Goal: Task Accomplishment & Management: Complete application form

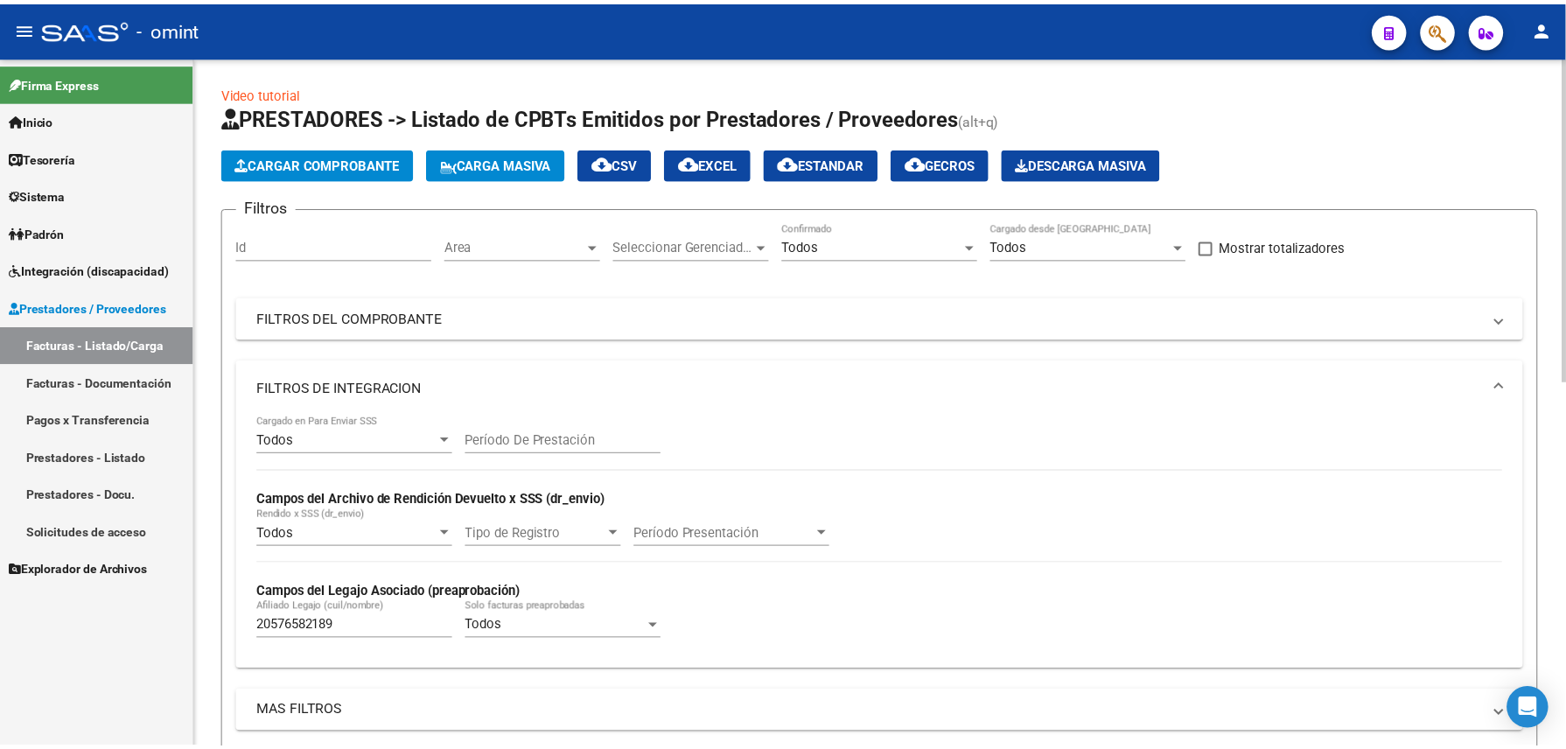
scroll to position [777, 0]
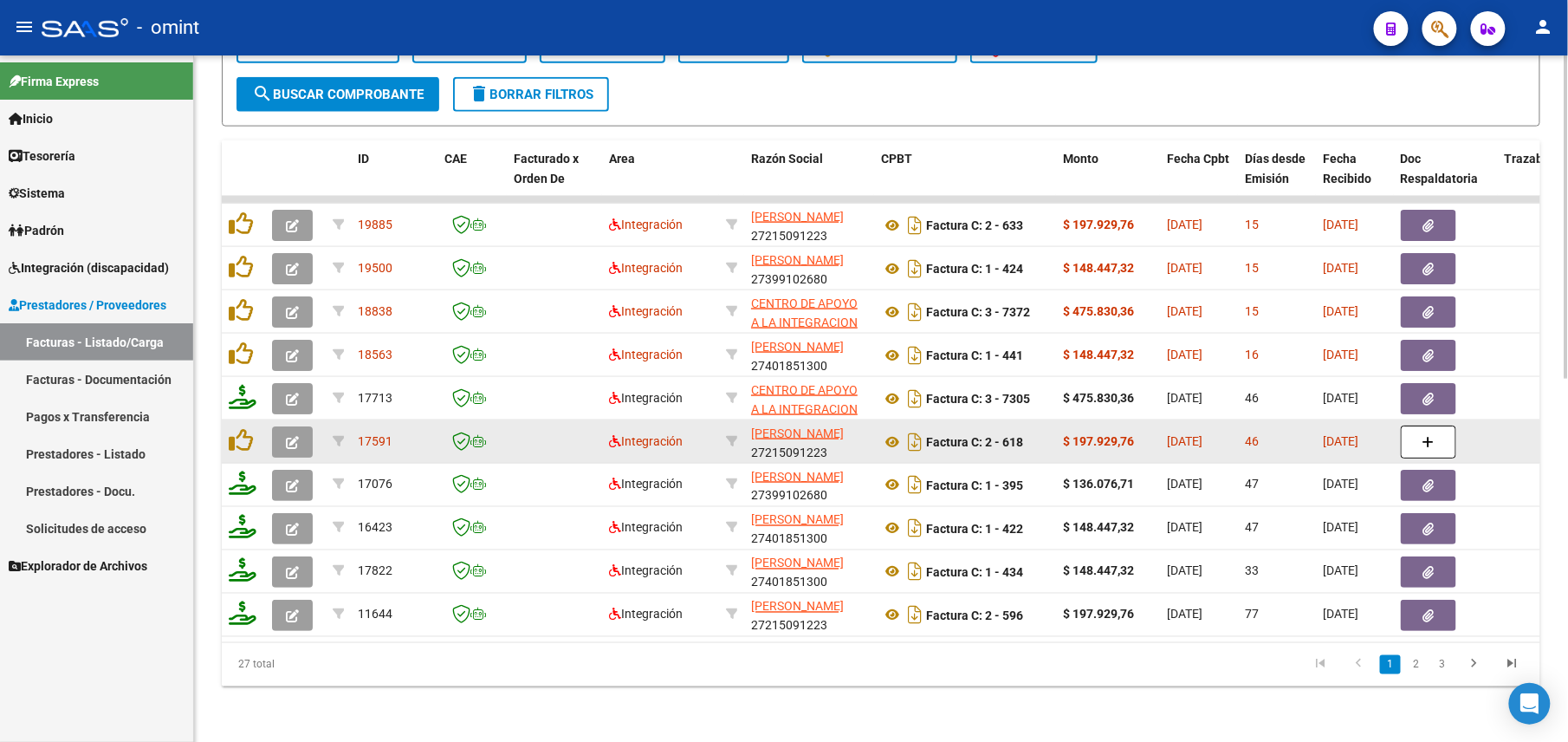
click at [286, 436] on icon "button" at bounding box center [292, 442] width 13 height 13
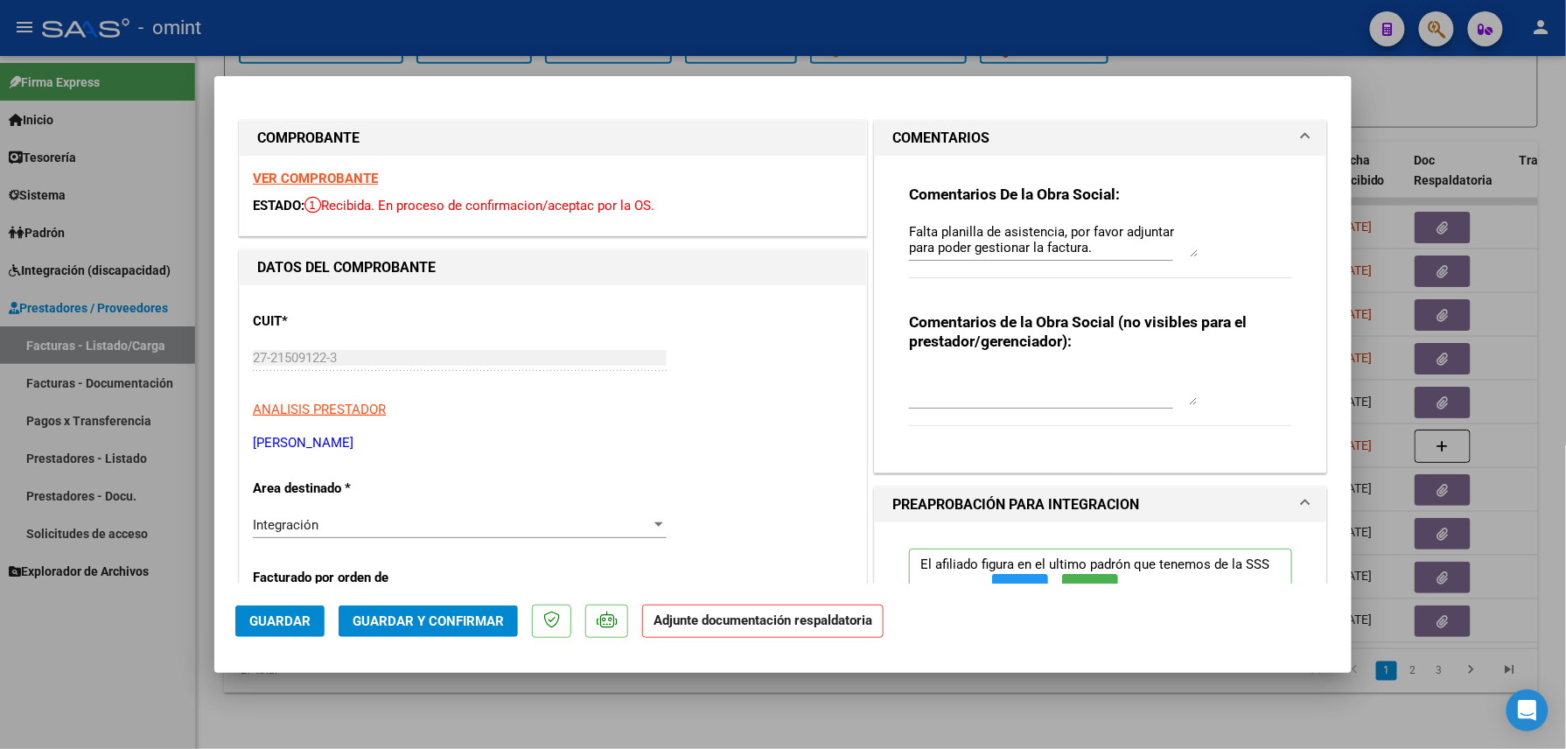
scroll to position [583, 0]
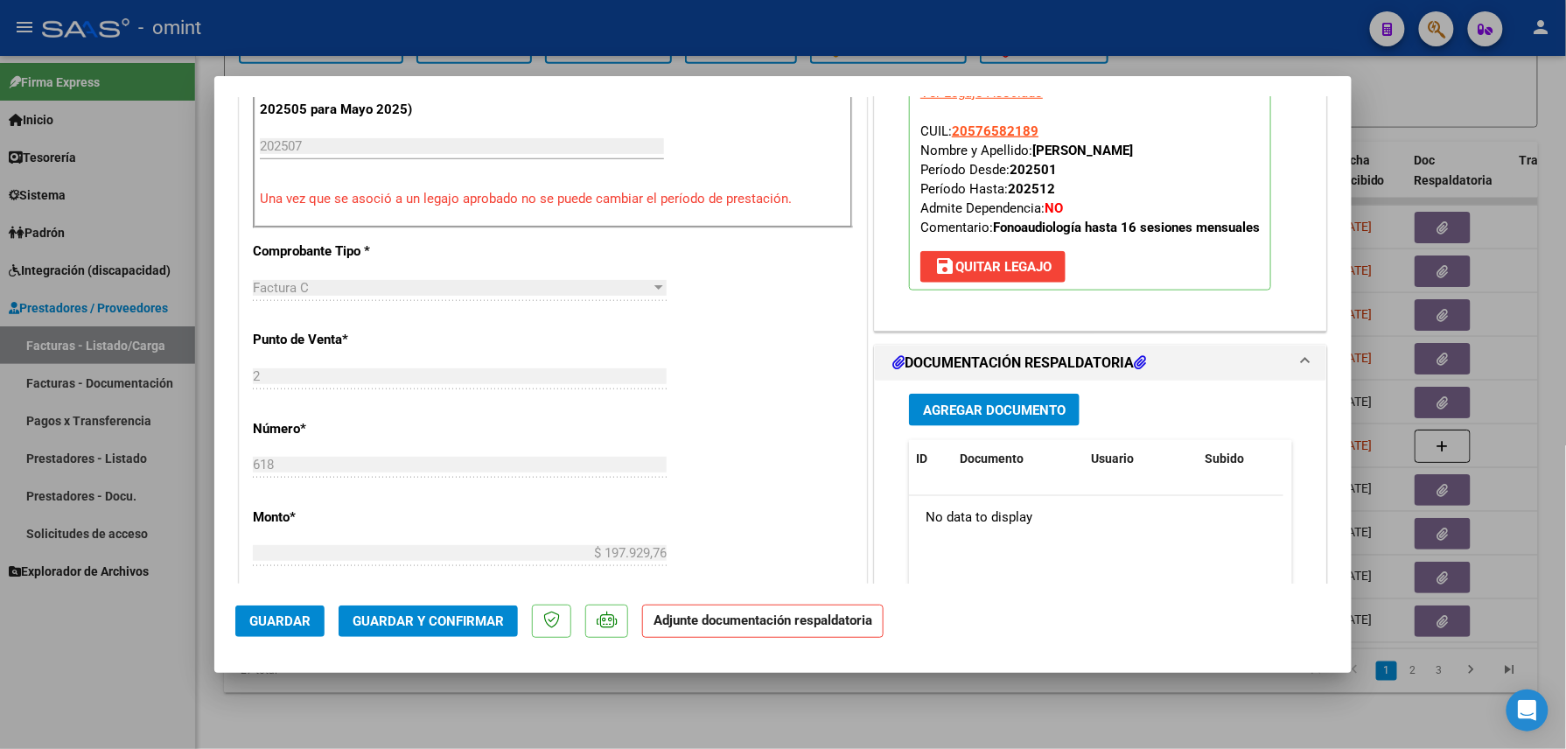
click at [213, 716] on div at bounding box center [783, 374] width 1566 height 749
type input "$ 0,00"
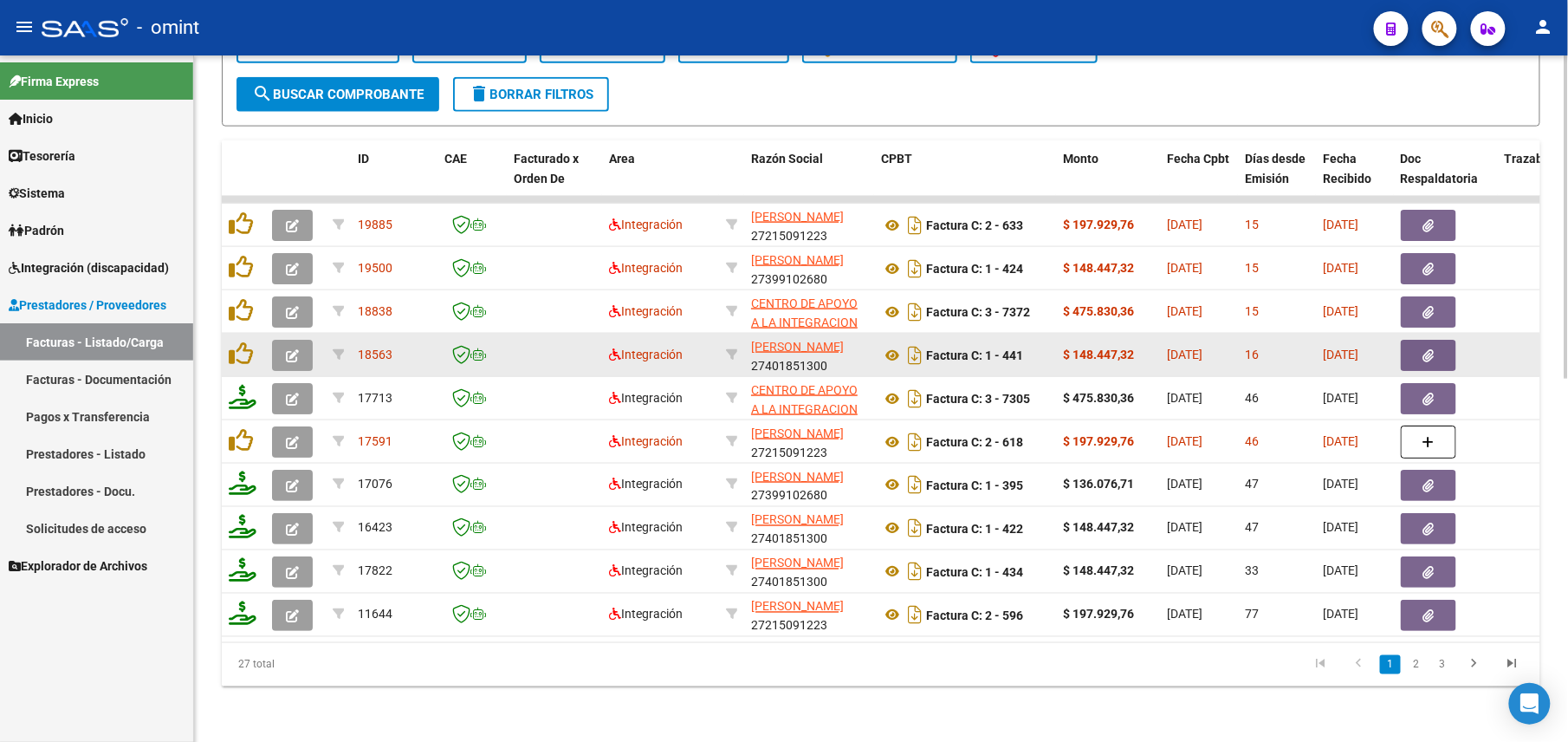
click at [279, 341] on button "button" at bounding box center [292, 355] width 41 height 31
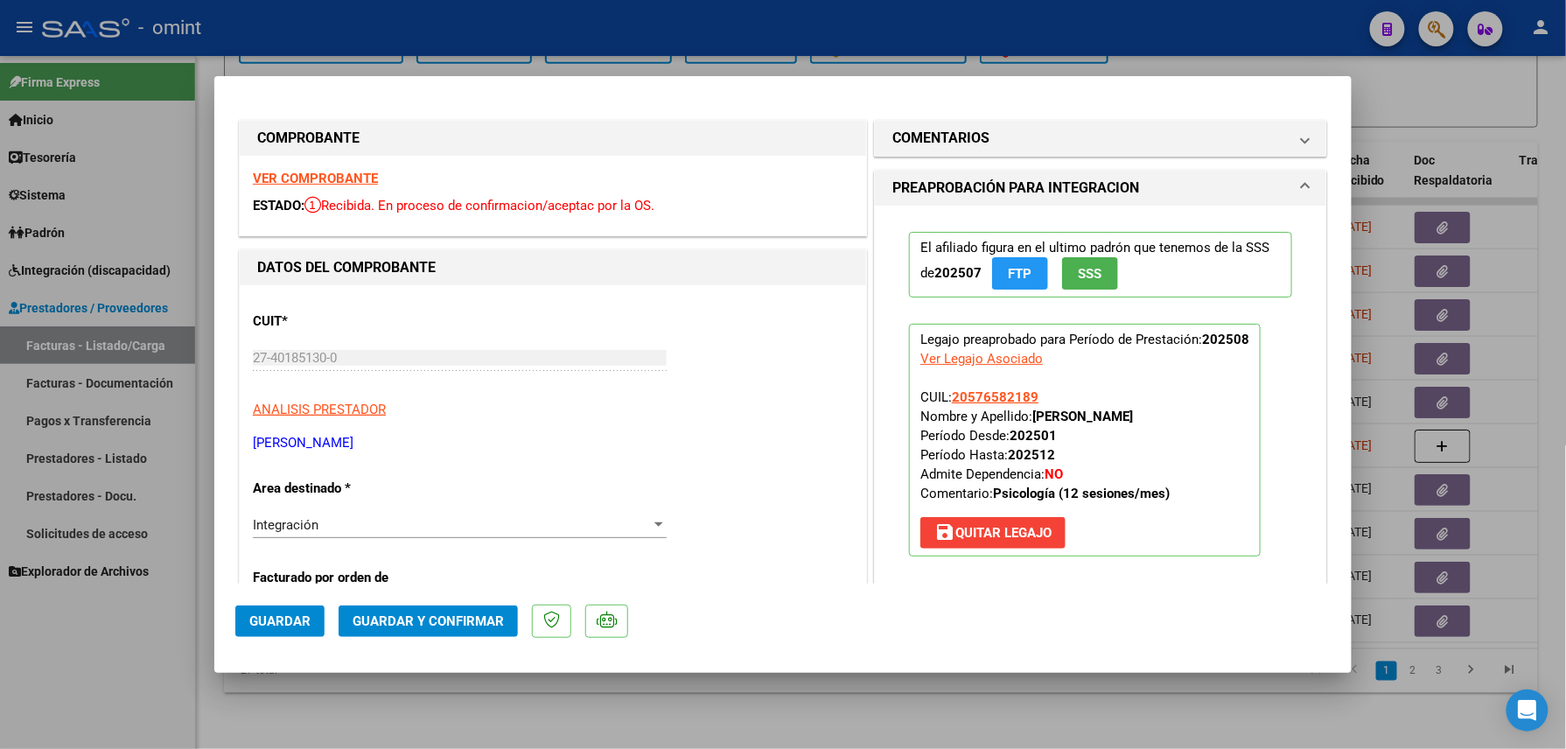
click at [338, 183] on strong "VER COMPROBANTE" at bounding box center [315, 179] width 125 height 16
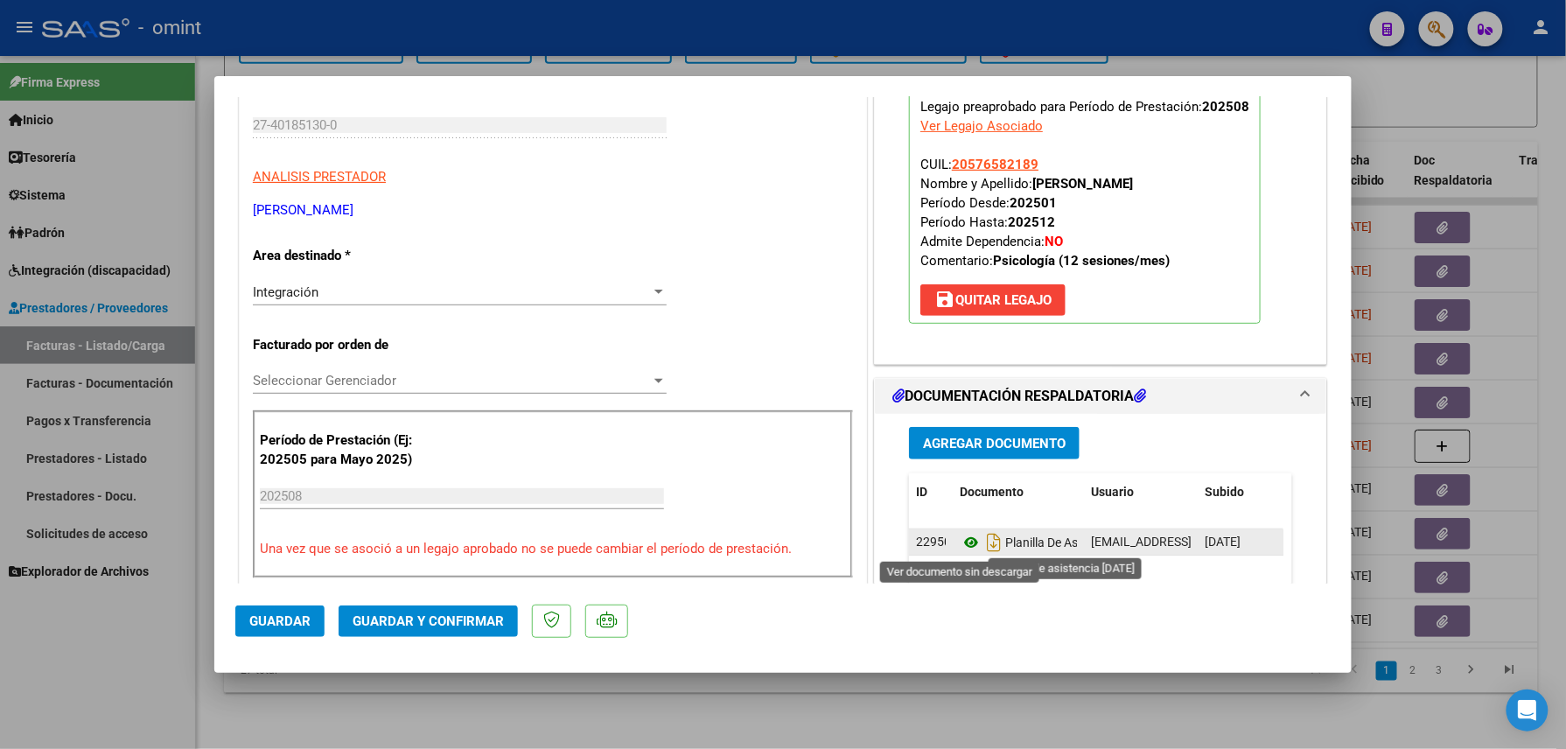
click at [967, 543] on icon at bounding box center [971, 542] width 23 height 21
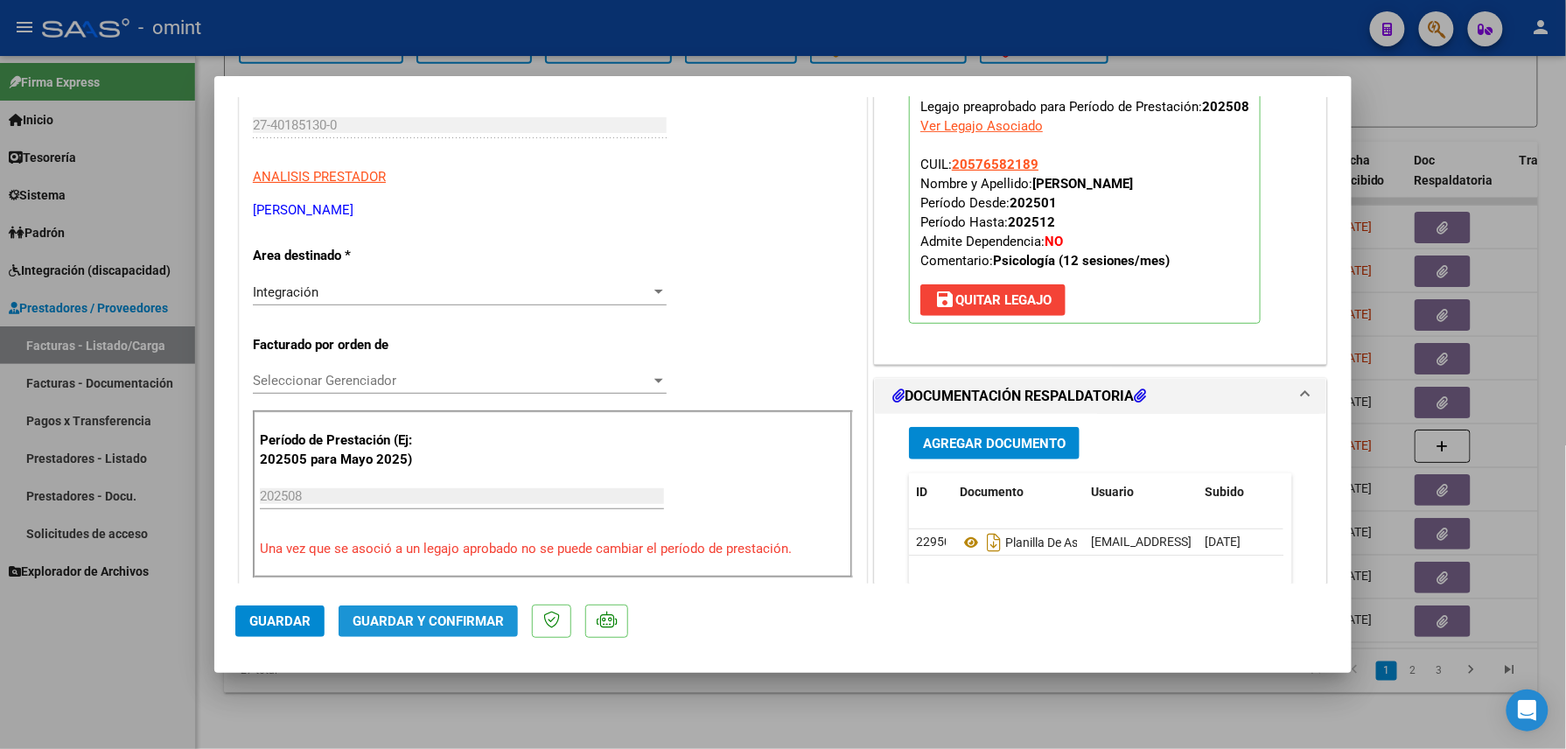
click at [473, 616] on span "Guardar y Confirmar" at bounding box center [428, 621] width 151 height 16
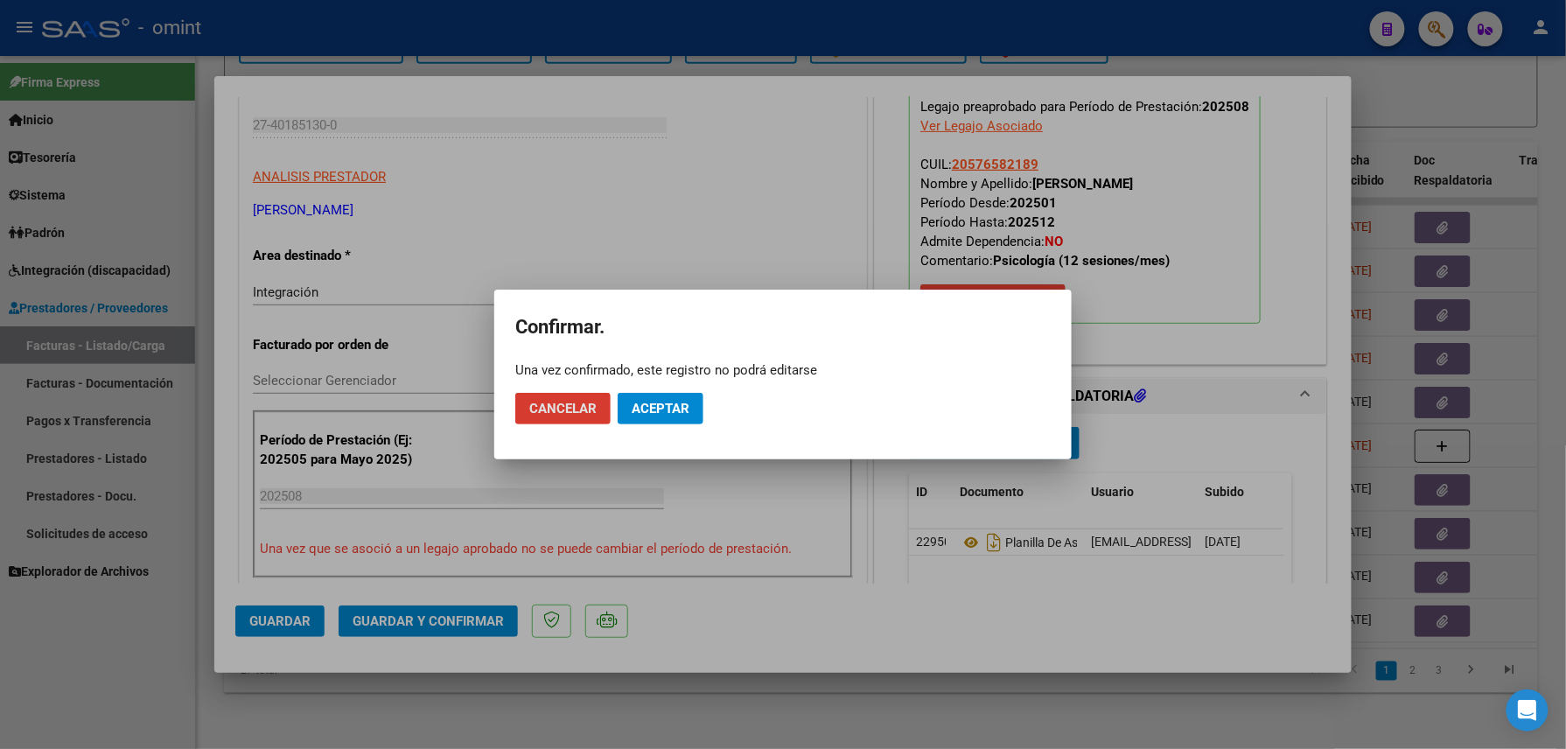
click at [677, 404] on span "Aceptar" at bounding box center [661, 409] width 58 height 16
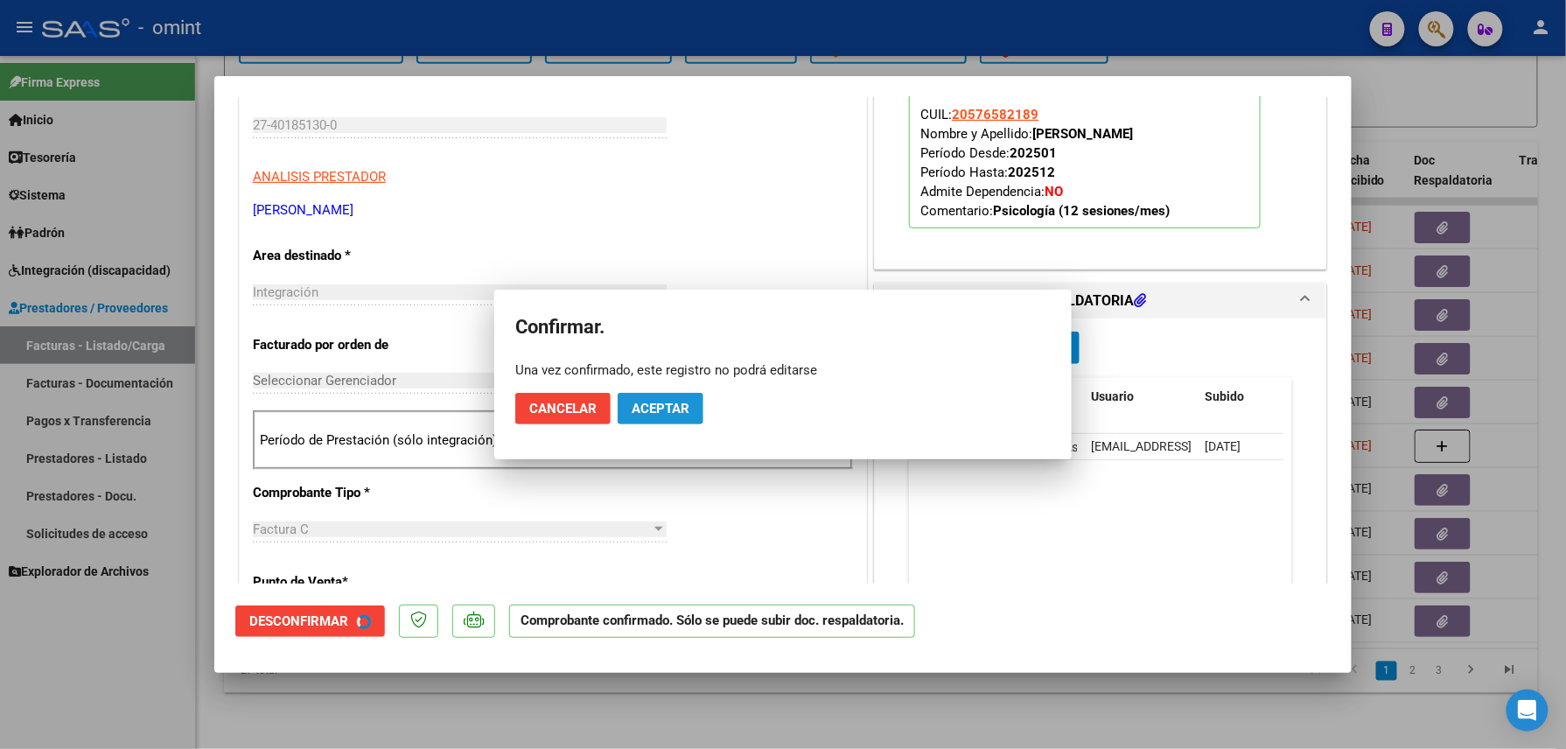
scroll to position [232, 0]
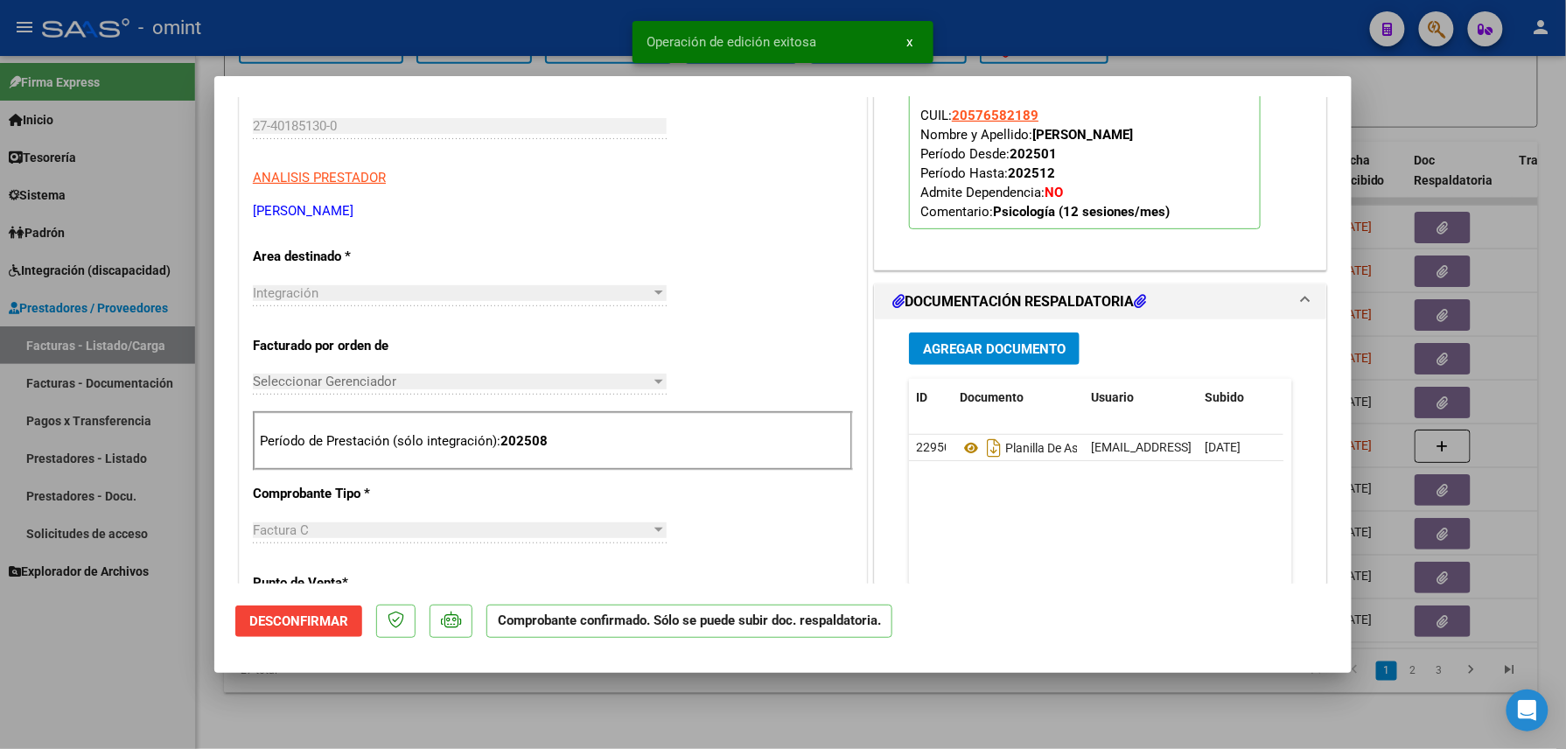
click at [530, 695] on div at bounding box center [783, 374] width 1566 height 749
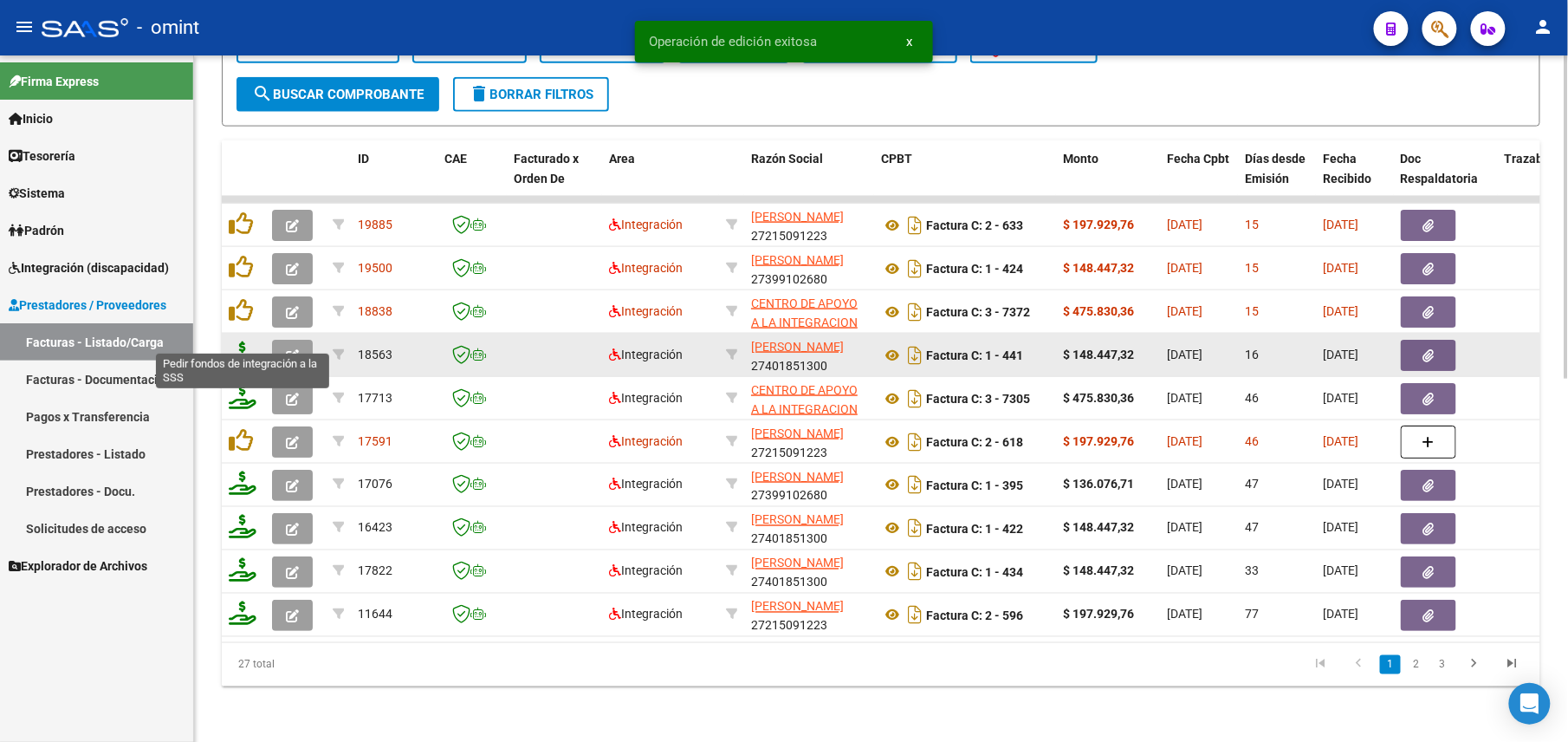
click at [248, 342] on icon at bounding box center [243, 354] width 28 height 24
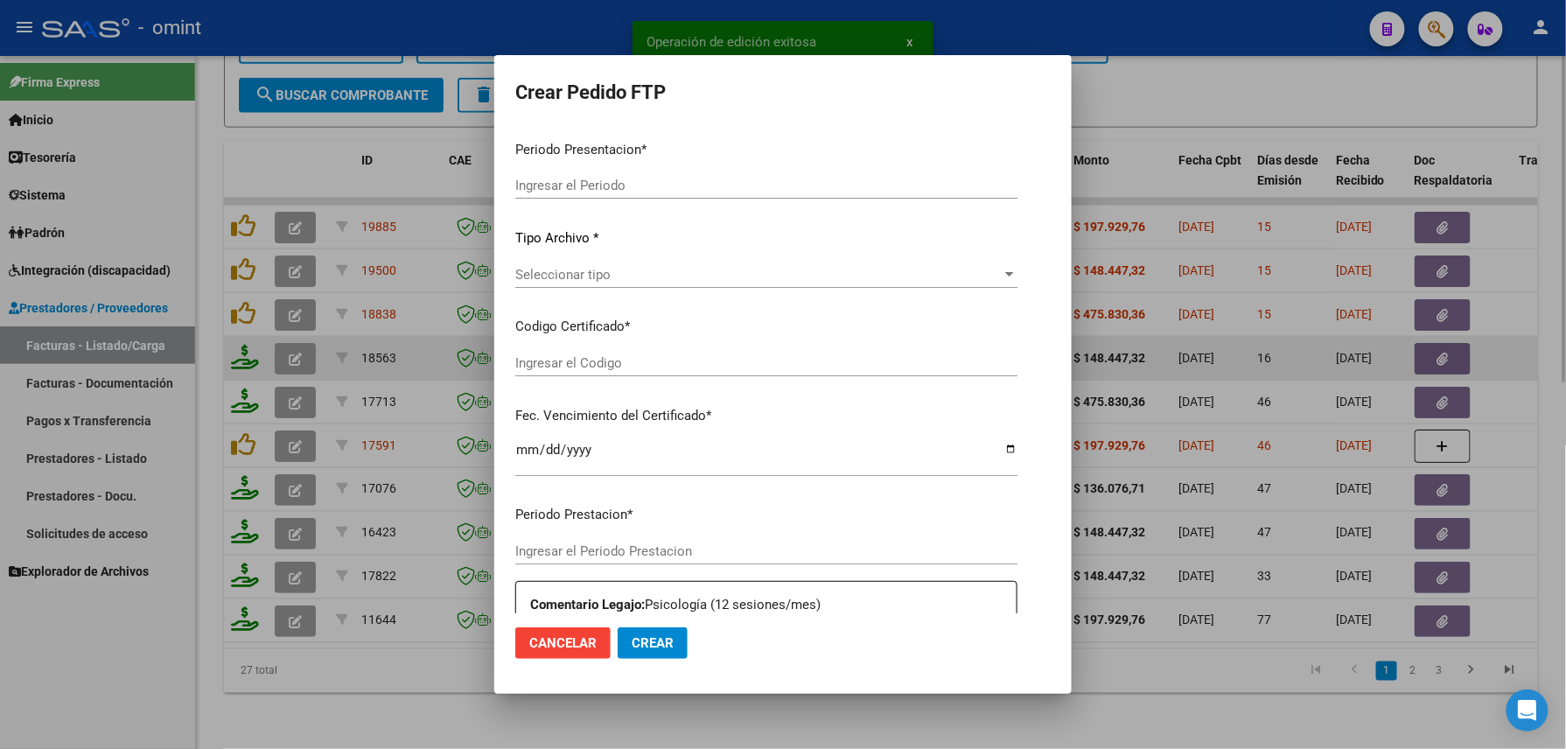
type input "202508"
type input "$ 148.447,32"
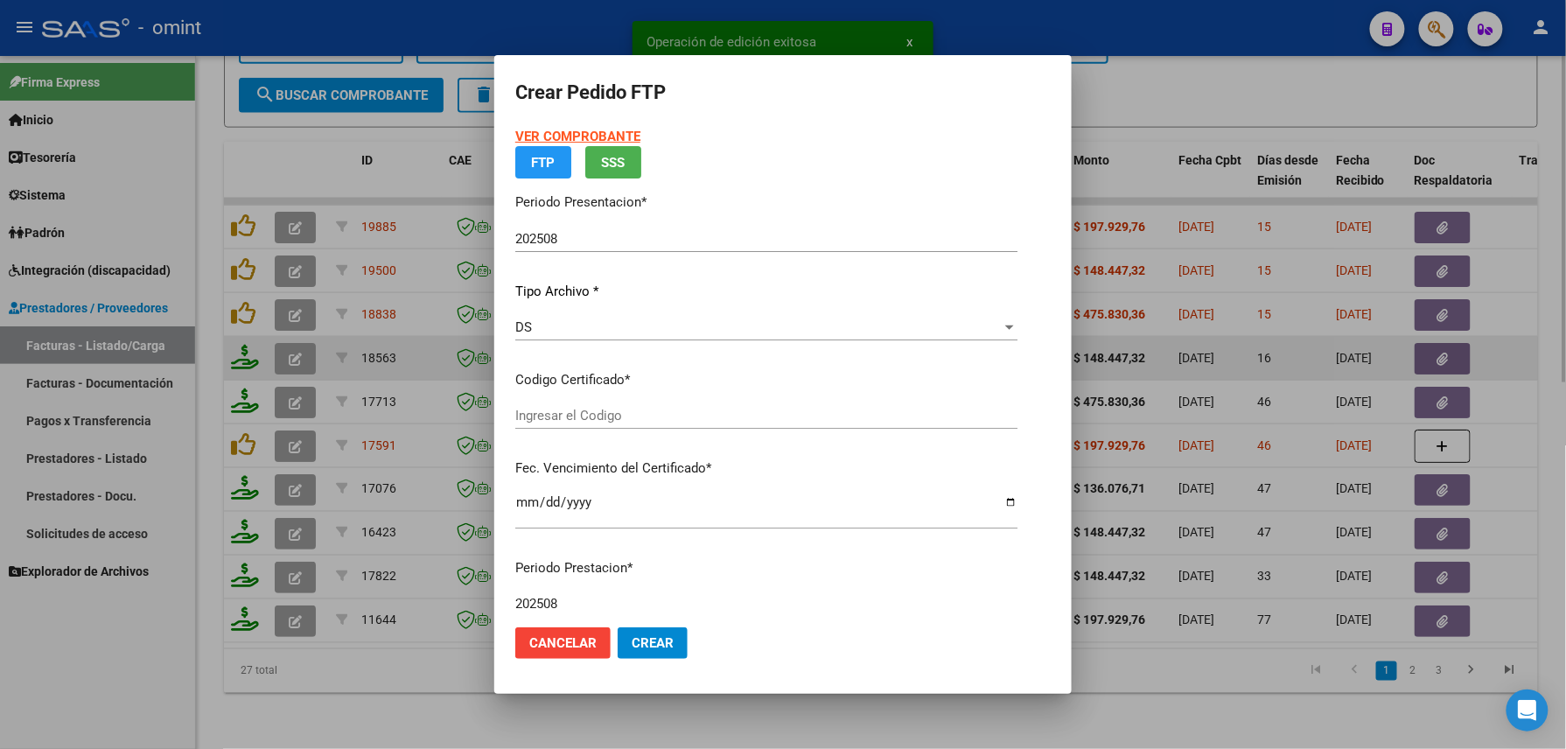
type input "3036796537"
type input "[DATE]"
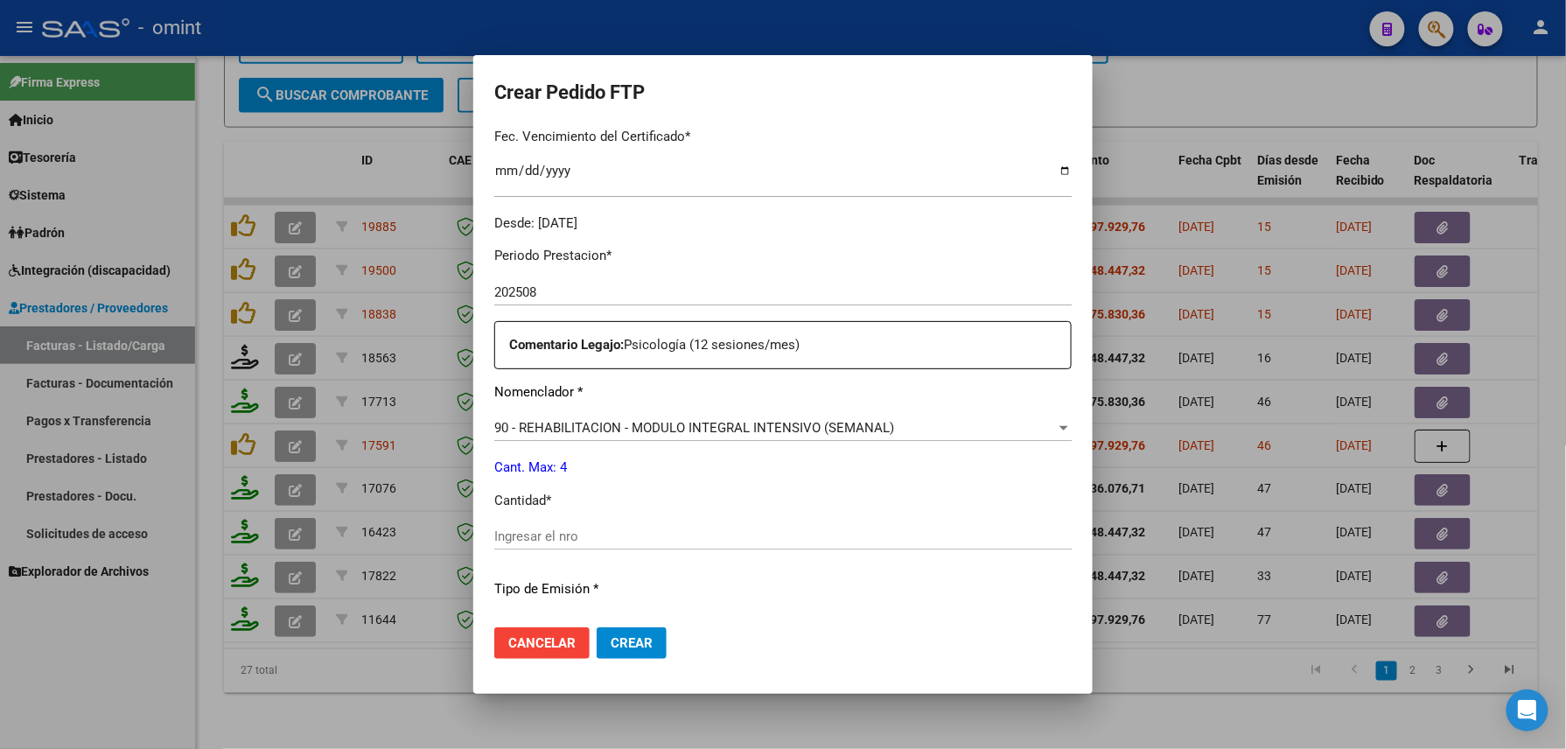
scroll to position [583, 0]
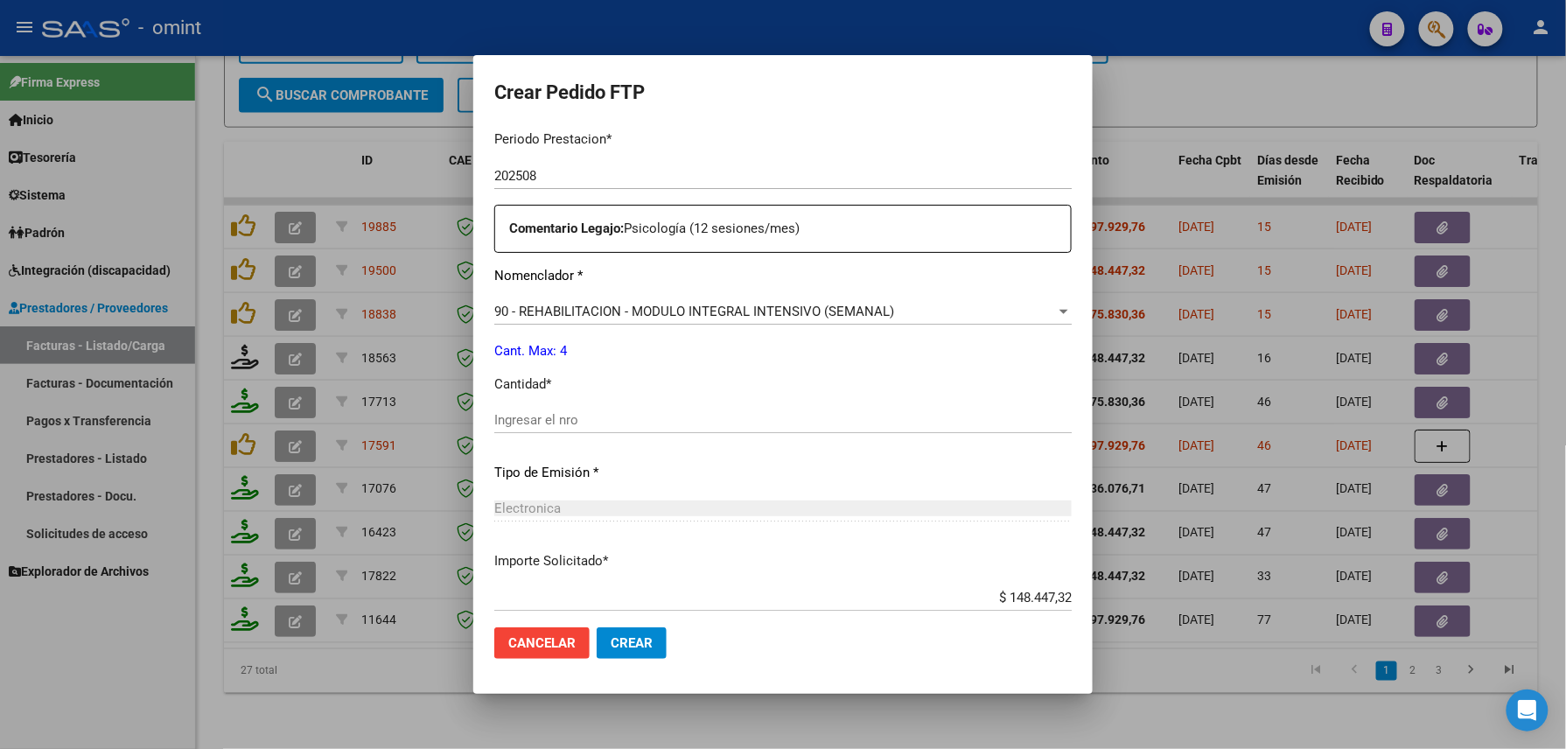
click at [611, 417] on input "Ingresar el nro" at bounding box center [782, 420] width 577 height 16
type input "4"
click at [609, 651] on button "Crear" at bounding box center [632, 642] width 70 height 31
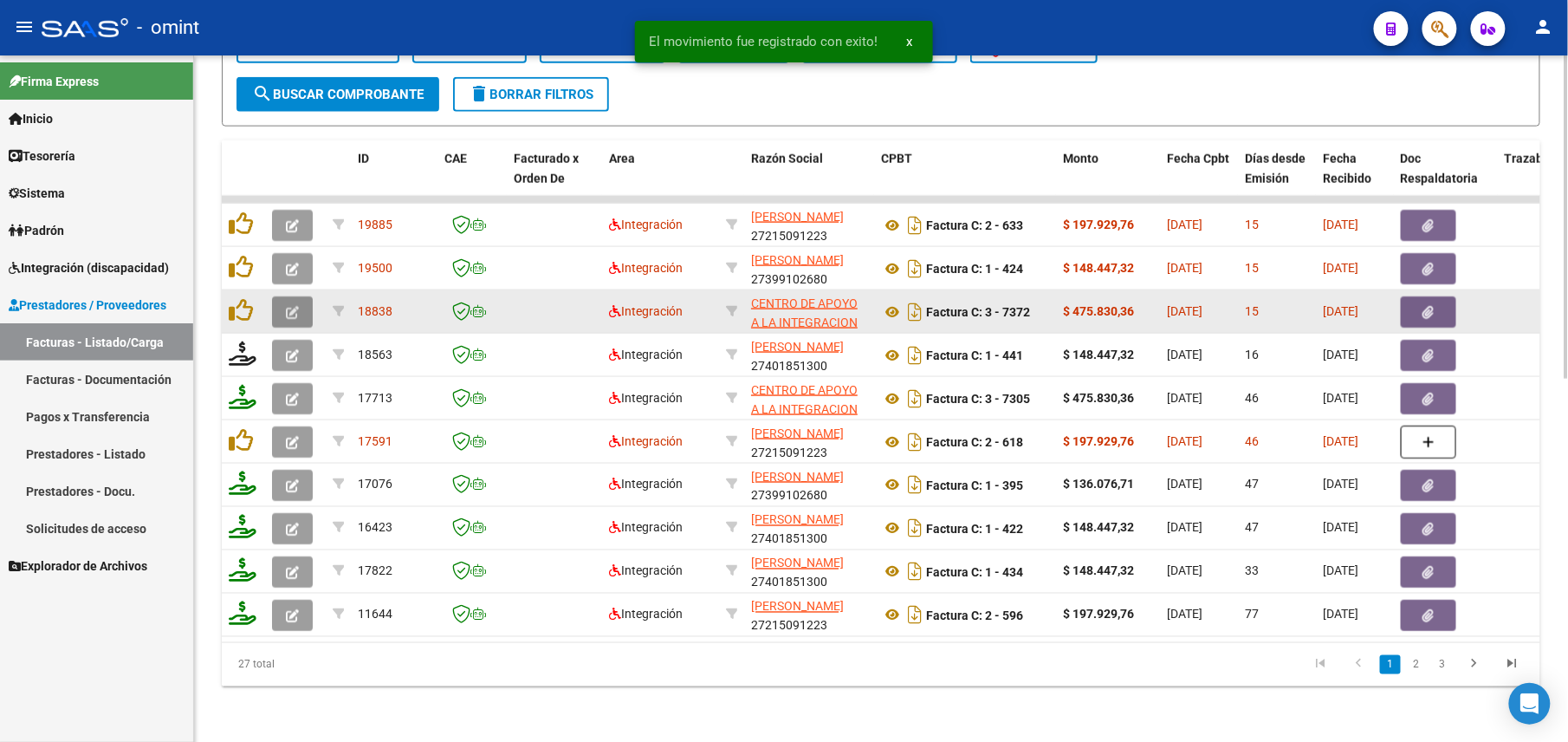
click at [292, 306] on icon "button" at bounding box center [292, 312] width 13 height 13
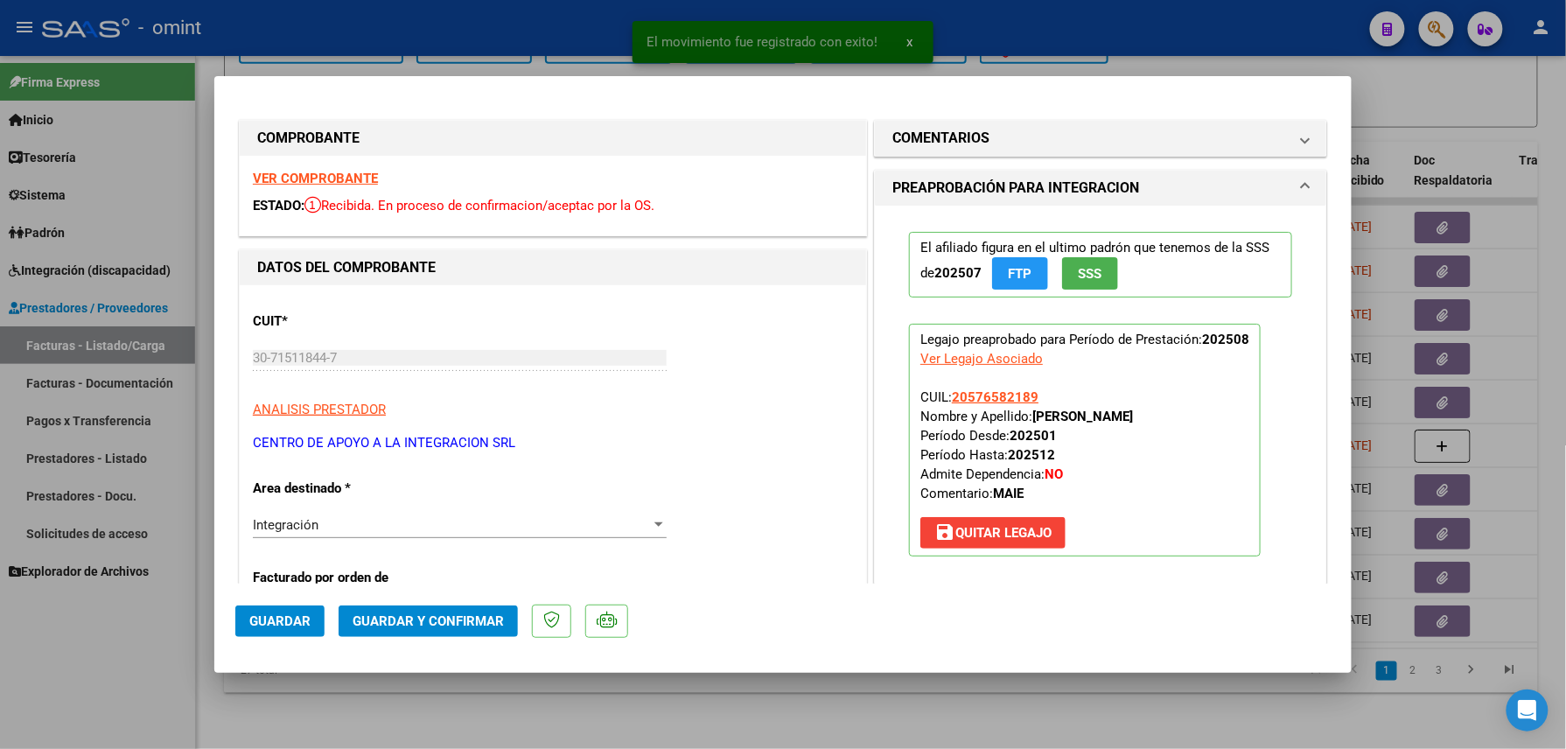
click at [308, 175] on strong "VER COMPROBANTE" at bounding box center [315, 179] width 125 height 16
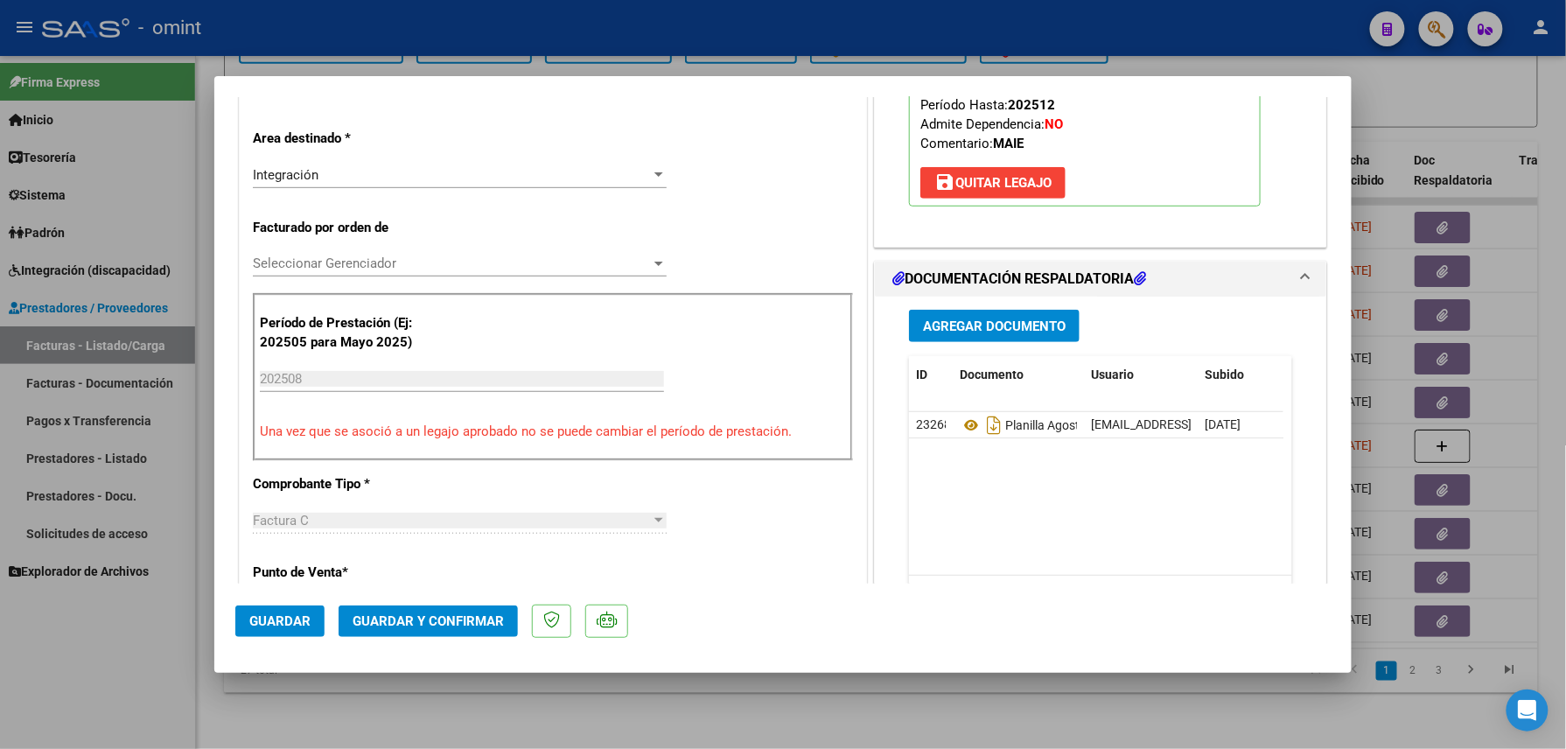
scroll to position [466, 0]
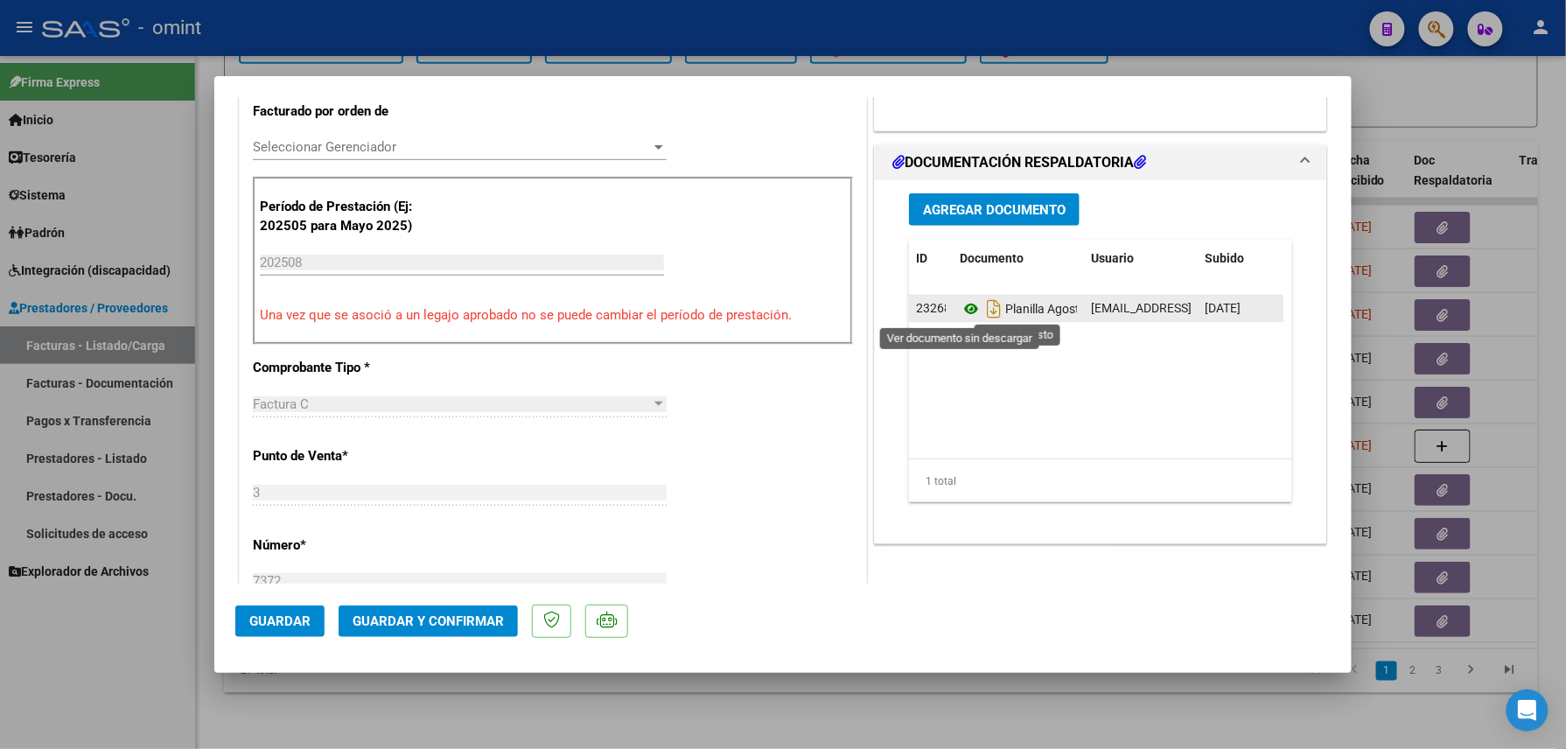
click at [966, 303] on icon at bounding box center [971, 308] width 23 height 21
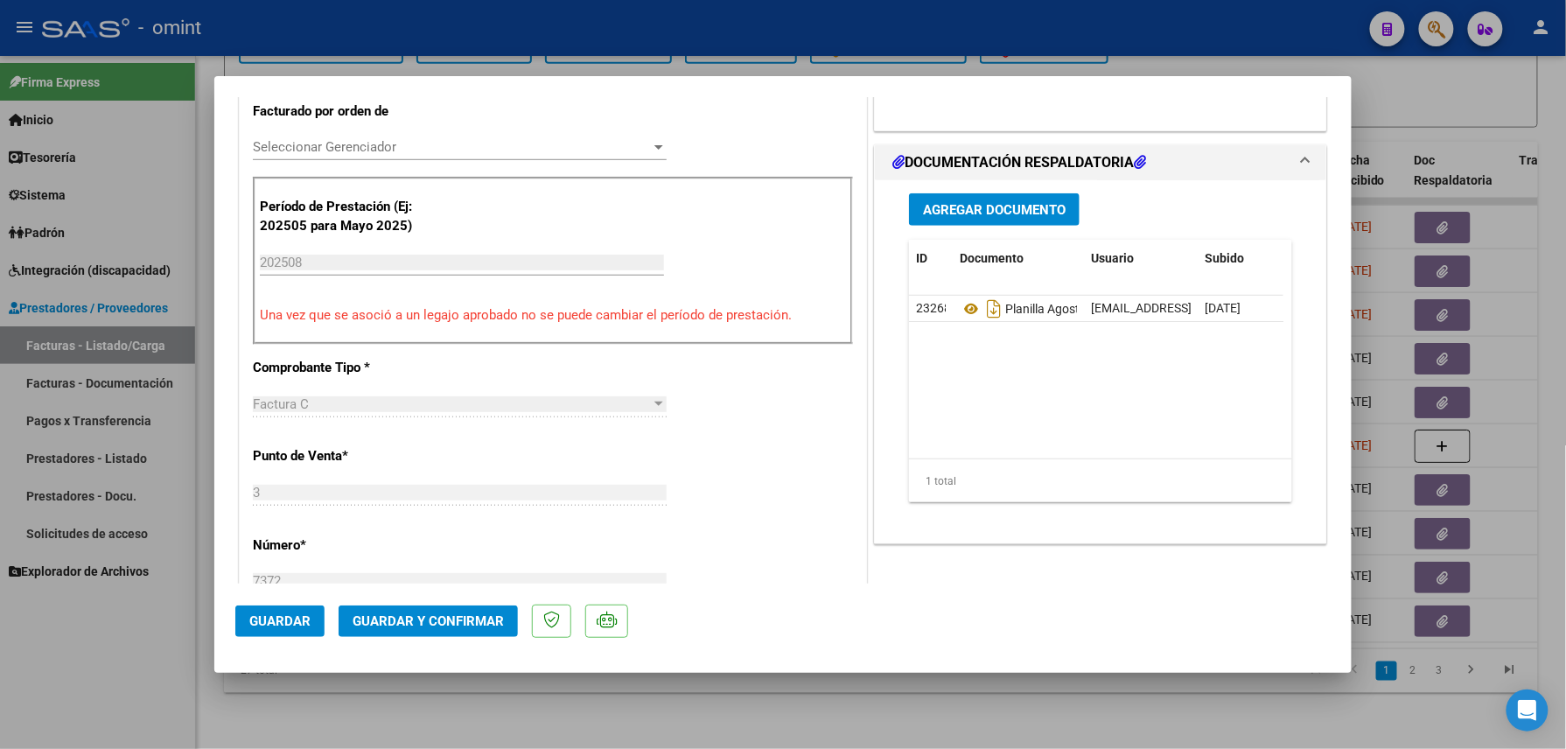
click at [470, 625] on span "Guardar y Confirmar" at bounding box center [428, 621] width 151 height 16
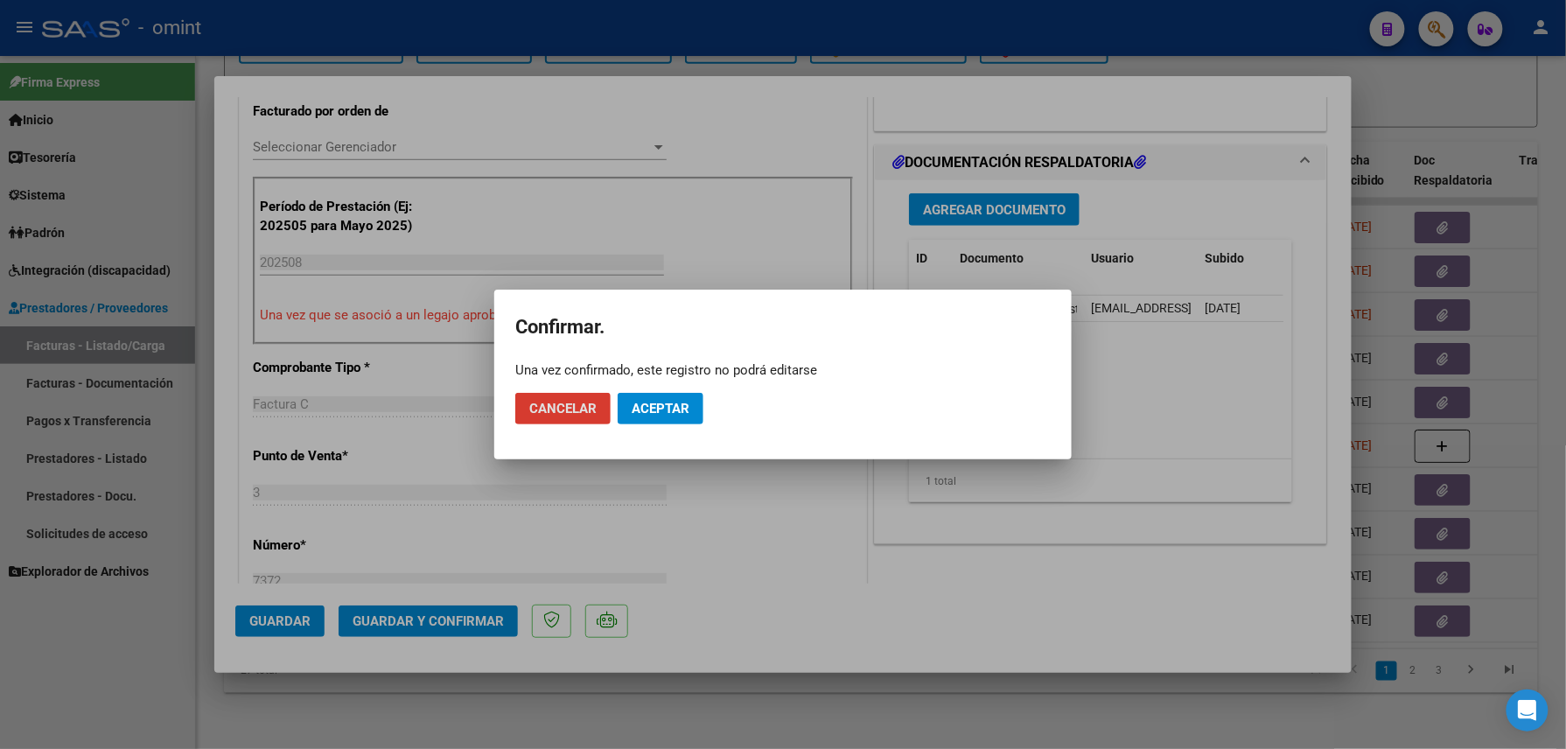
click at [648, 408] on span "Aceptar" at bounding box center [661, 409] width 58 height 16
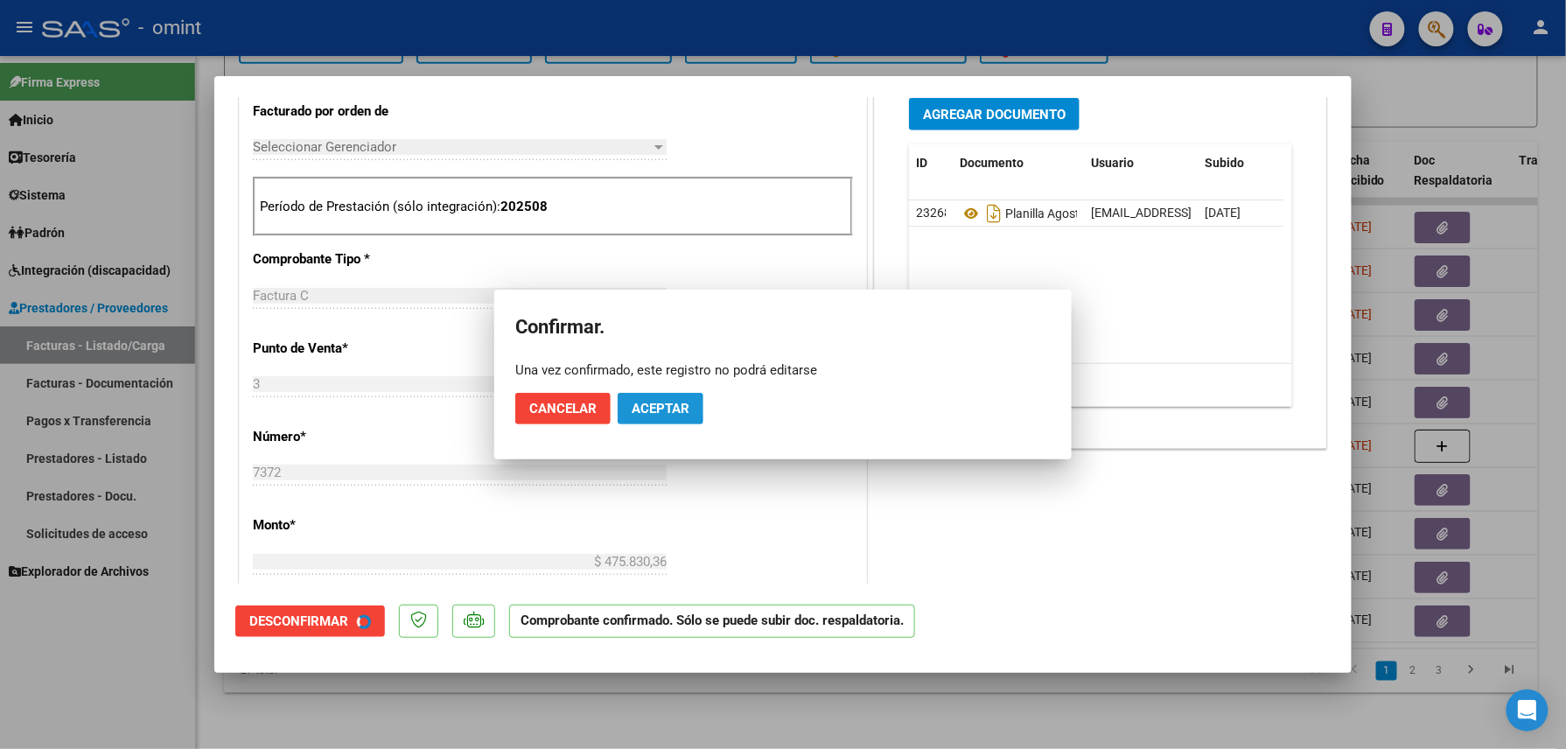
scroll to position [465, 0]
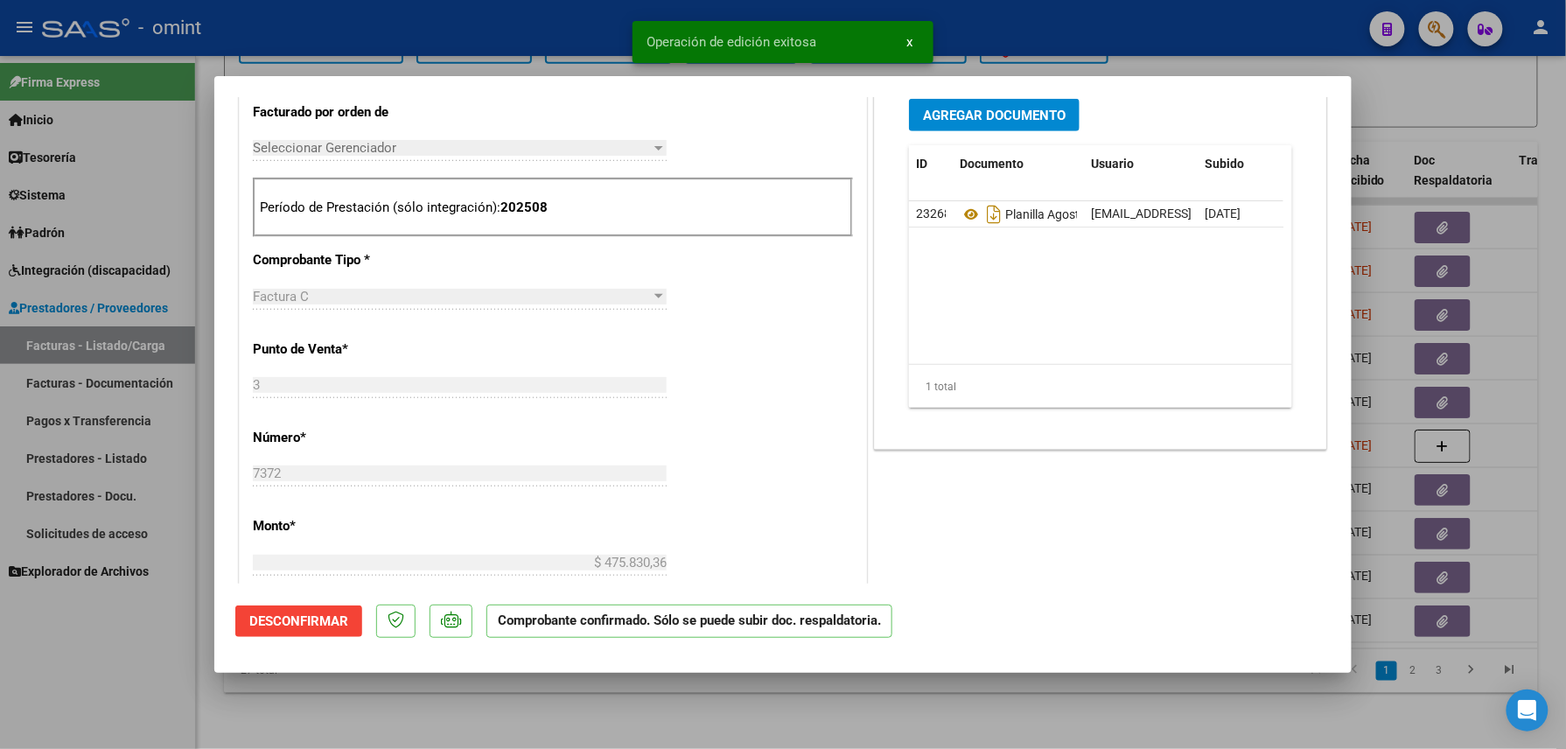
click at [424, 731] on div at bounding box center [783, 374] width 1566 height 749
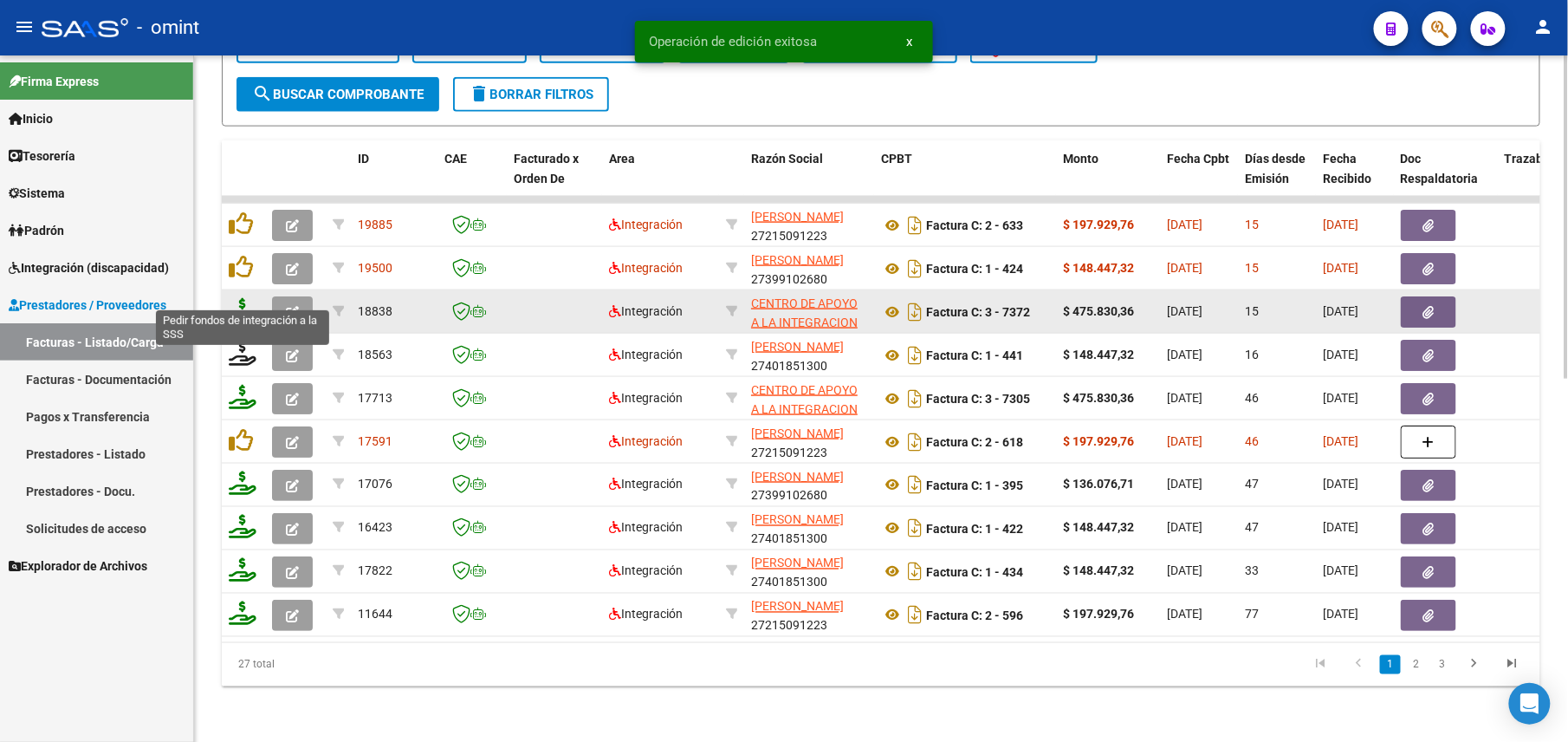
click at [247, 298] on icon at bounding box center [243, 310] width 28 height 24
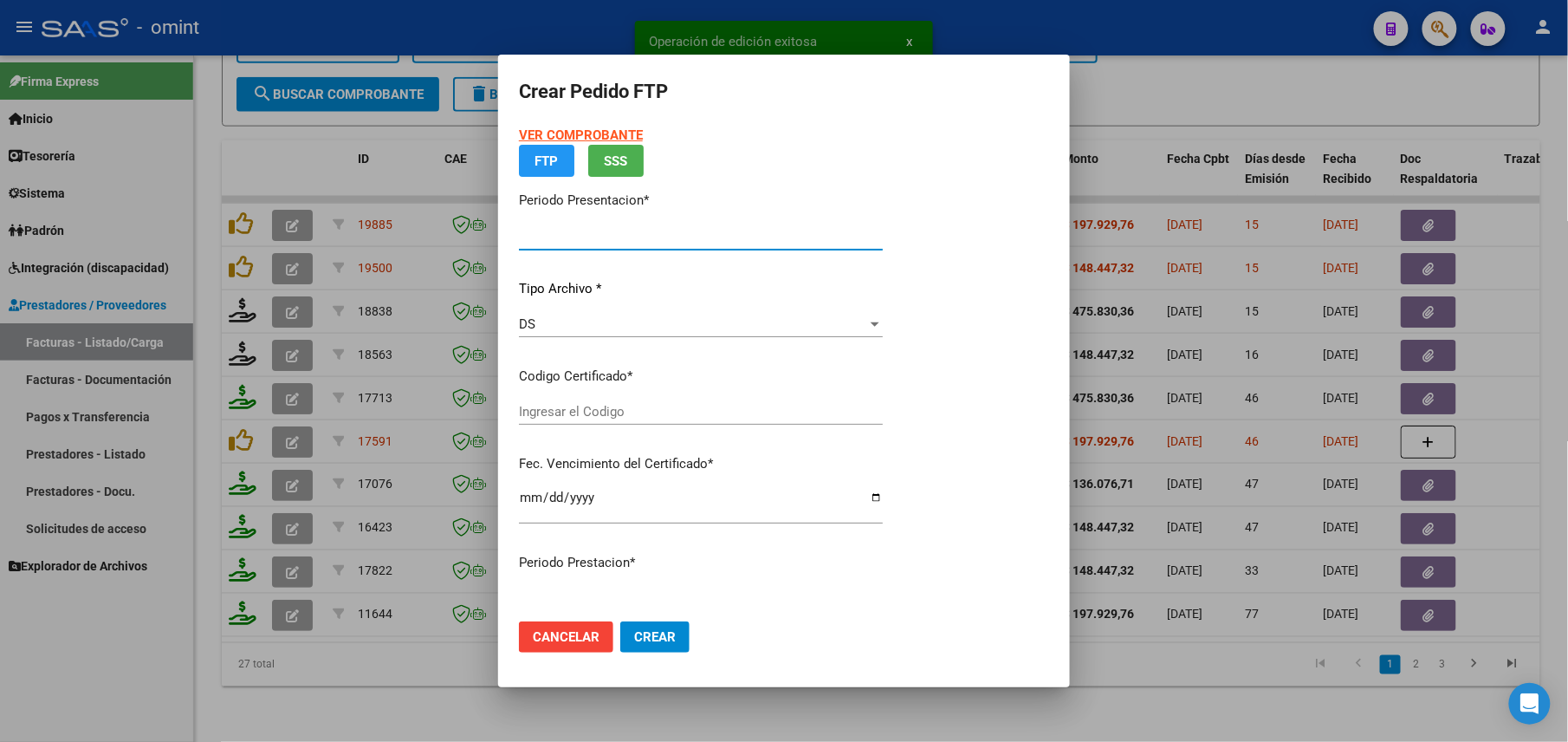
type input "202508"
type input "$ 475.830,36"
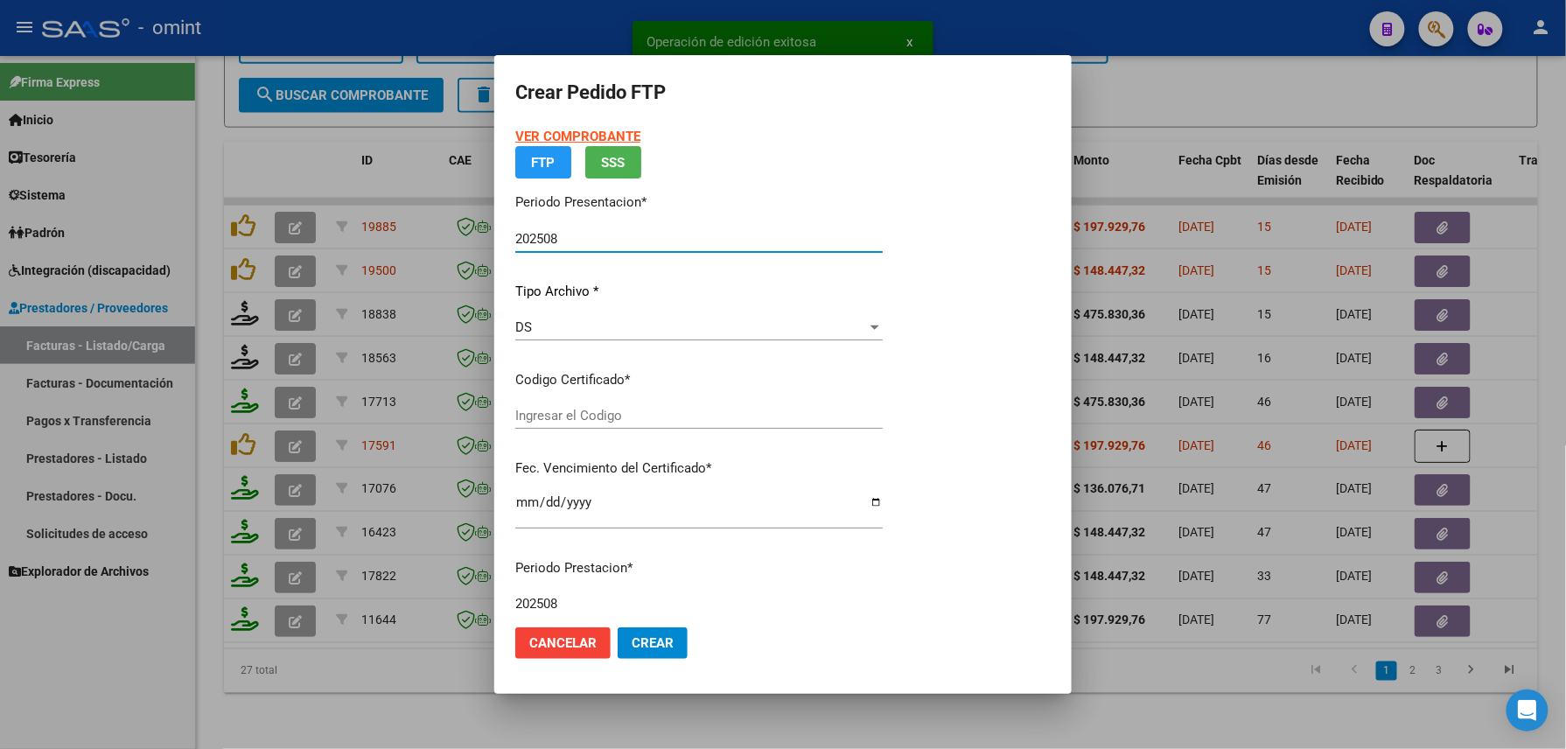
type input "3036796537"
type input "[DATE]"
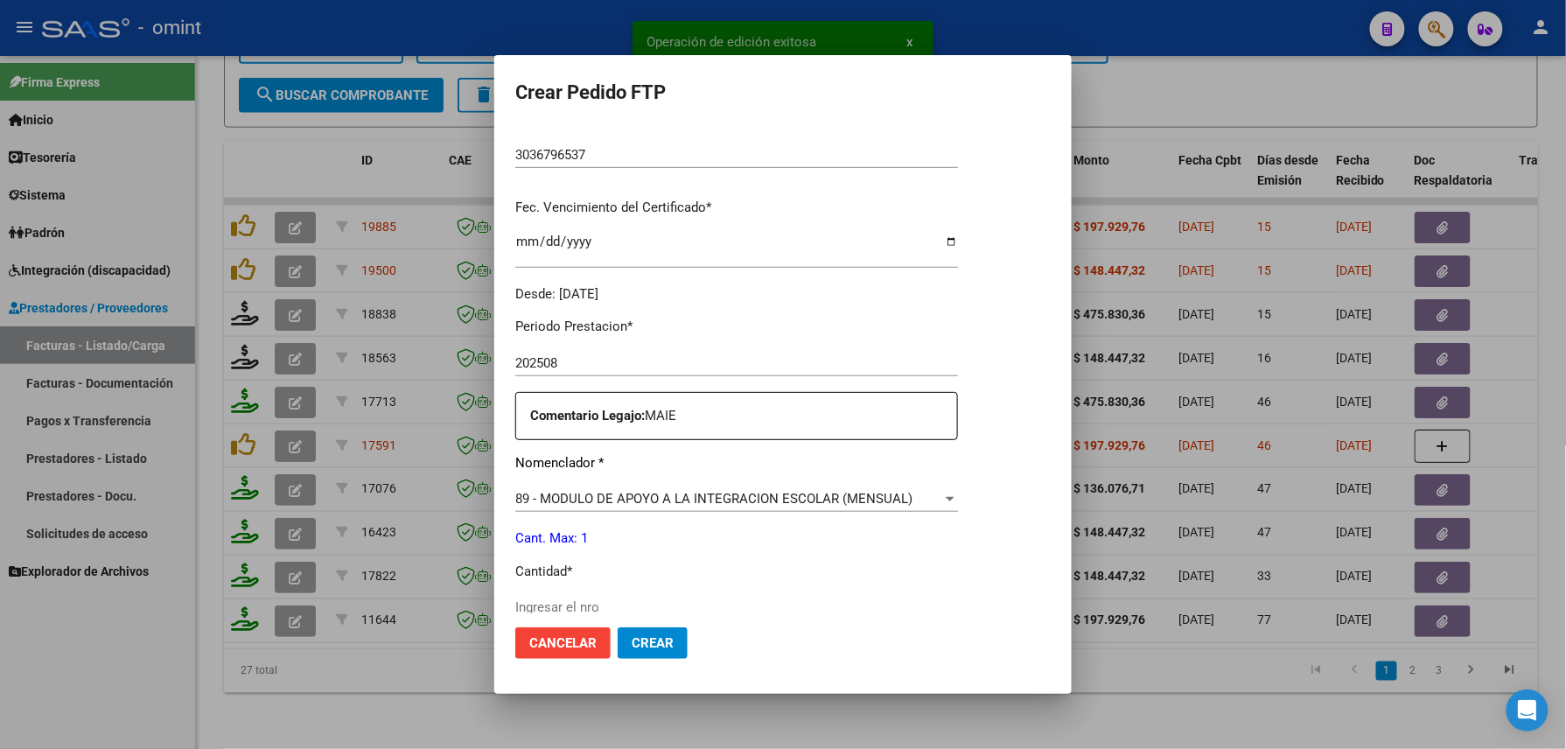
scroll to position [628, 0]
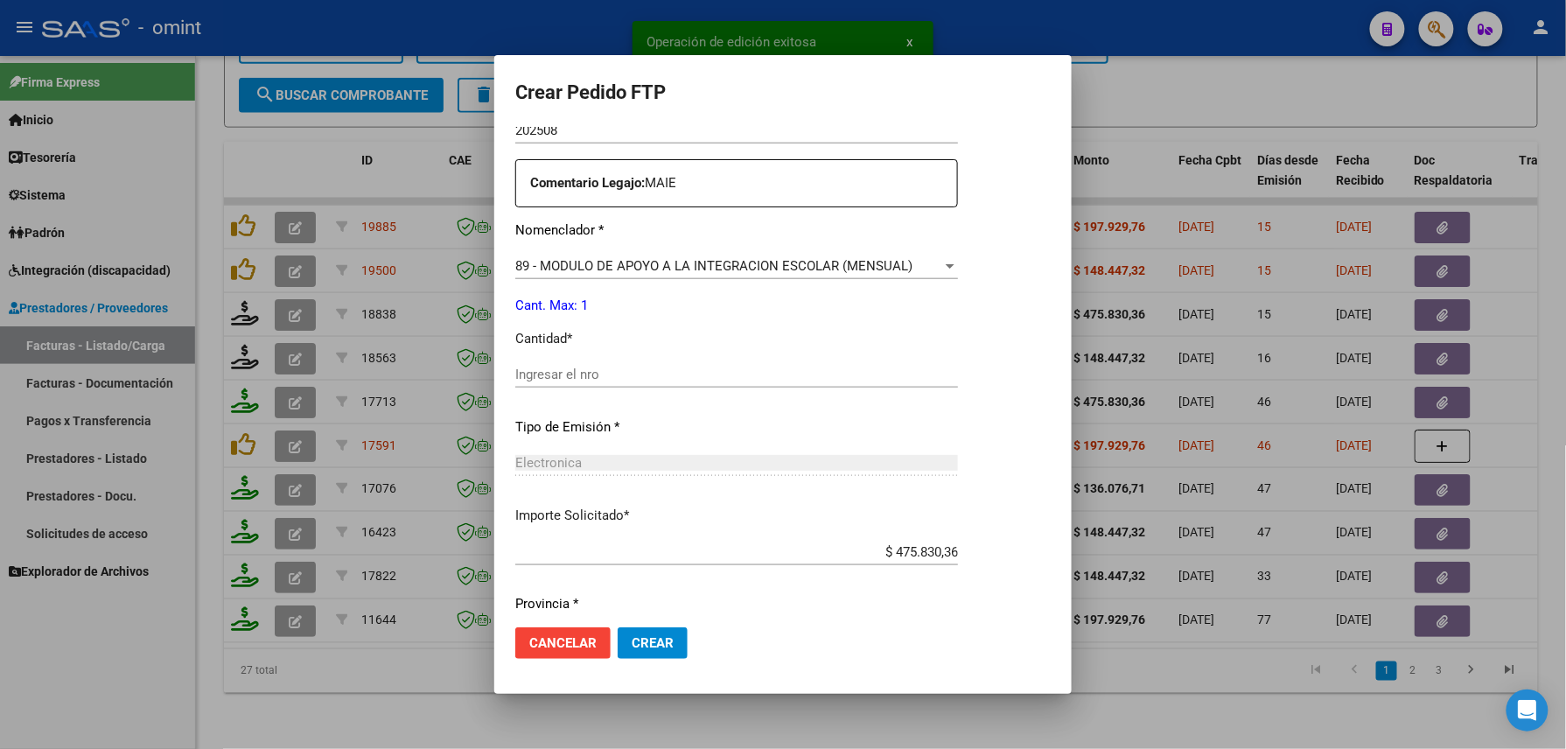
click at [563, 385] on div "Ingresar el nro" at bounding box center [736, 374] width 443 height 26
click at [564, 380] on input "Ingresar el nro" at bounding box center [736, 375] width 443 height 16
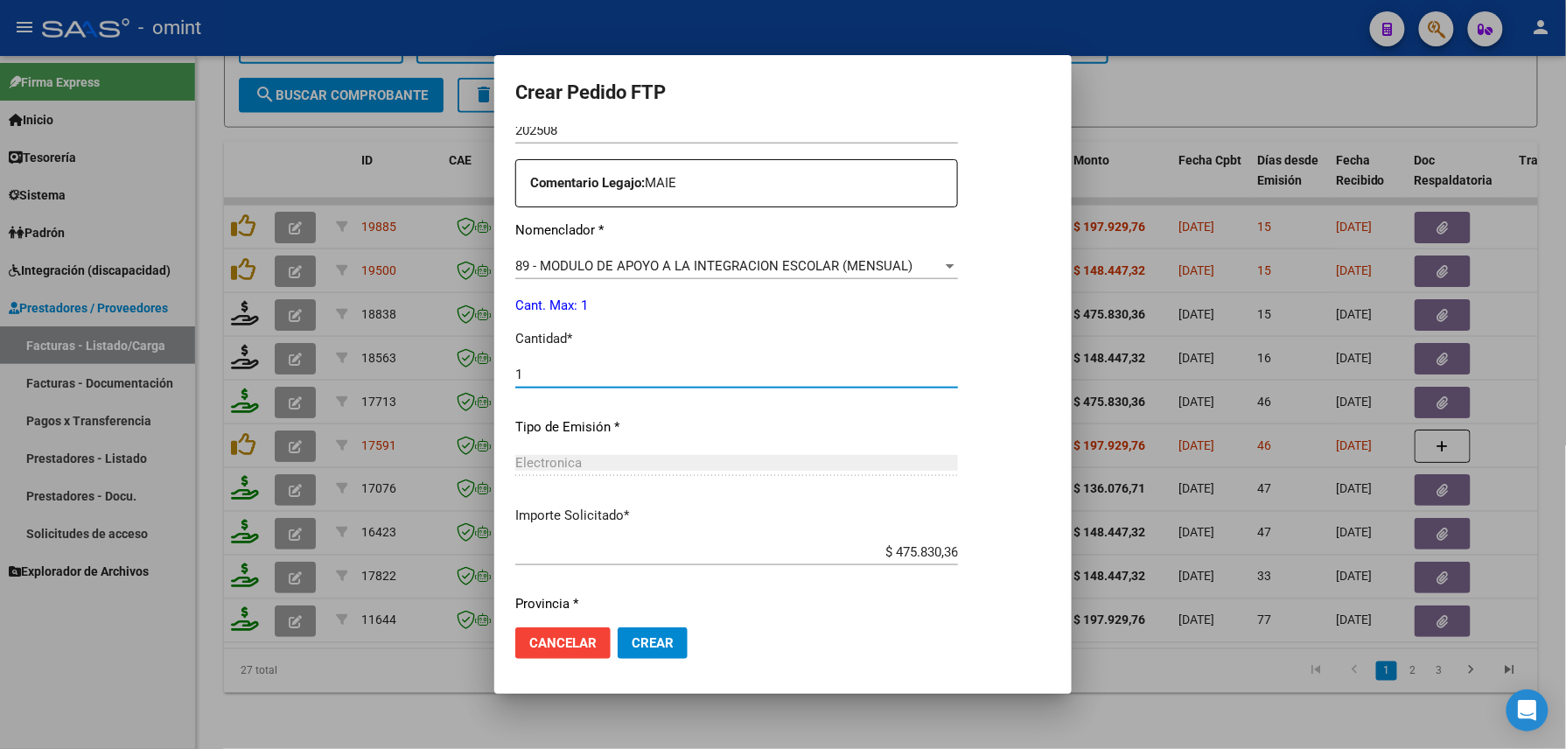
scroll to position [684, 0]
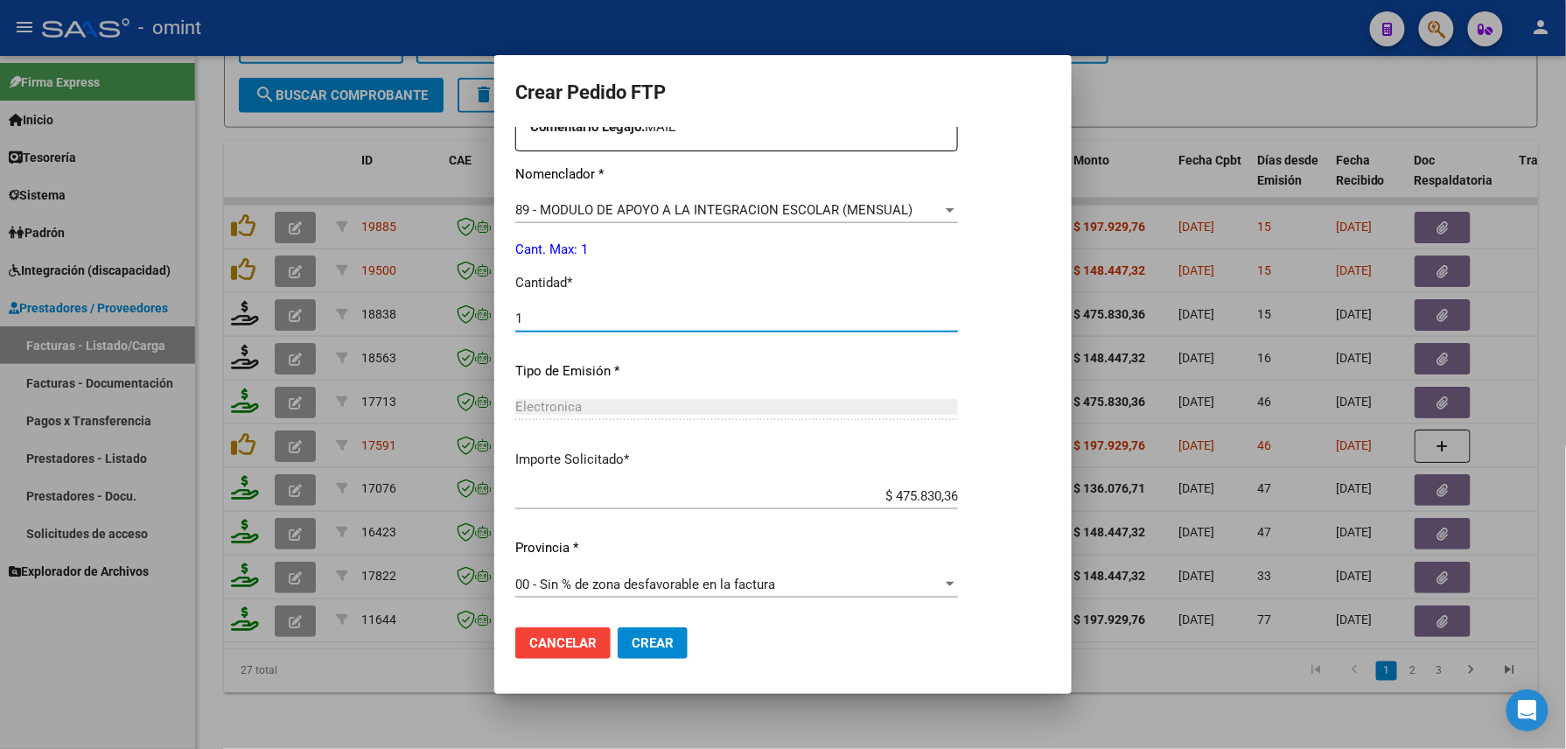
type input "1"
click at [660, 635] on span "Crear" at bounding box center [653, 643] width 42 height 16
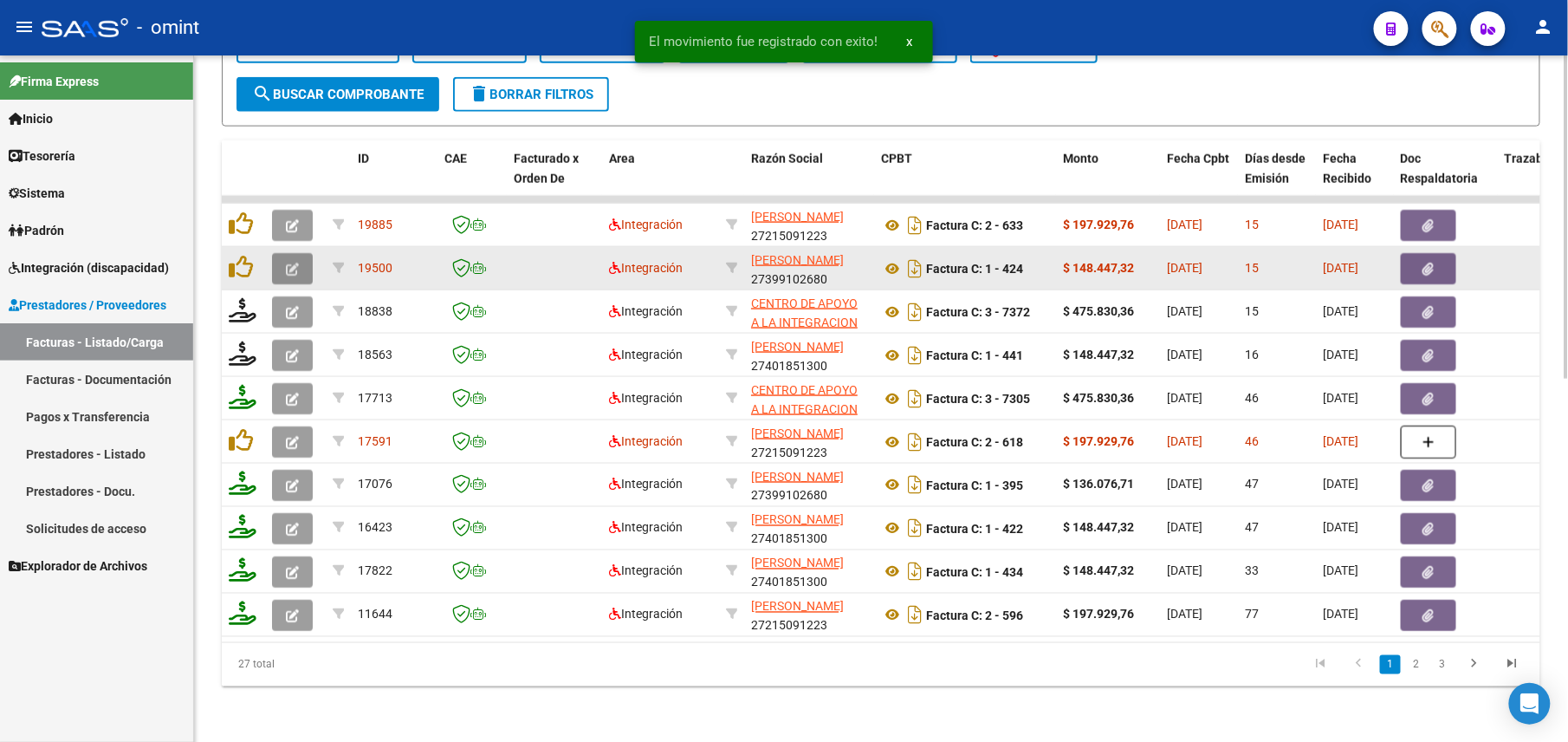
click at [279, 253] on button "button" at bounding box center [292, 267] width 41 height 31
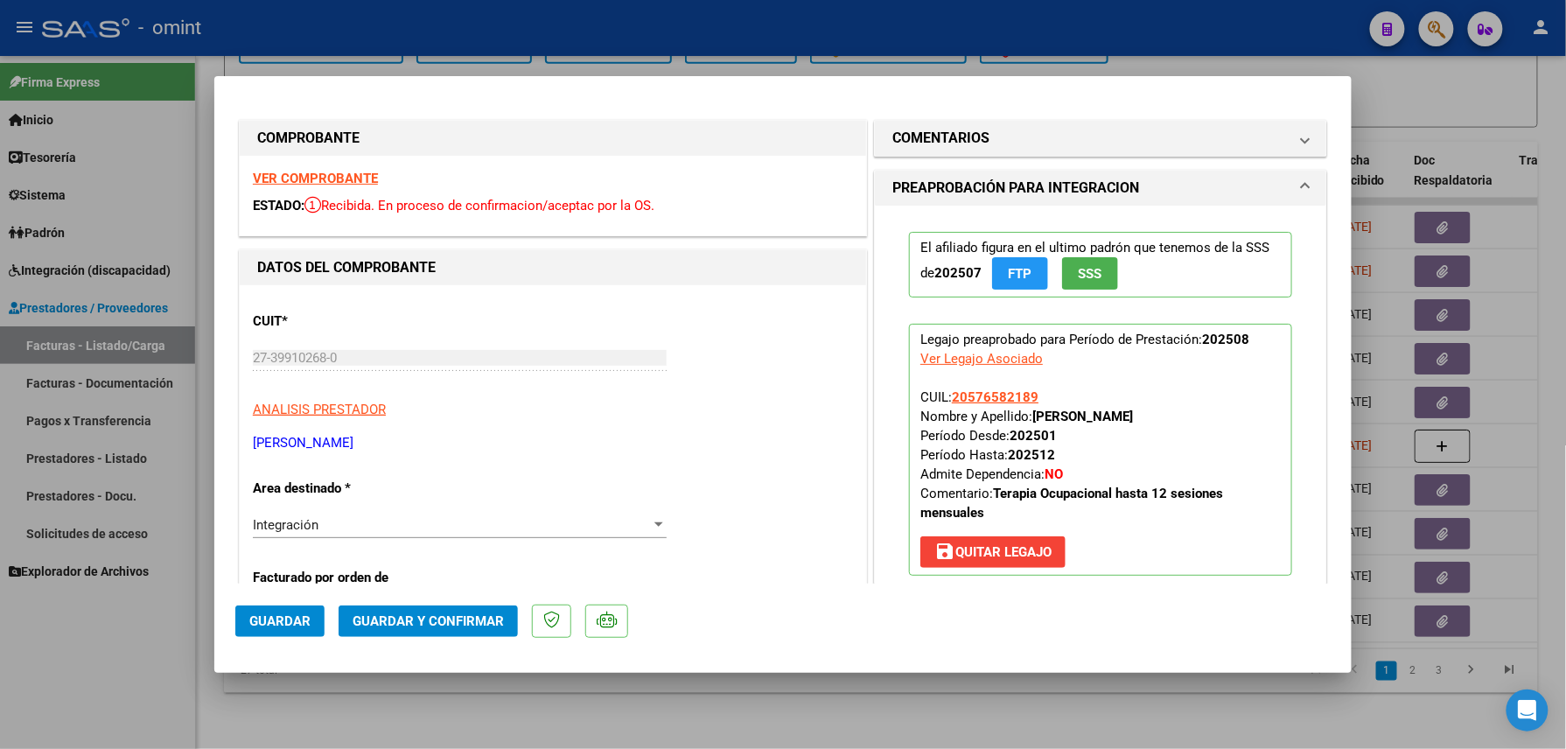
click at [364, 177] on strong "VER COMPROBANTE" at bounding box center [315, 179] width 125 height 16
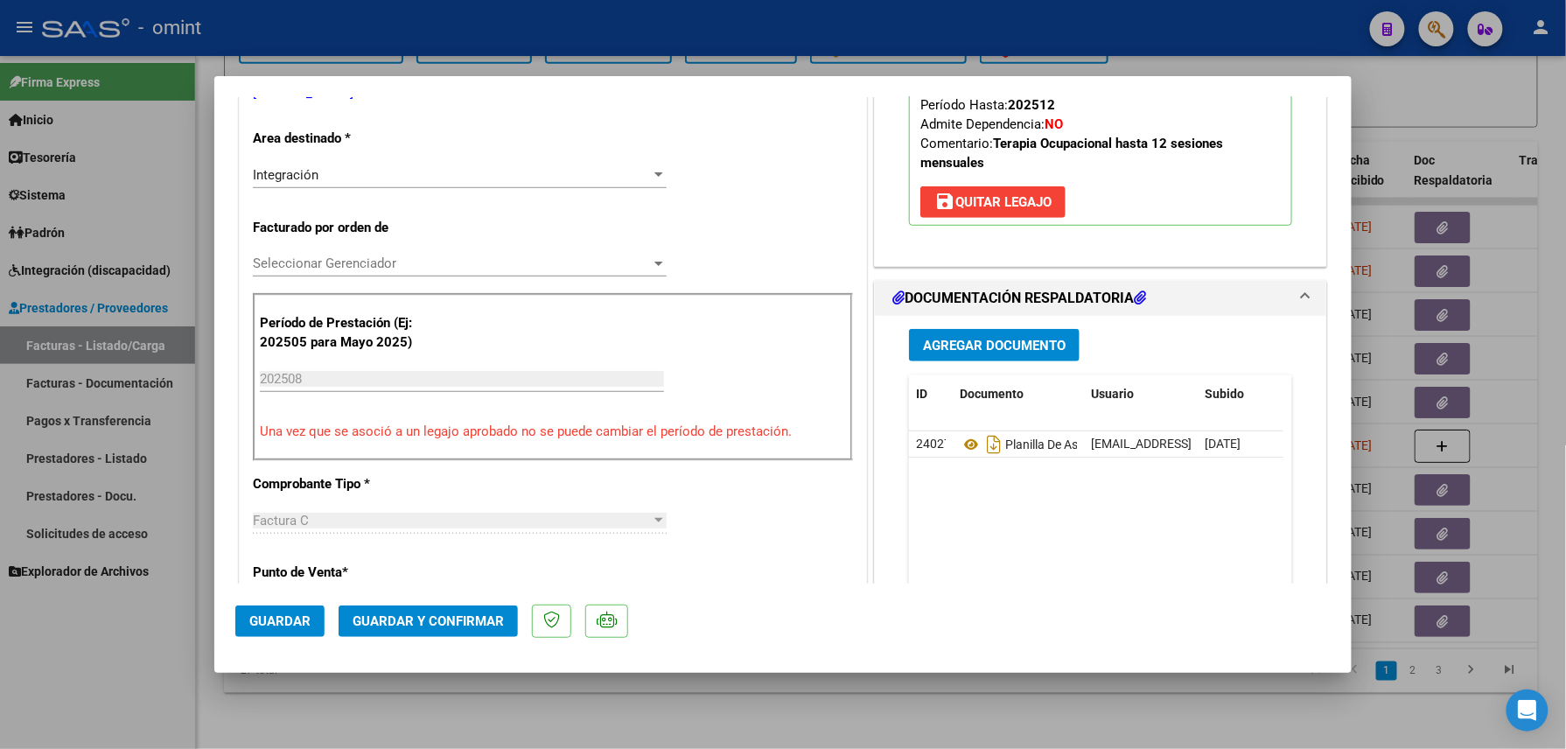
scroll to position [466, 0]
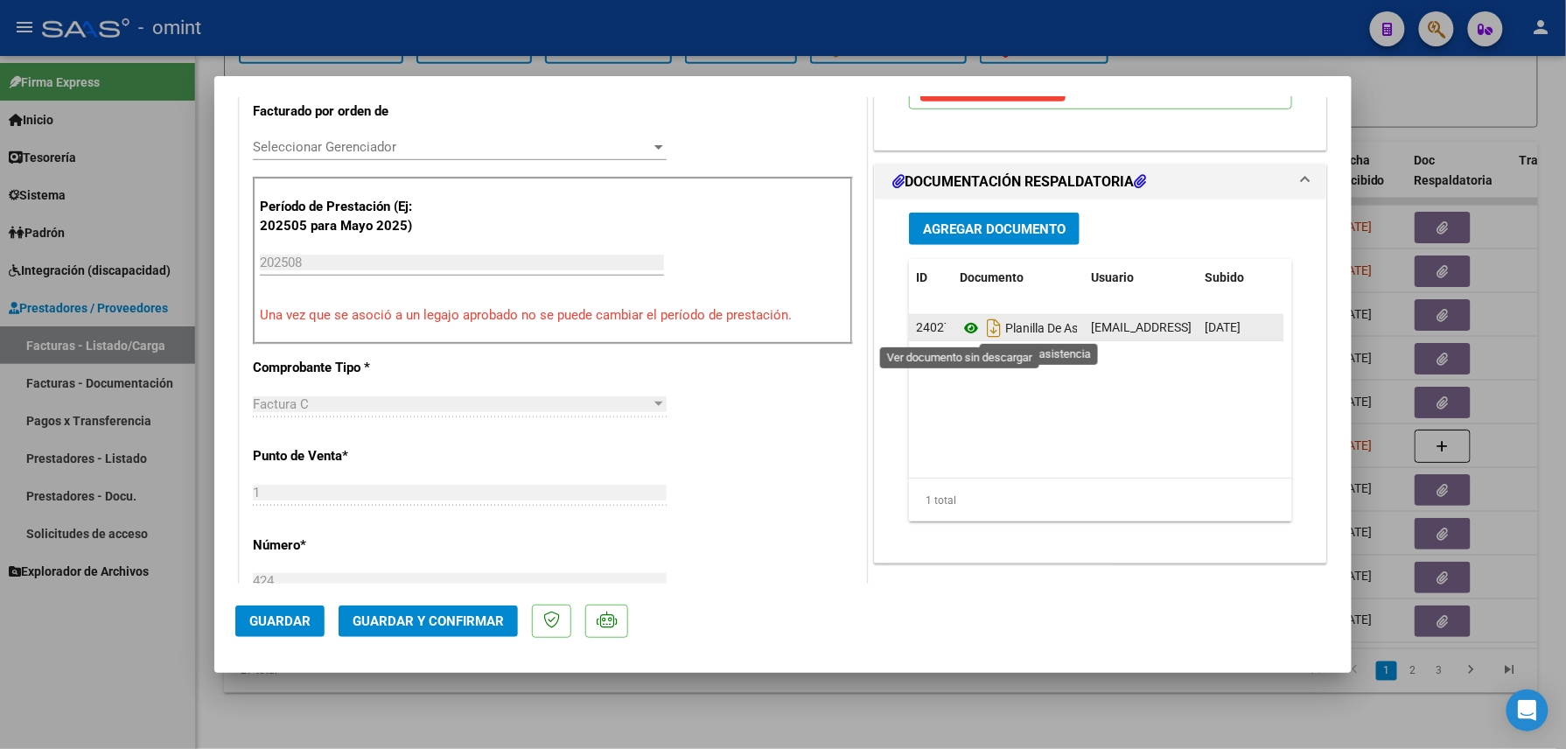
click at [962, 327] on icon at bounding box center [971, 328] width 23 height 21
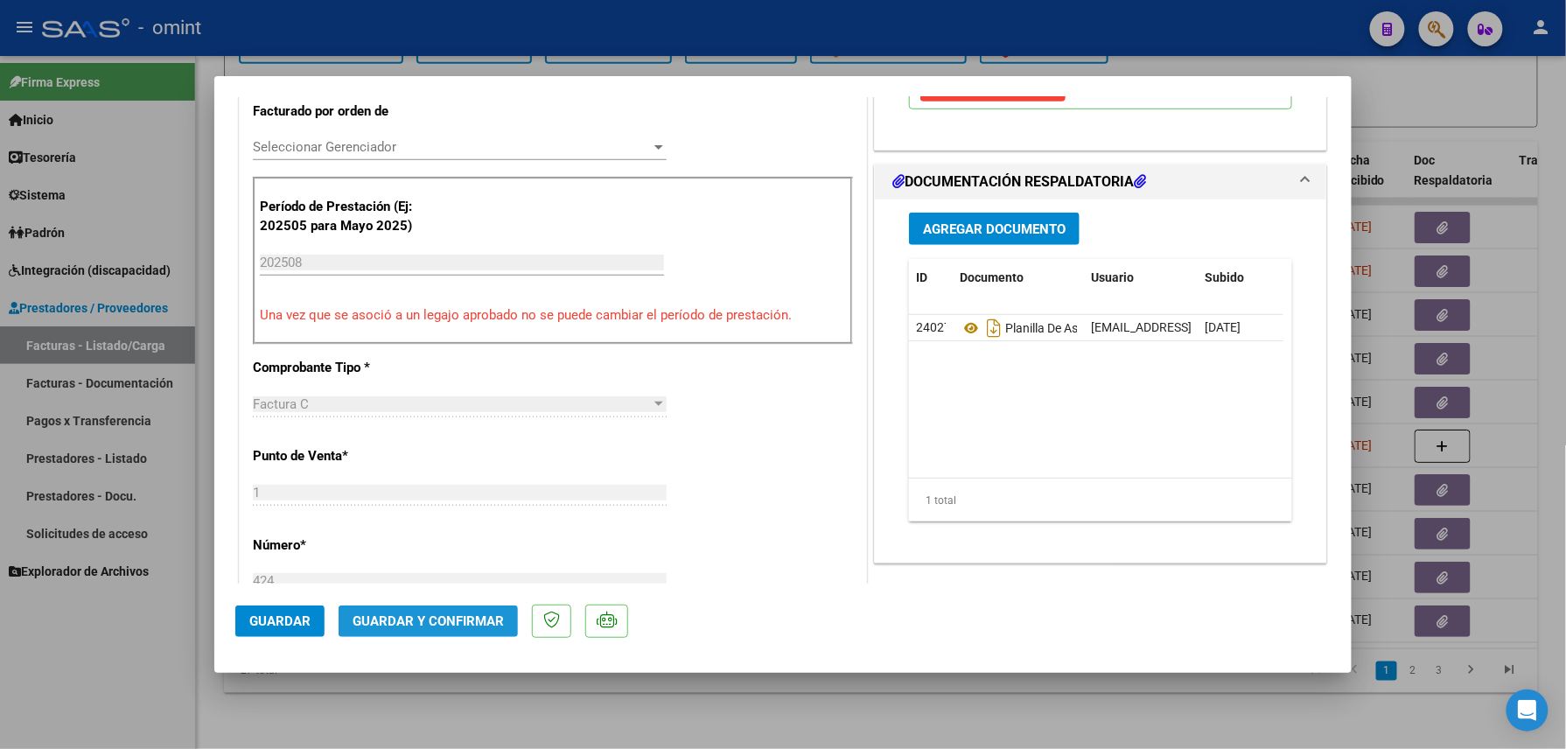
click at [443, 610] on button "Guardar y Confirmar" at bounding box center [428, 620] width 179 height 31
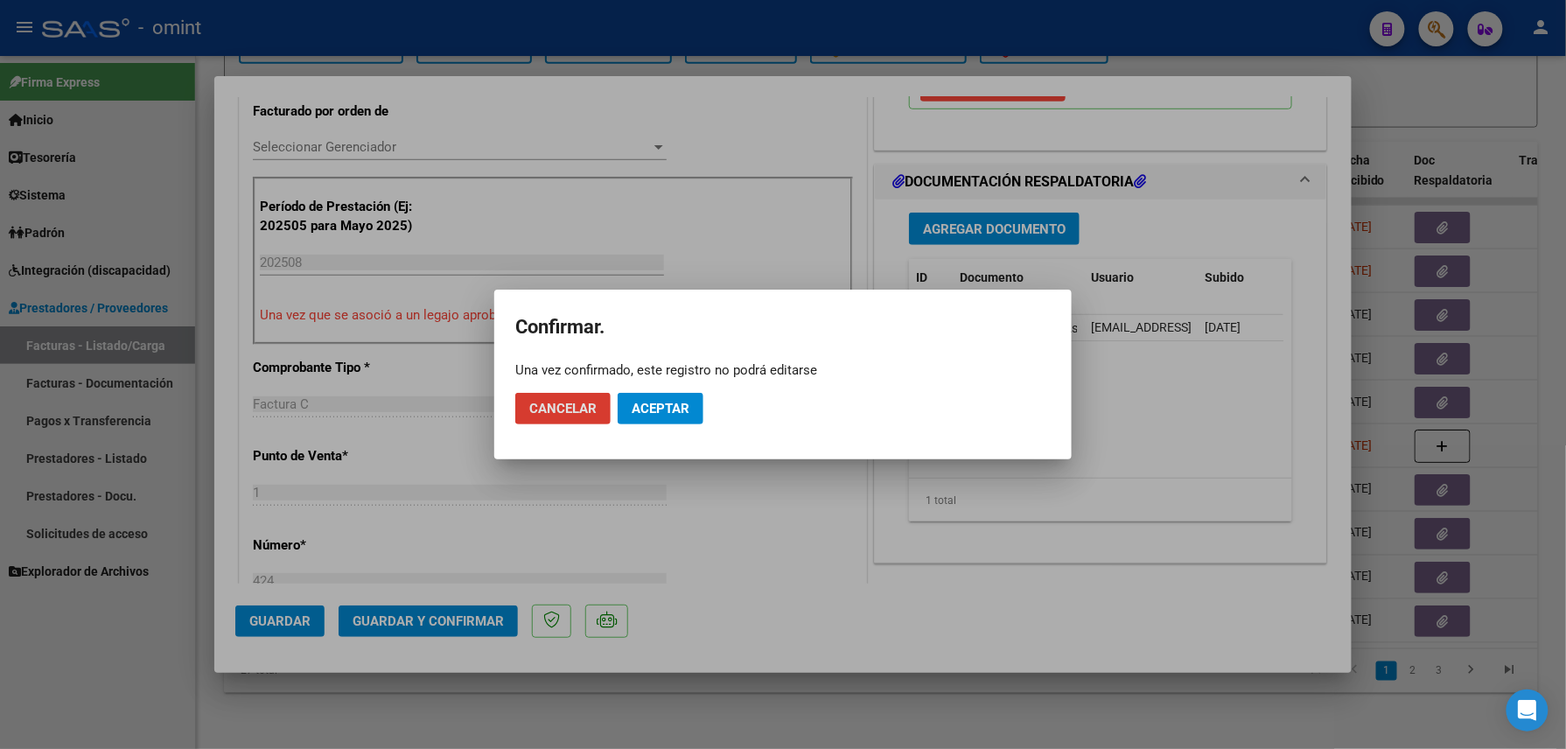
click at [651, 414] on span "Aceptar" at bounding box center [661, 409] width 58 height 16
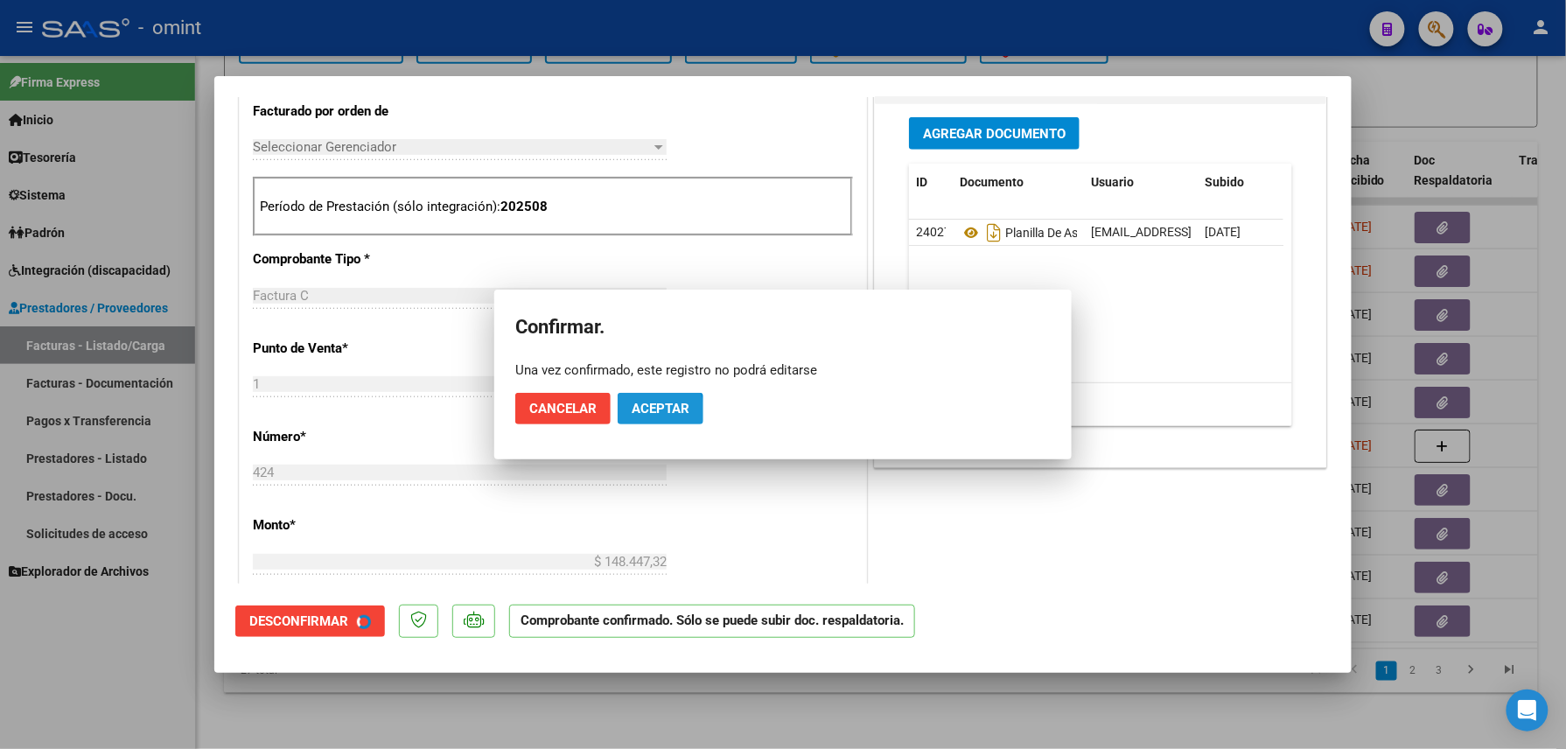
scroll to position [465, 0]
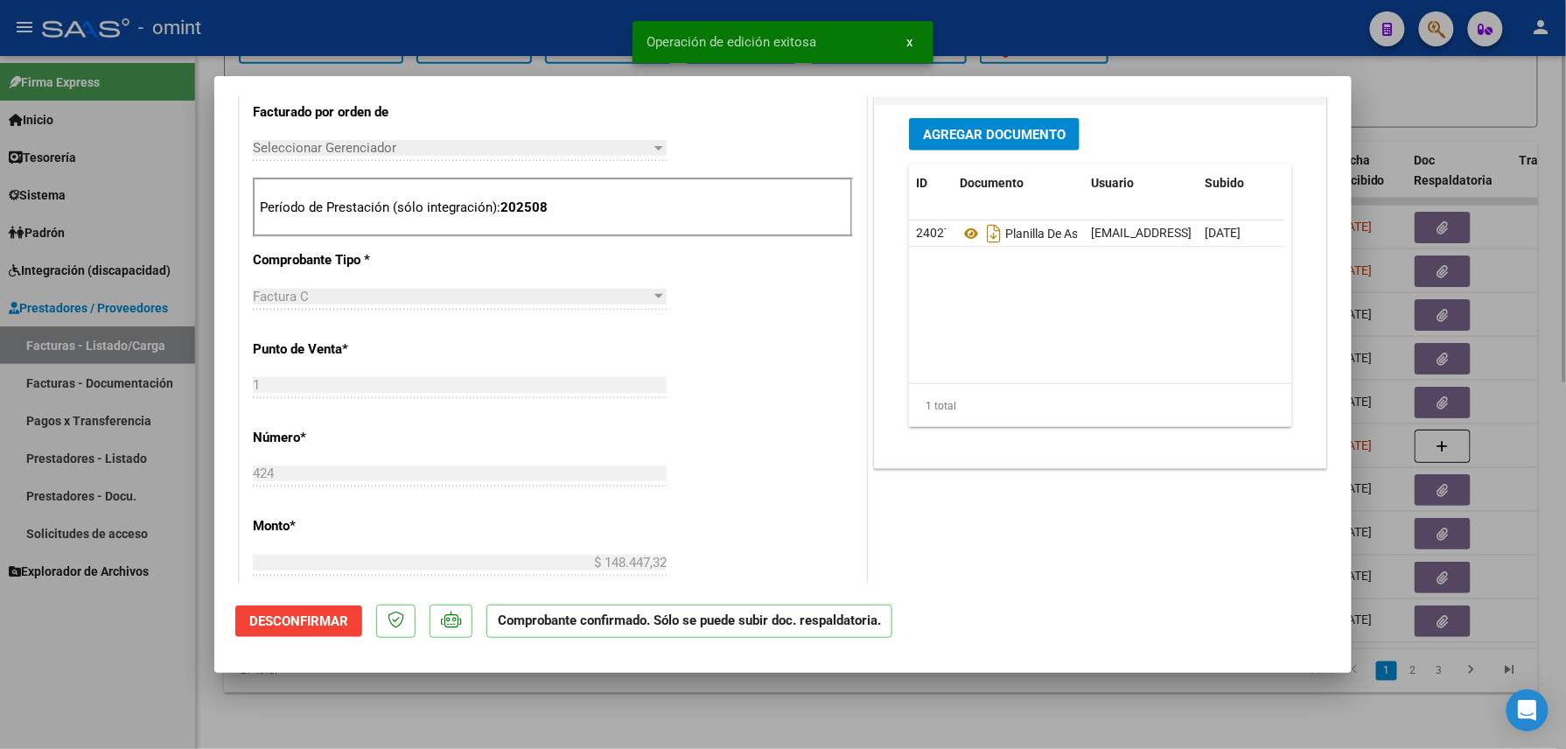
click at [420, 724] on div at bounding box center [783, 374] width 1566 height 749
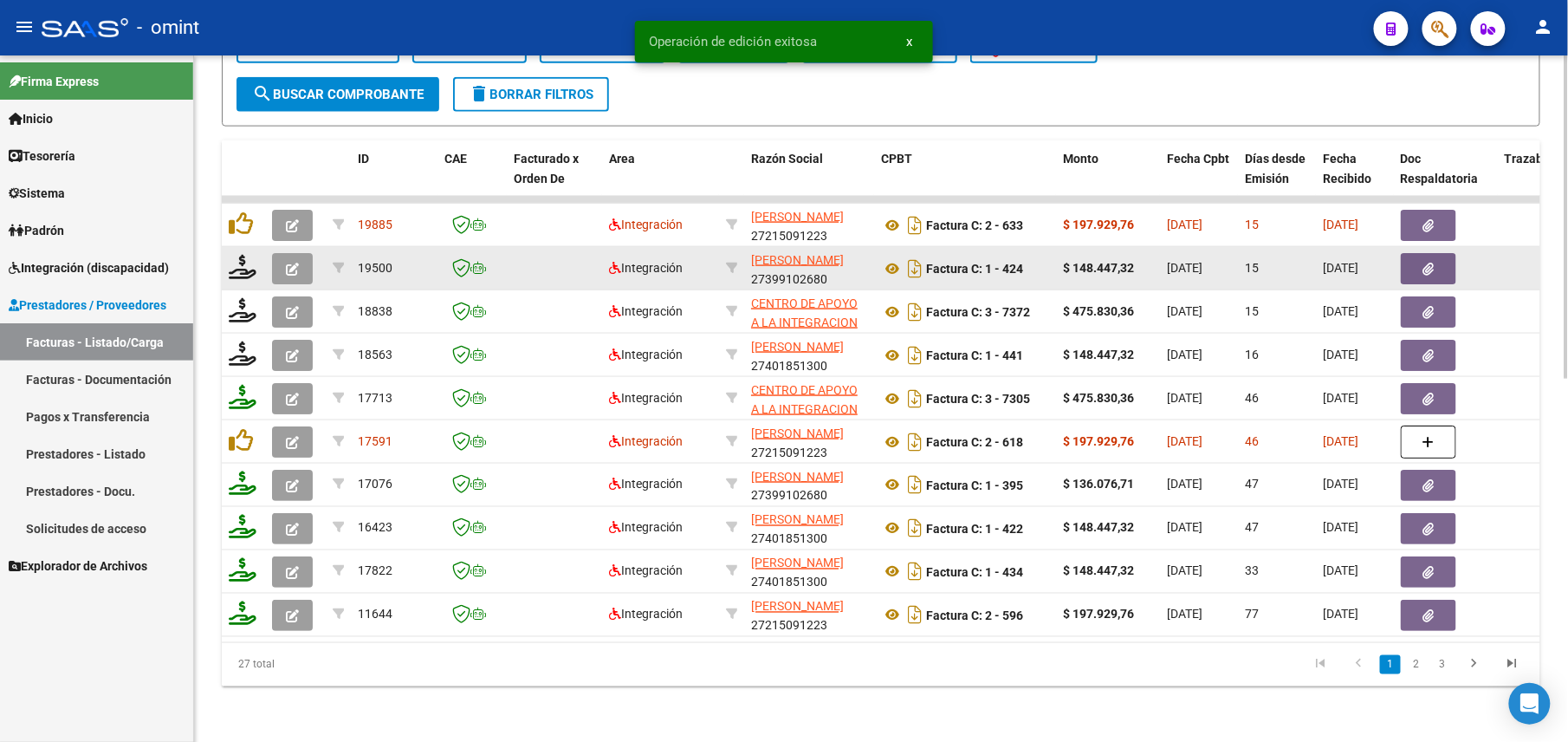
click at [248, 260] on div at bounding box center [244, 267] width 30 height 27
click at [240, 255] on icon at bounding box center [243, 266] width 28 height 24
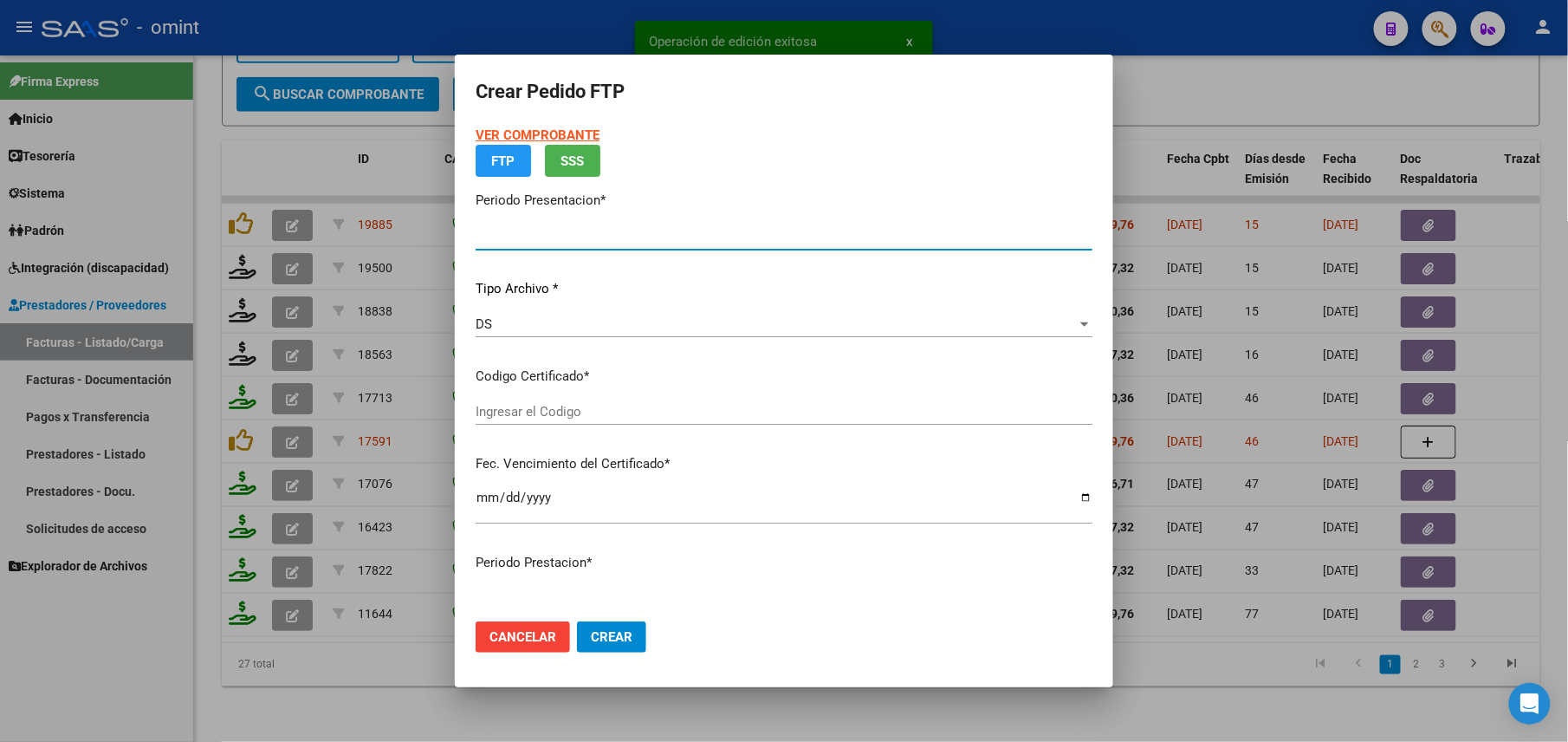
type input "202508"
type input "$ 148.447,32"
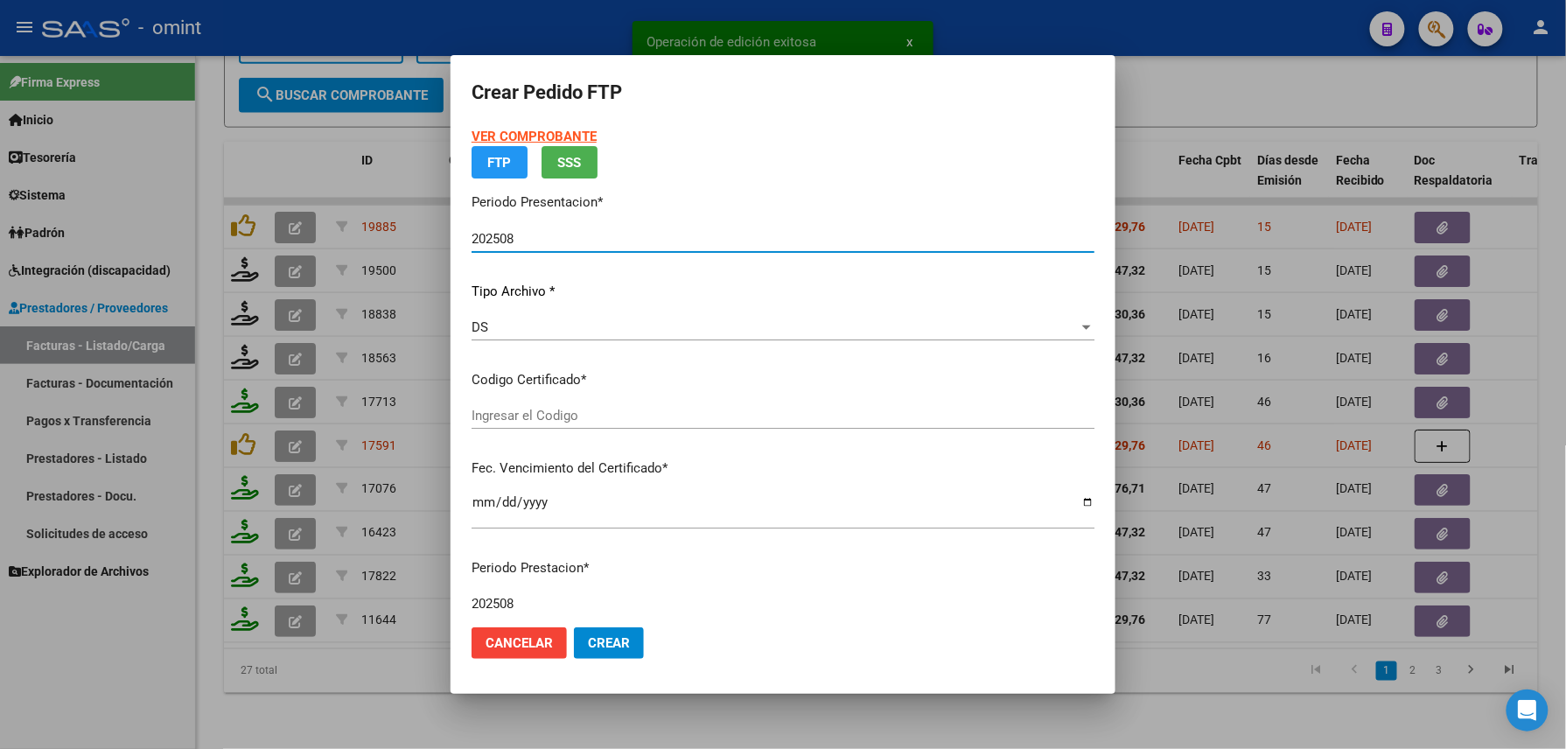
type input "3036796537"
type input "[DATE]"
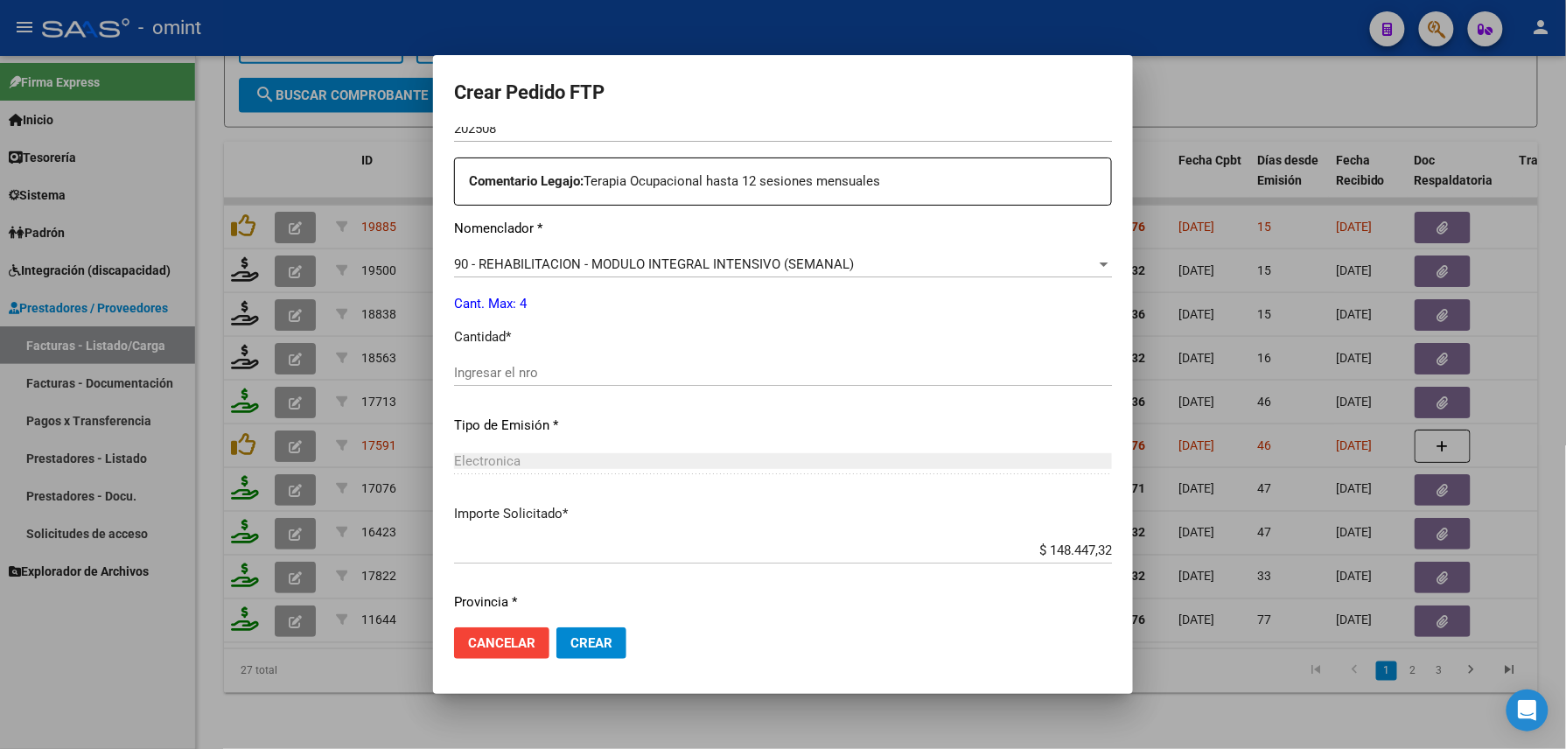
scroll to position [684, 0]
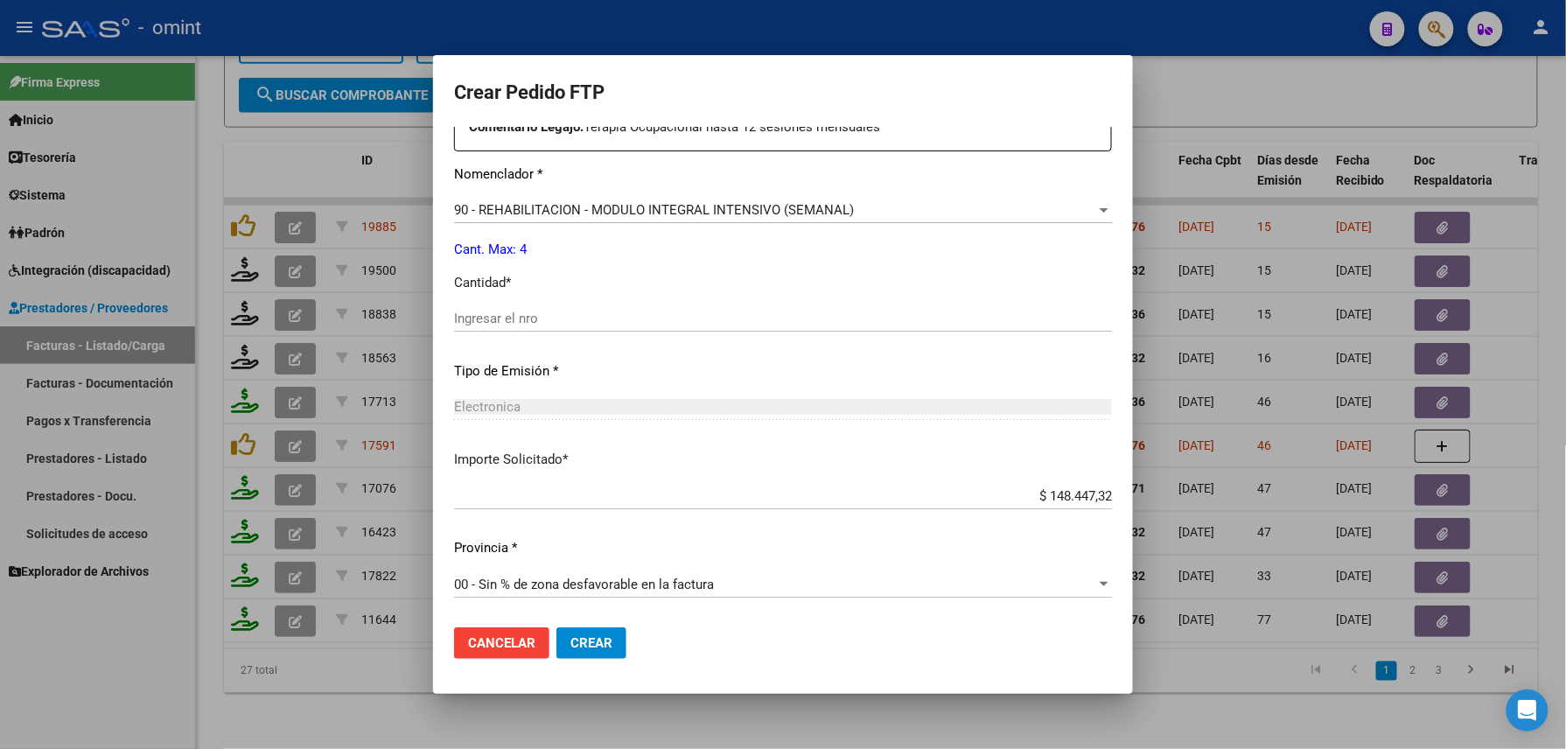
click at [534, 316] on input "Ingresar el nro" at bounding box center [783, 319] width 658 height 16
type input "4"
click at [597, 641] on span "Crear" at bounding box center [591, 643] width 42 height 16
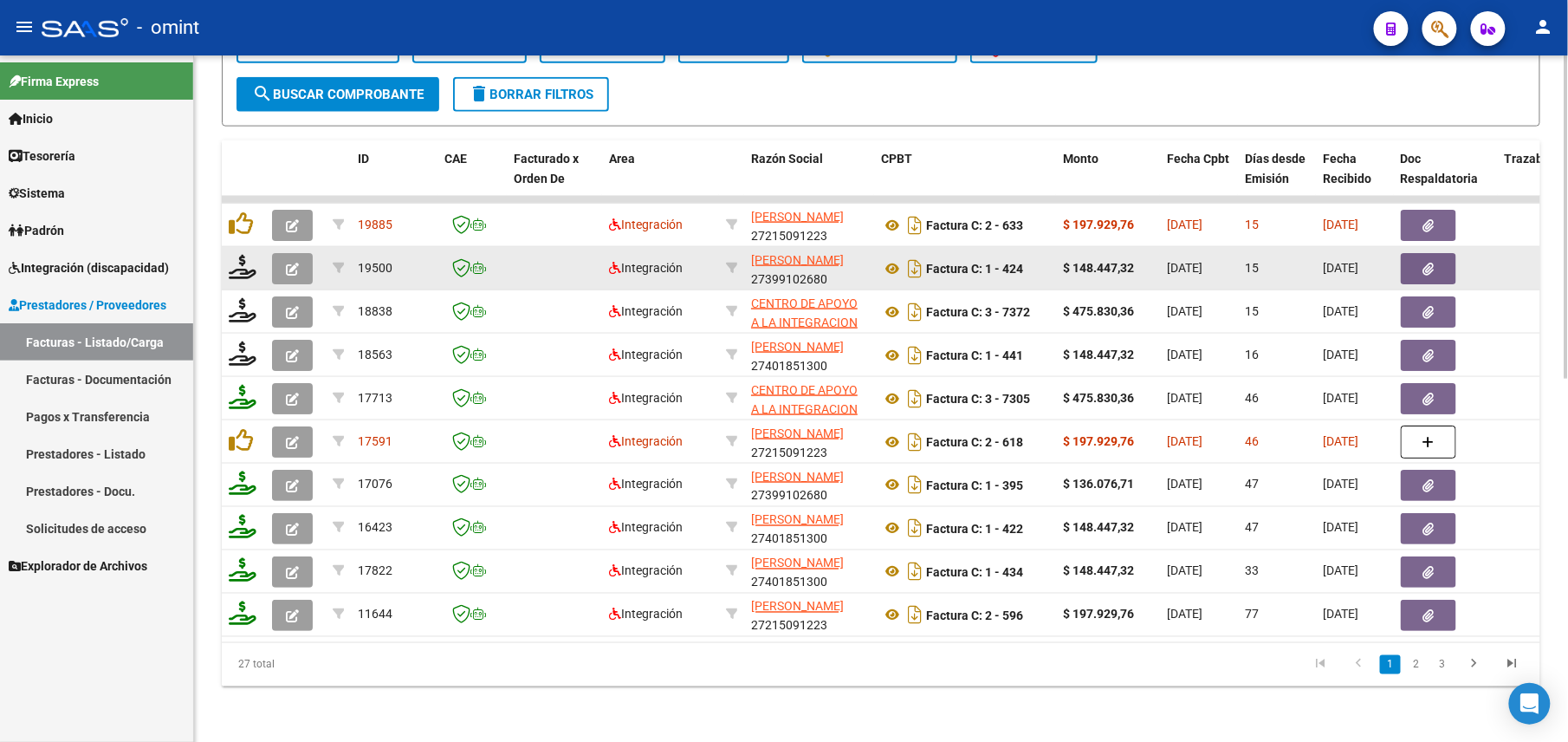
click at [284, 253] on button "button" at bounding box center [292, 267] width 41 height 31
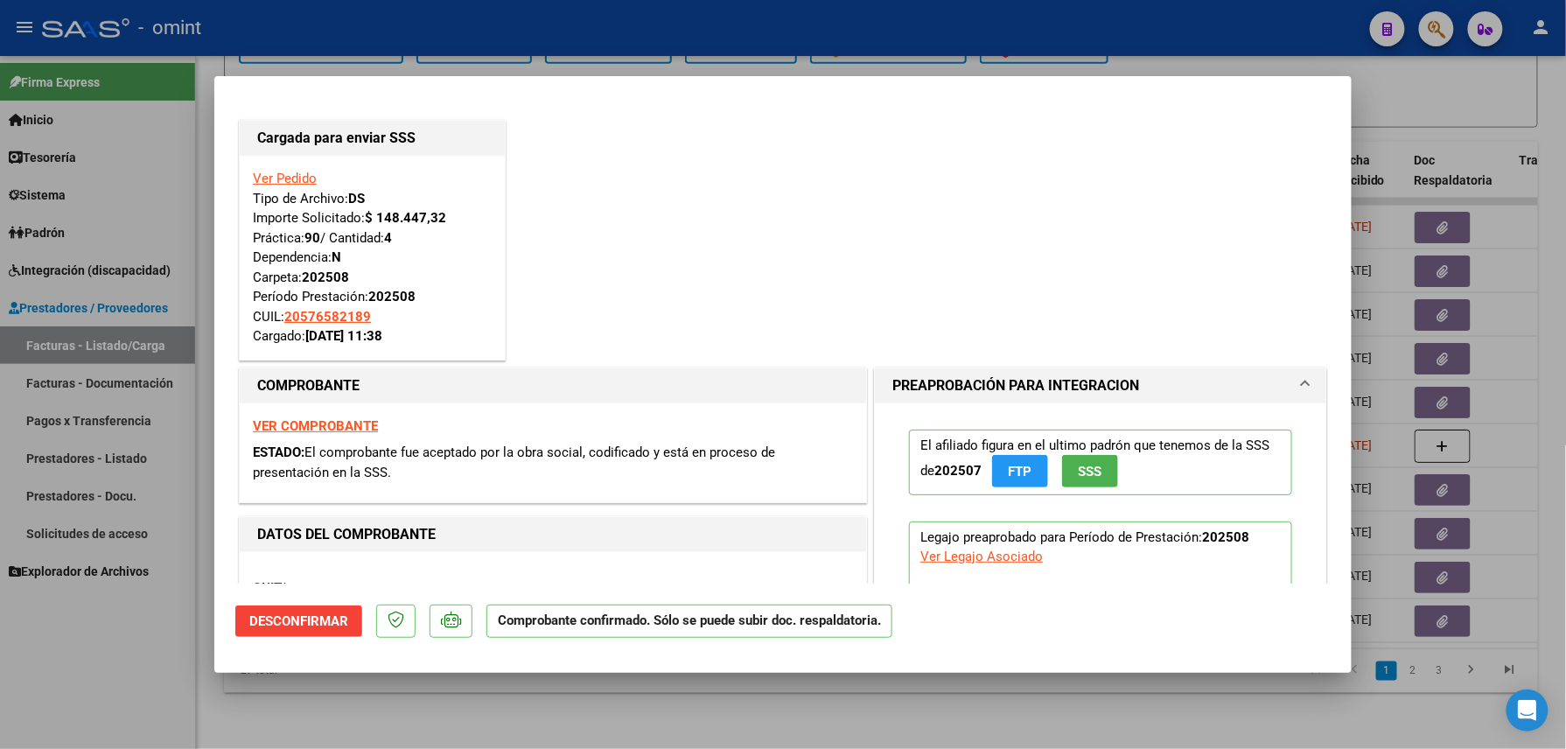
click at [305, 707] on div at bounding box center [783, 374] width 1566 height 749
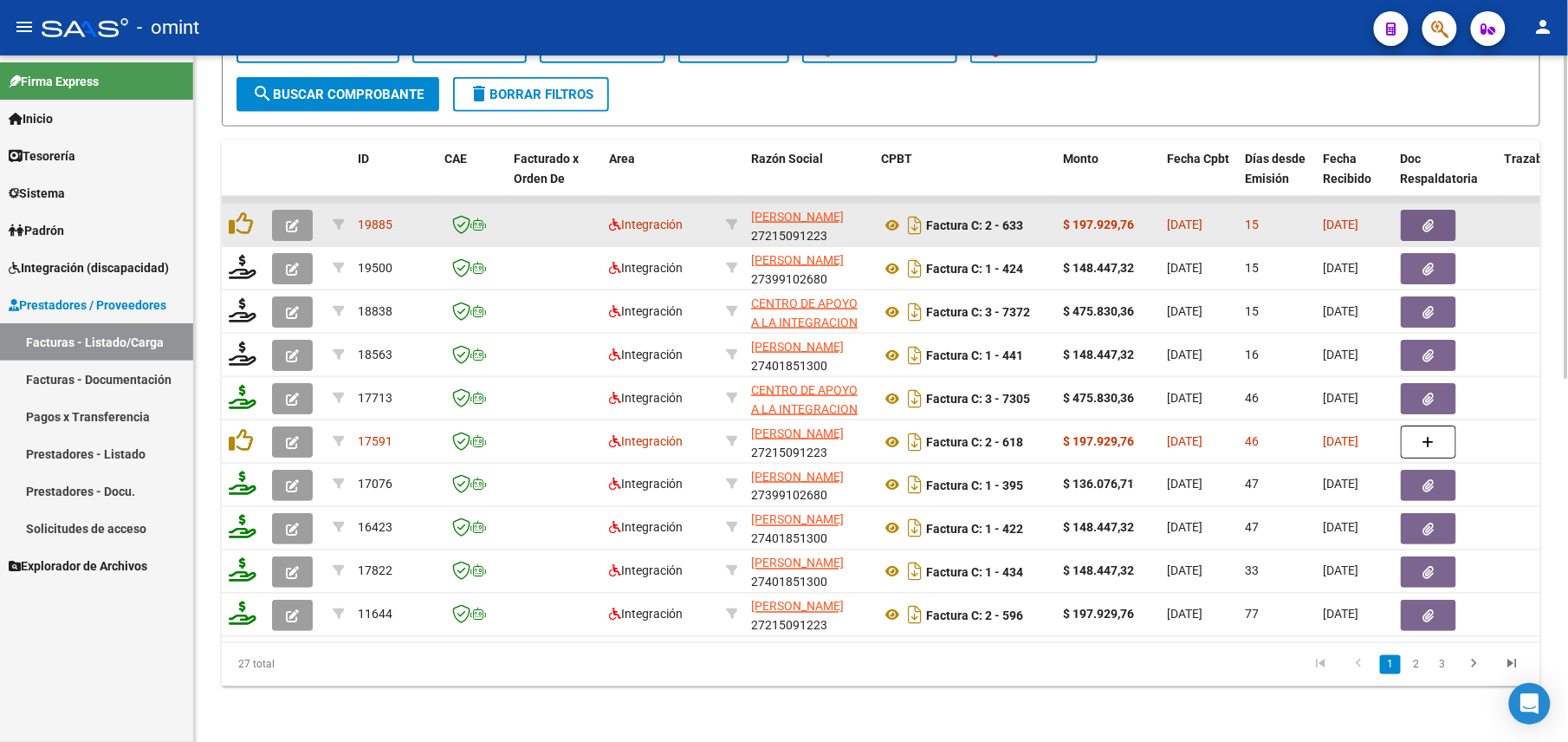
click at [286, 219] on icon "button" at bounding box center [292, 225] width 13 height 13
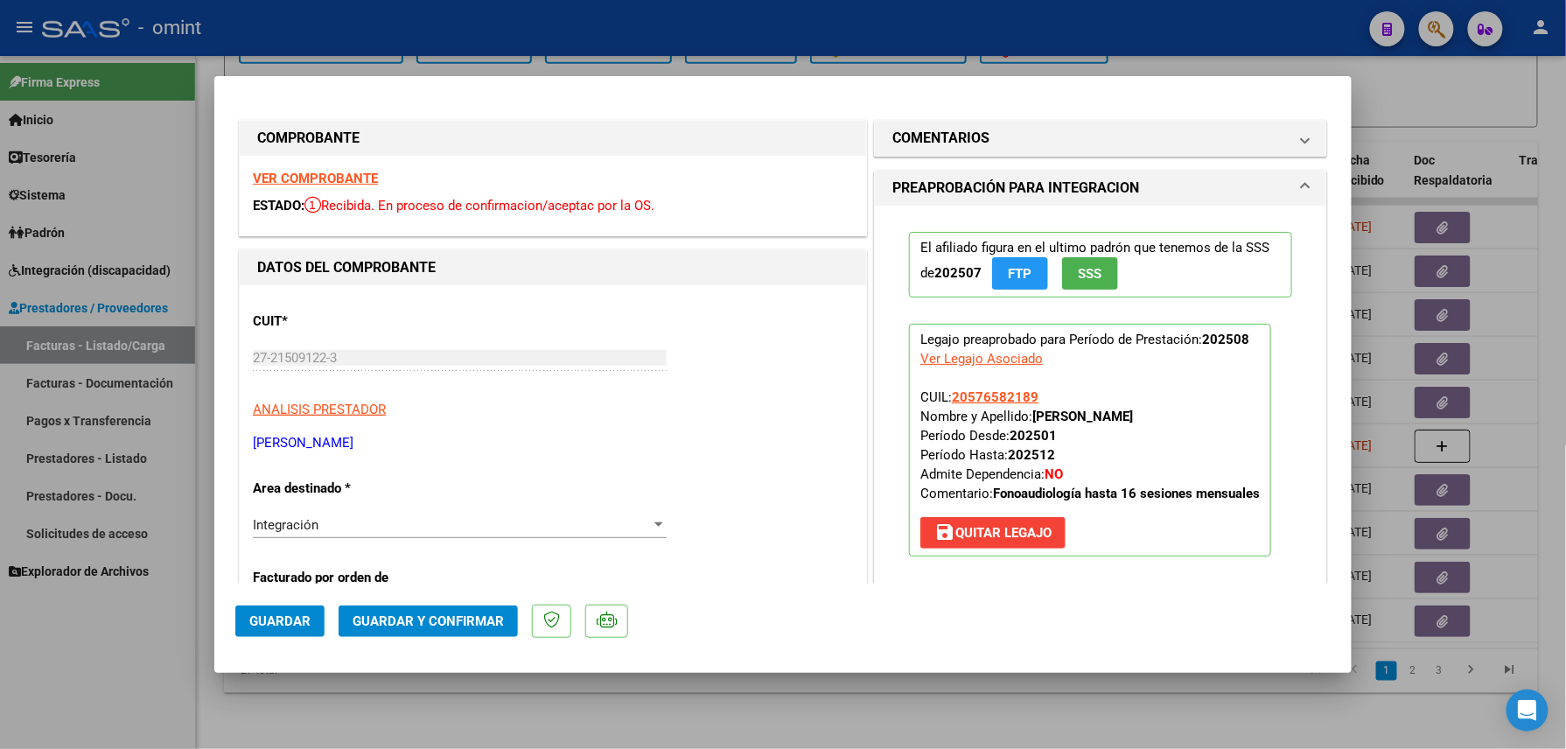
click at [340, 173] on strong "VER COMPROBANTE" at bounding box center [315, 179] width 125 height 16
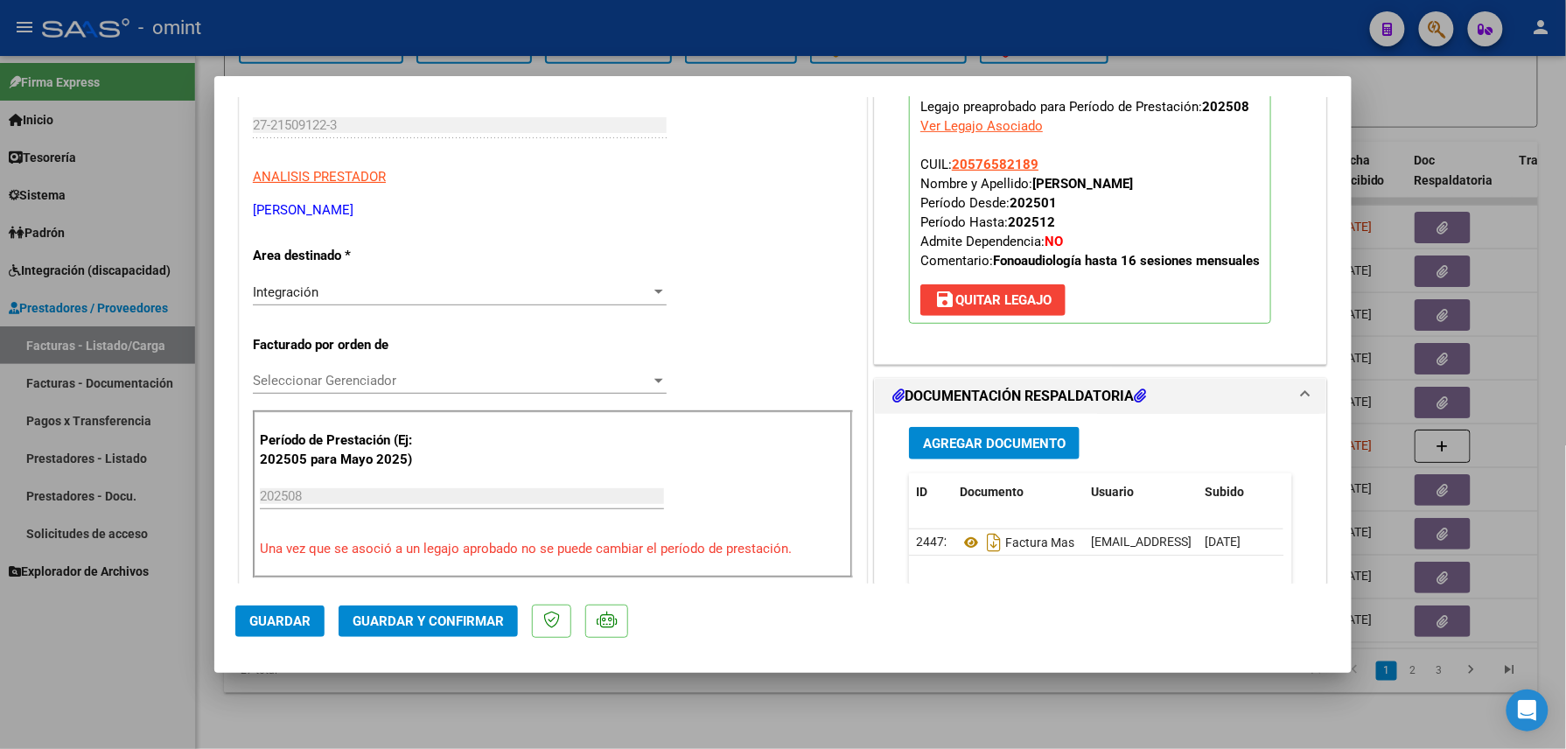
scroll to position [583, 0]
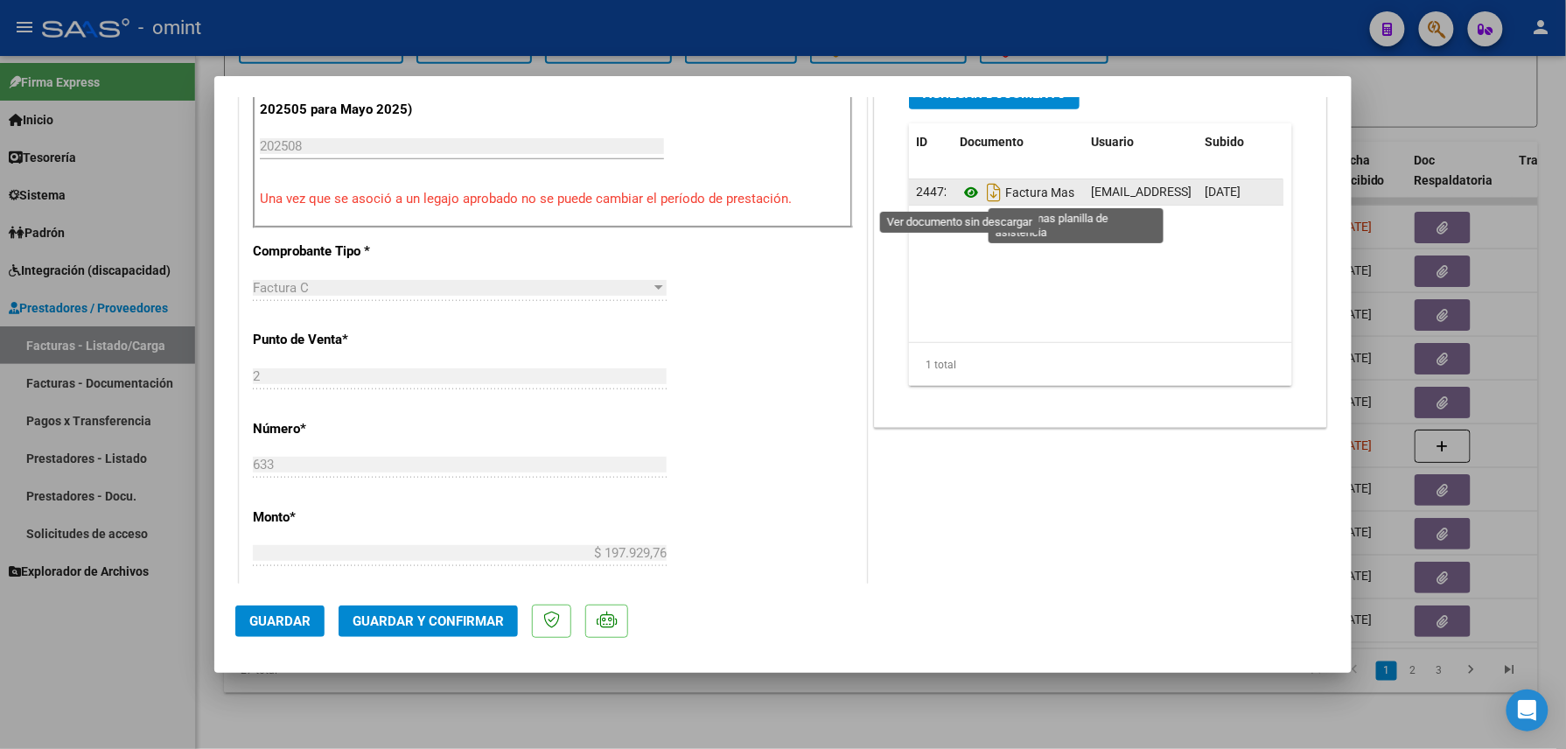
click at [960, 198] on icon at bounding box center [971, 192] width 23 height 21
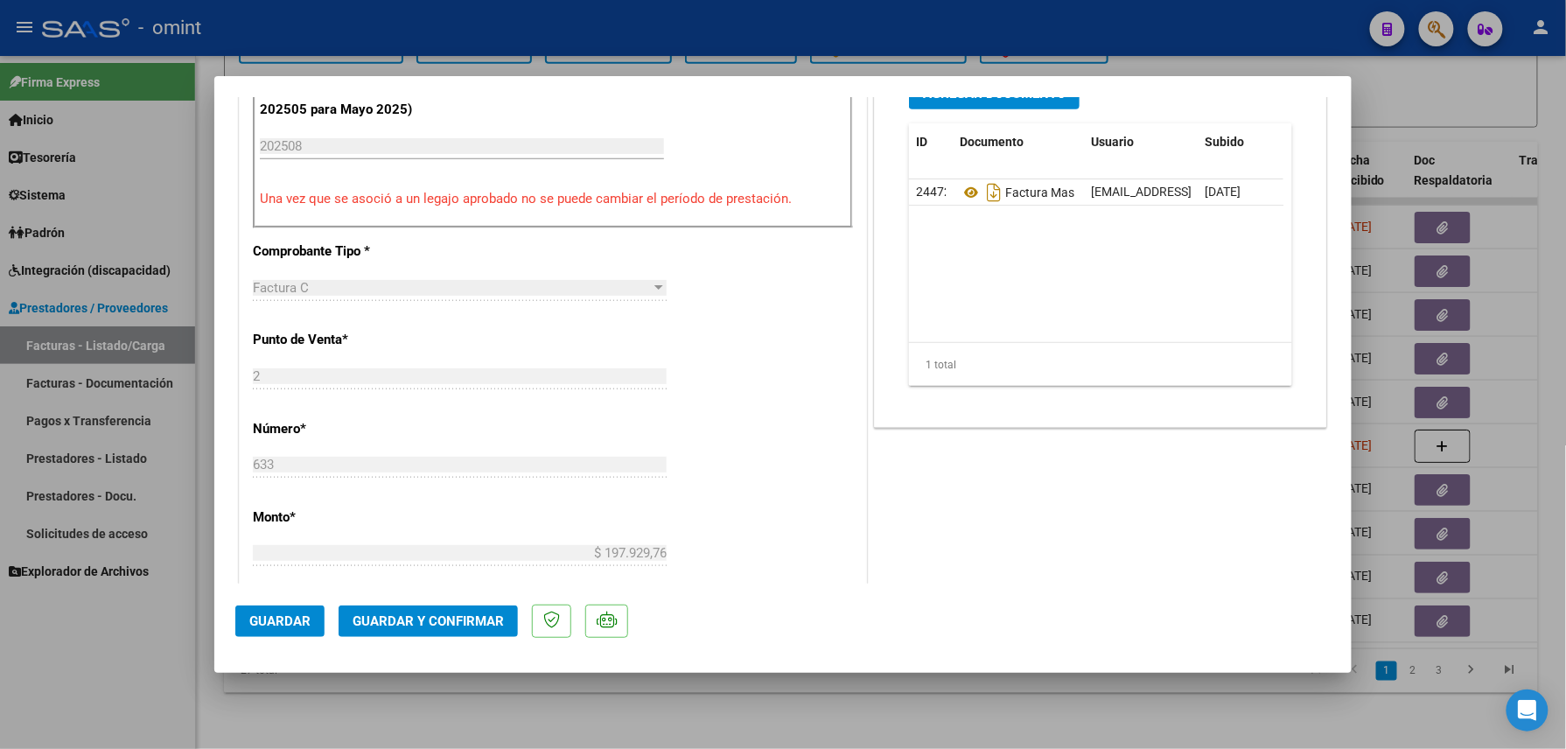
click at [458, 624] on span "Guardar y Confirmar" at bounding box center [428, 621] width 151 height 16
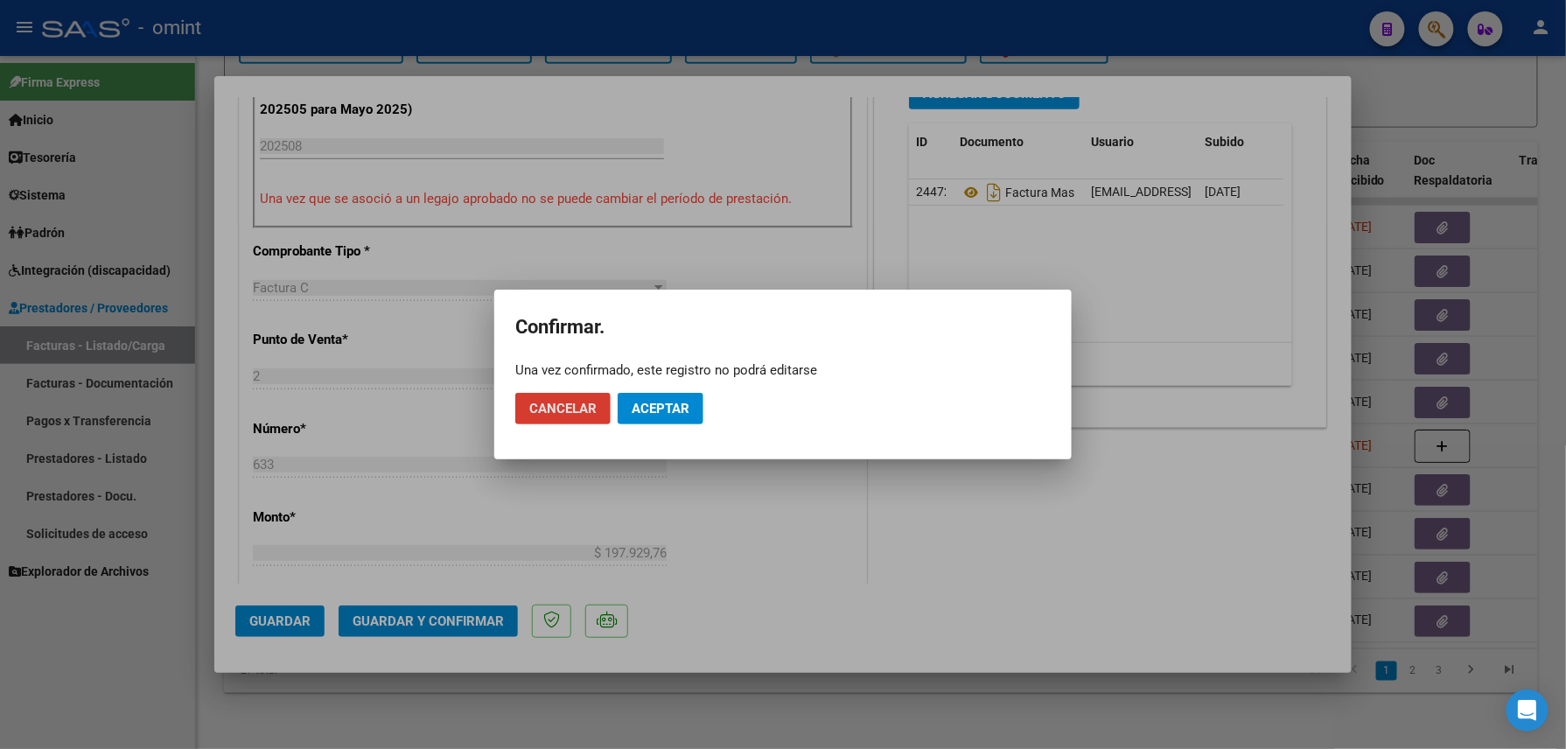
click at [686, 407] on button "Aceptar" at bounding box center [661, 408] width 86 height 31
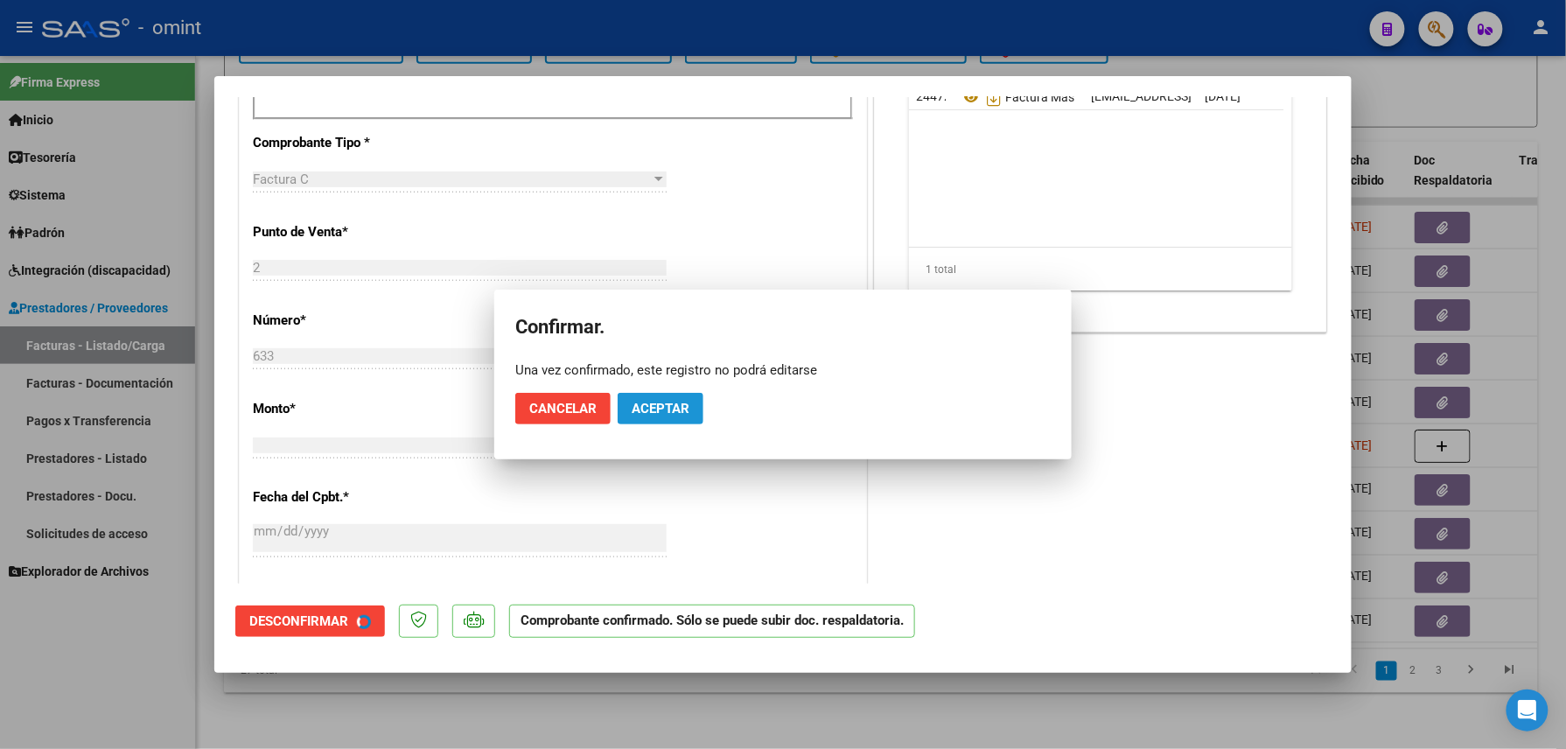
scroll to position [582, 0]
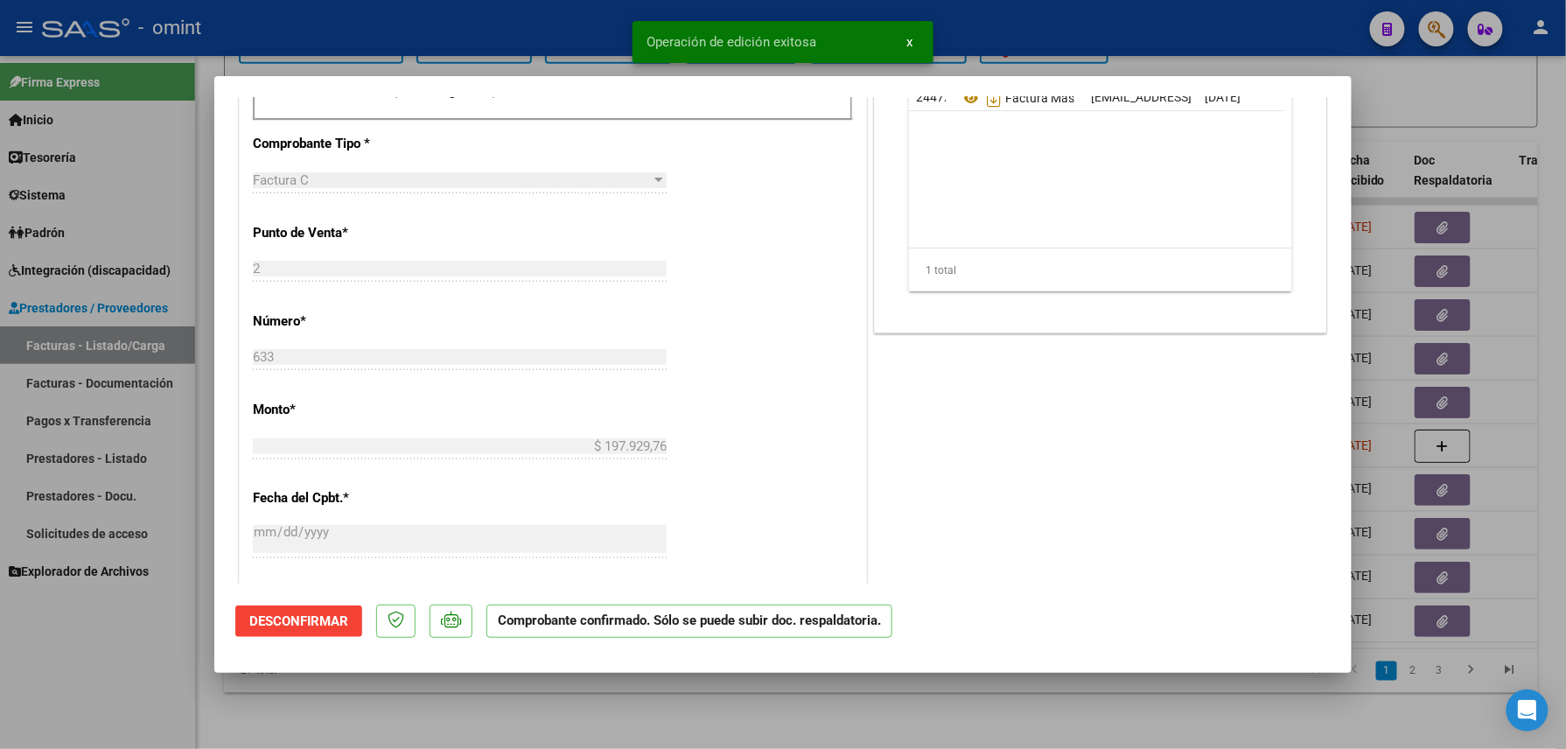
click at [428, 714] on div at bounding box center [783, 374] width 1566 height 749
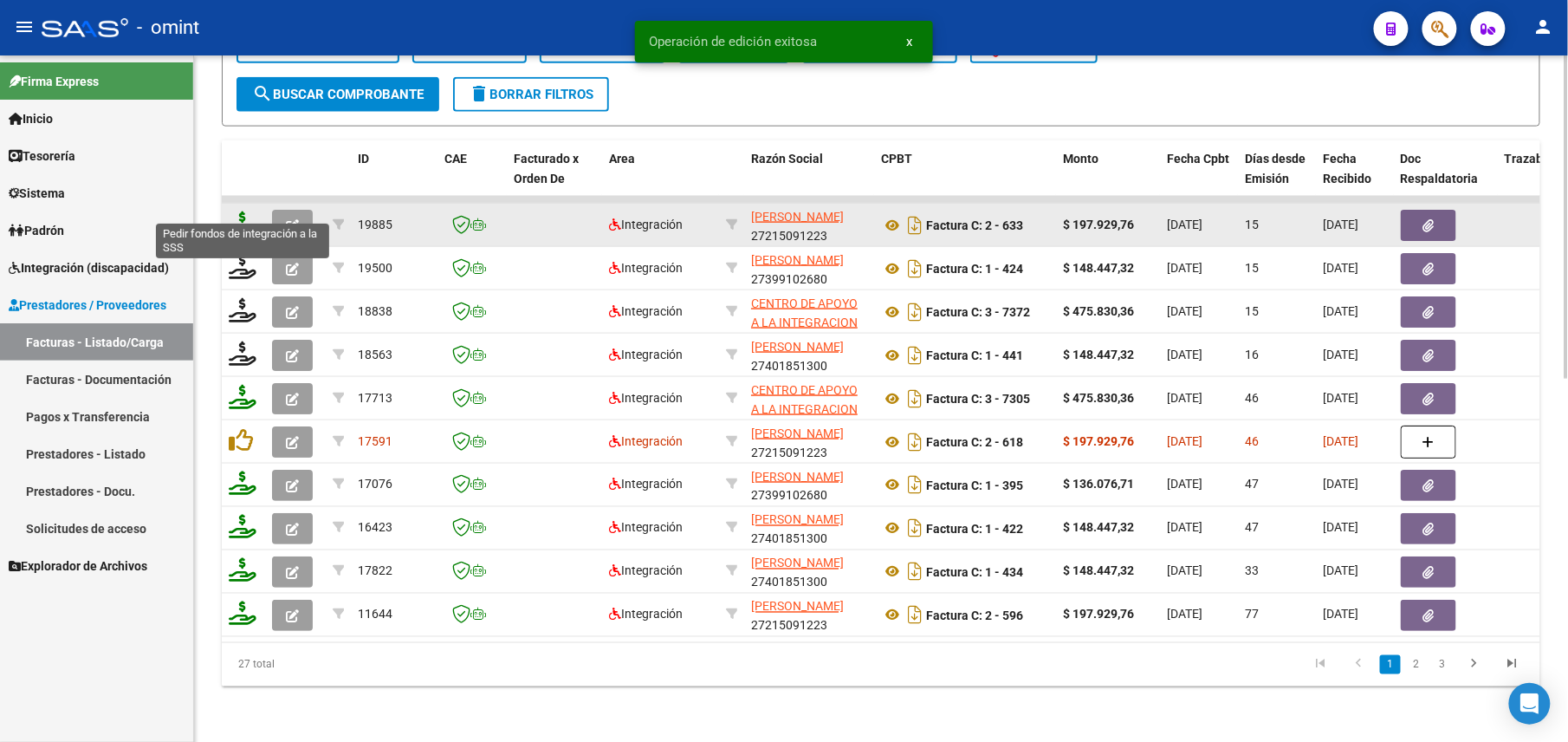
click at [243, 211] on icon at bounding box center [243, 223] width 28 height 24
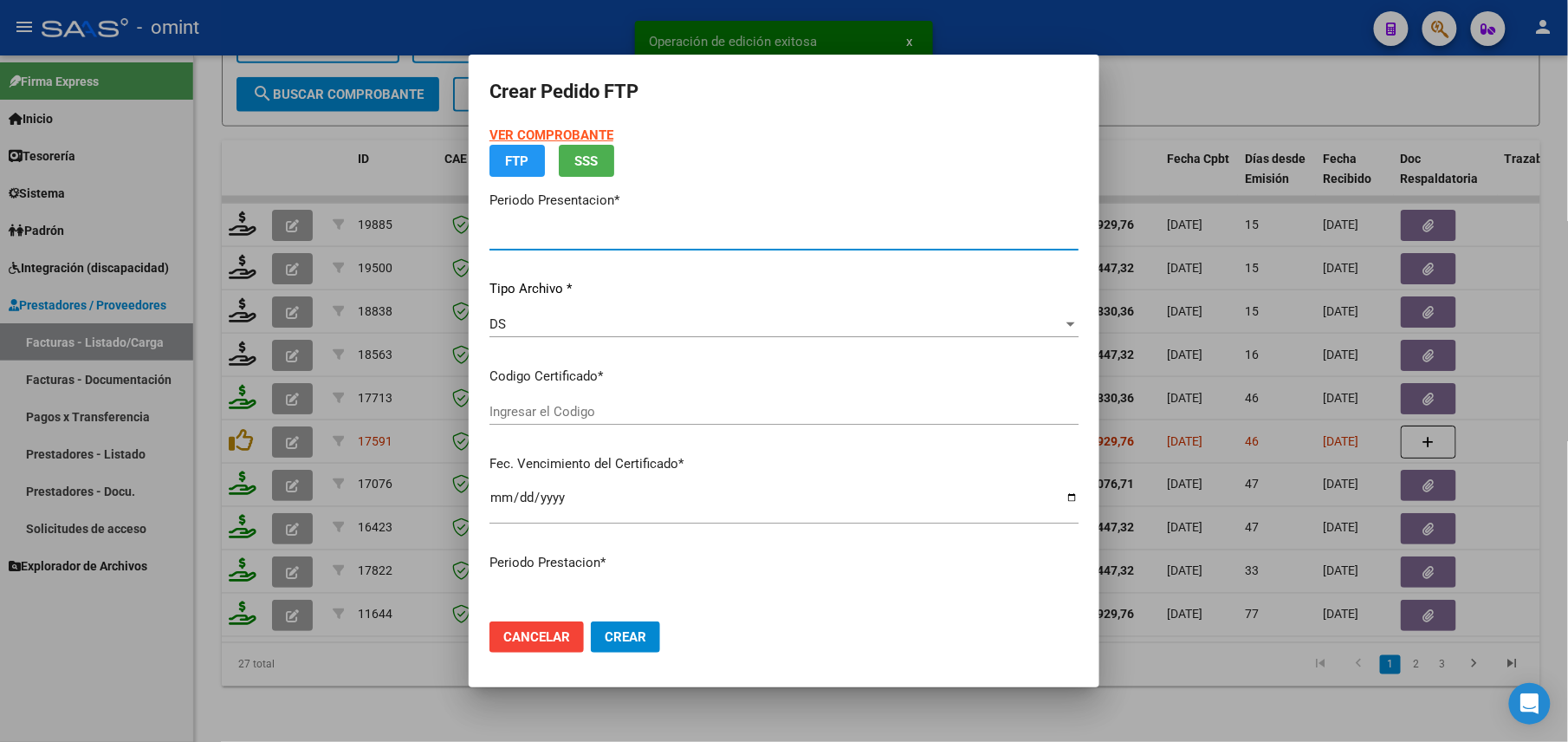
type input "202508"
type input "$ 197.929,76"
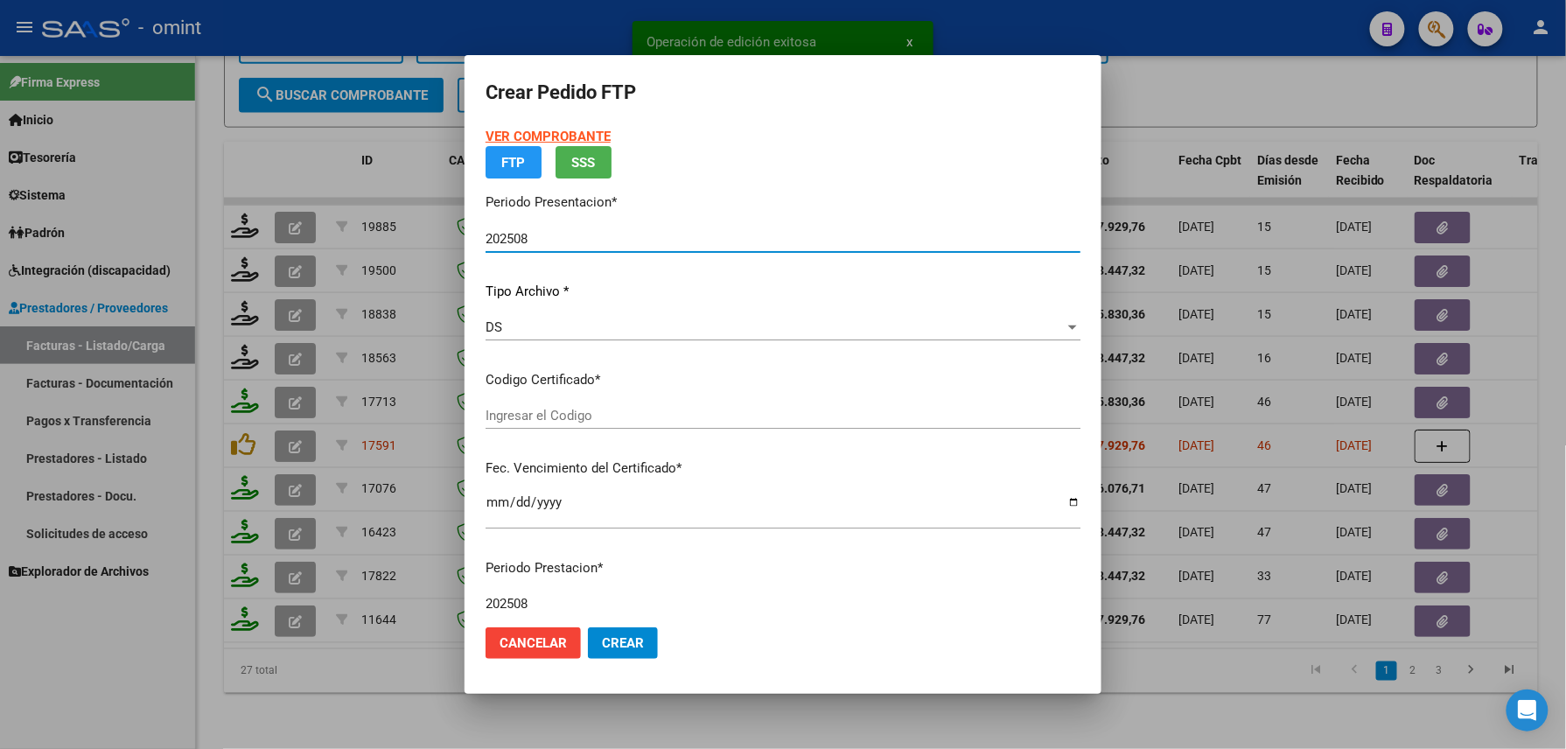
type input "3036796537"
type input "[DATE]"
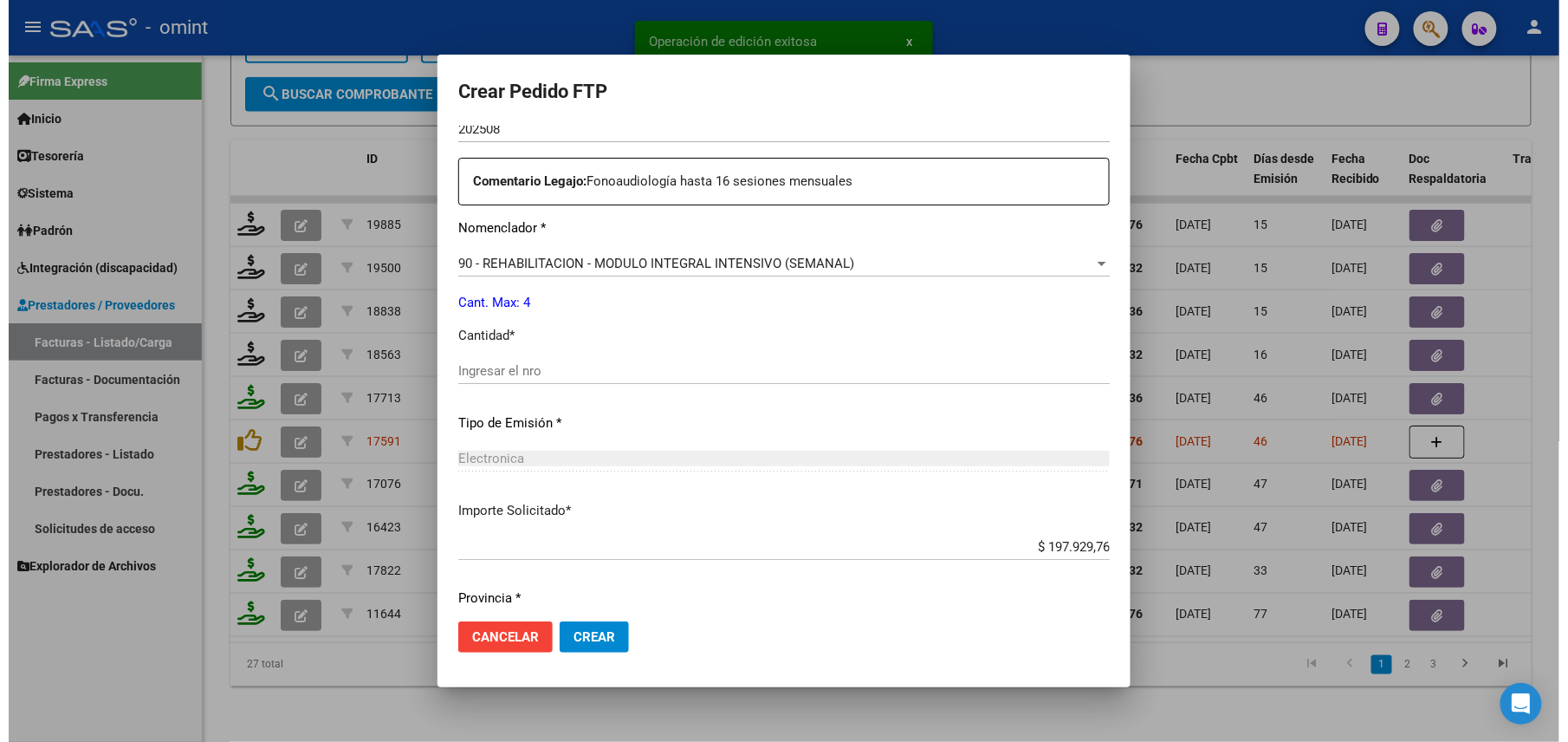
scroll to position [678, 0]
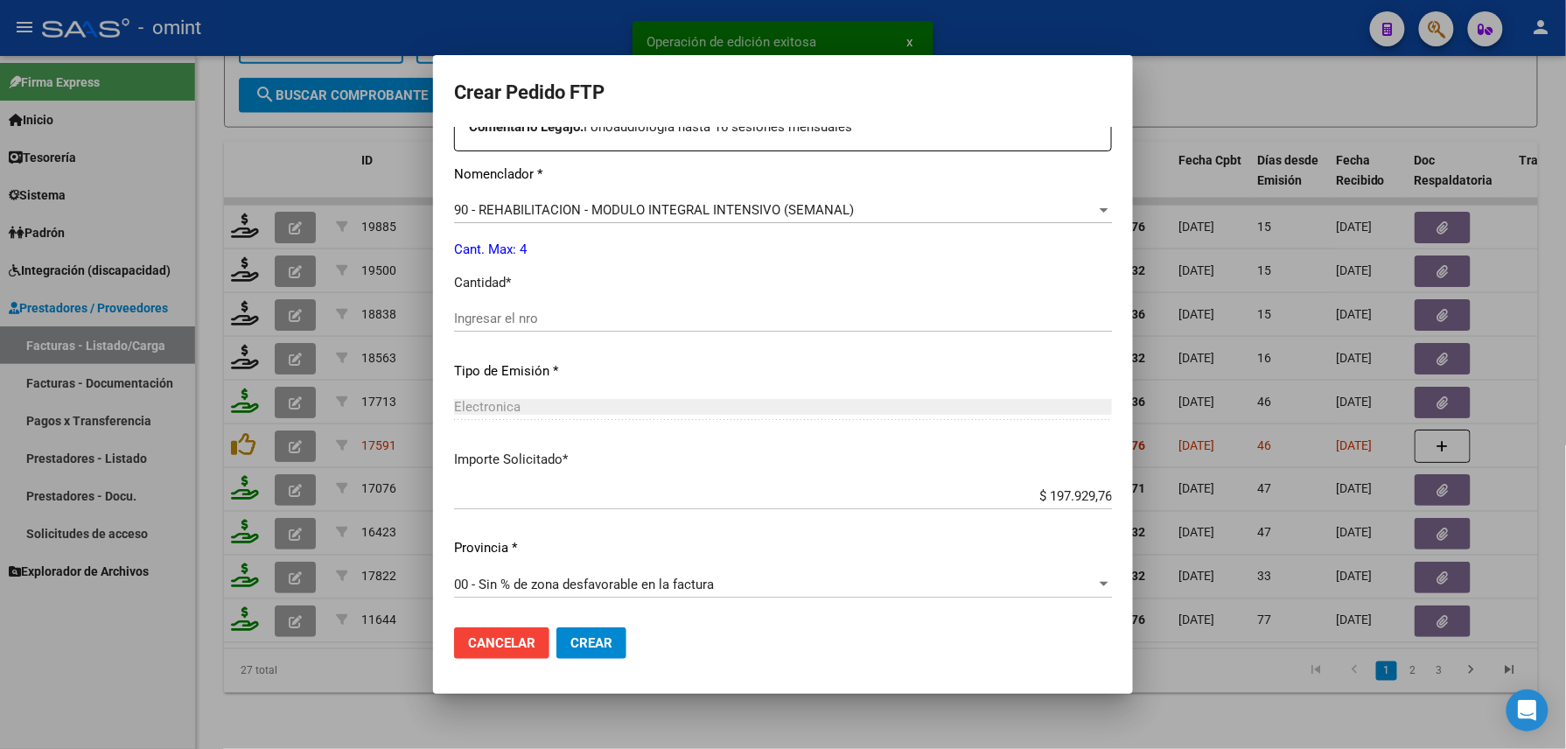
click at [547, 316] on input "Ingresar el nro" at bounding box center [783, 319] width 658 height 16
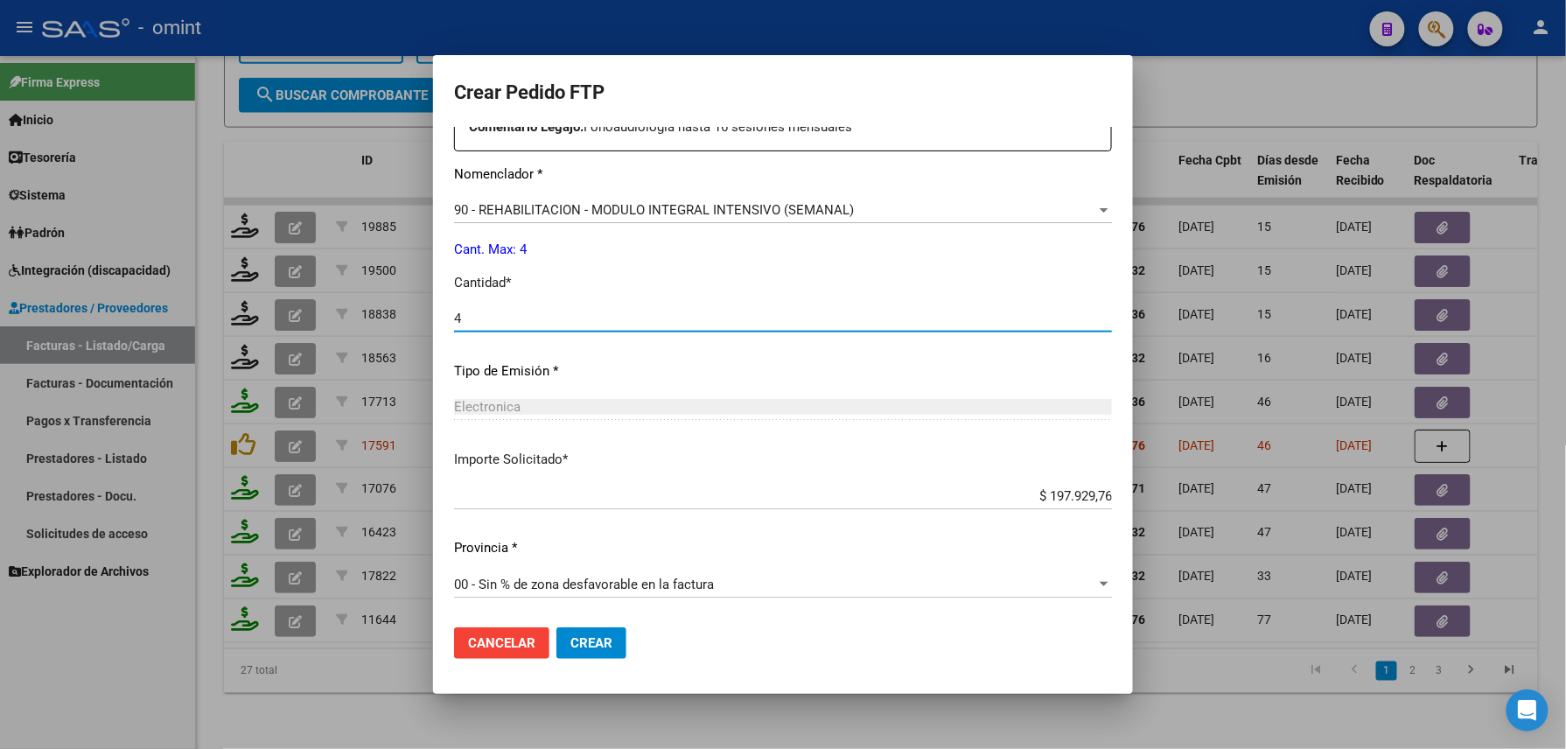
type input "4"
click at [591, 648] on span "Crear" at bounding box center [591, 643] width 42 height 16
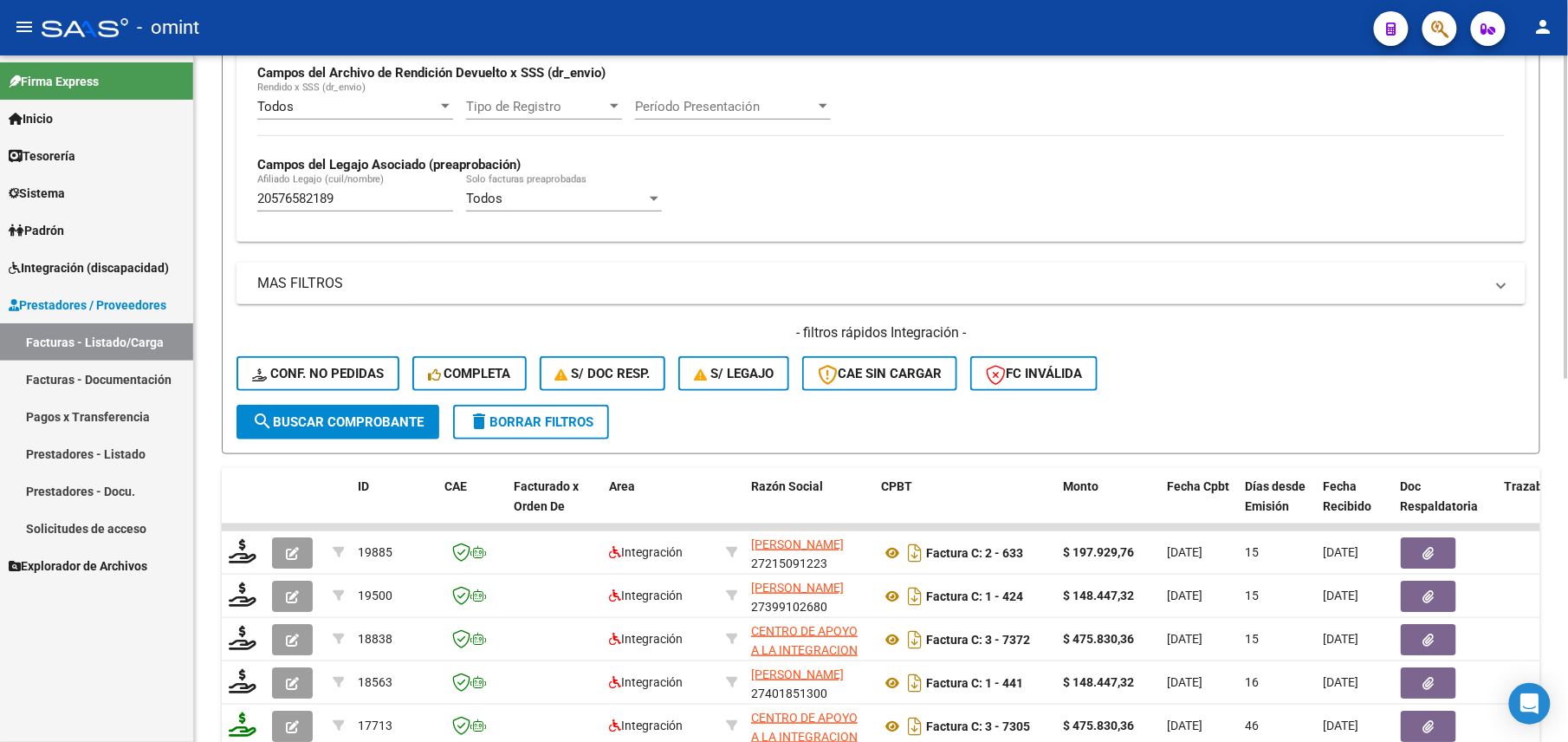
scroll to position [307, 0]
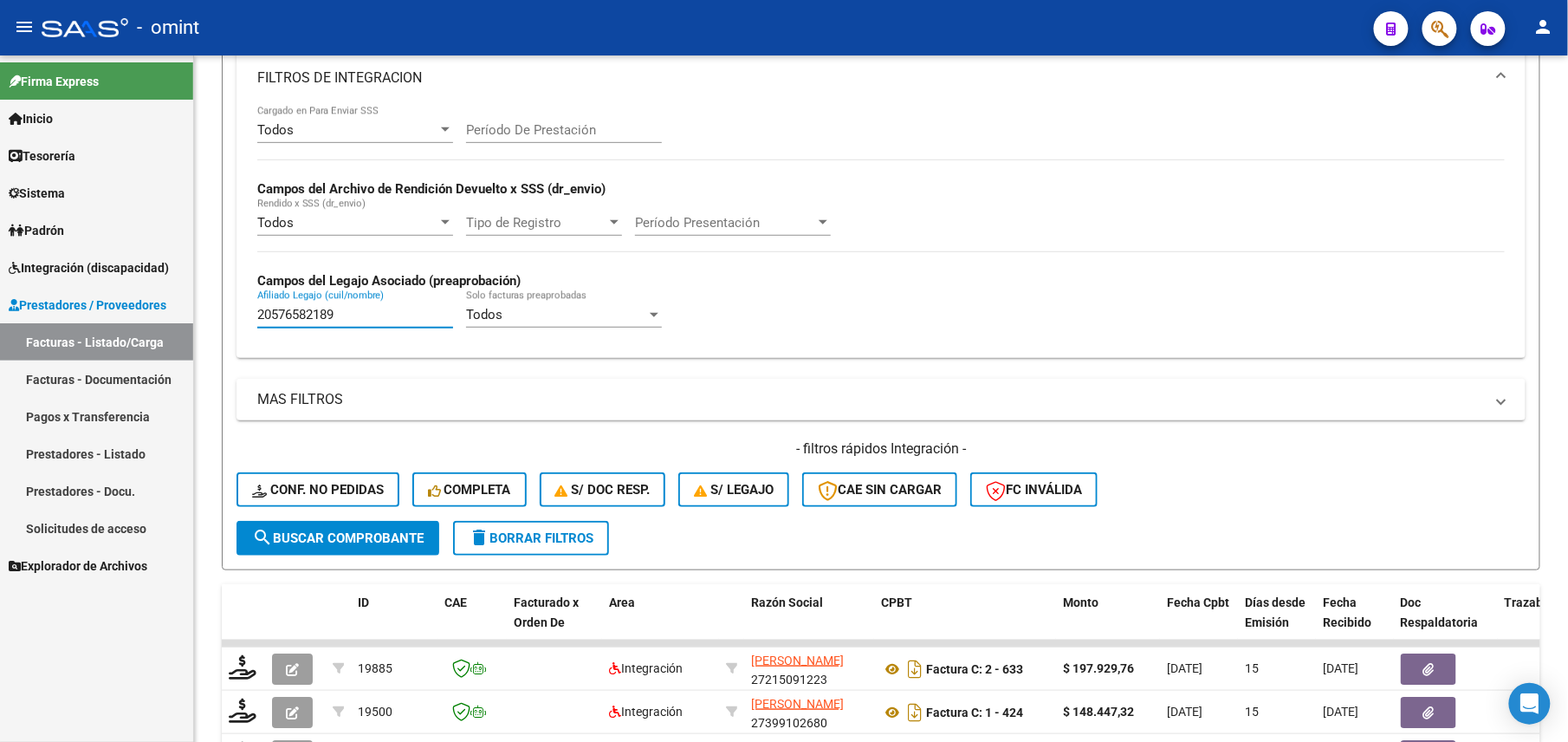
drag, startPoint x: 357, startPoint y: 310, endPoint x: 190, endPoint y: 300, distance: 167.3
click at [190, 300] on mat-sidenav-container "Firma Express Inicio Calendario SSS Instructivos Contacto OS Tesorería Extracto…" at bounding box center [784, 398] width 1568 height 687
paste input "8289063"
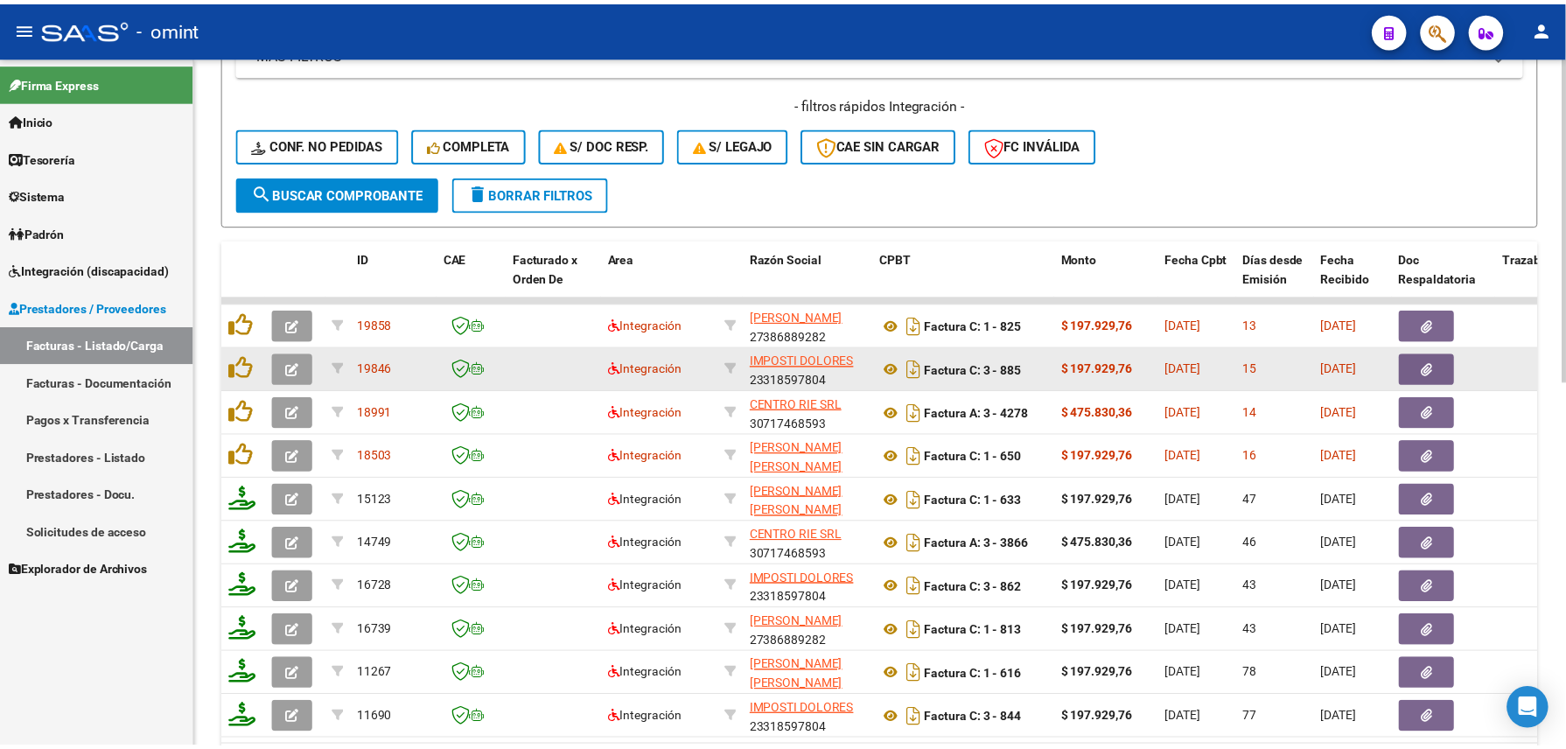
scroll to position [777, 0]
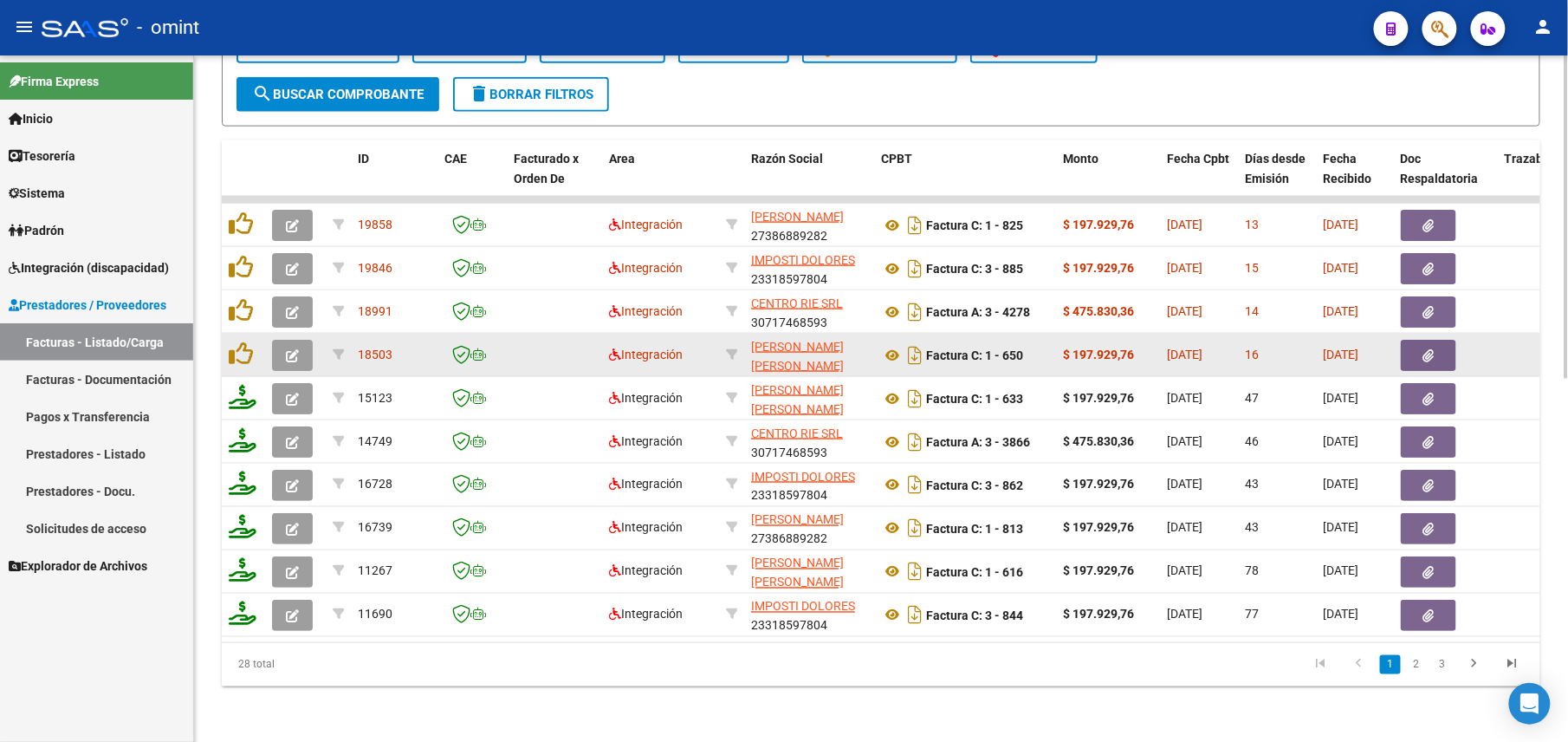
type input "20578289063"
click at [303, 340] on button "button" at bounding box center [292, 355] width 41 height 31
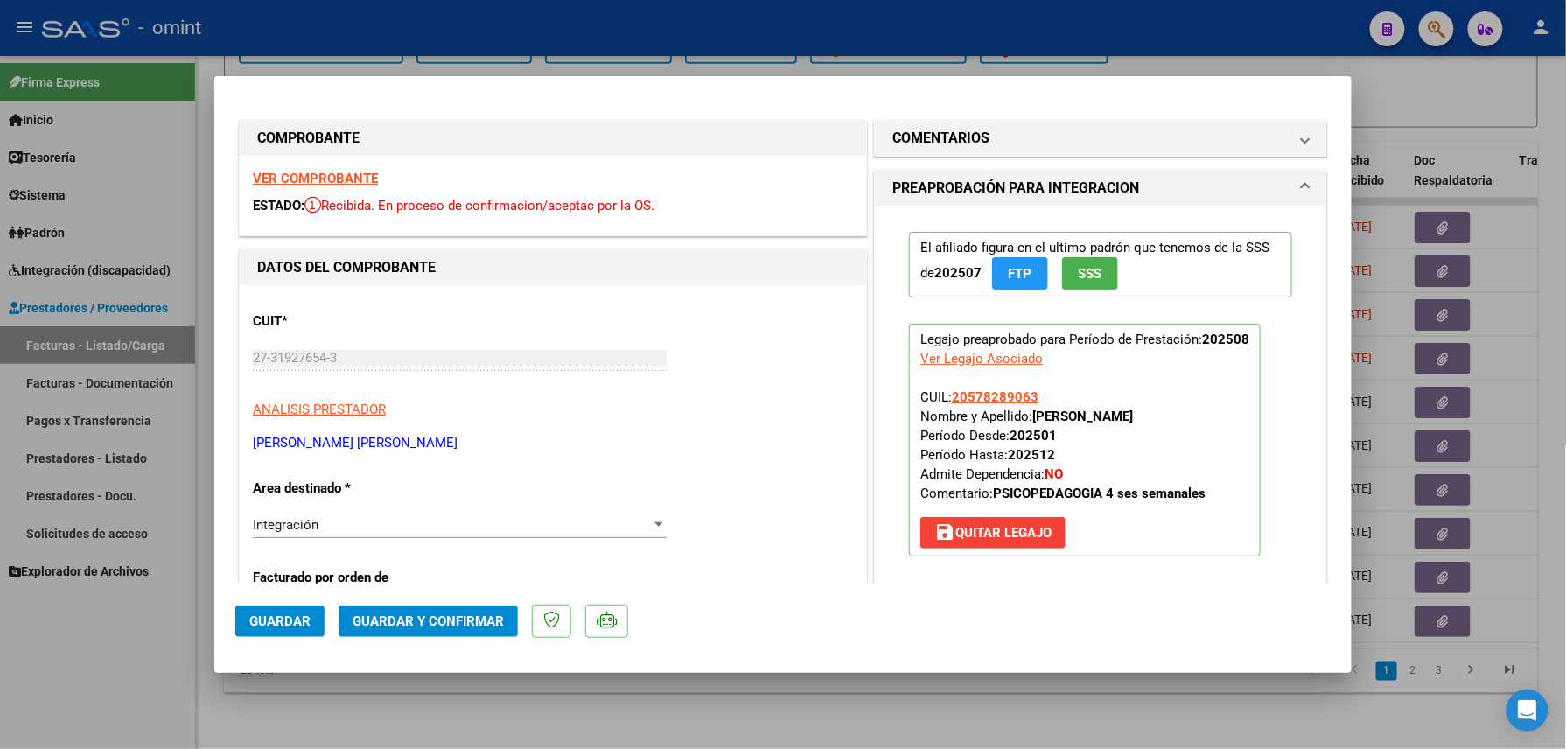
click at [319, 175] on strong "VER COMPROBANTE" at bounding box center [315, 179] width 125 height 16
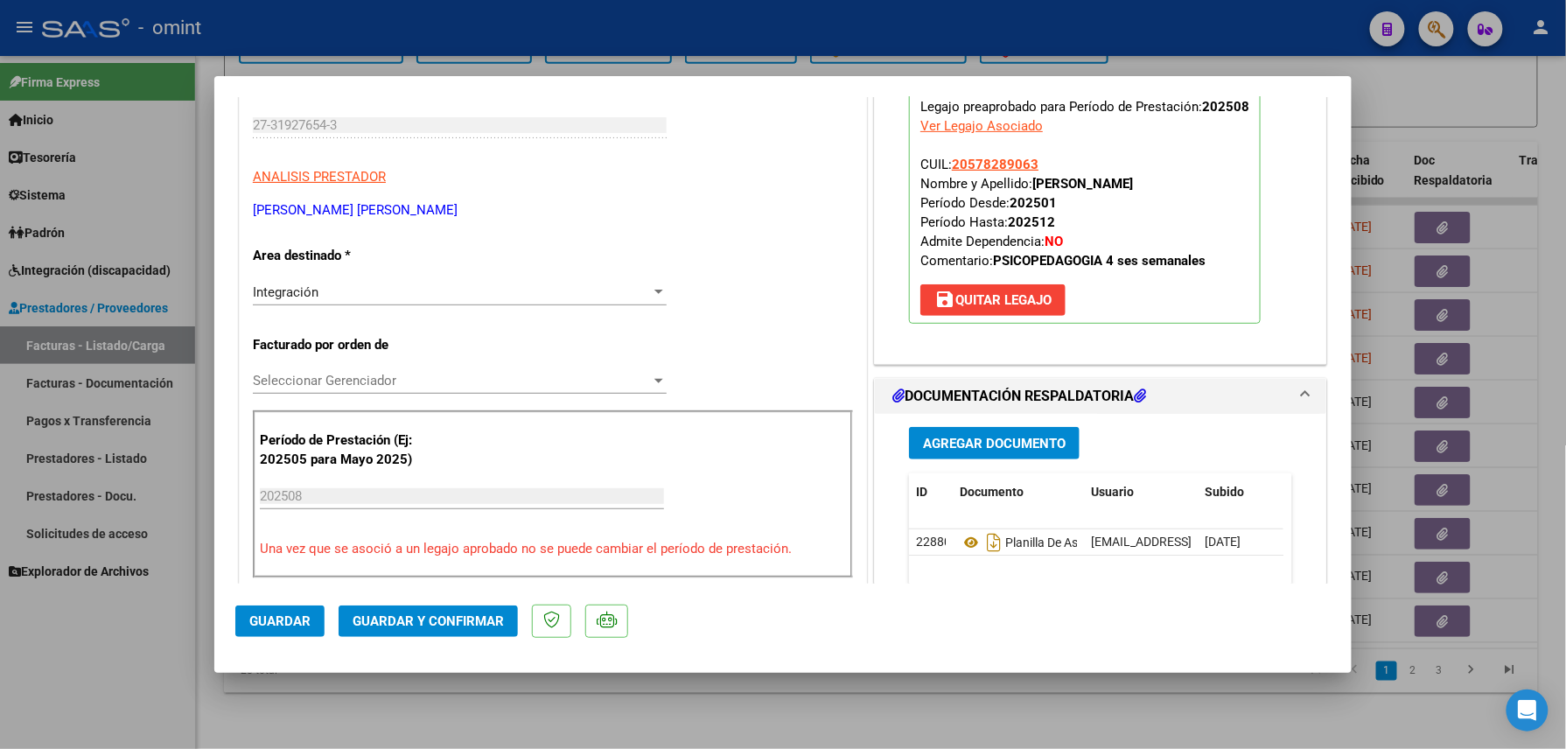
scroll to position [466, 0]
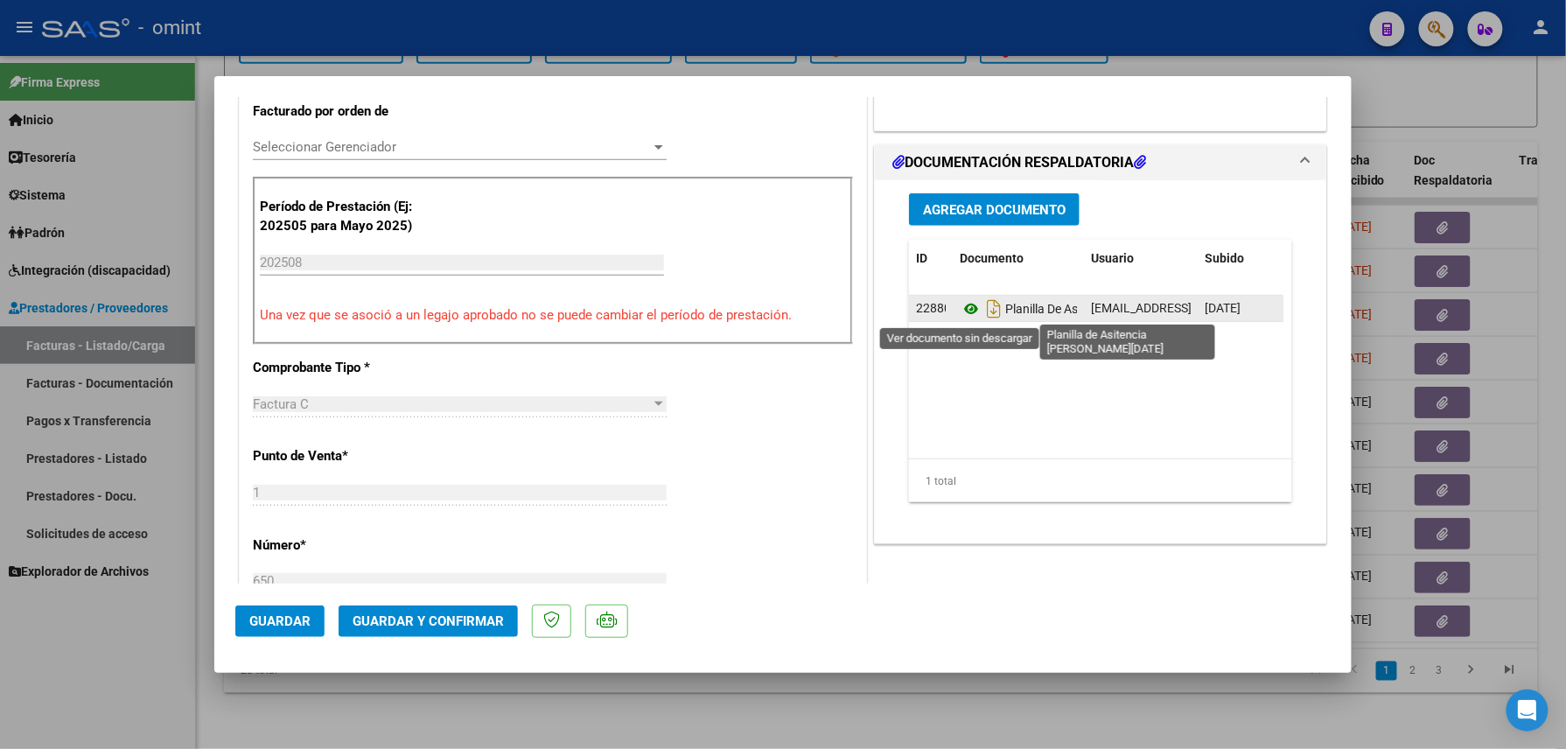
click at [960, 303] on icon at bounding box center [971, 308] width 23 height 21
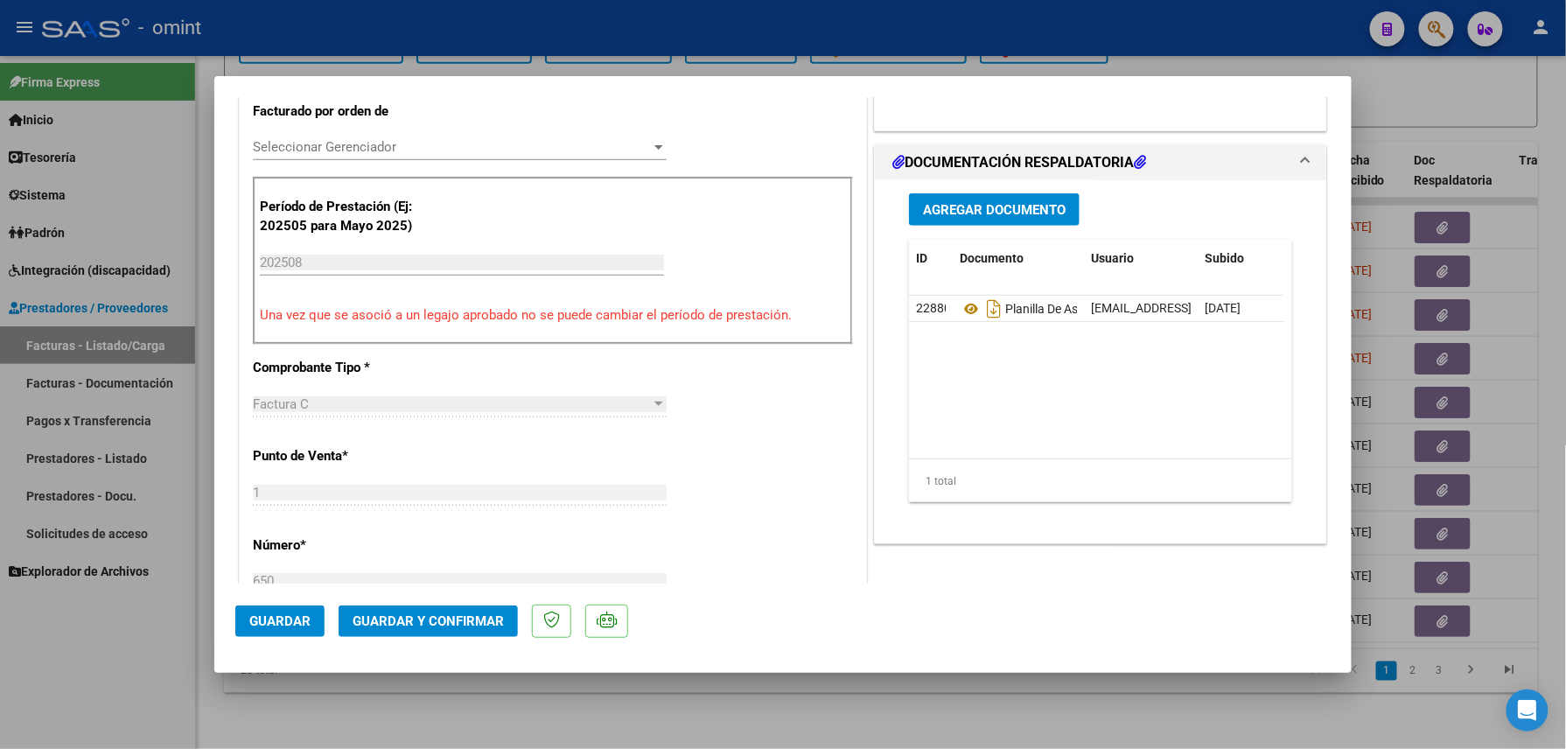
scroll to position [233, 0]
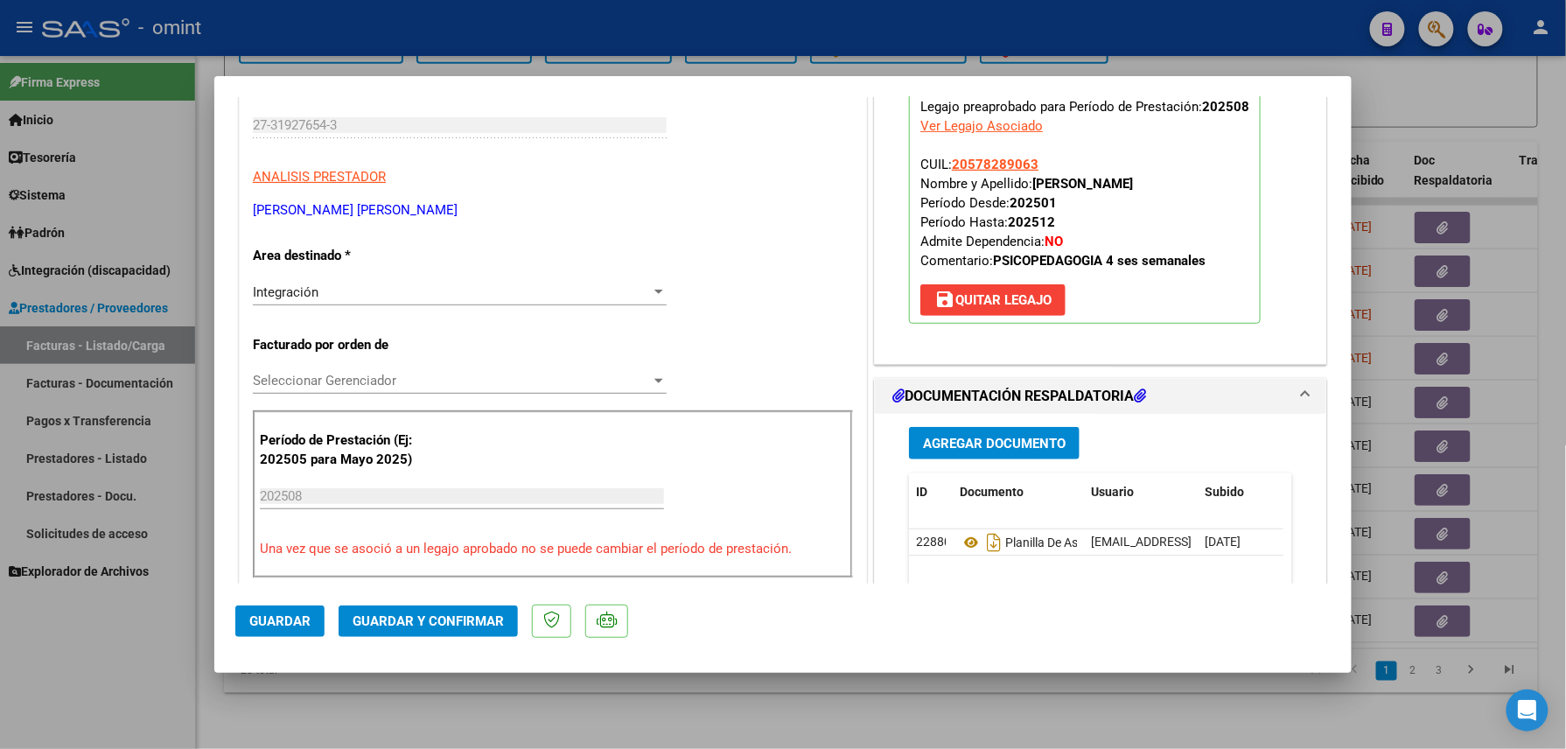
click at [442, 606] on button "Guardar y Confirmar" at bounding box center [428, 620] width 179 height 31
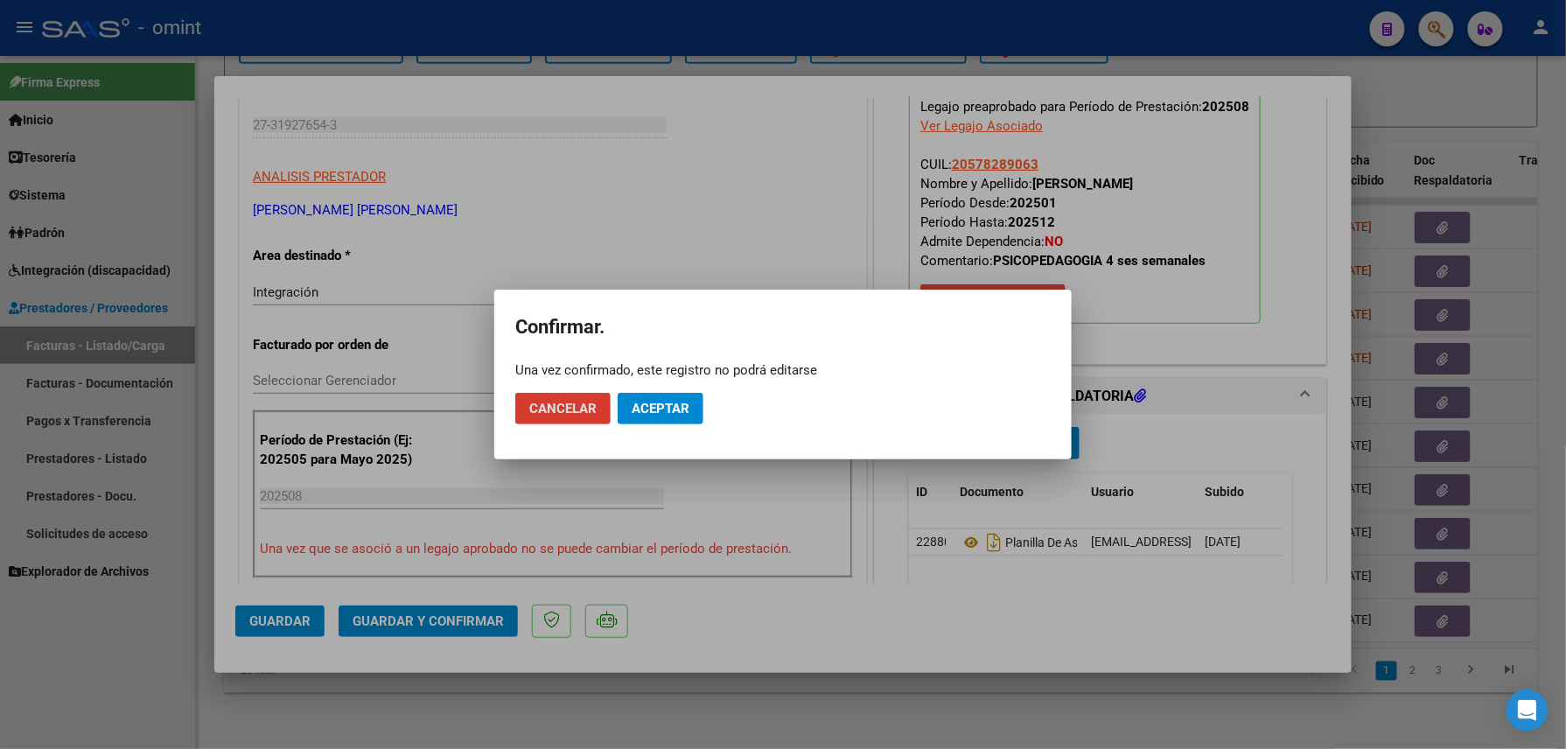
click at [659, 408] on span "Aceptar" at bounding box center [661, 409] width 58 height 16
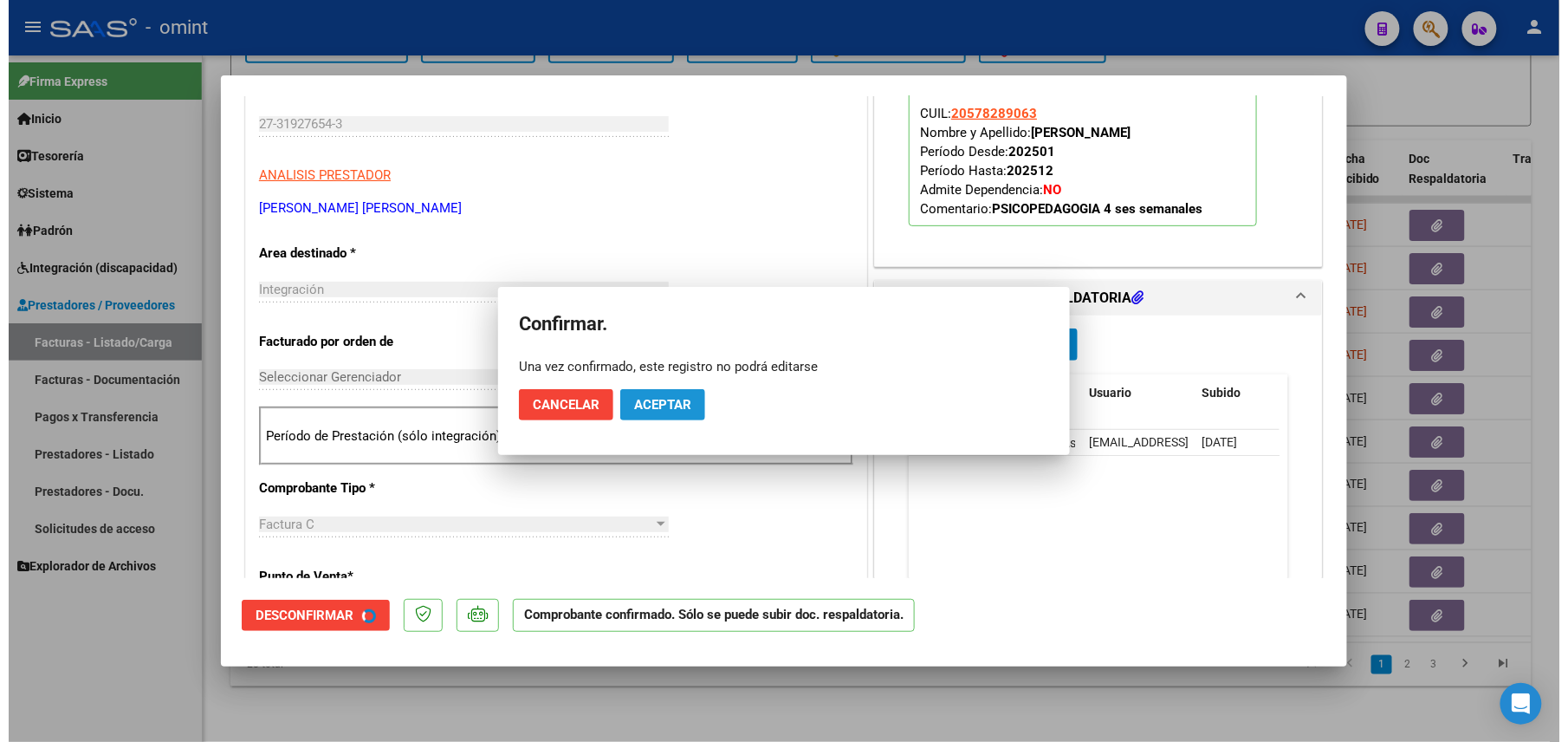
scroll to position [230, 0]
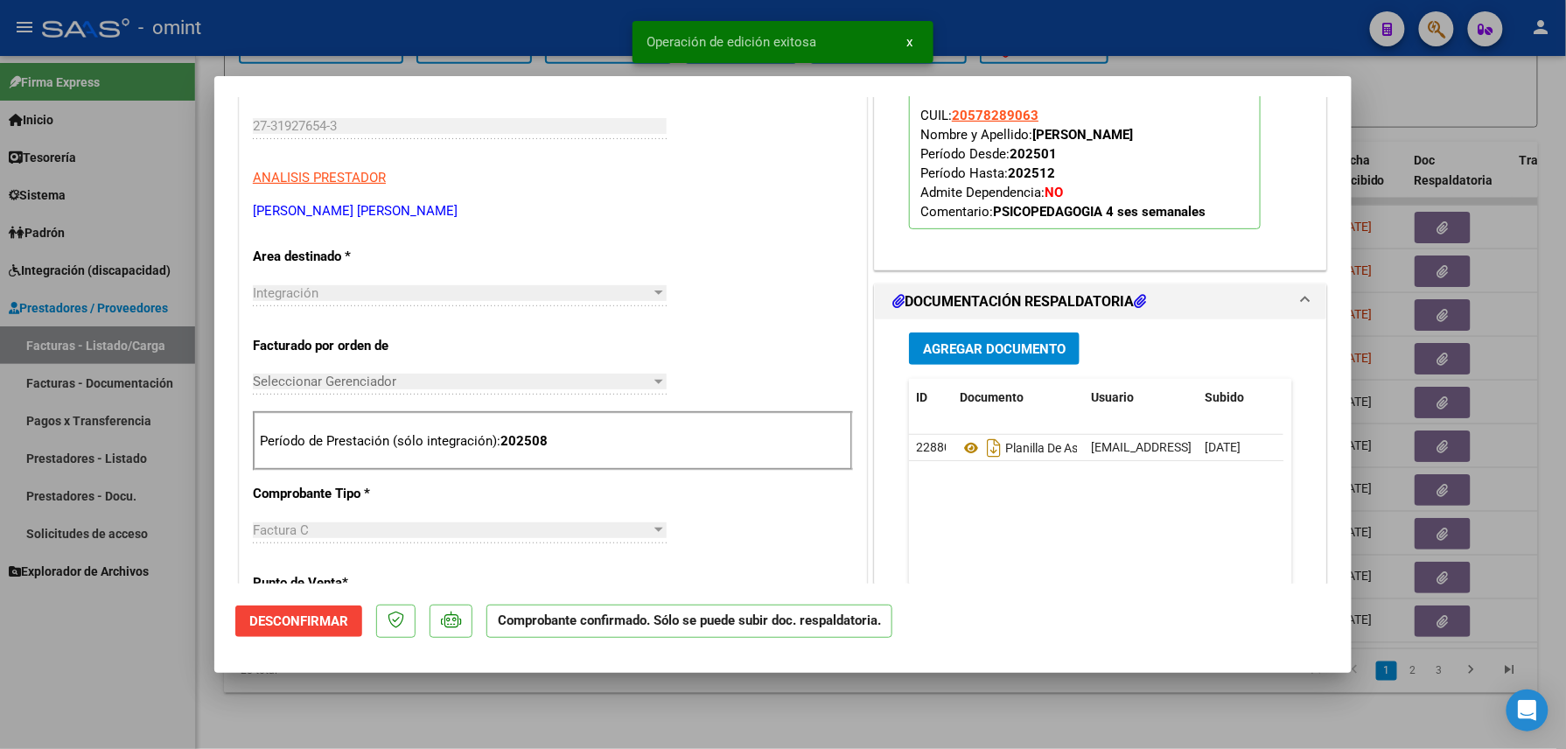
click at [402, 708] on div at bounding box center [783, 374] width 1566 height 749
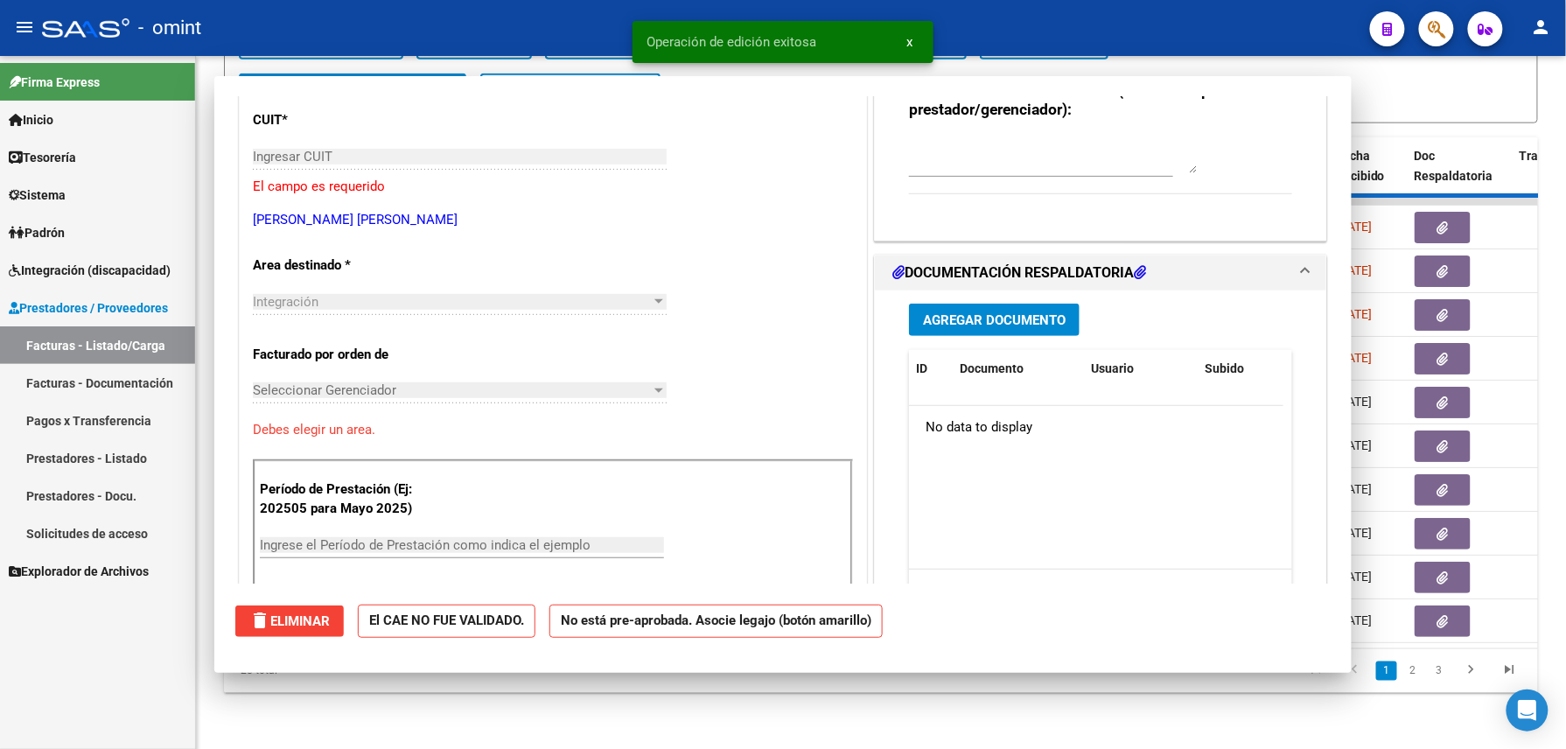
scroll to position [0, 0]
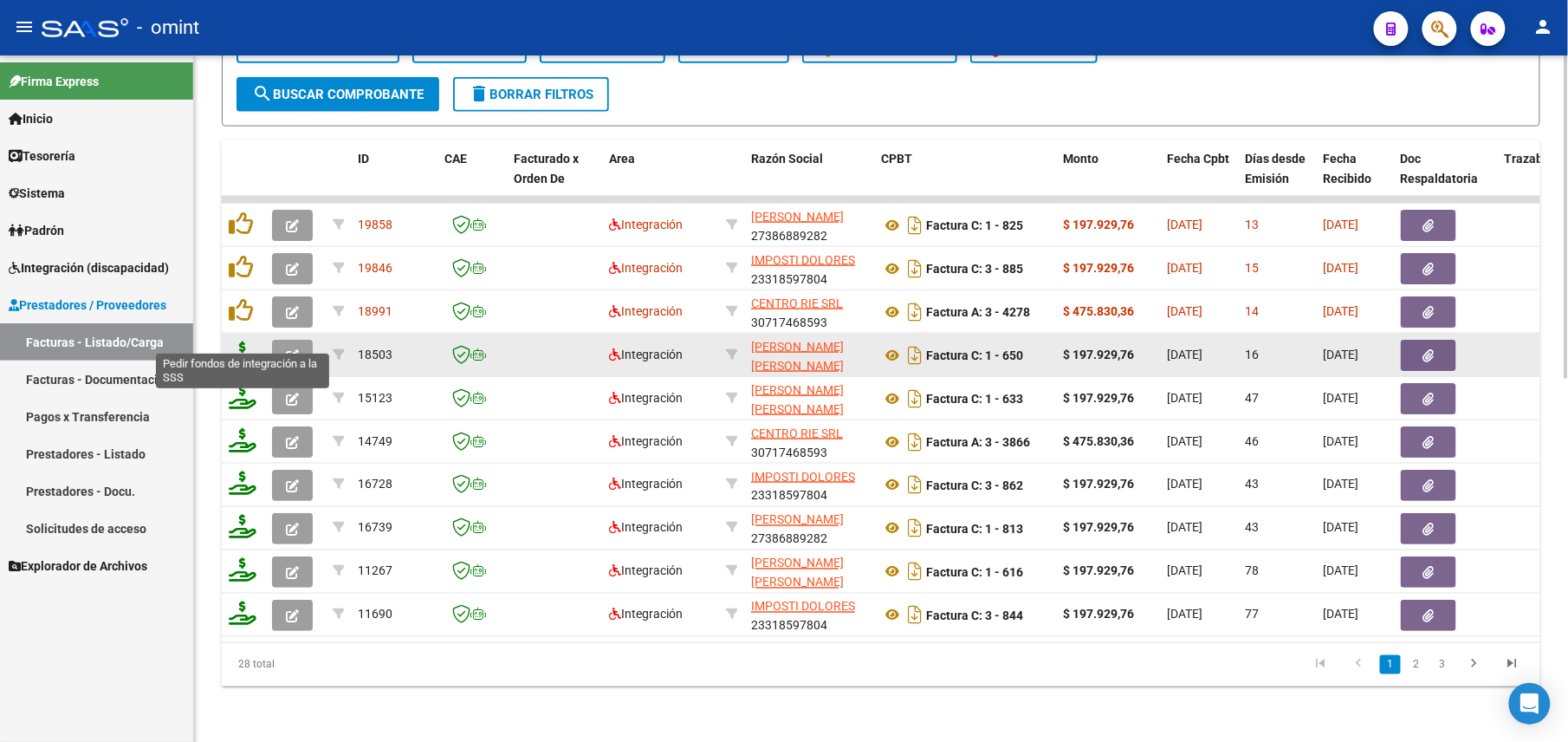
click at [246, 342] on icon at bounding box center [243, 354] width 28 height 24
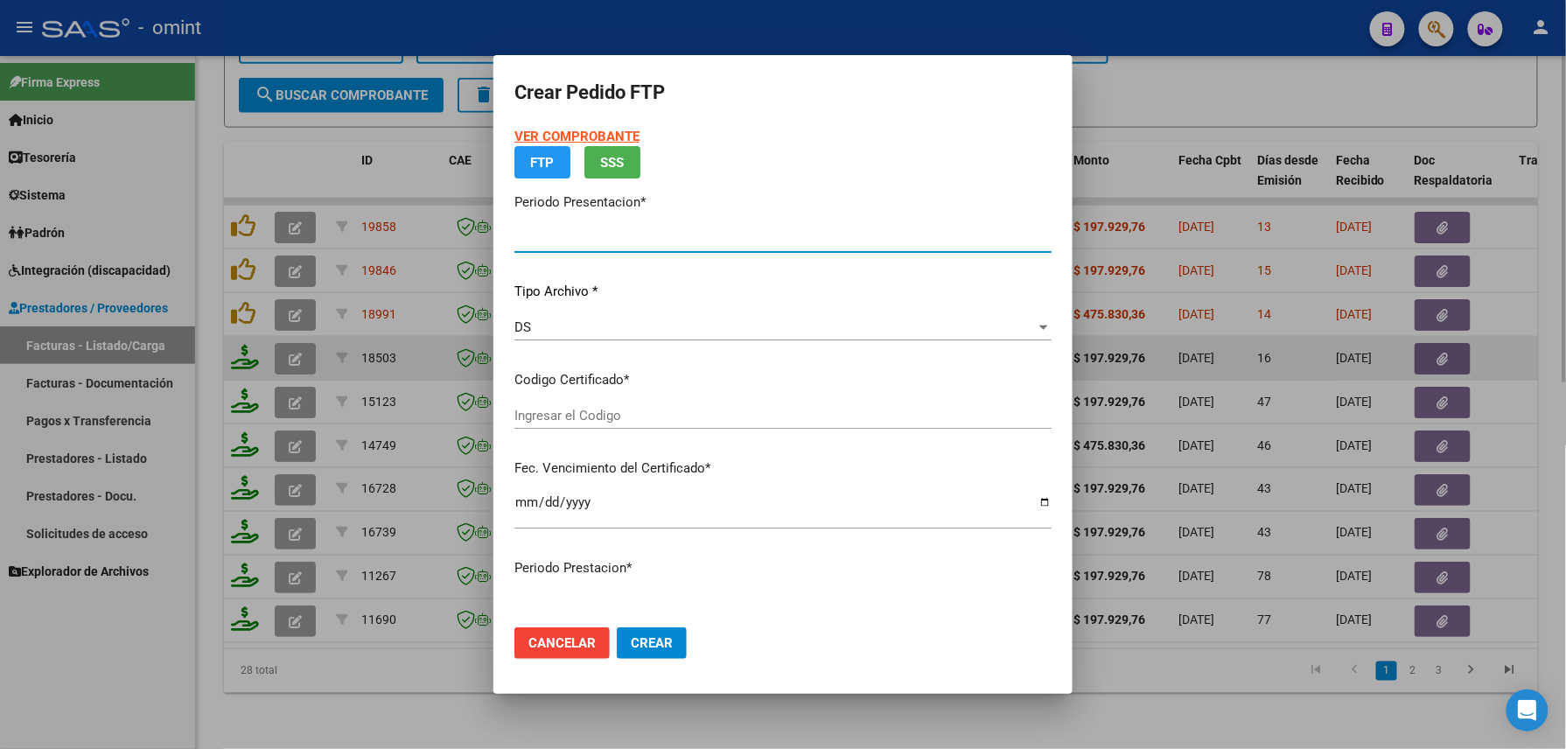
type input "202508"
type input "$ 197.929,76"
type input "8683257086"
type input "[DATE]"
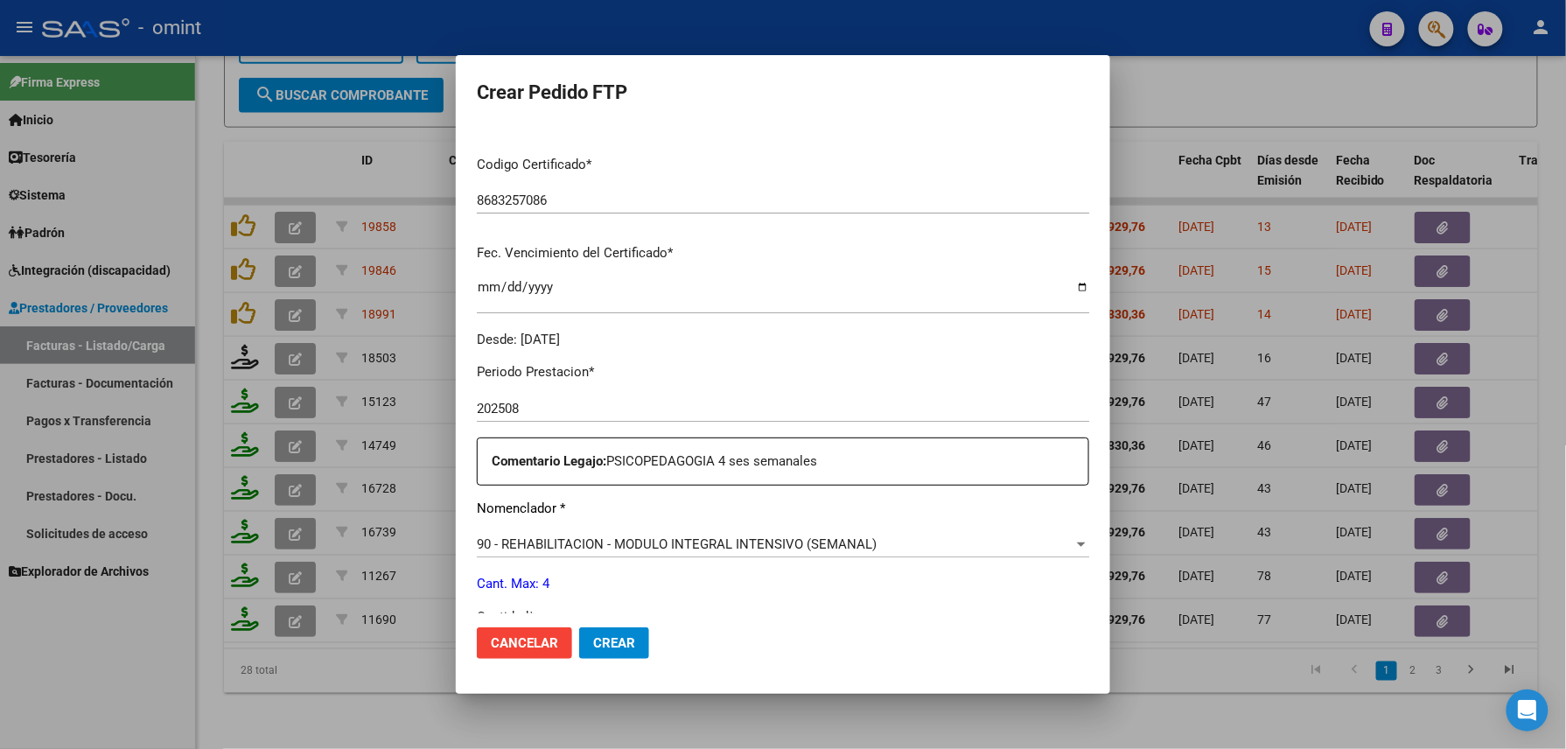
scroll to position [583, 0]
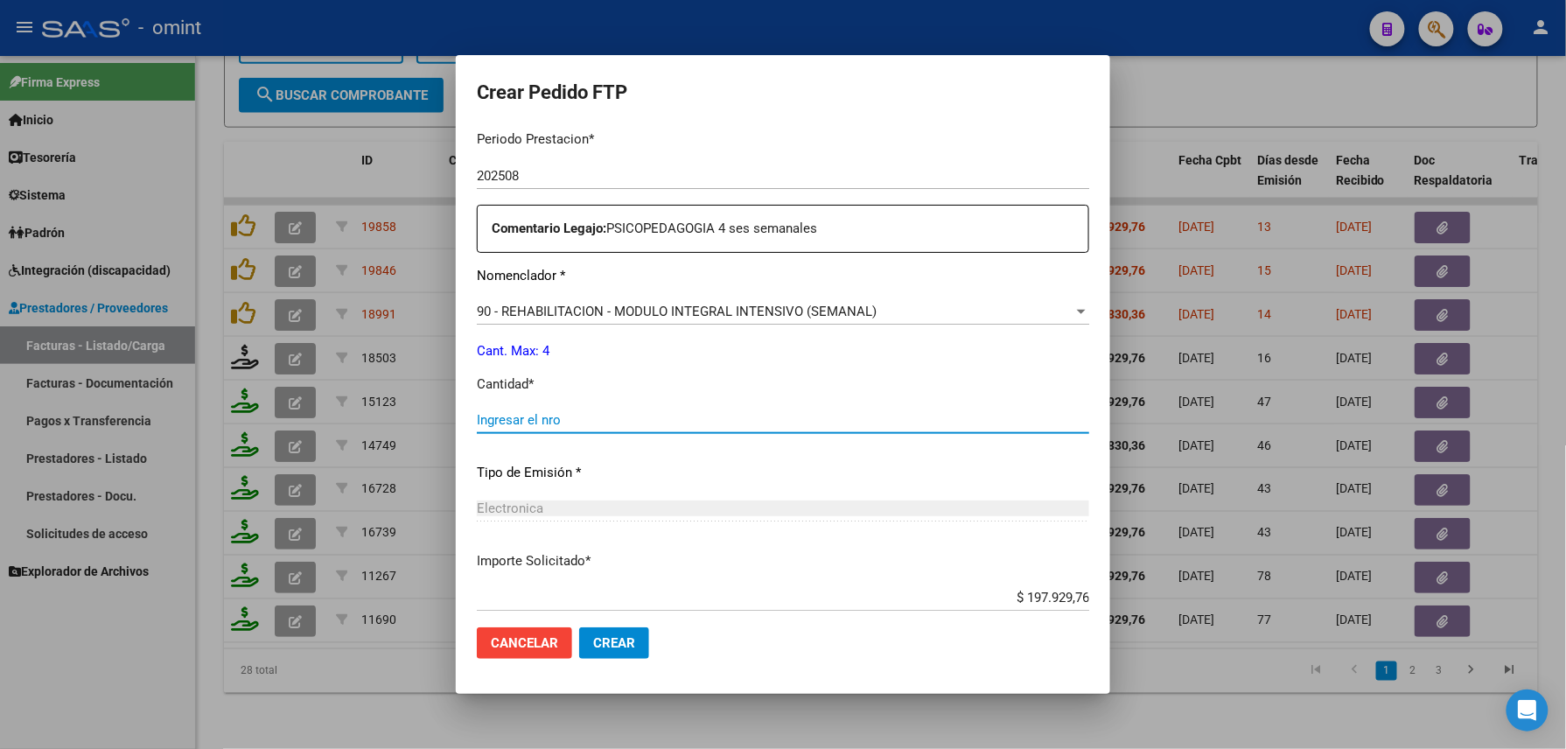
click at [554, 417] on input "Ingresar el nro" at bounding box center [783, 420] width 612 height 16
type input "4"
click at [593, 635] on span "Crear" at bounding box center [614, 643] width 42 height 16
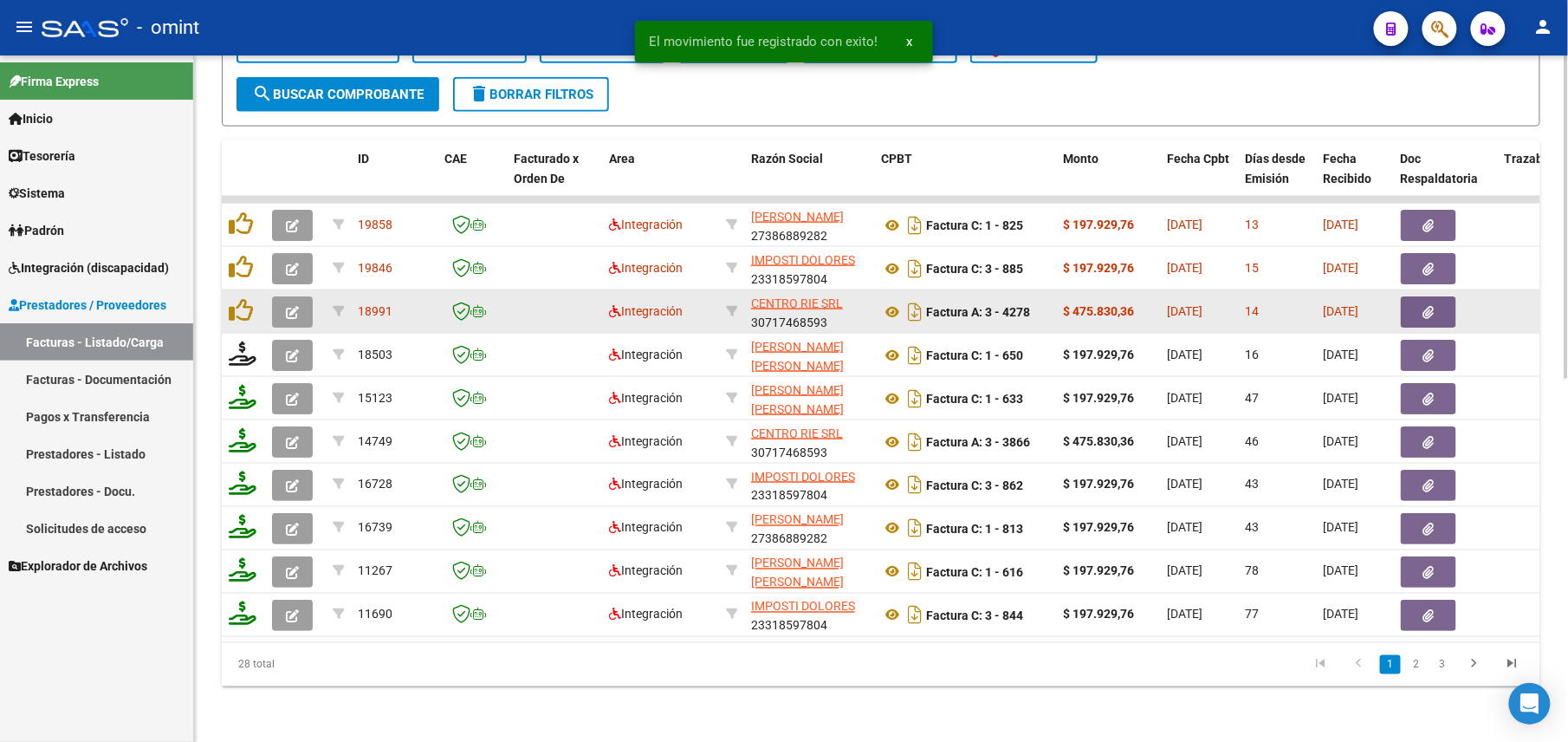
click at [300, 296] on button "button" at bounding box center [292, 311] width 41 height 31
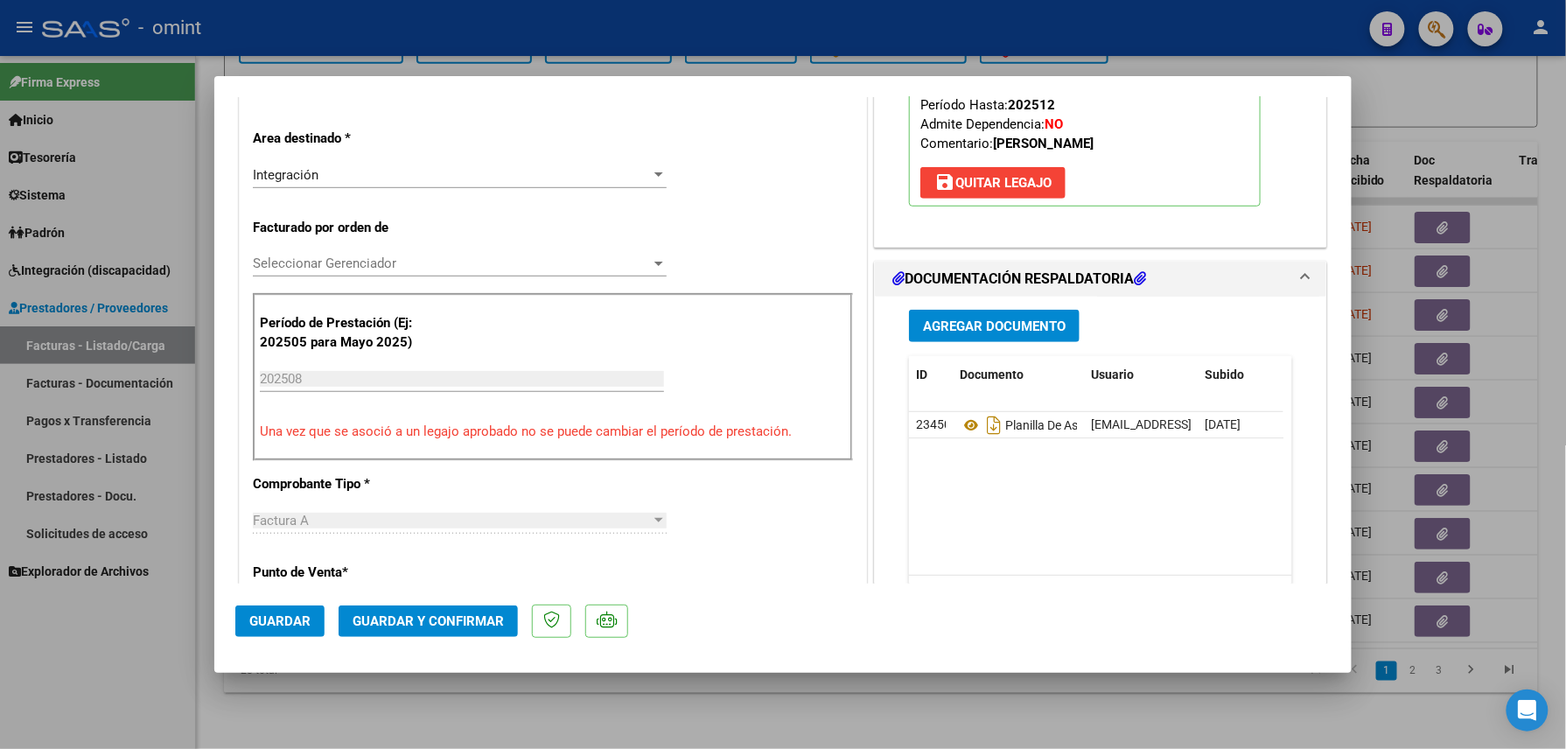
scroll to position [0, 0]
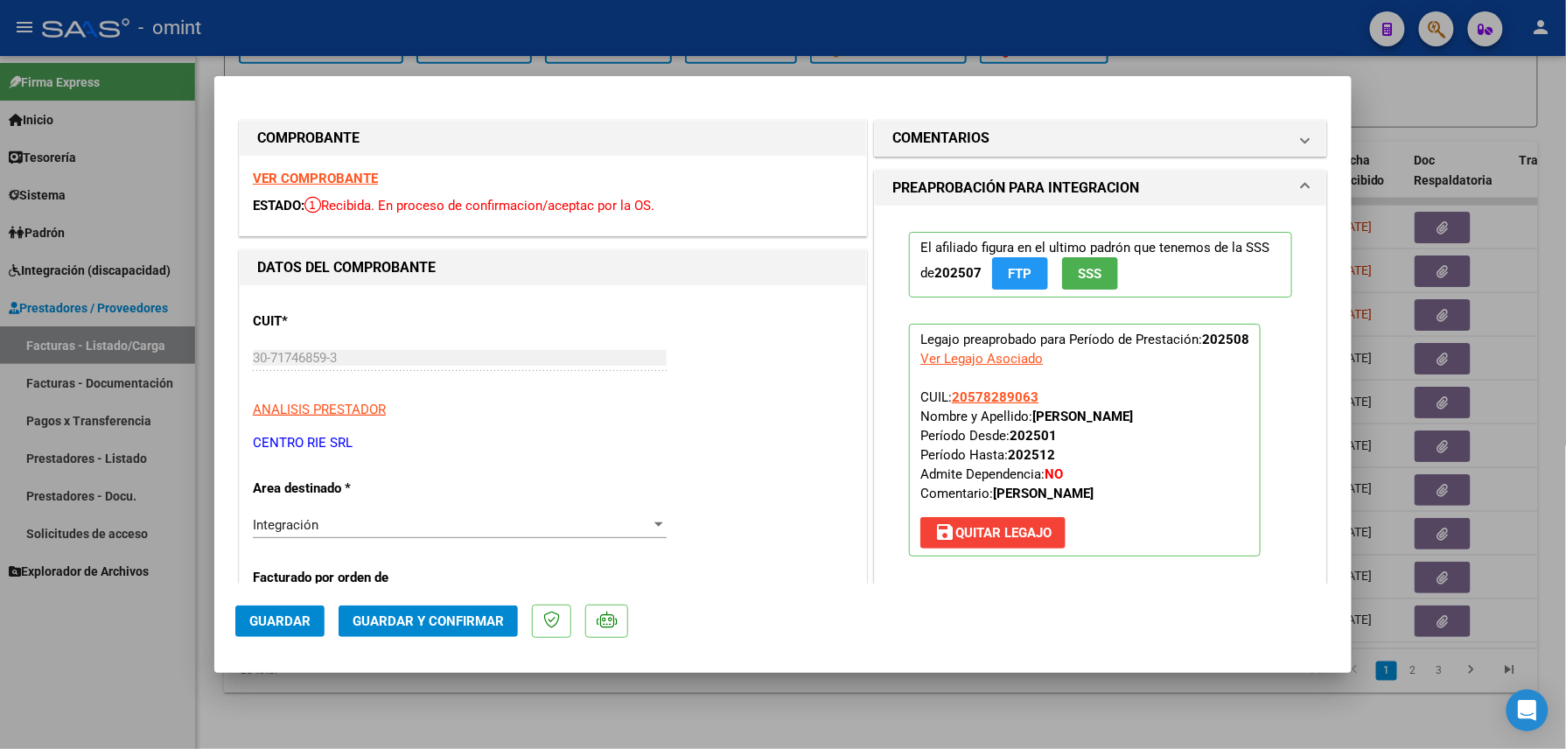
click at [341, 175] on strong "VER COMPROBANTE" at bounding box center [315, 179] width 125 height 16
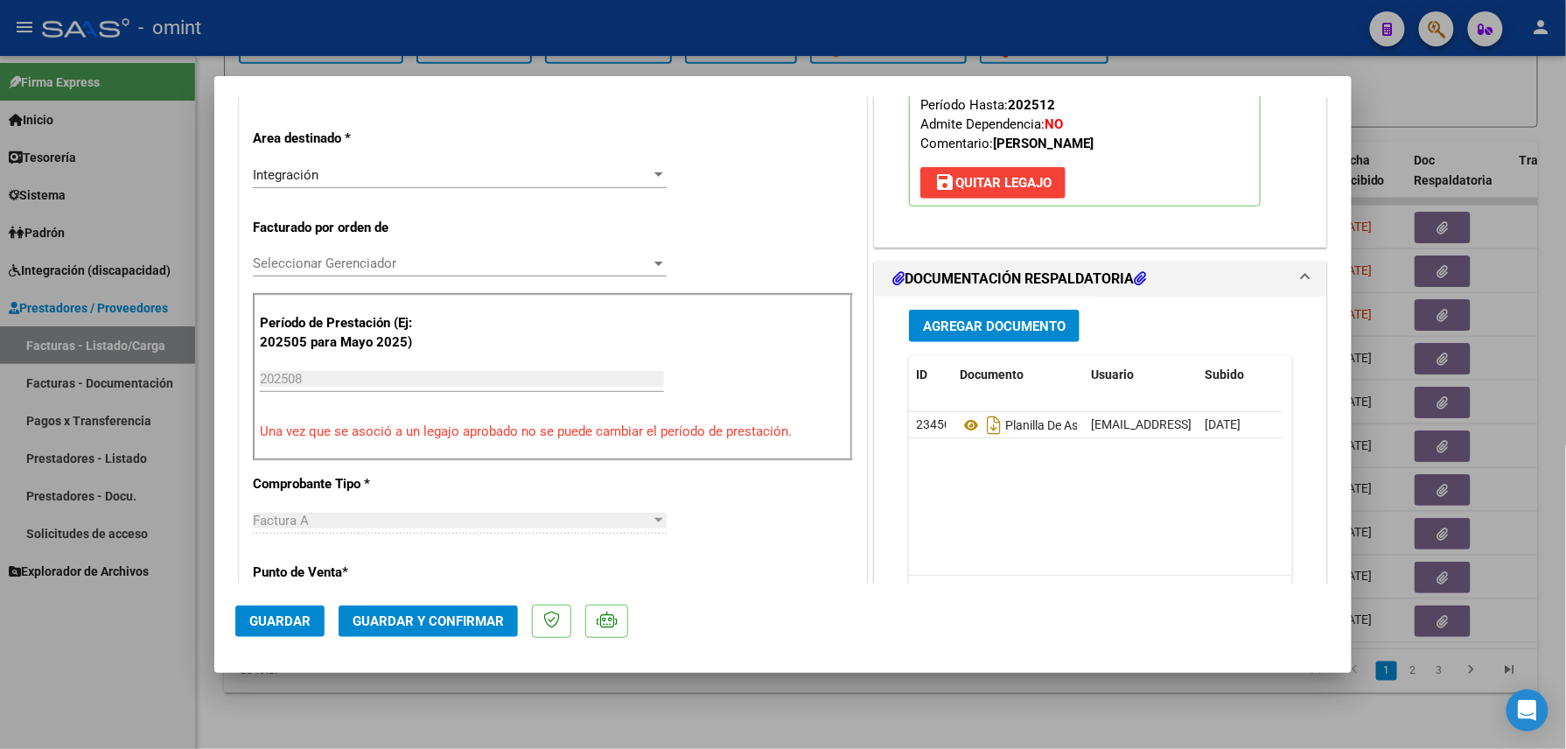
scroll to position [466, 0]
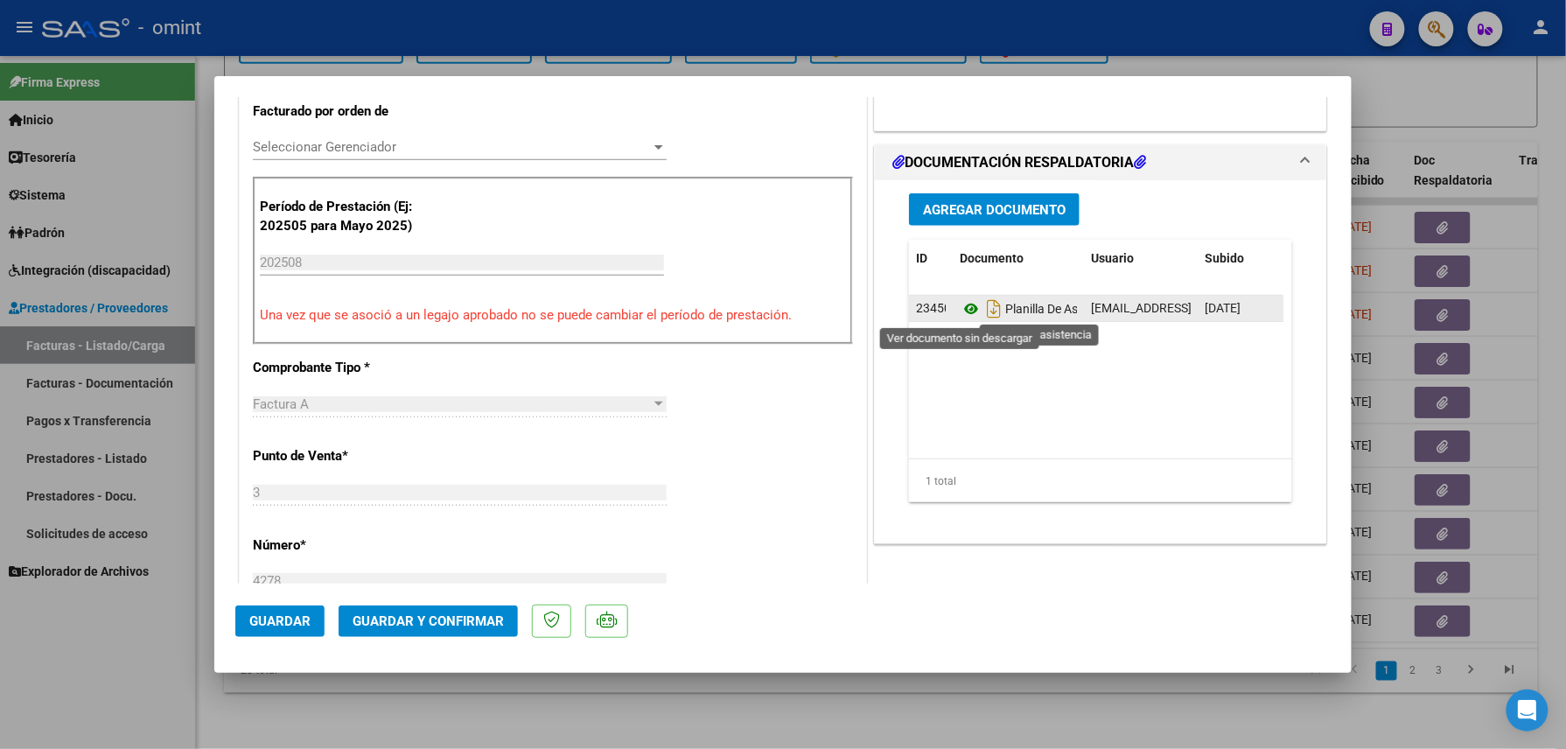
click at [967, 304] on icon at bounding box center [971, 308] width 23 height 21
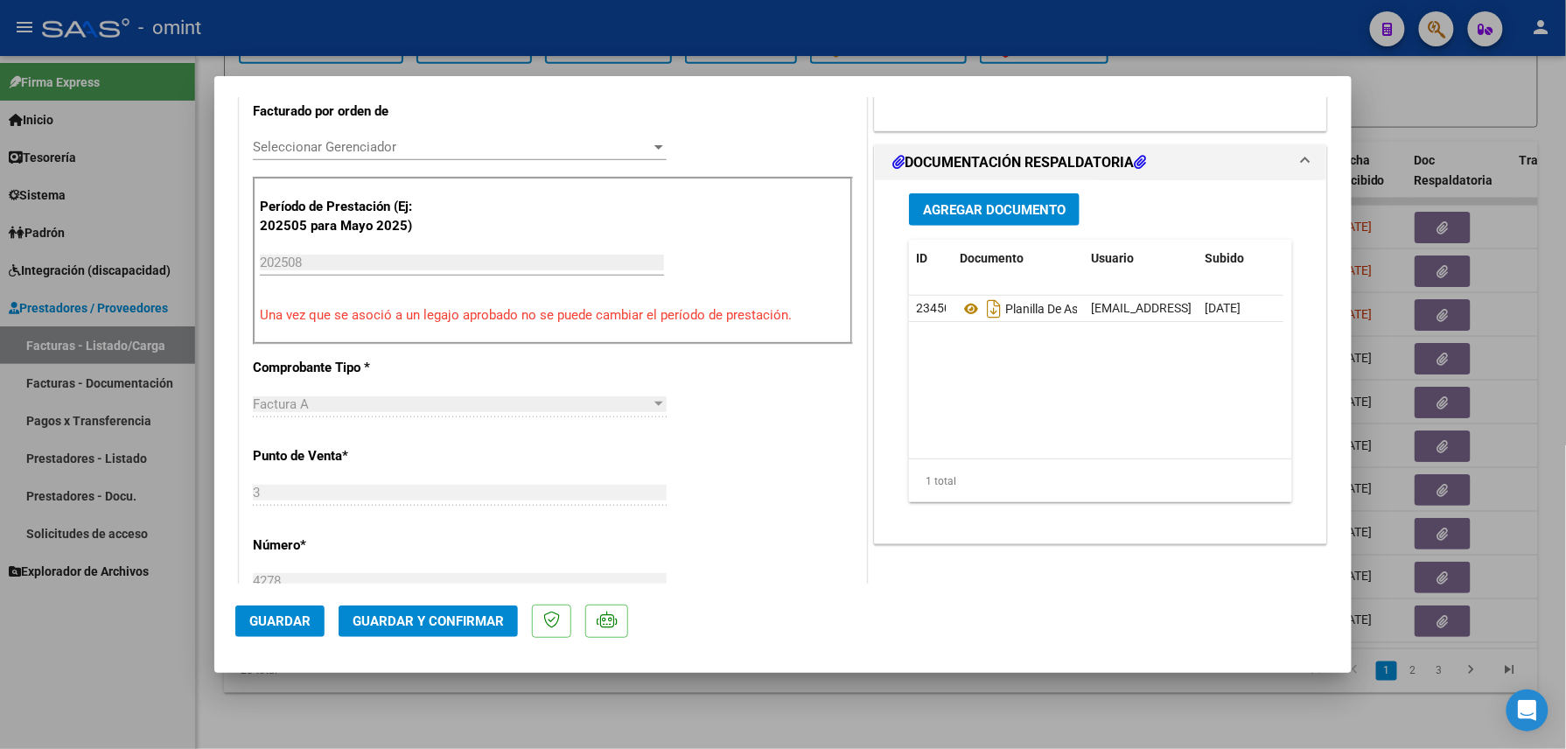
click at [449, 618] on span "Guardar y Confirmar" at bounding box center [428, 621] width 151 height 16
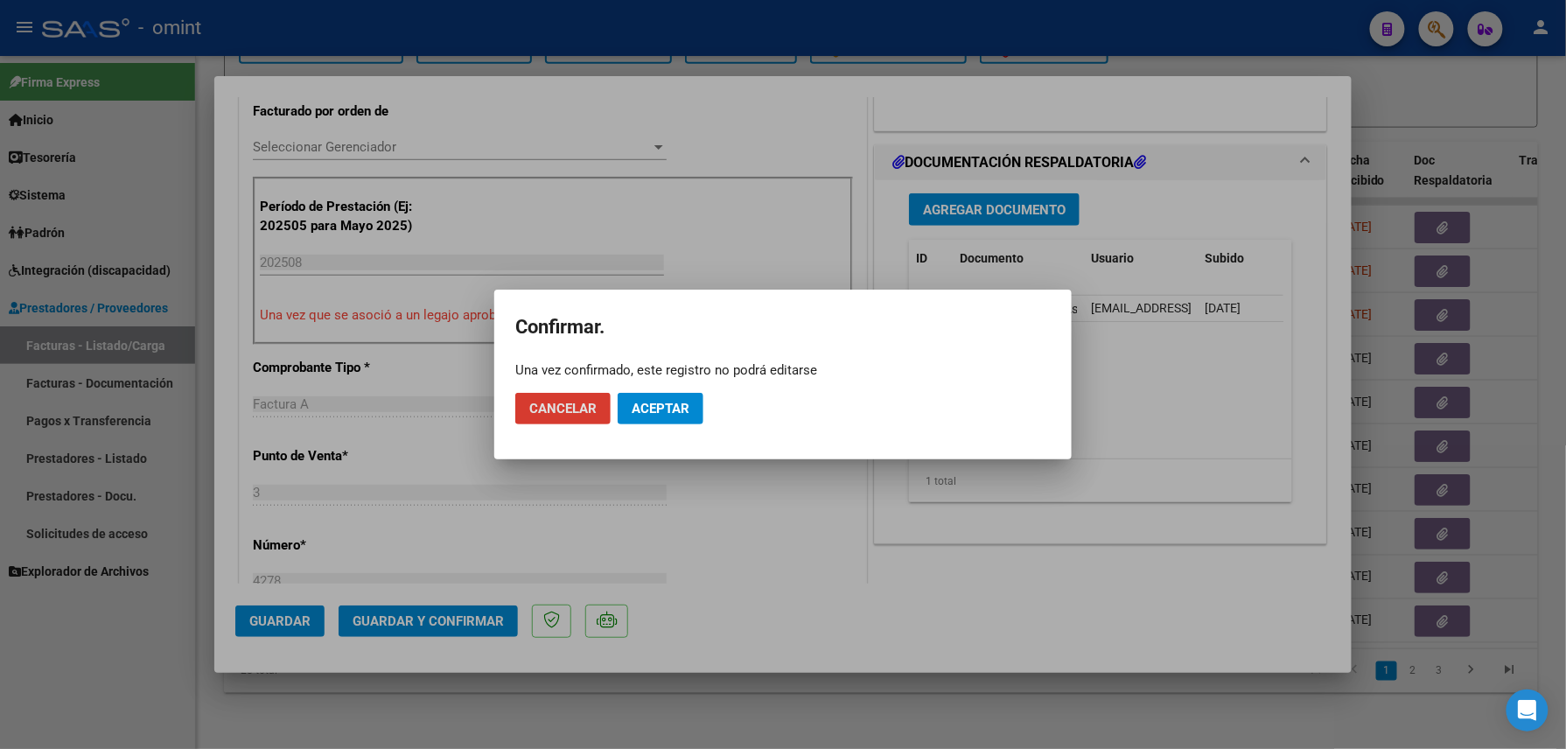
click at [638, 418] on button "Aceptar" at bounding box center [661, 408] width 86 height 31
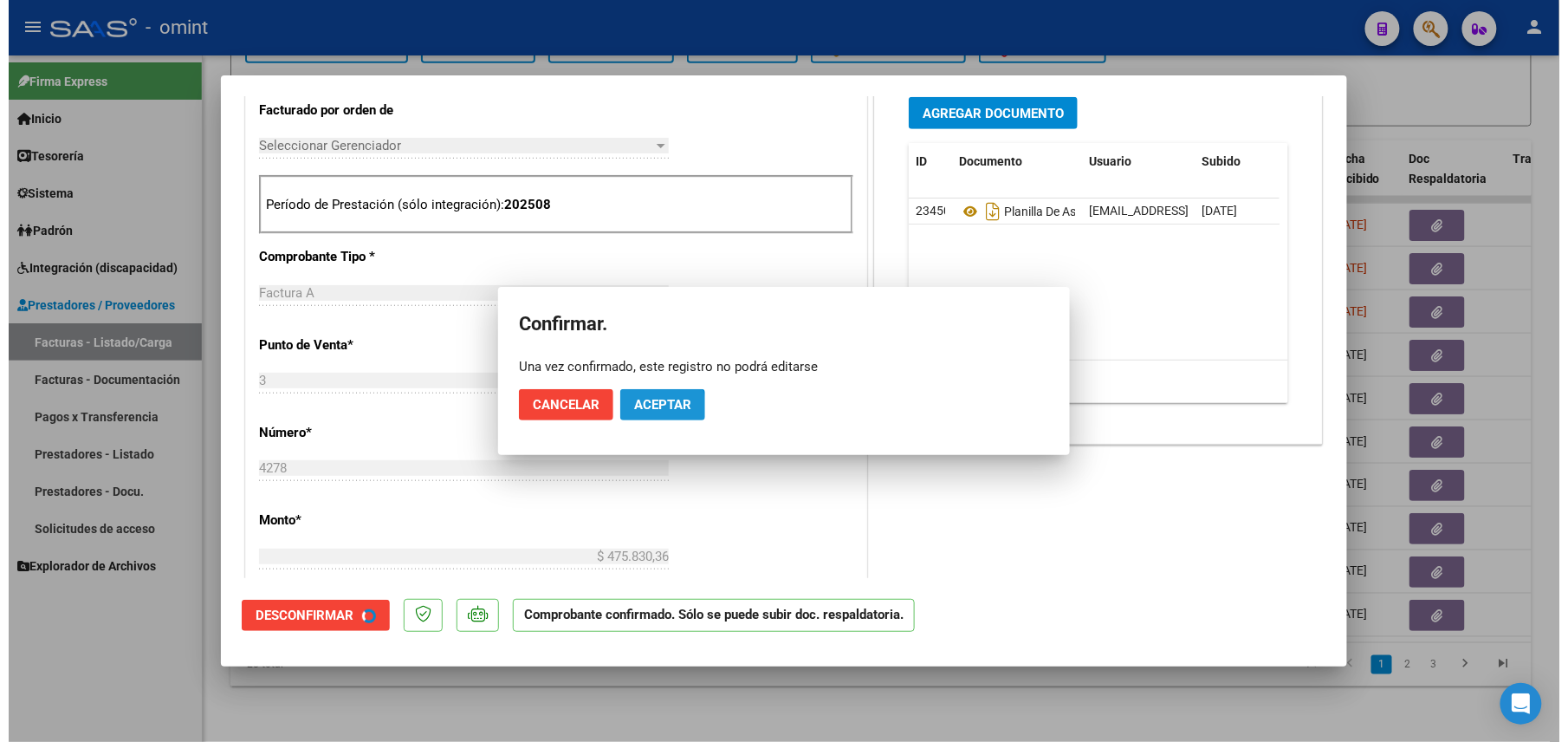
scroll to position [461, 0]
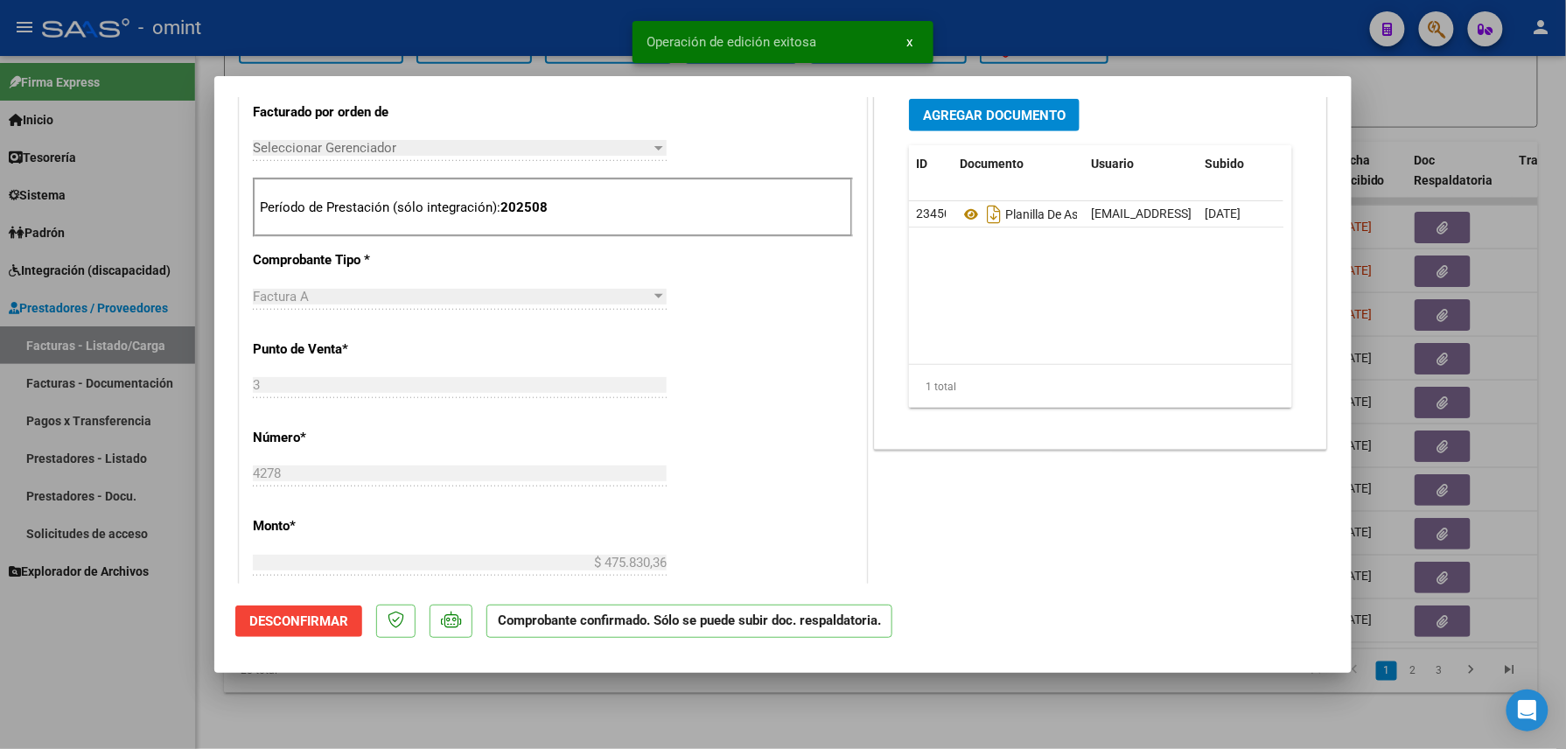
click at [371, 729] on div at bounding box center [783, 374] width 1566 height 749
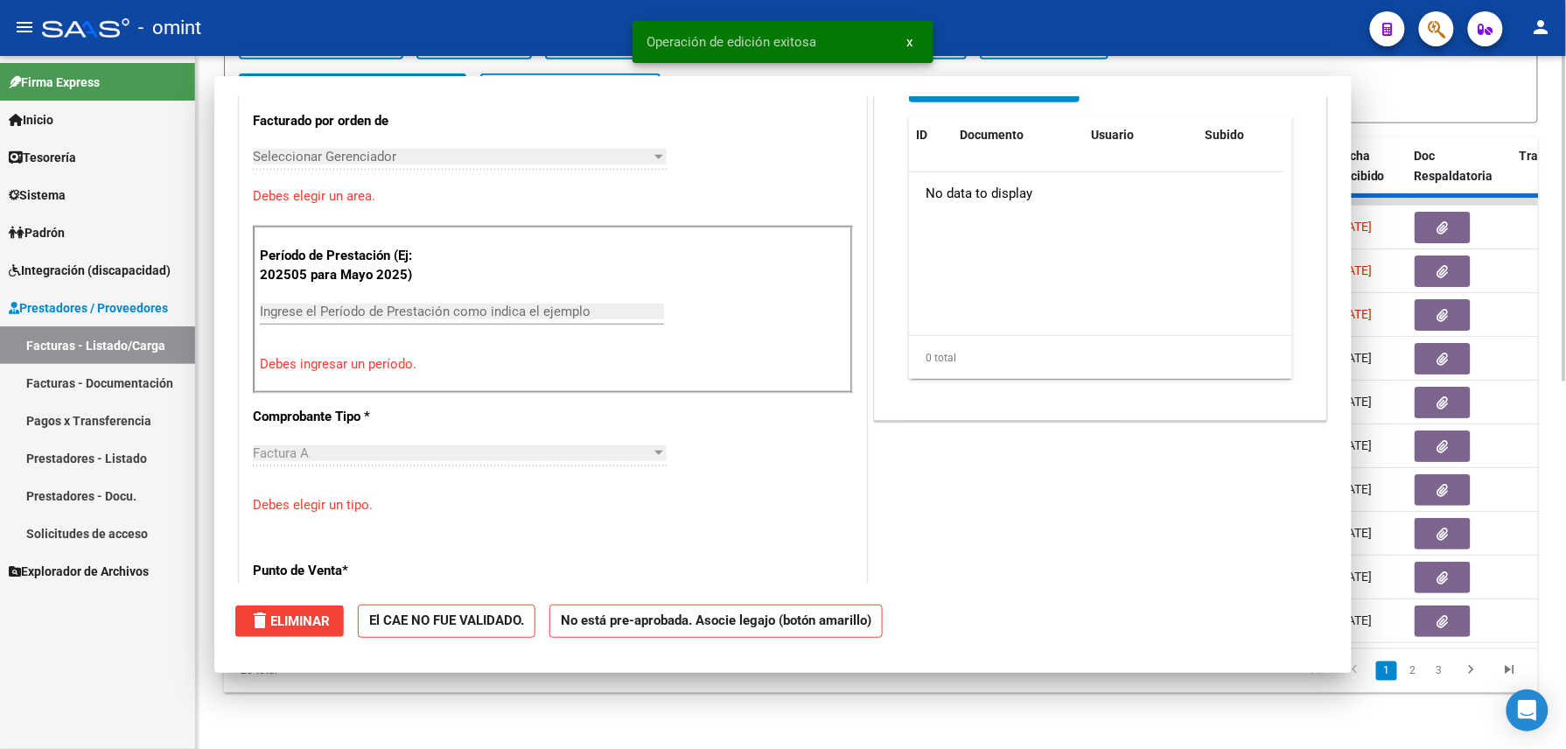
scroll to position [0, 0]
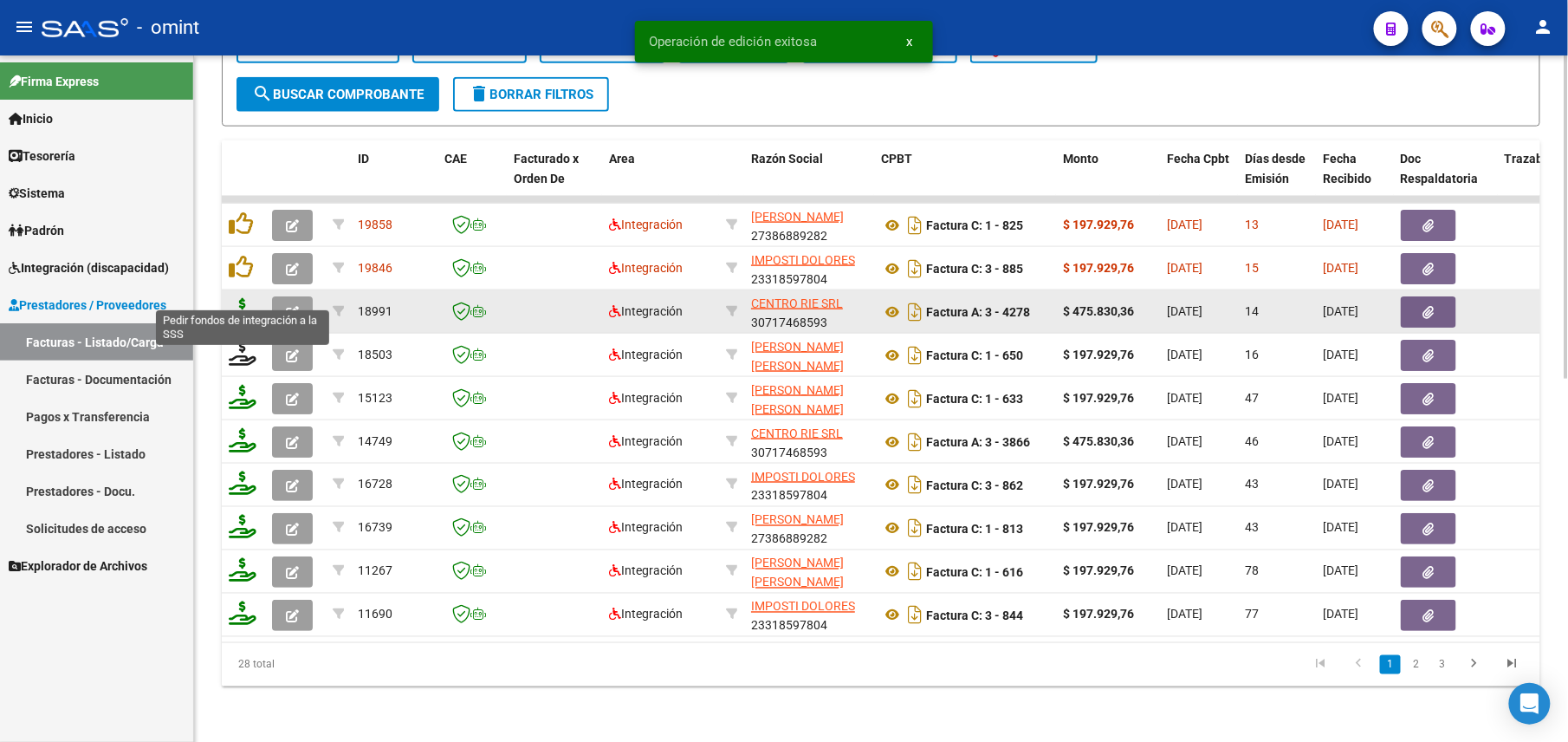
click at [241, 298] on icon at bounding box center [243, 310] width 28 height 24
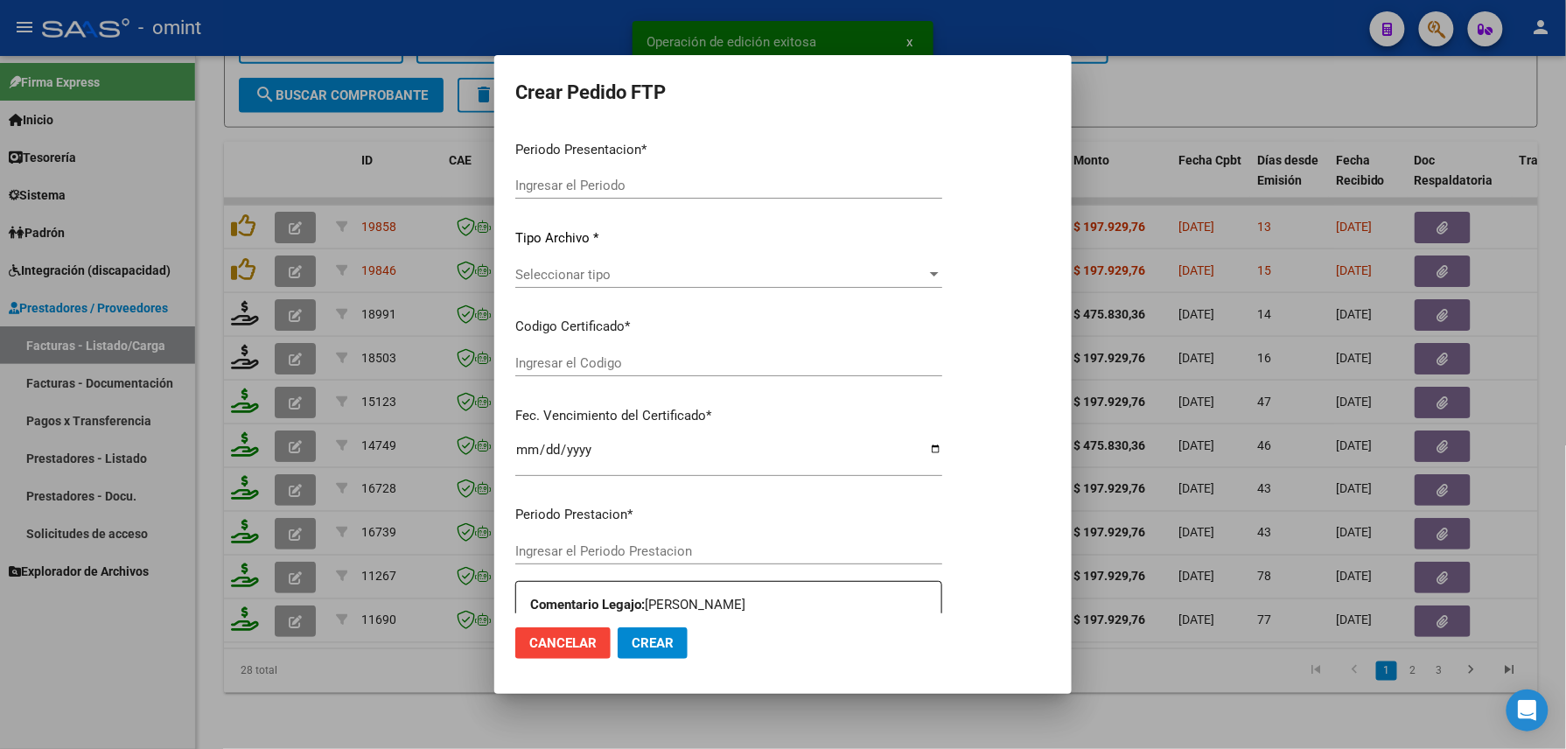
type input "202508"
type input "$ 475.830,36"
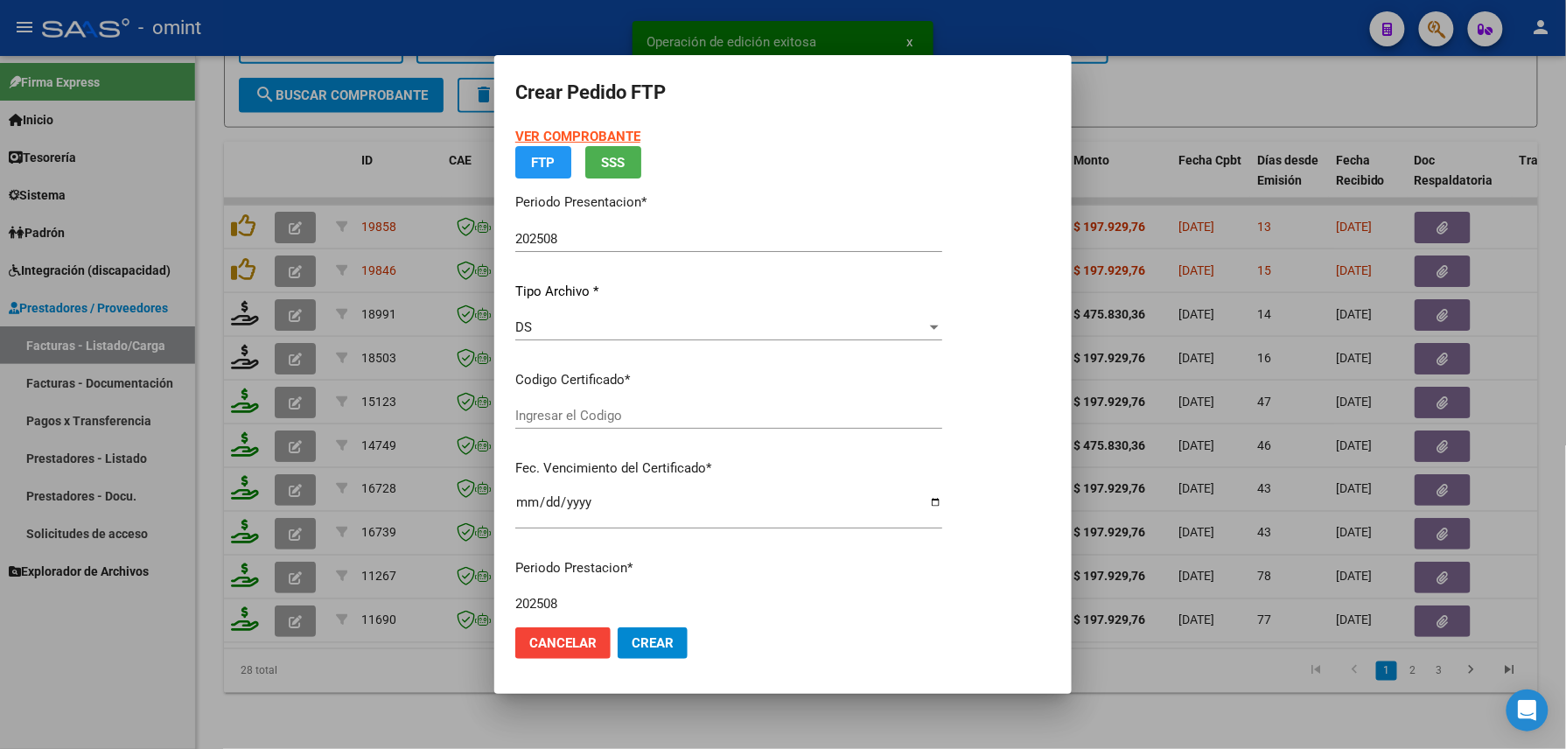
type input "8683257086"
type input "[DATE]"
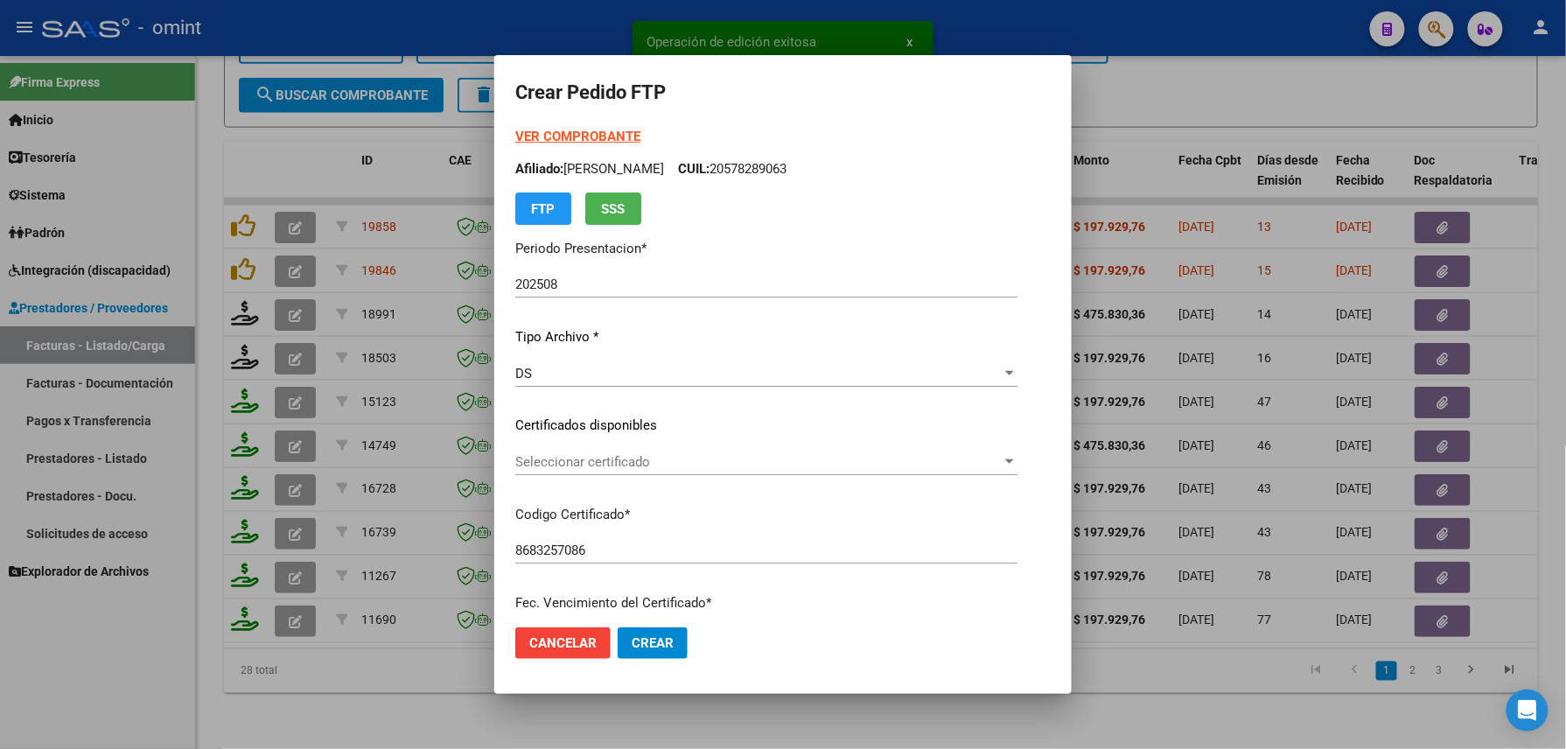
scroll to position [583, 0]
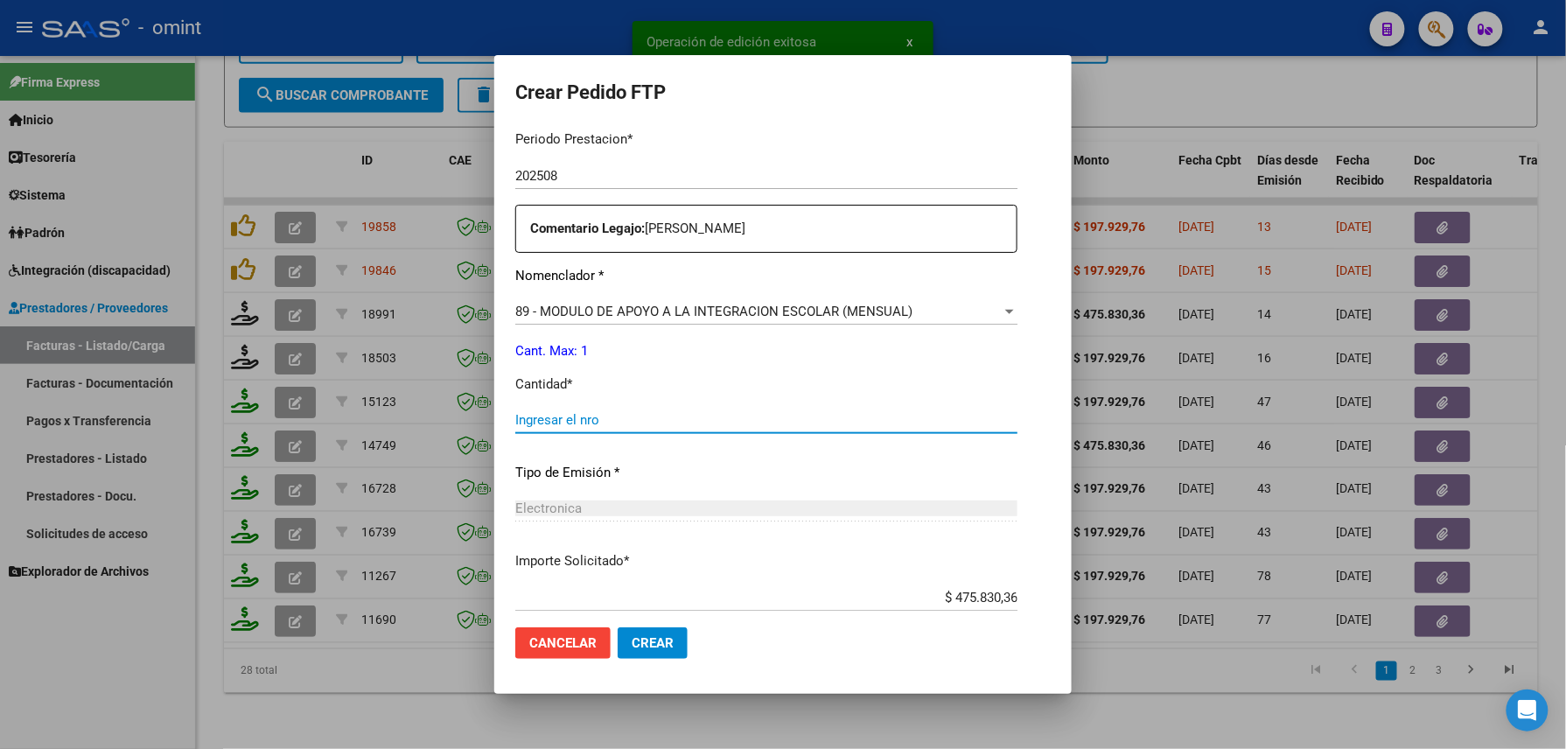
click at [631, 414] on input "Ingresar el nro" at bounding box center [766, 420] width 502 height 16
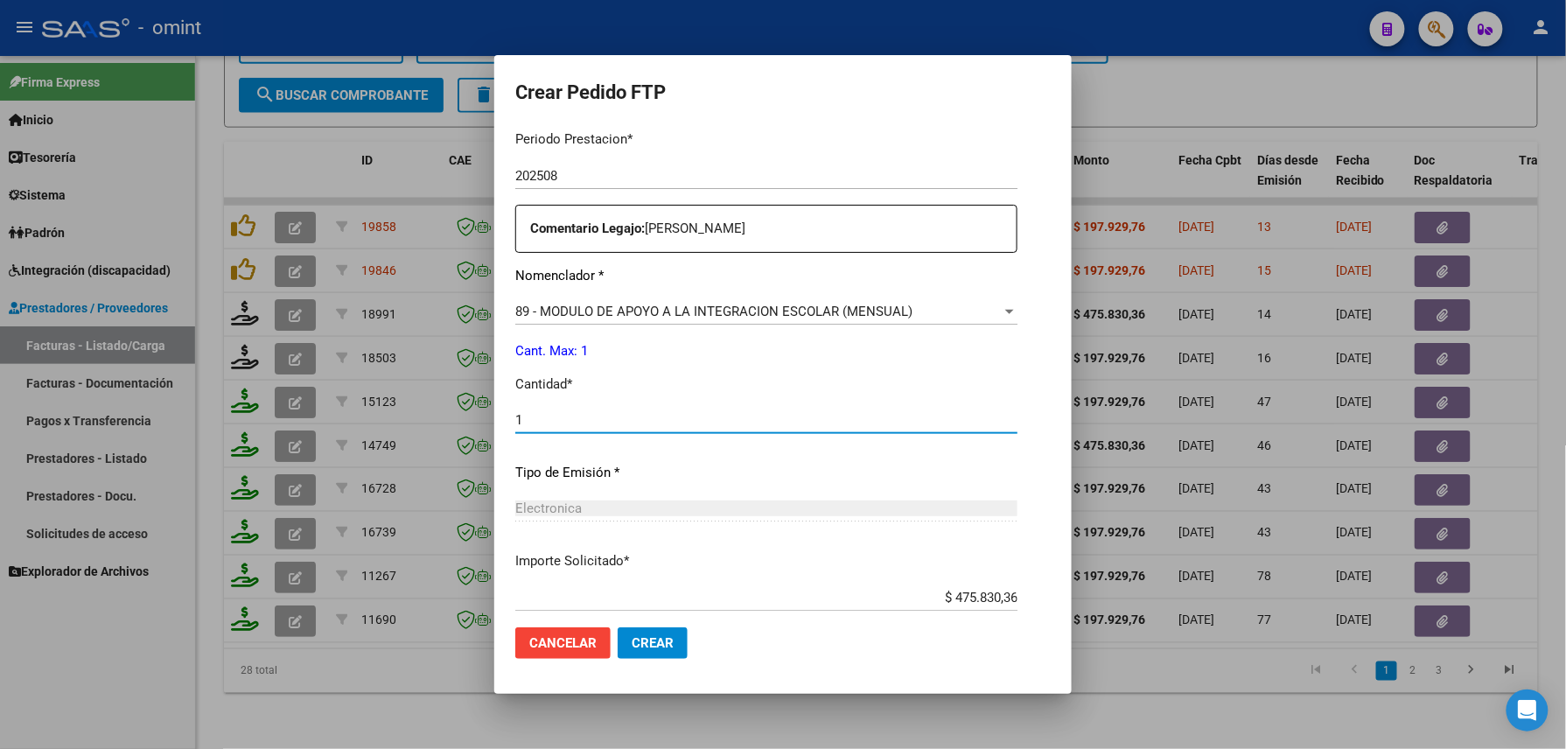
type input "1"
click at [652, 642] on span "Crear" at bounding box center [653, 643] width 42 height 16
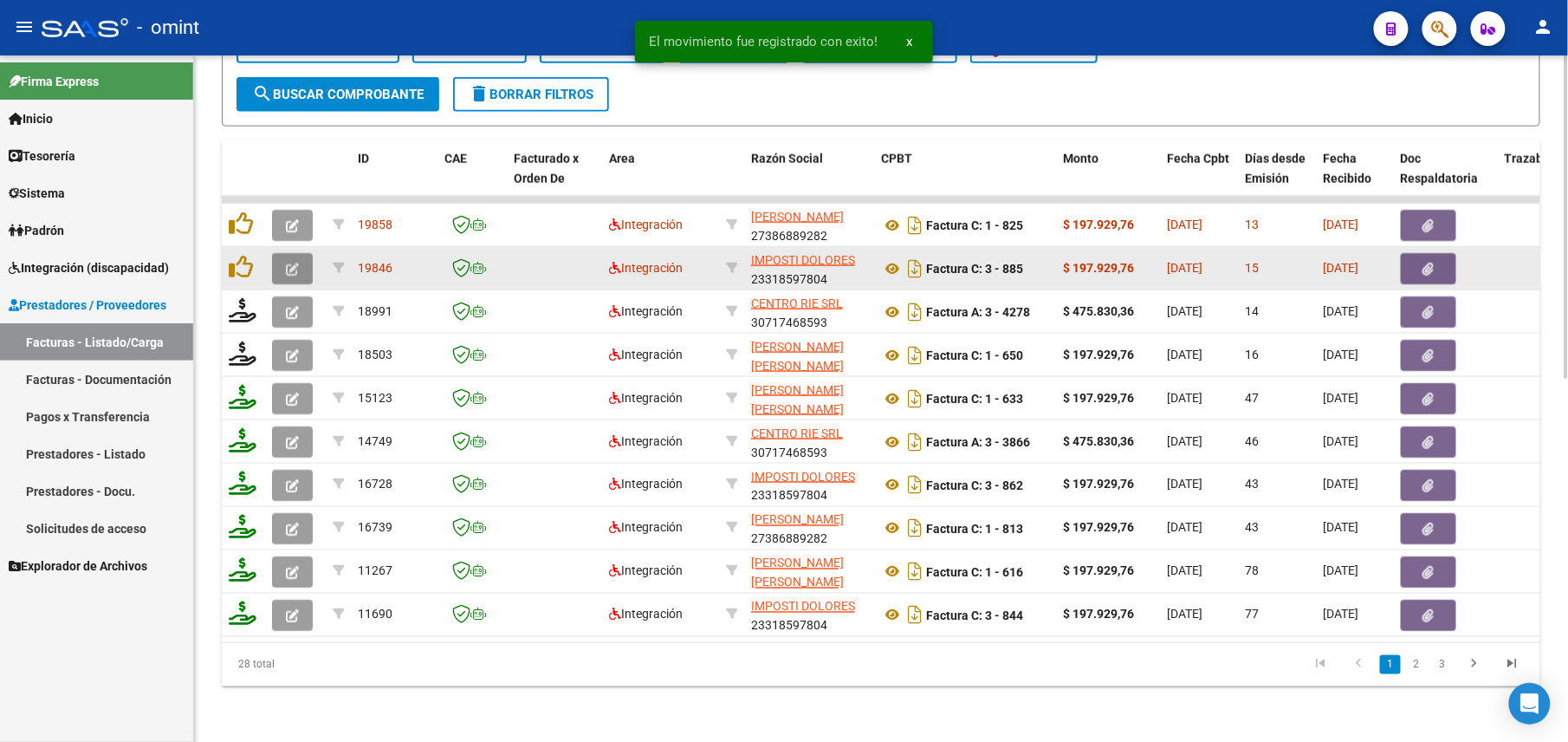
click at [293, 263] on icon "button" at bounding box center [292, 268] width 13 height 13
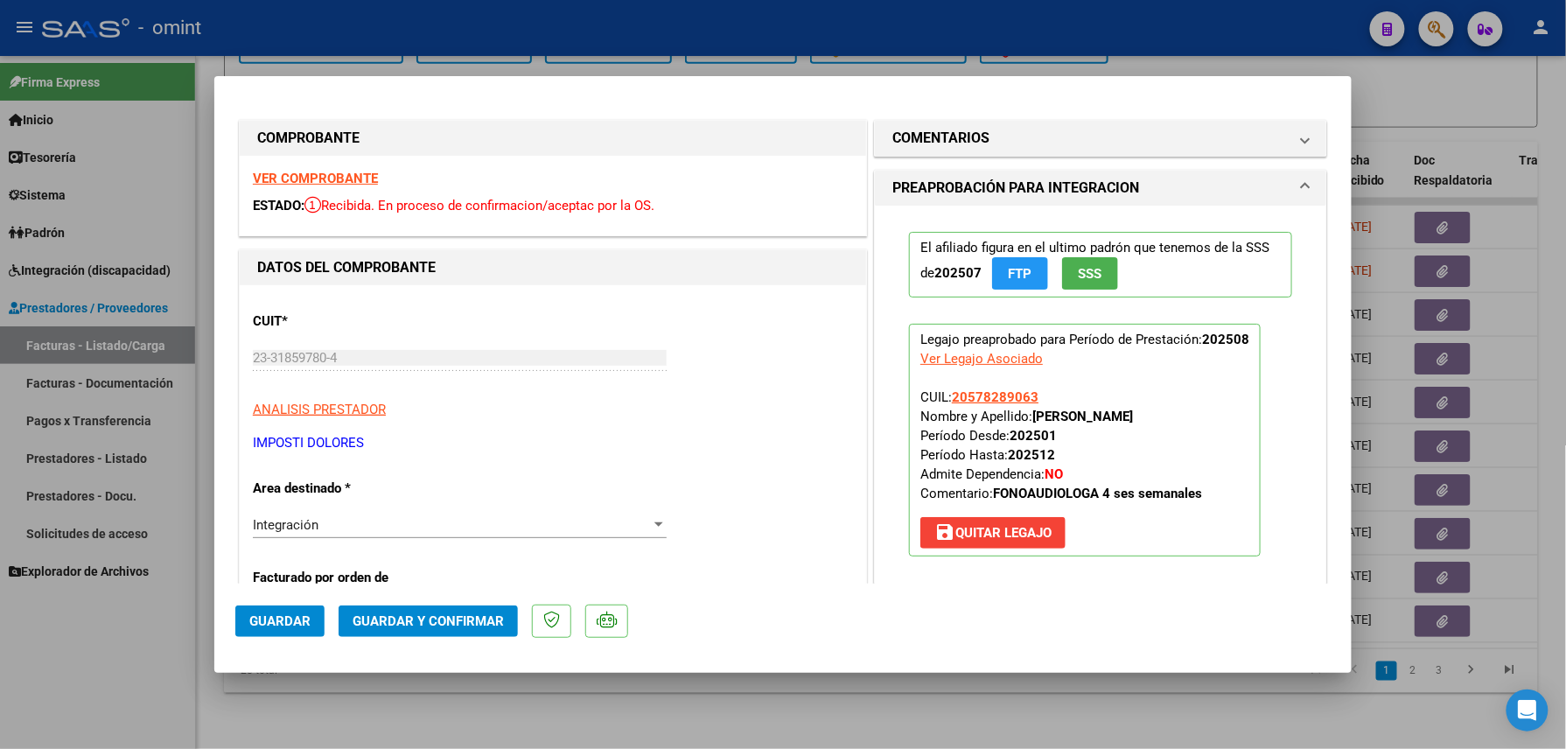
click at [325, 177] on strong "VER COMPROBANTE" at bounding box center [315, 179] width 125 height 16
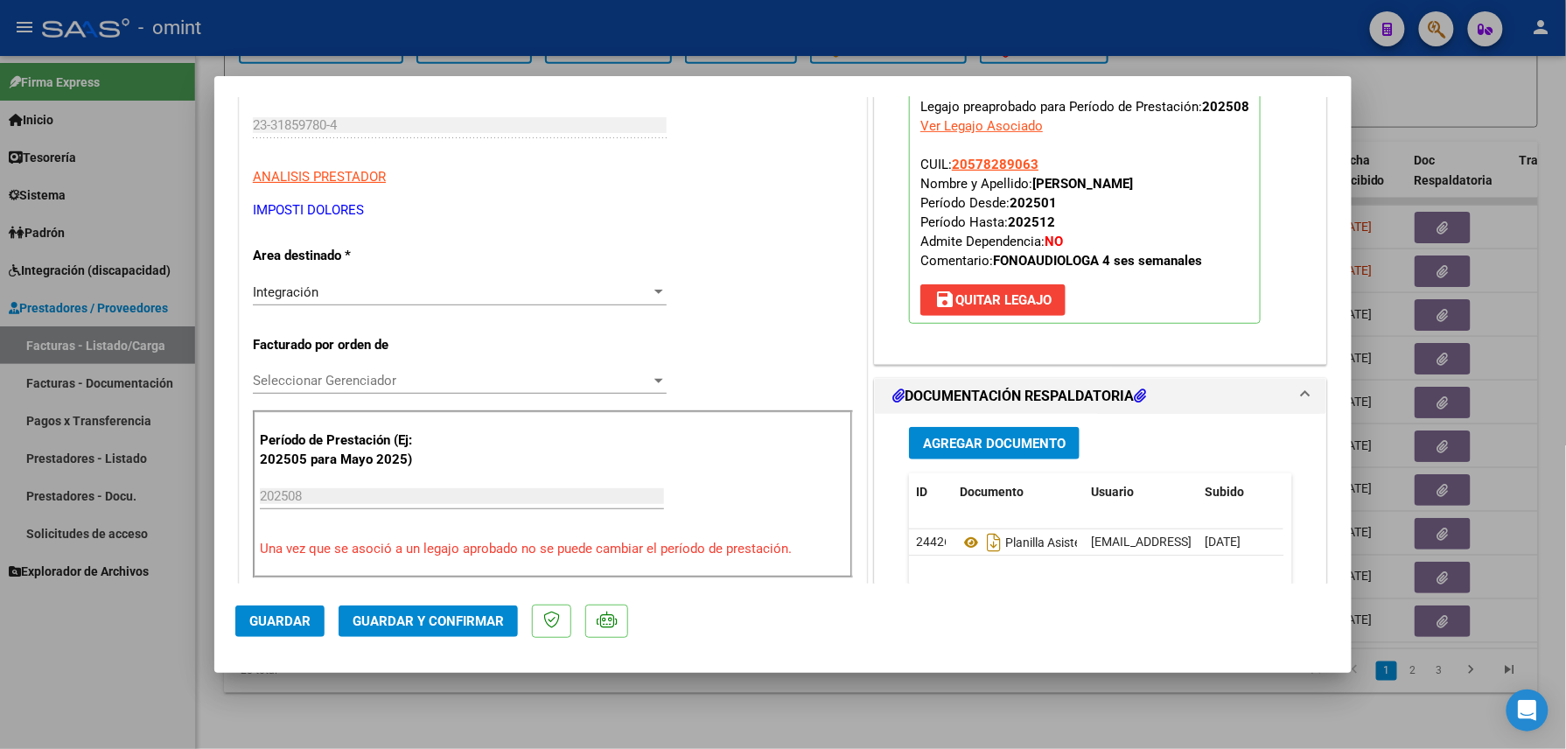
scroll to position [466, 0]
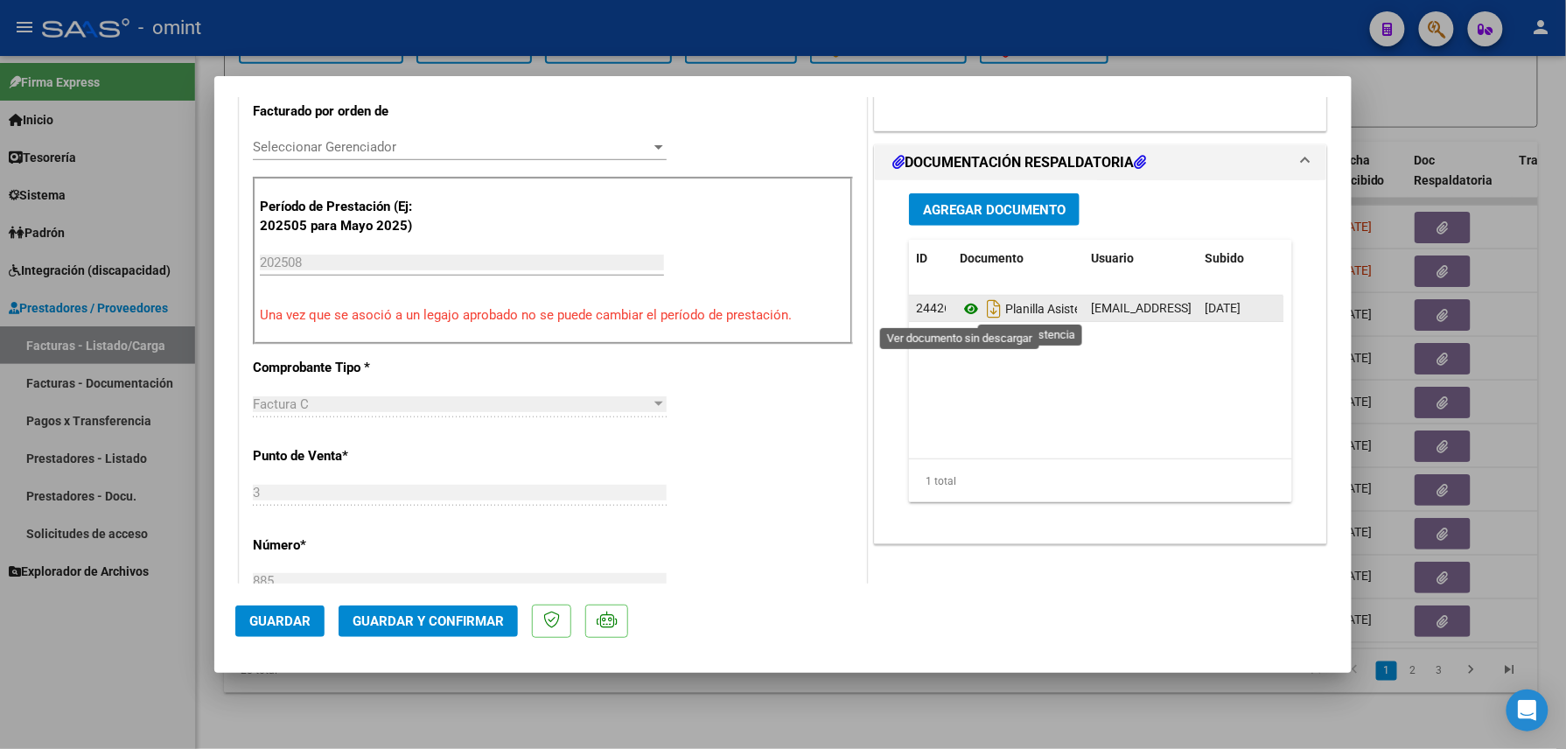
click at [966, 305] on icon at bounding box center [971, 308] width 23 height 21
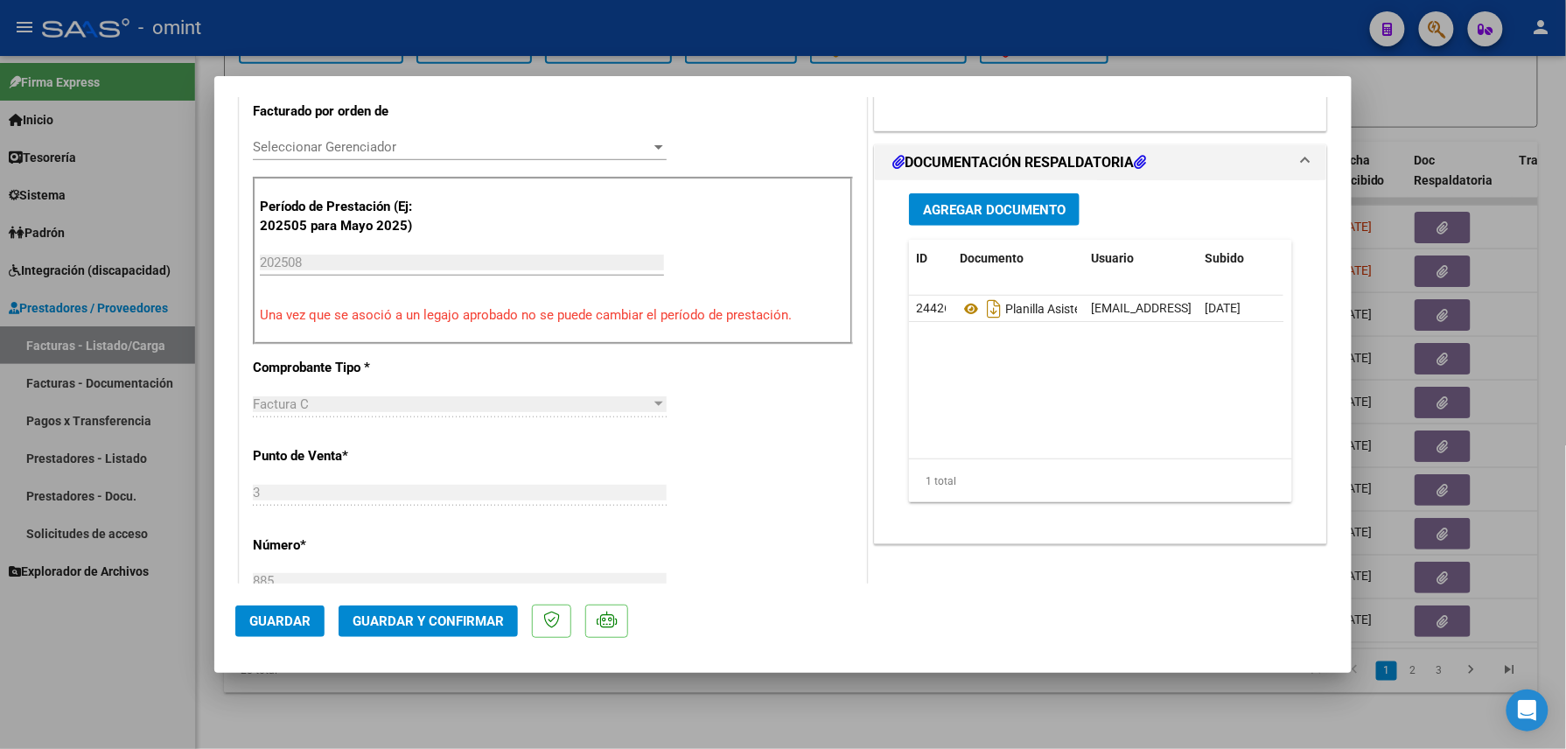
click at [415, 625] on span "Guardar y Confirmar" at bounding box center [428, 621] width 151 height 16
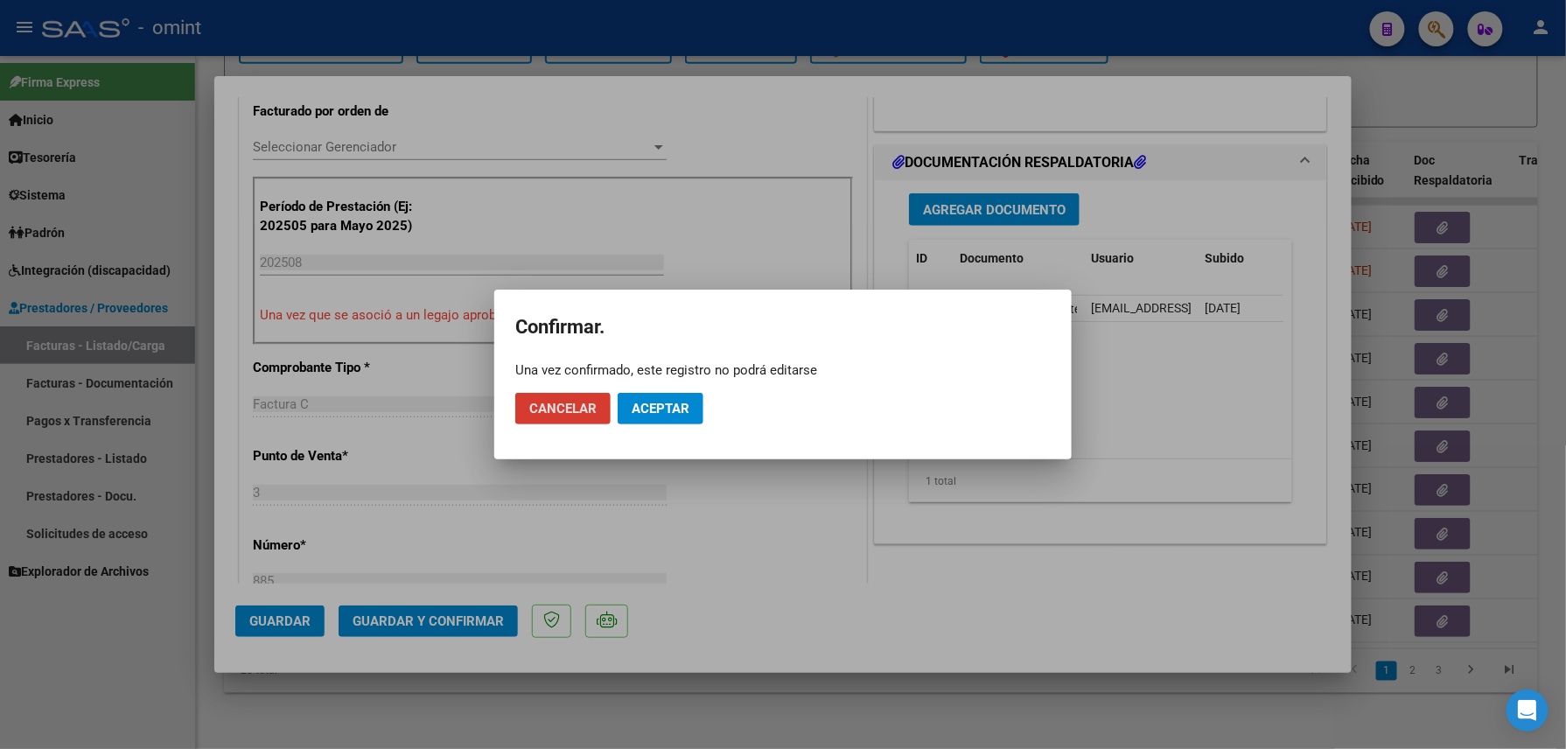
click at [656, 401] on span "Aceptar" at bounding box center [661, 409] width 58 height 16
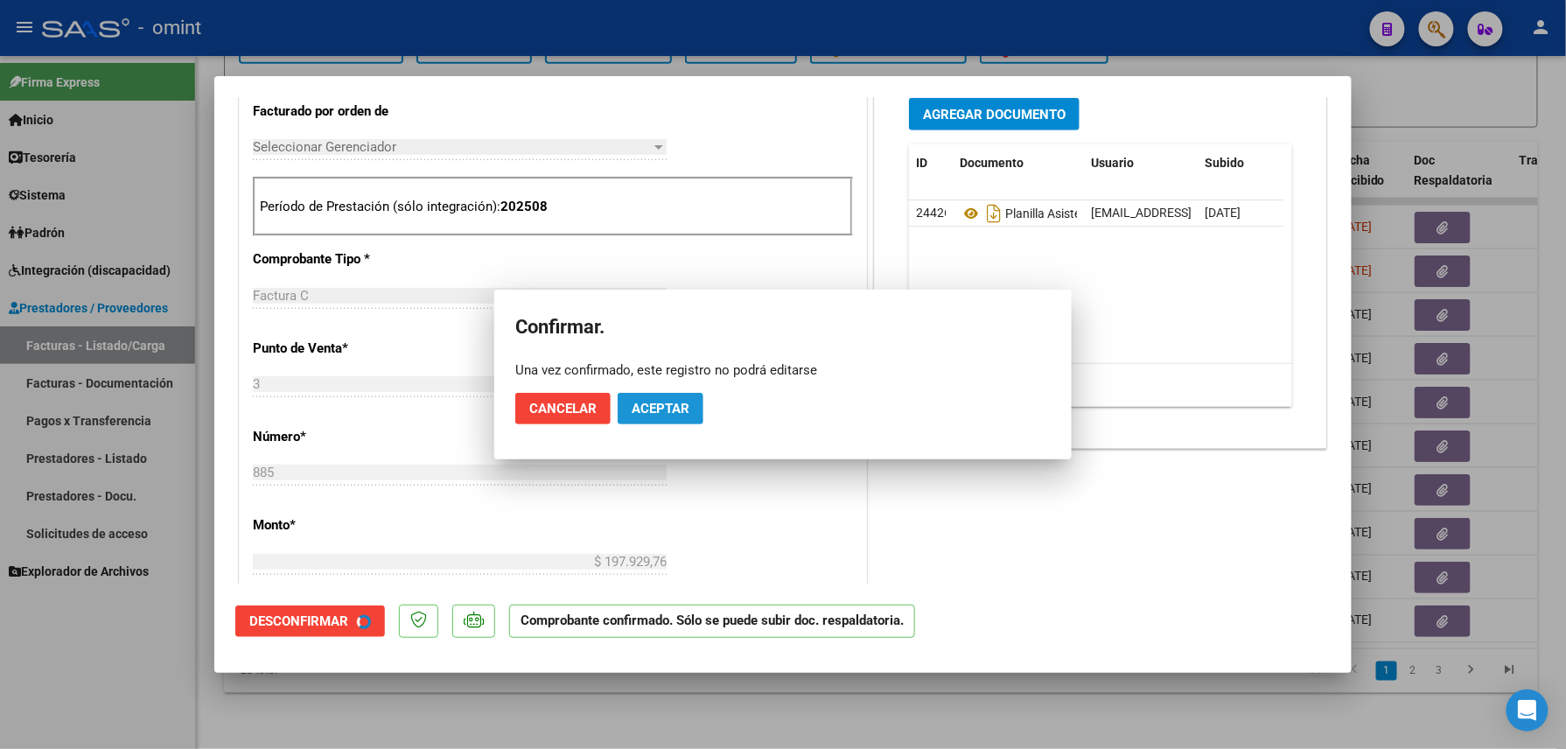
scroll to position [465, 0]
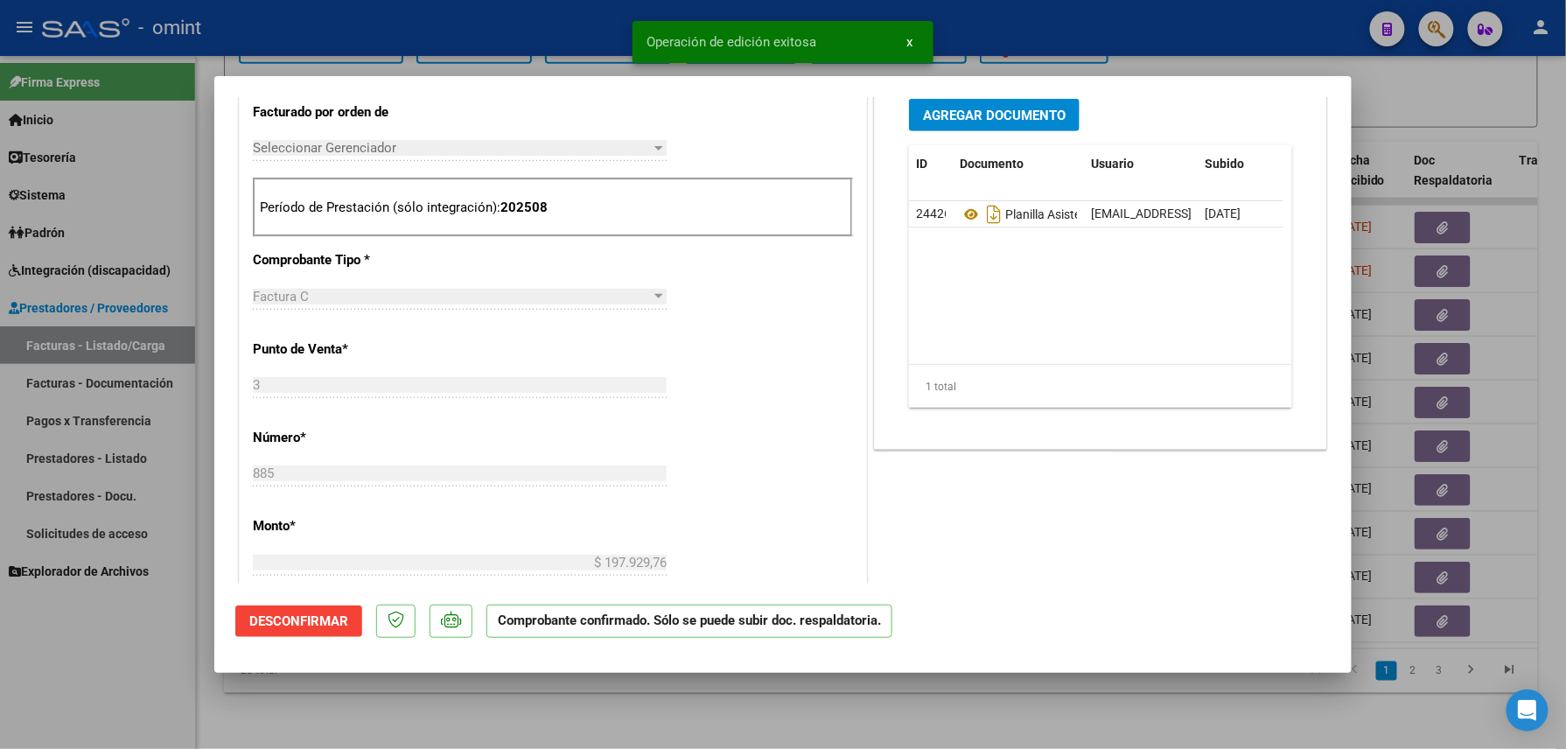
click at [420, 717] on div at bounding box center [783, 374] width 1566 height 749
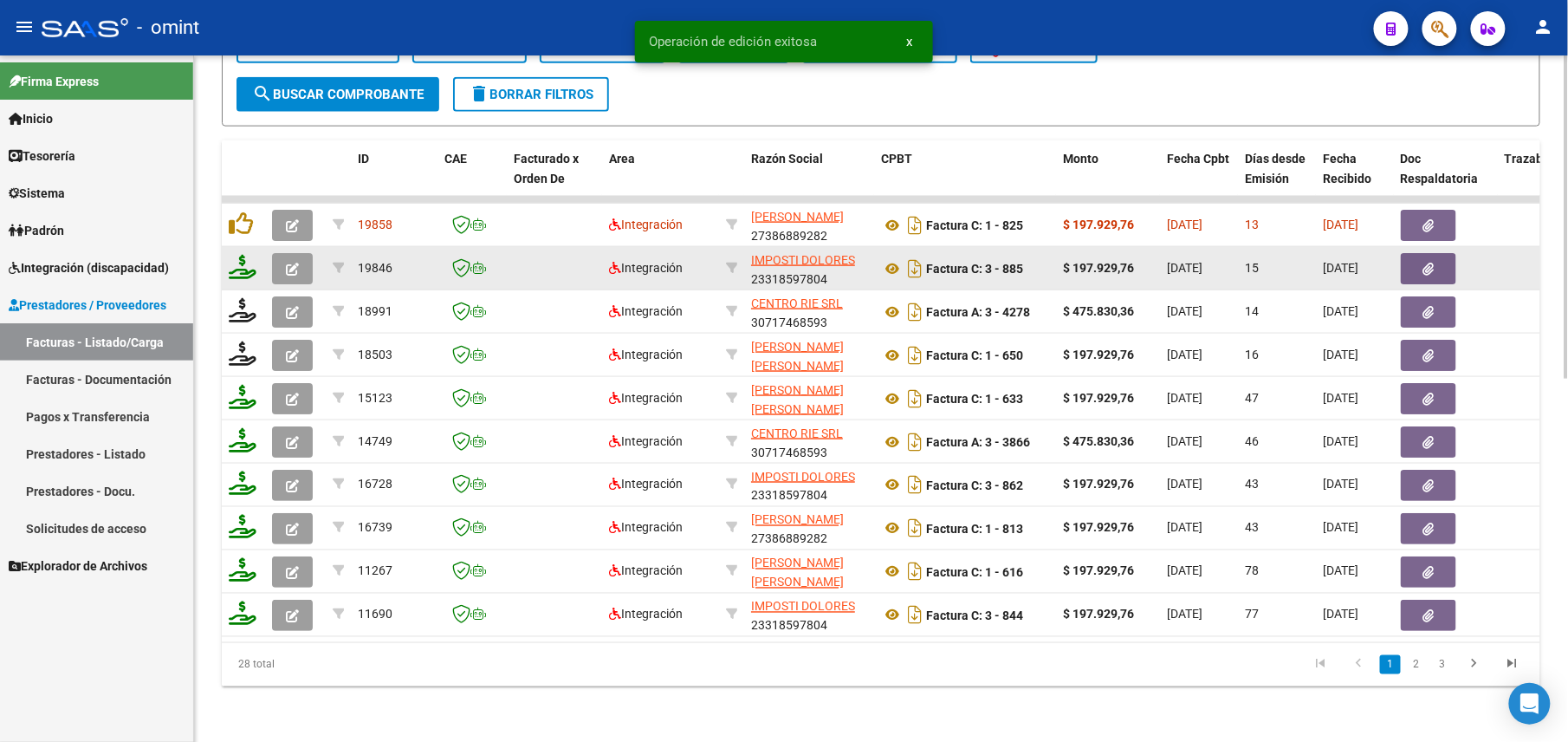
click at [246, 255] on icon at bounding box center [243, 266] width 28 height 24
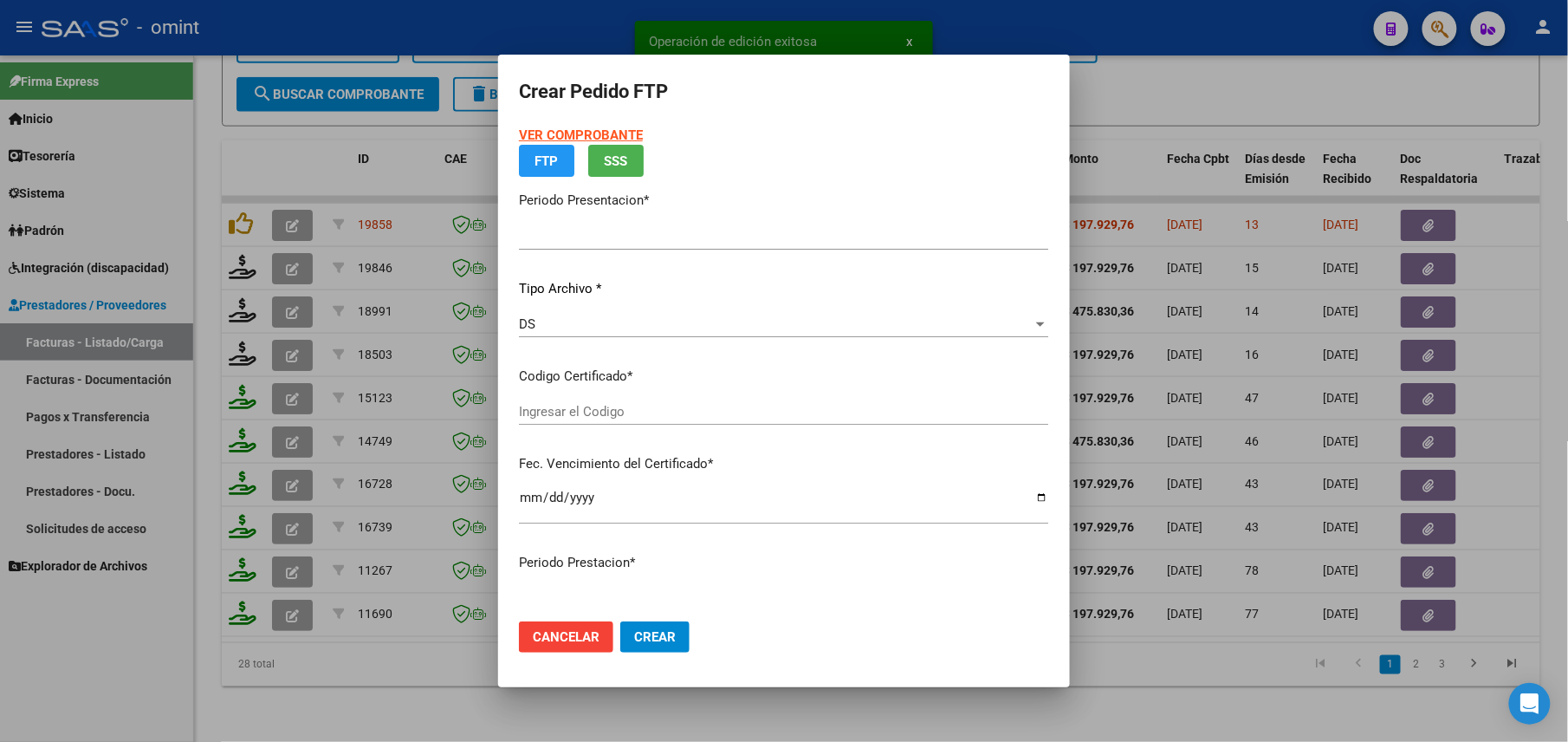
type input "202508"
type input "$ 197.929,76"
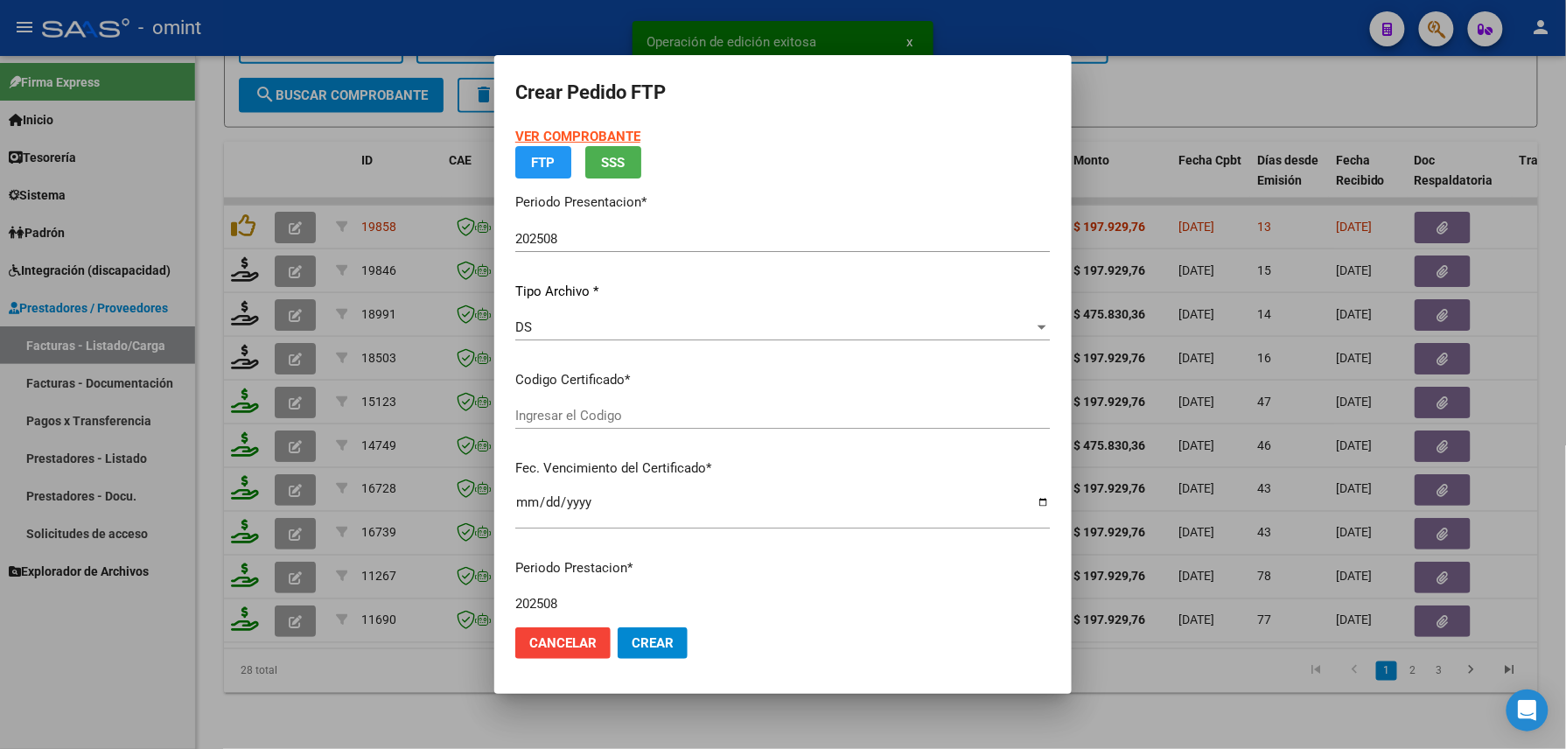
type input "8683257086"
type input "[DATE]"
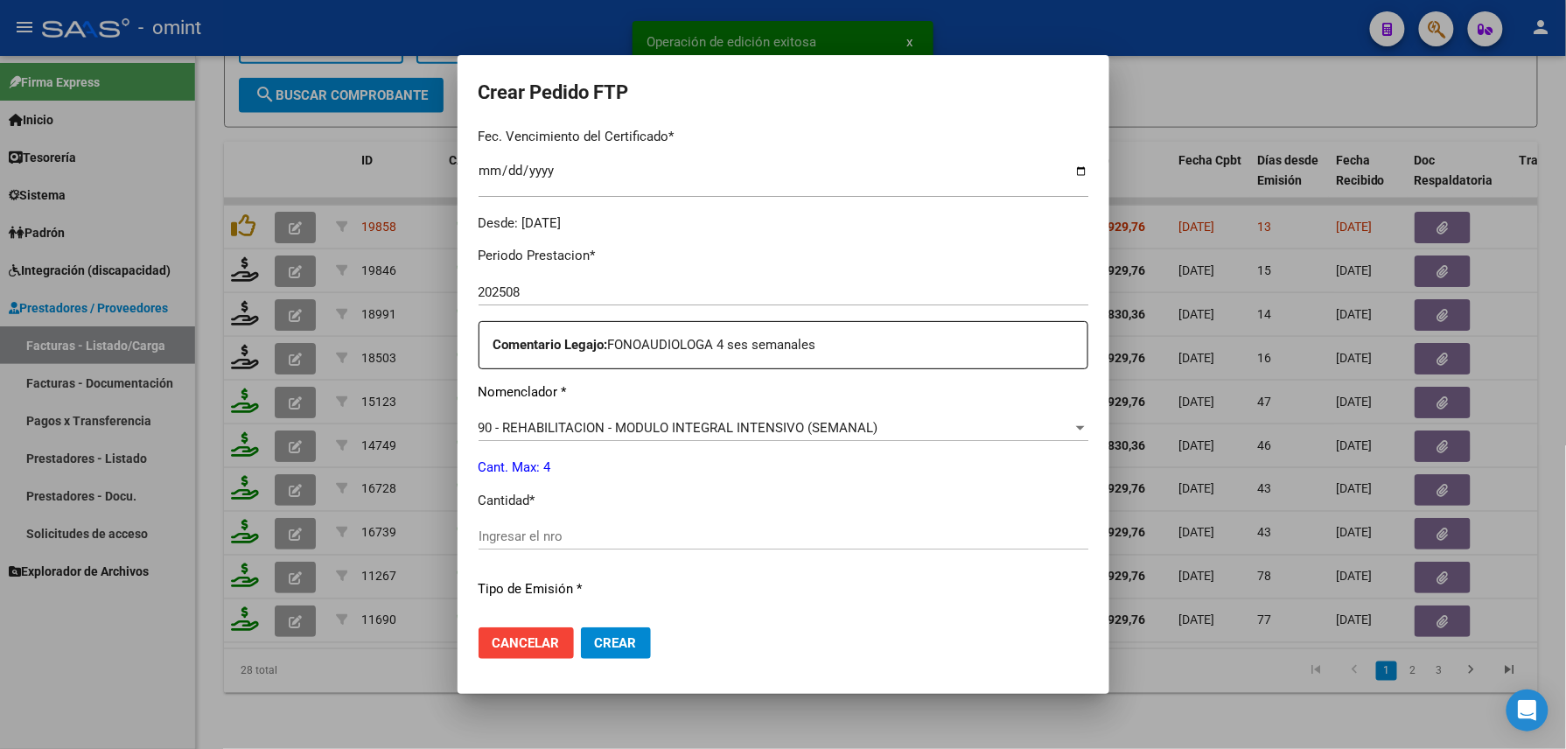
scroll to position [583, 0]
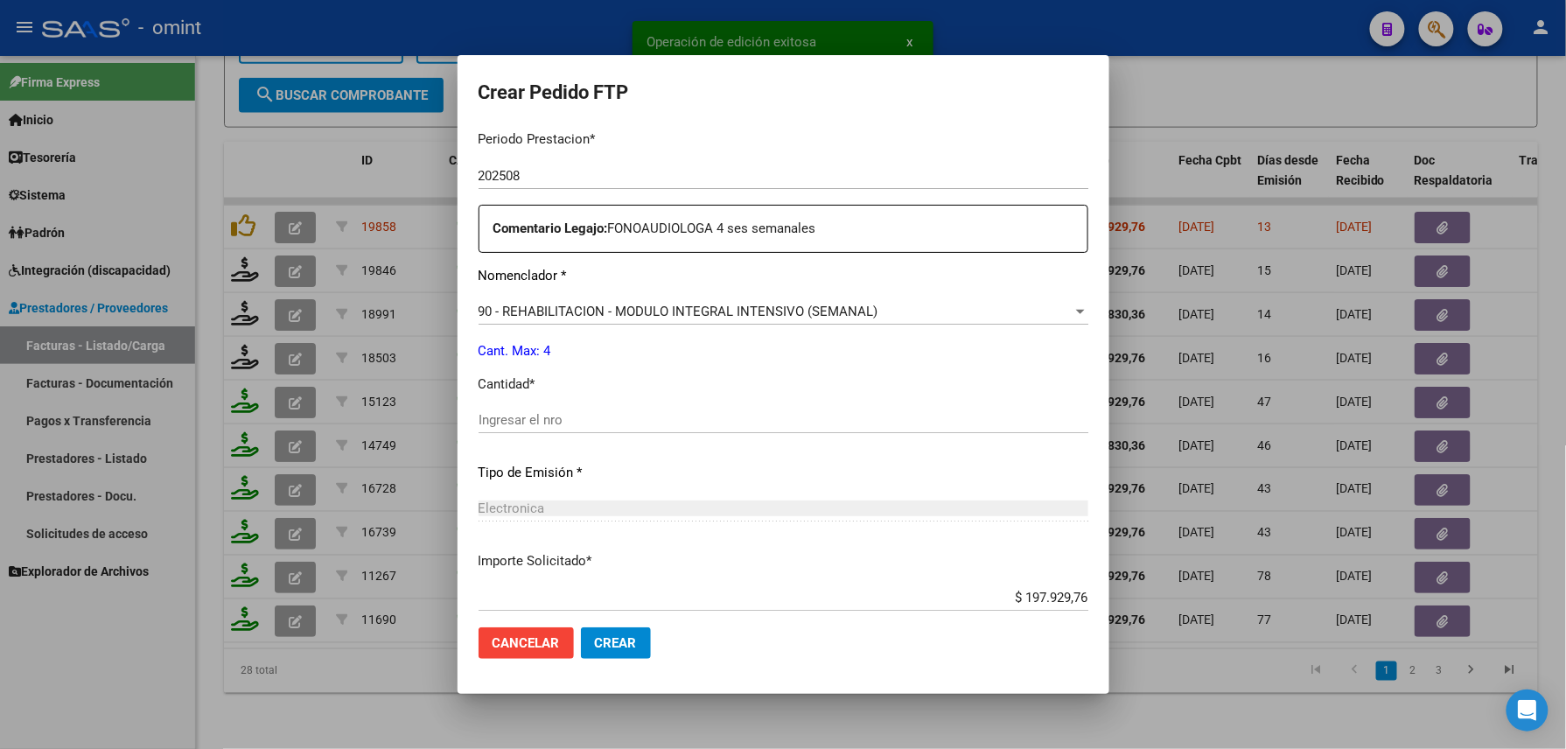
click at [547, 407] on div "Ingresar el nro" at bounding box center [783, 420] width 610 height 26
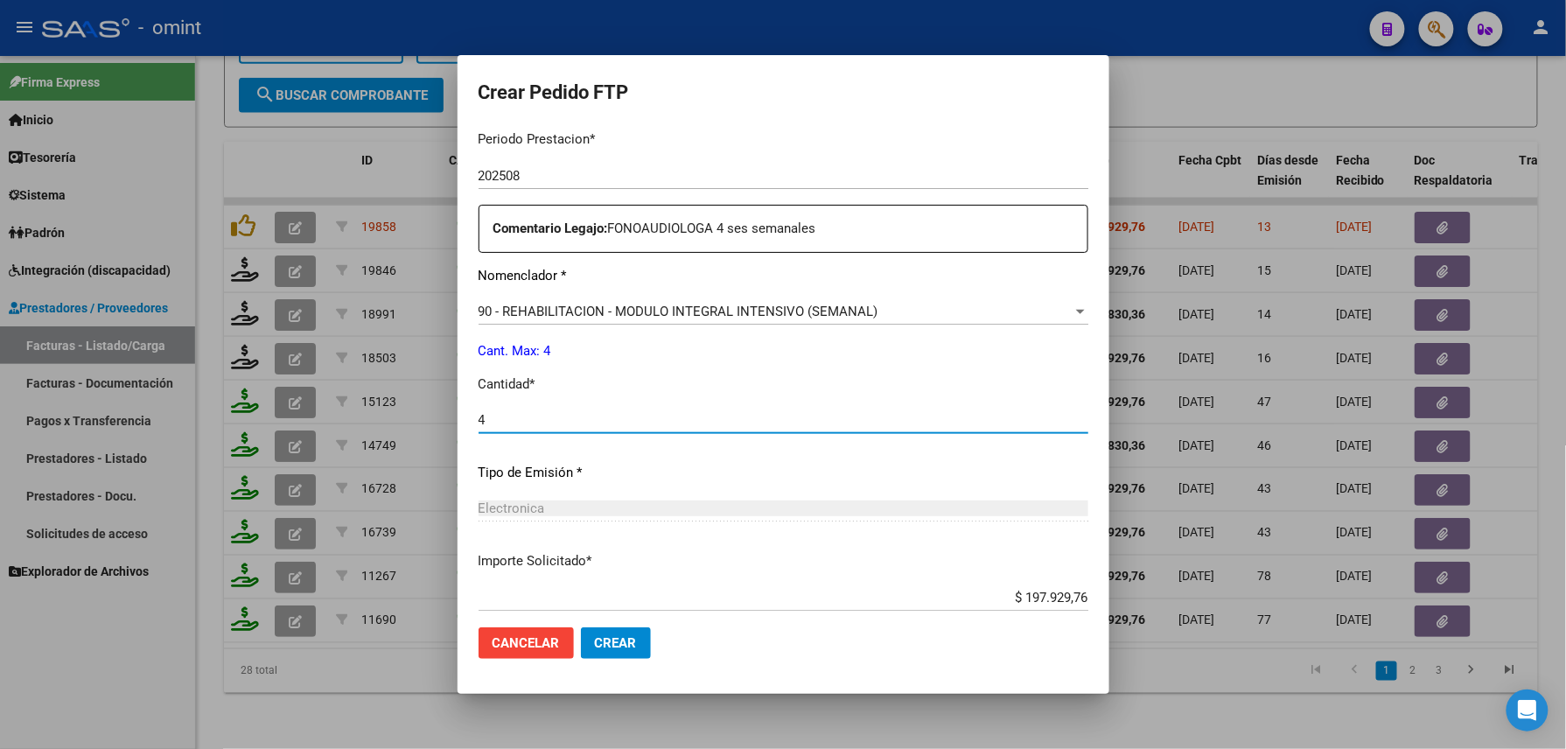
type input "4"
drag, startPoint x: 586, startPoint y: 645, endPoint x: 584, endPoint y: 626, distance: 18.5
click at [595, 642] on span "Crear" at bounding box center [616, 643] width 42 height 16
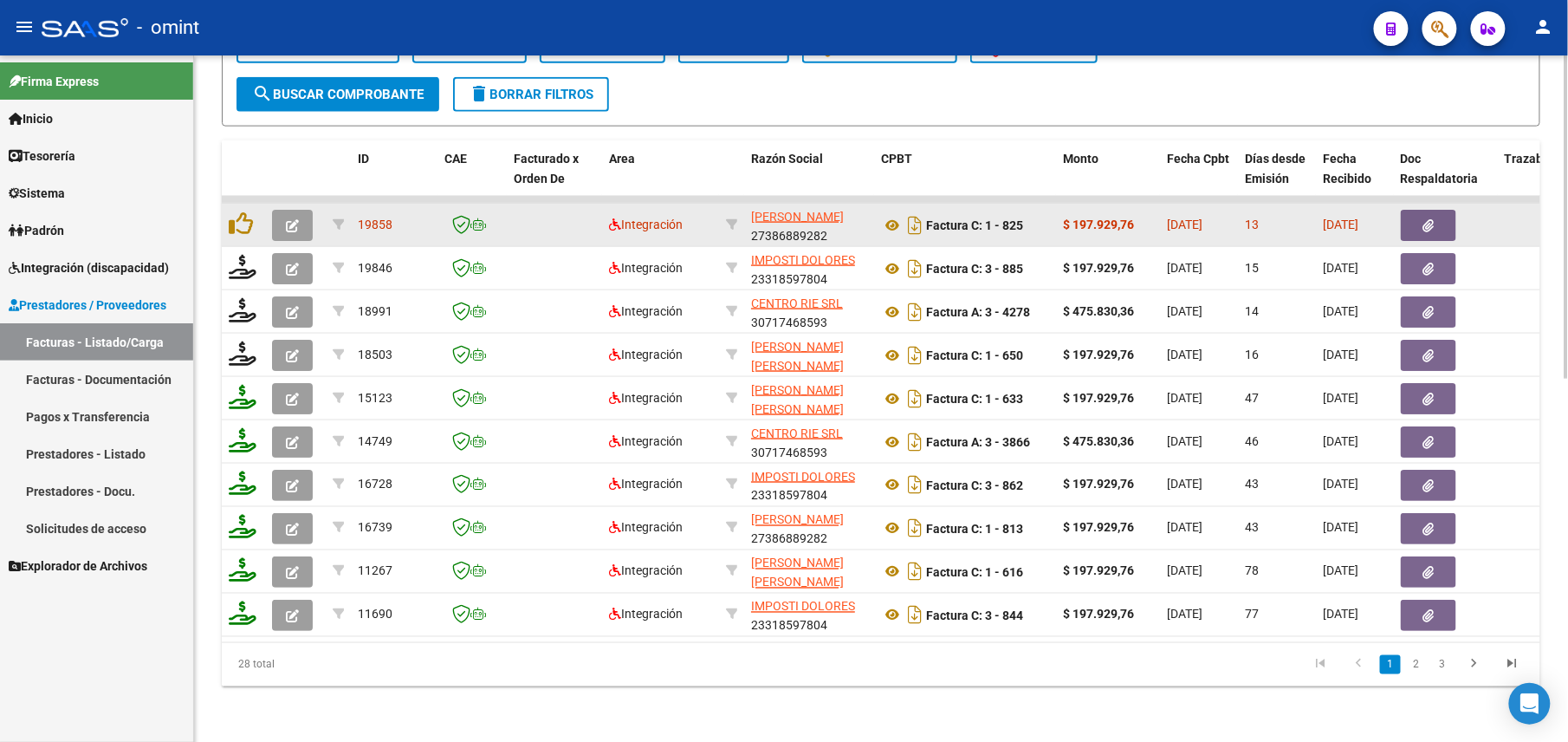
click at [278, 210] on button "button" at bounding box center [292, 225] width 41 height 31
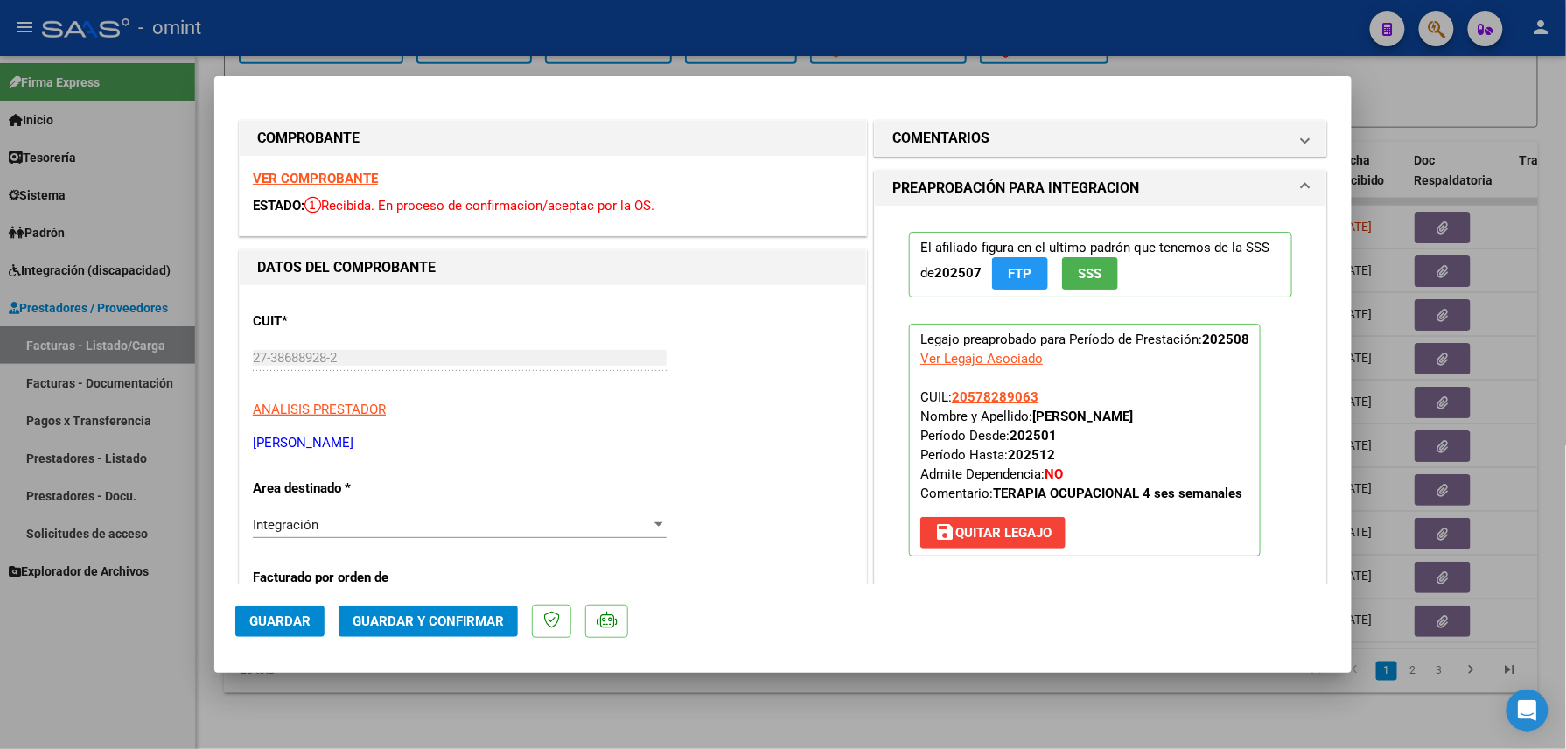
click at [340, 176] on strong "VER COMPROBANTE" at bounding box center [315, 179] width 125 height 16
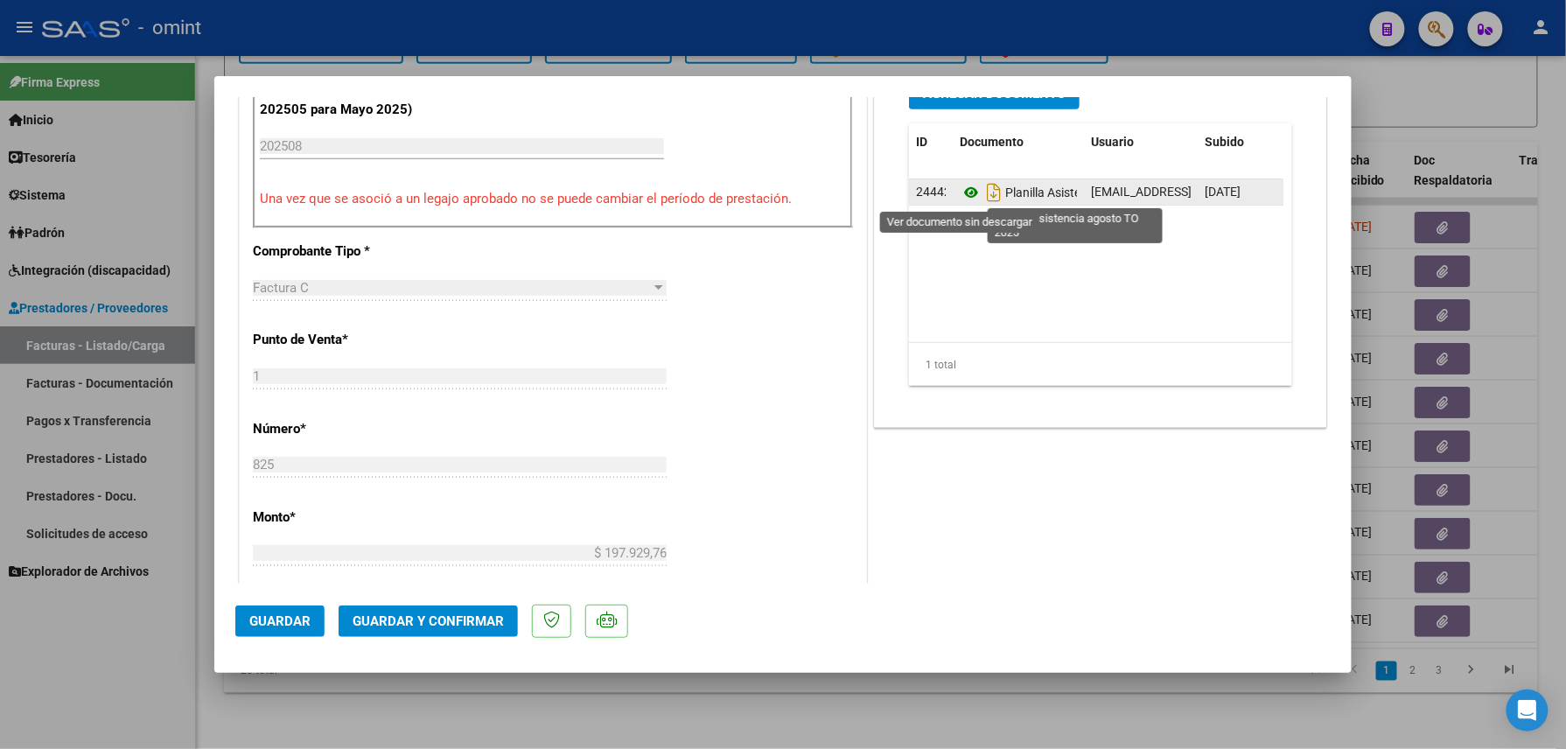
click at [963, 190] on icon at bounding box center [971, 192] width 23 height 21
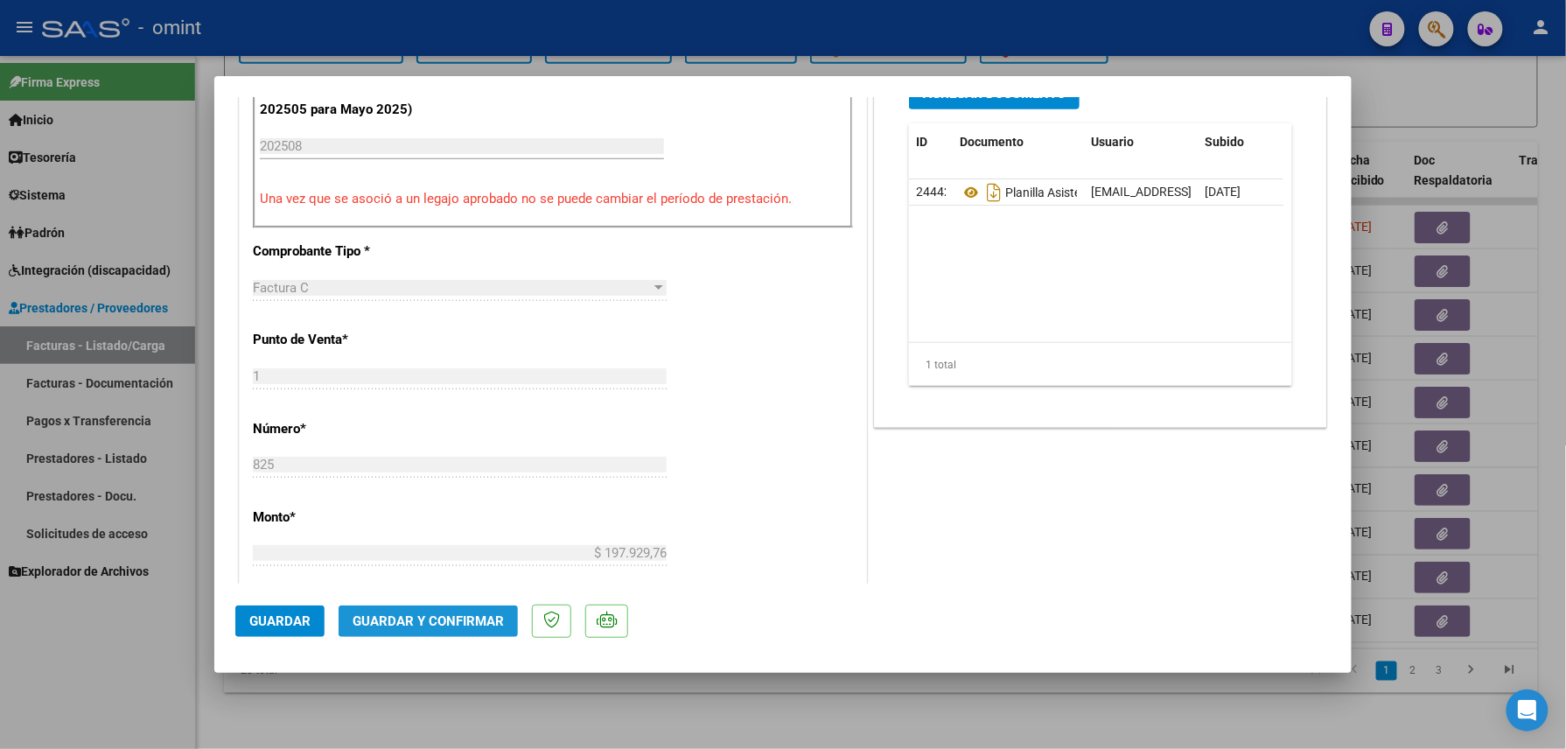
click at [439, 614] on span "Guardar y Confirmar" at bounding box center [428, 621] width 151 height 16
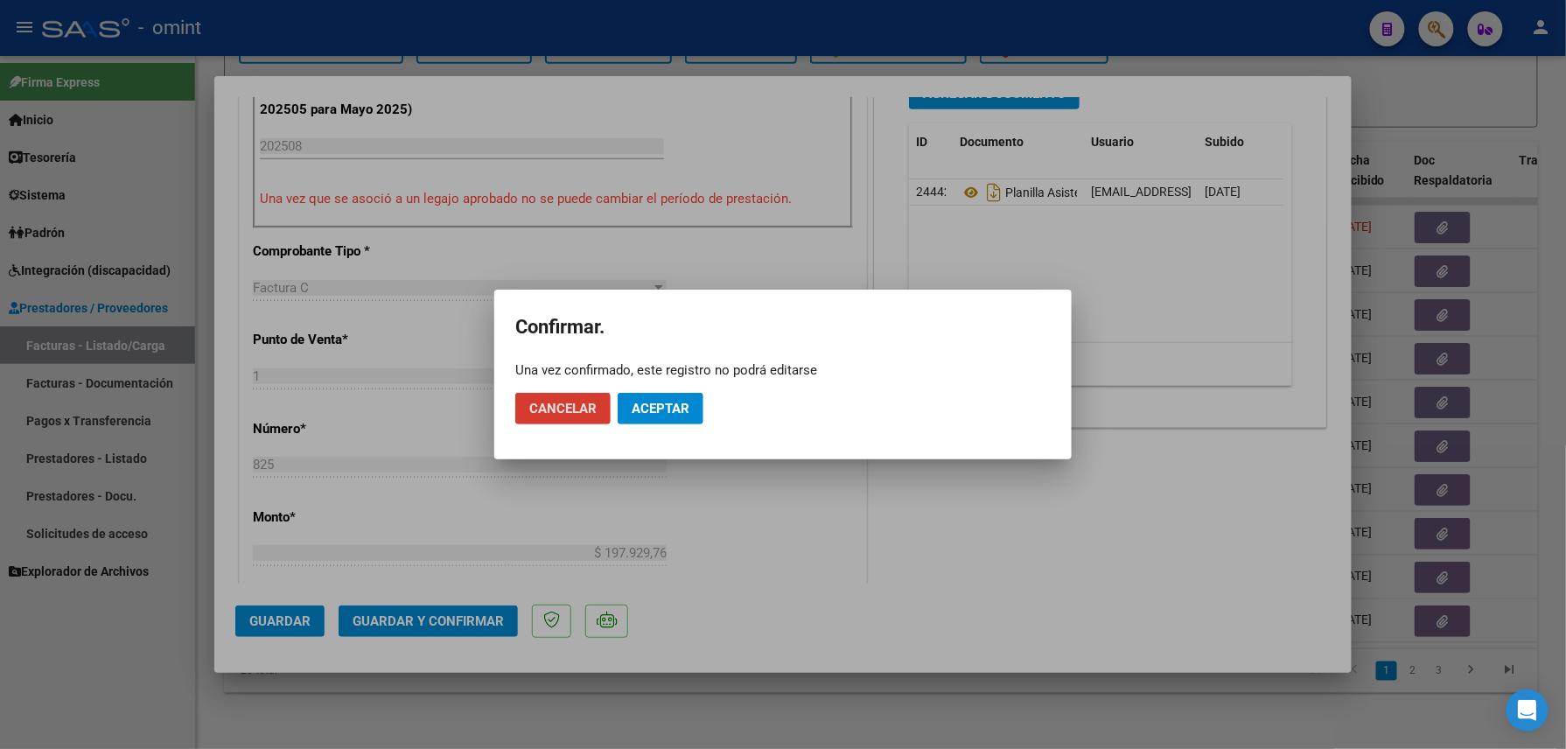
click at [665, 403] on span "Aceptar" at bounding box center [661, 409] width 58 height 16
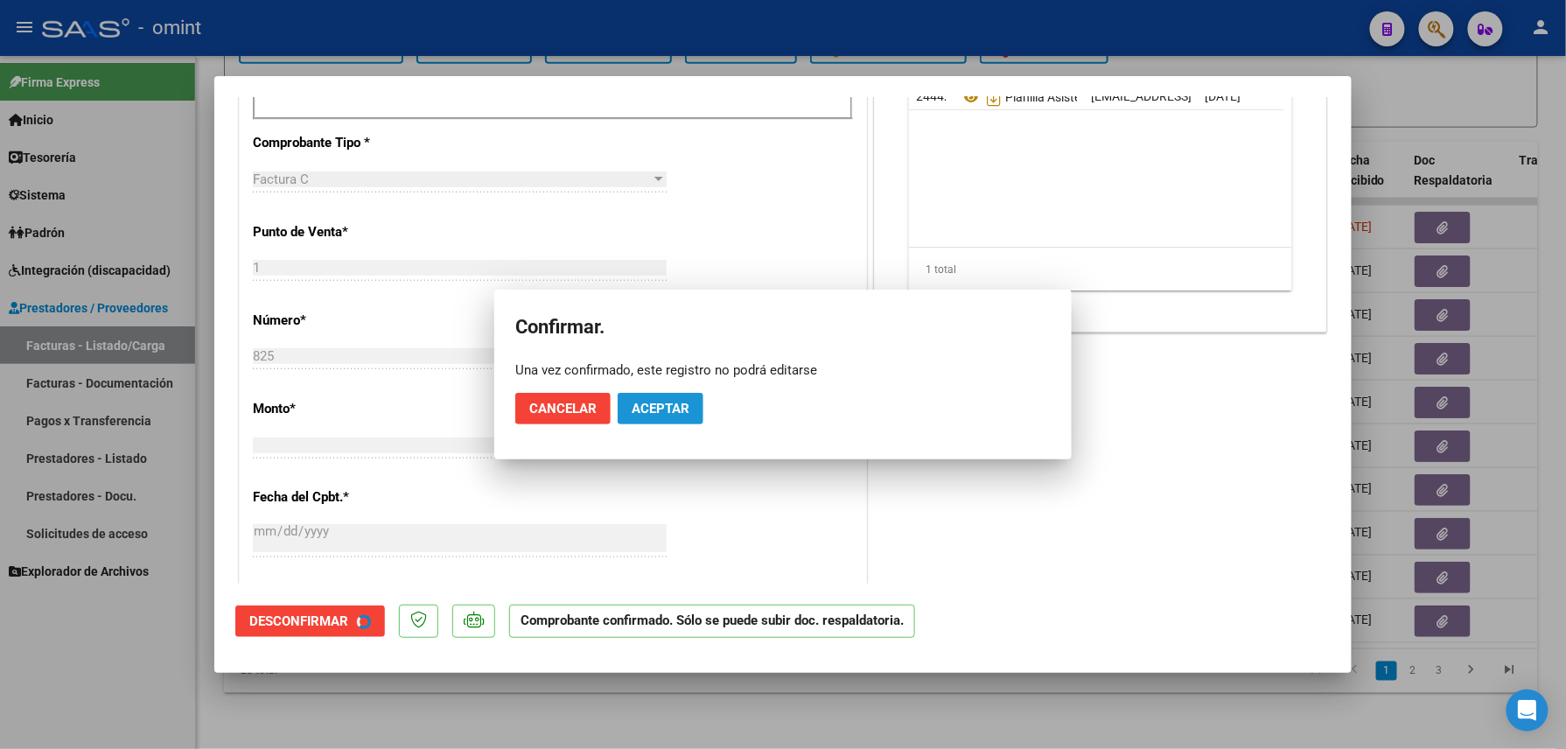
scroll to position [582, 0]
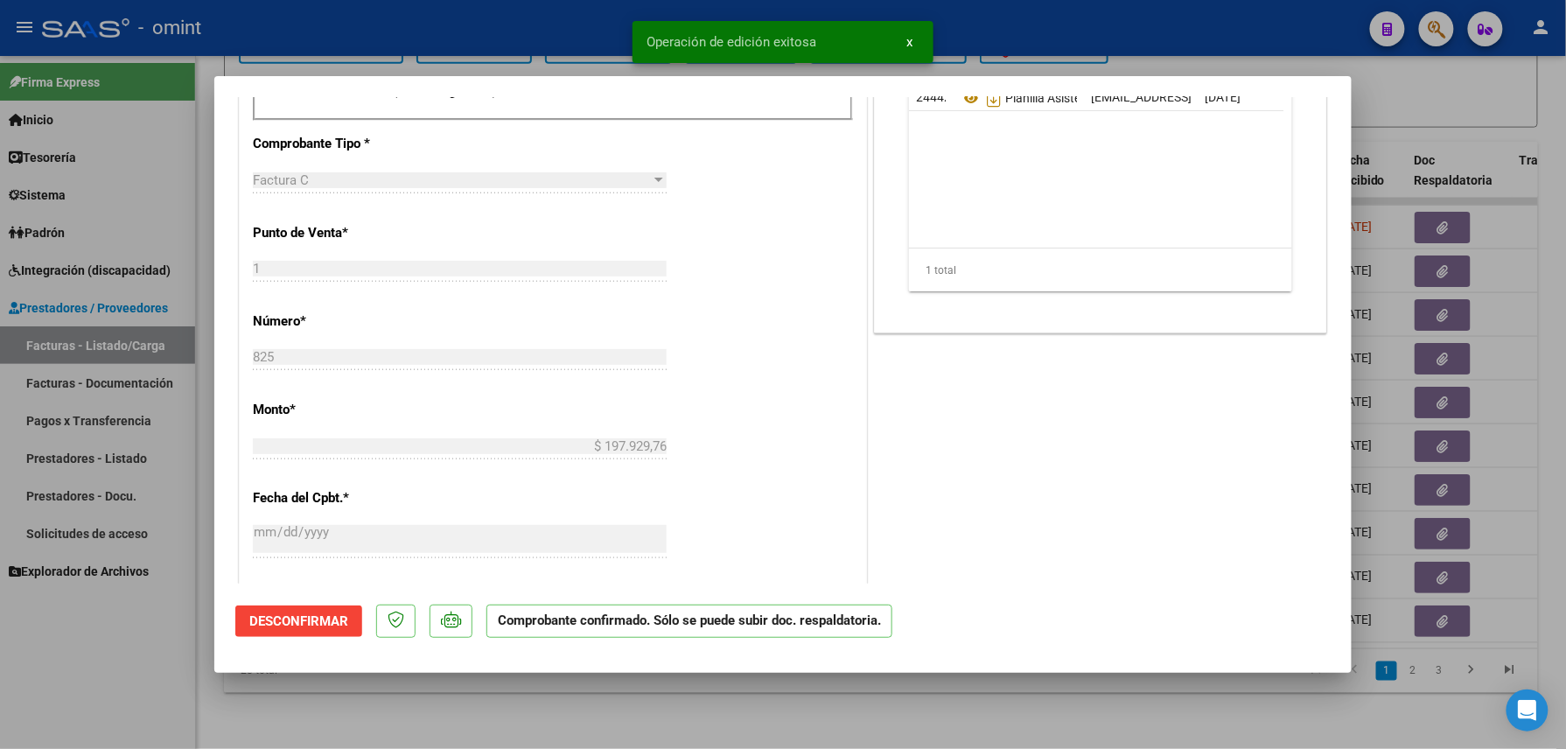
click at [155, 679] on div at bounding box center [783, 374] width 1566 height 749
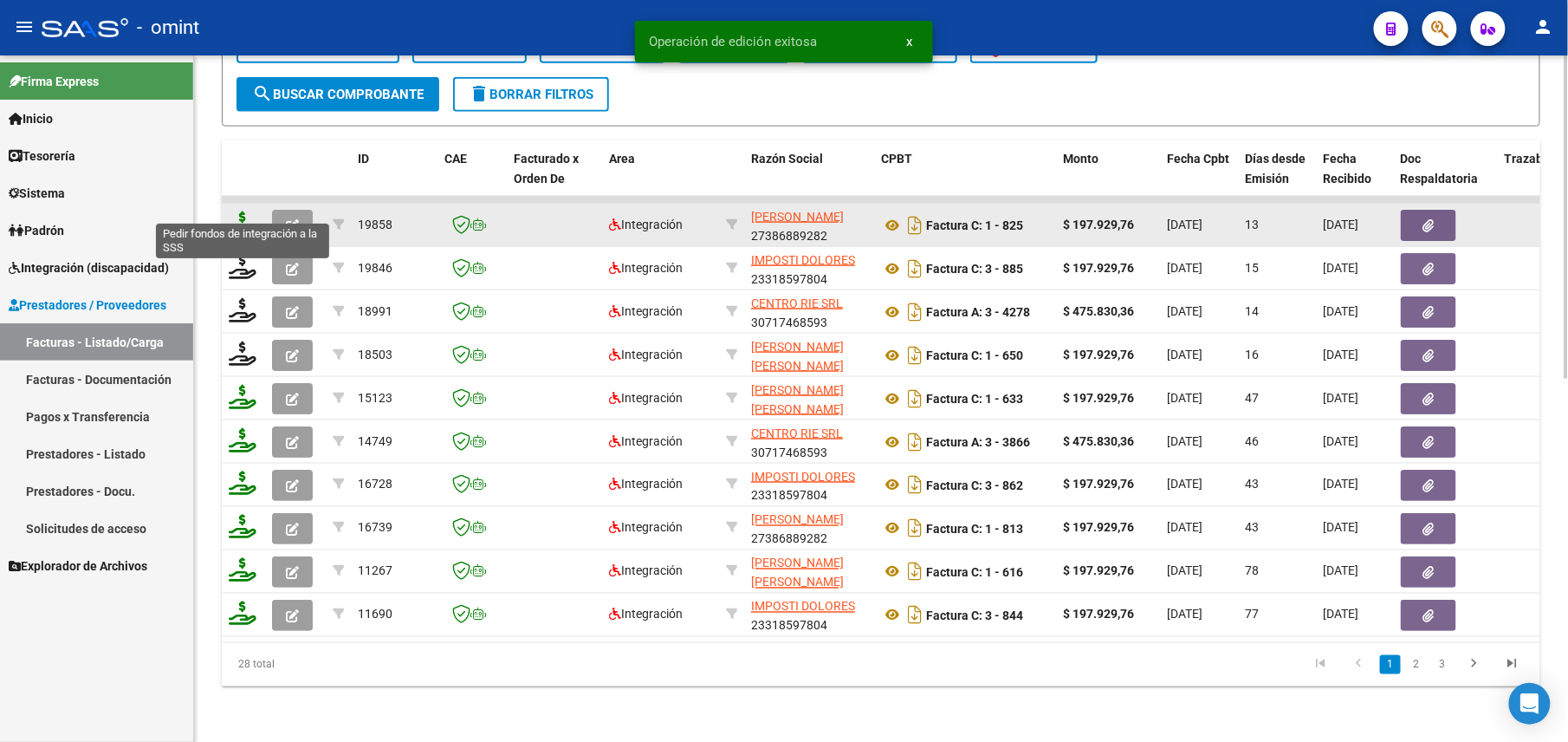
click at [246, 211] on icon at bounding box center [243, 223] width 28 height 24
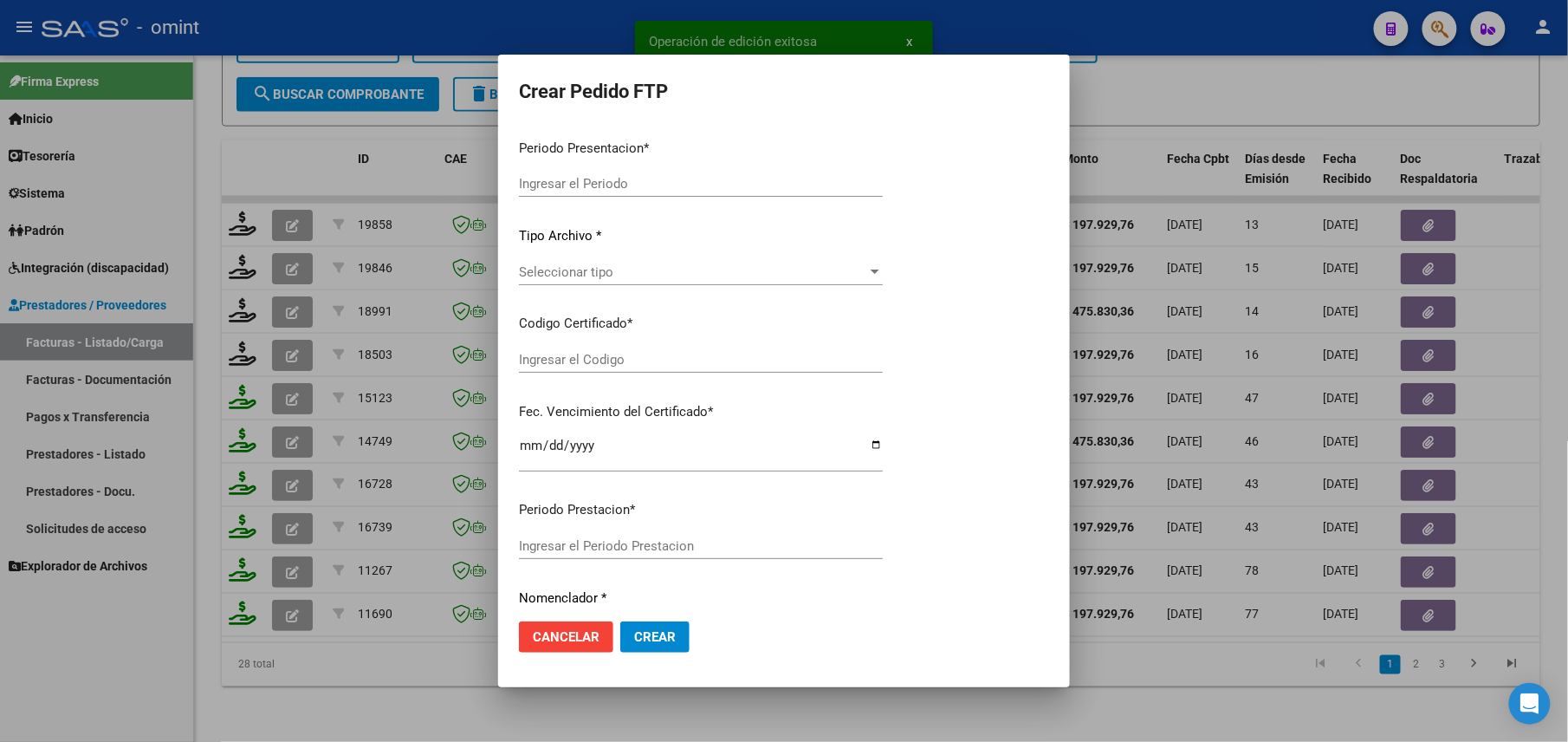
type input "202508"
type input "$ 197.929,76"
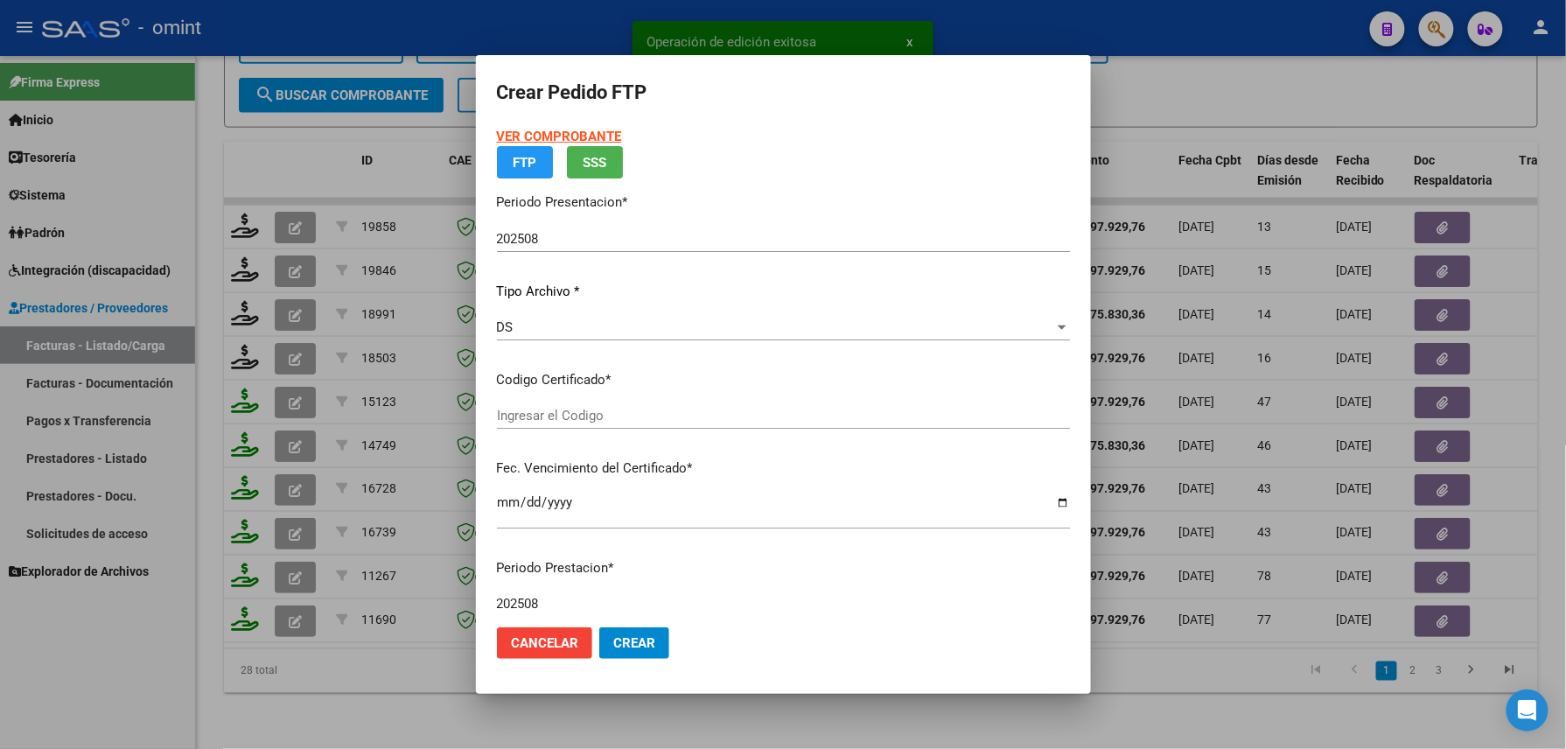
type input "8683257086"
type input "[DATE]"
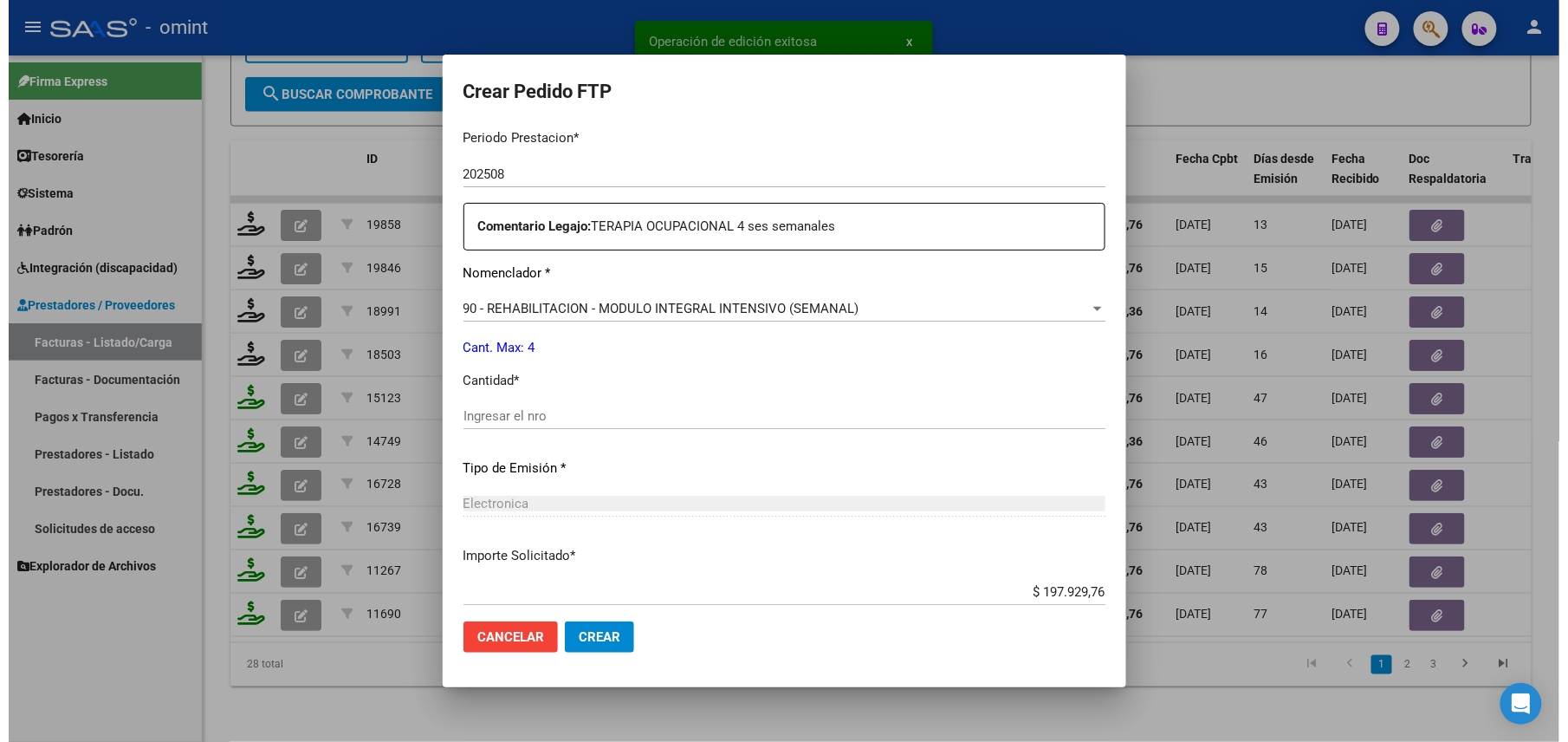
scroll to position [678, 0]
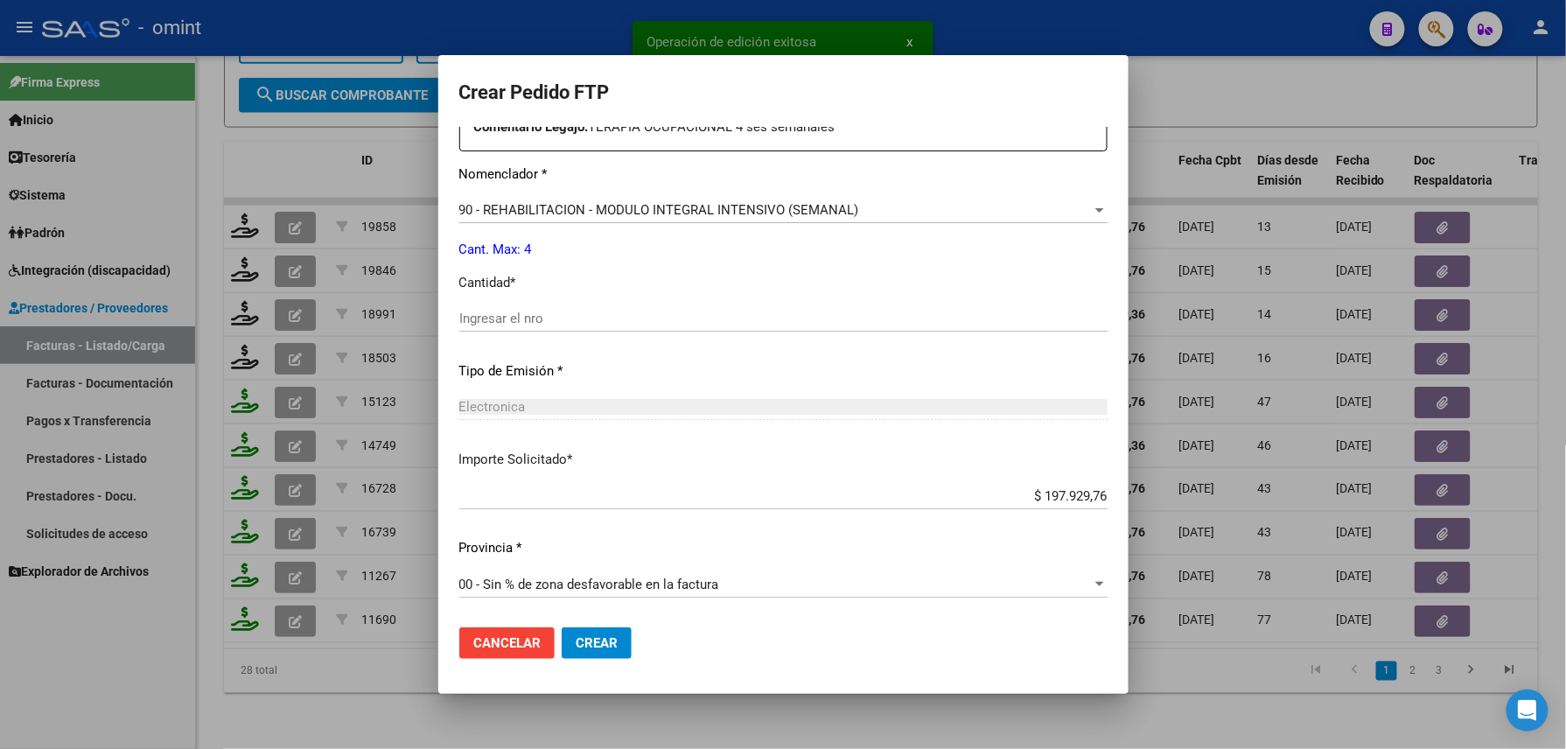
click at [520, 303] on div "Periodo Prestacion * 202508 Ingresar el Periodo Prestacion Comentario Legajo: T…" at bounding box center [783, 314] width 648 height 599
click at [540, 326] on div "Ingresar el nro" at bounding box center [783, 318] width 648 height 26
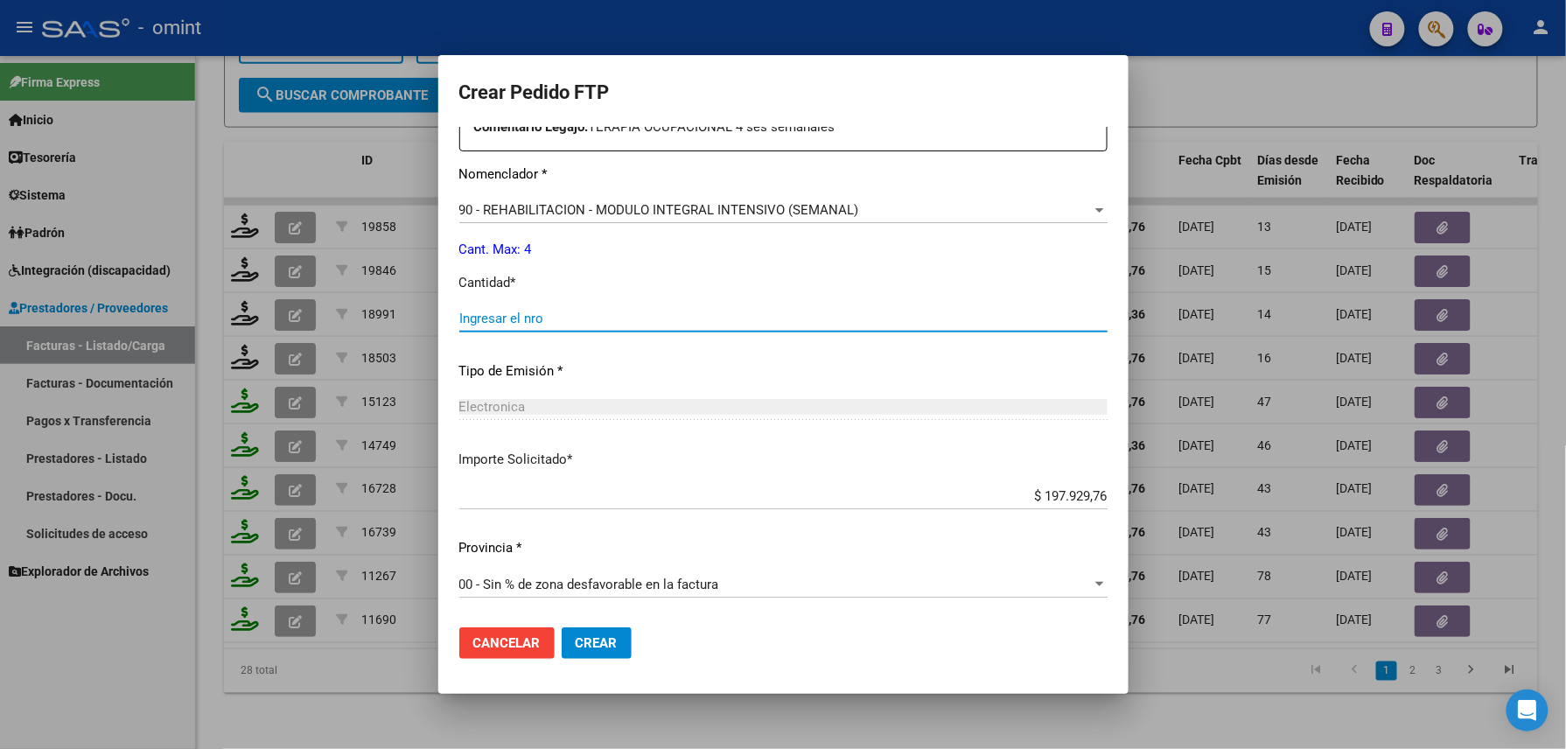
click at [547, 313] on input "Ingresar el nro" at bounding box center [783, 319] width 648 height 16
type input "4"
click at [600, 642] on span "Crear" at bounding box center [597, 643] width 42 height 16
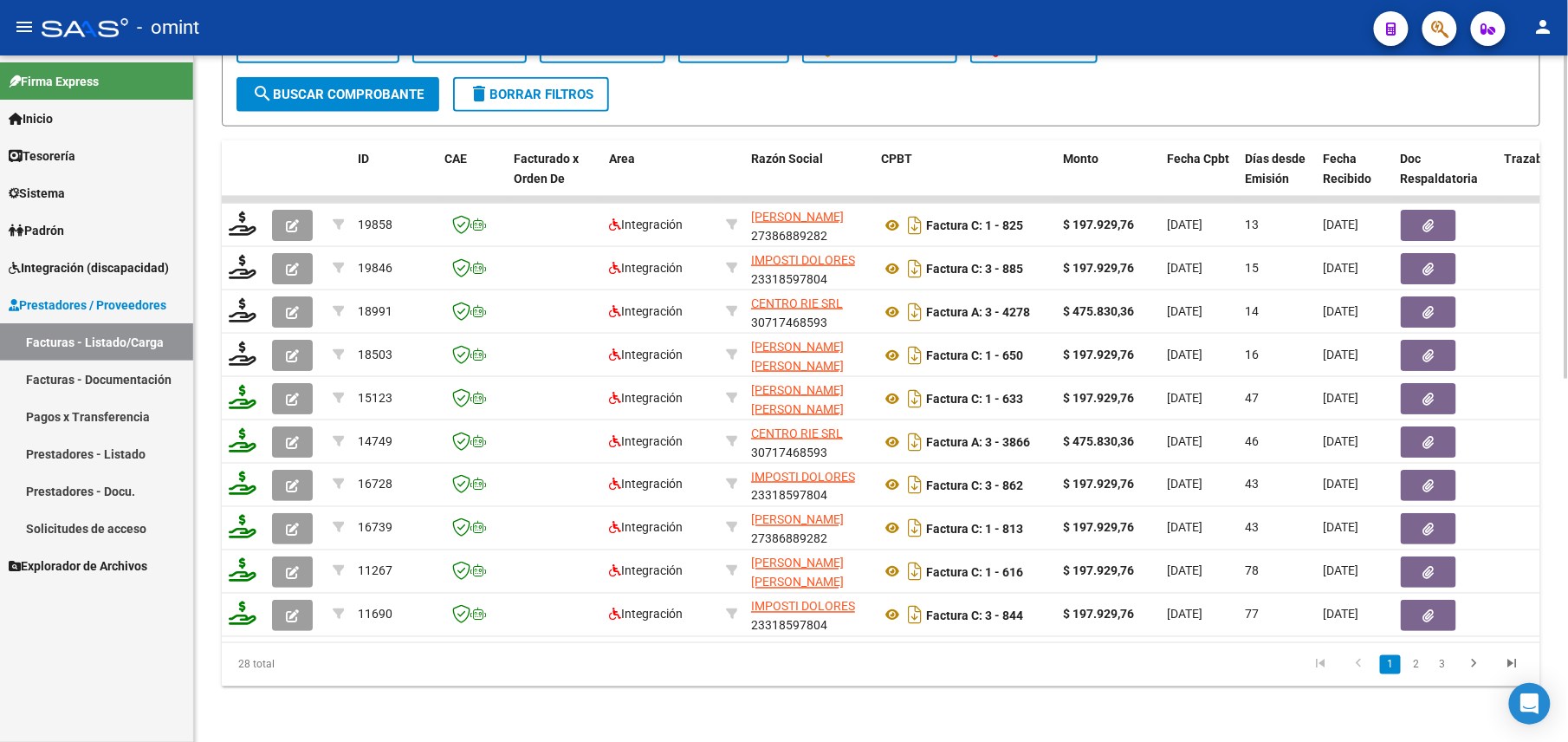
scroll to position [307, 0]
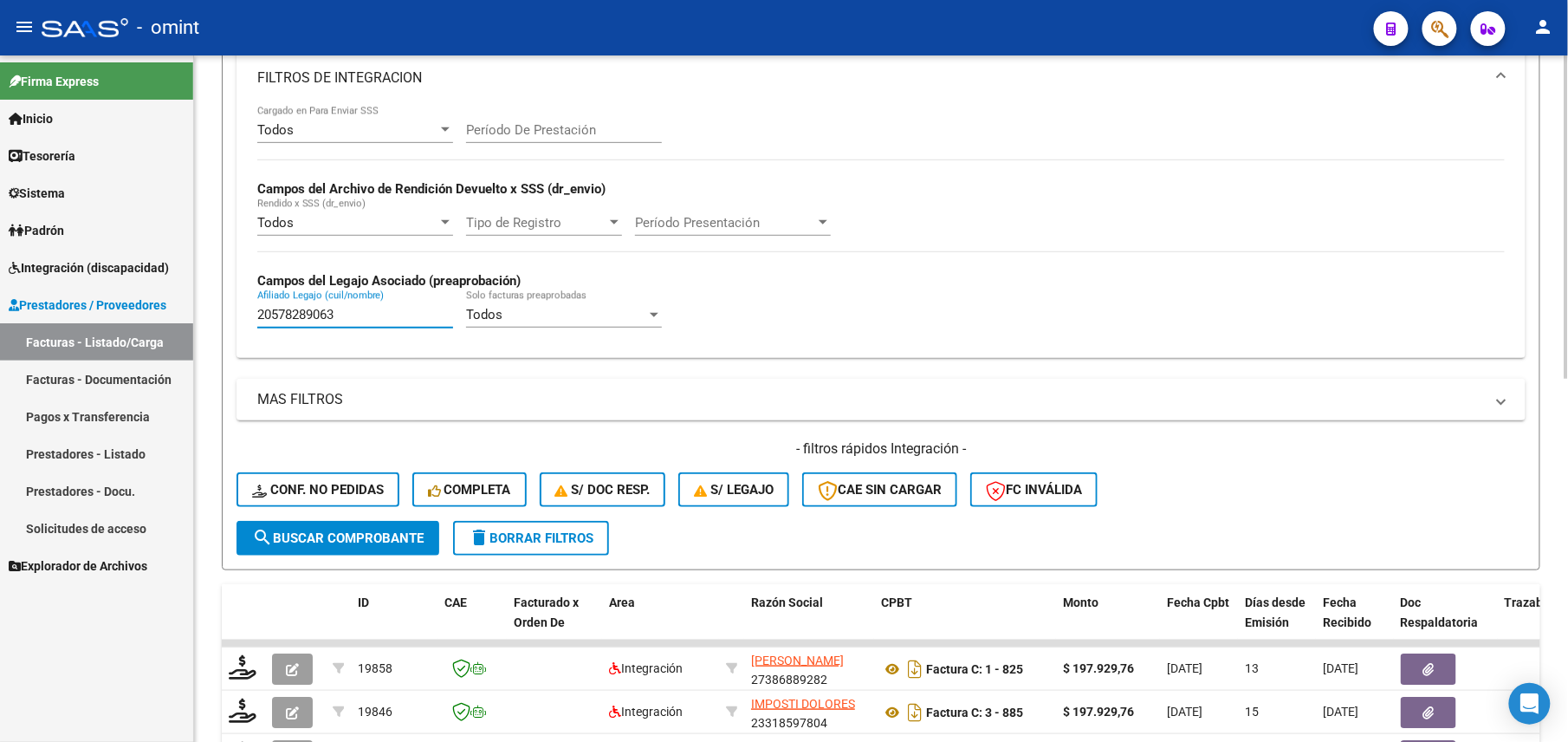
drag, startPoint x: 348, startPoint y: 313, endPoint x: 218, endPoint y: 301, distance: 130.6
click at [218, 301] on div "Video tutorial PRESTADORES -> Listado de CPBTs Emitidos por Prestadores / Prove…" at bounding box center [881, 467] width 1374 height 1436
paste input "81124202"
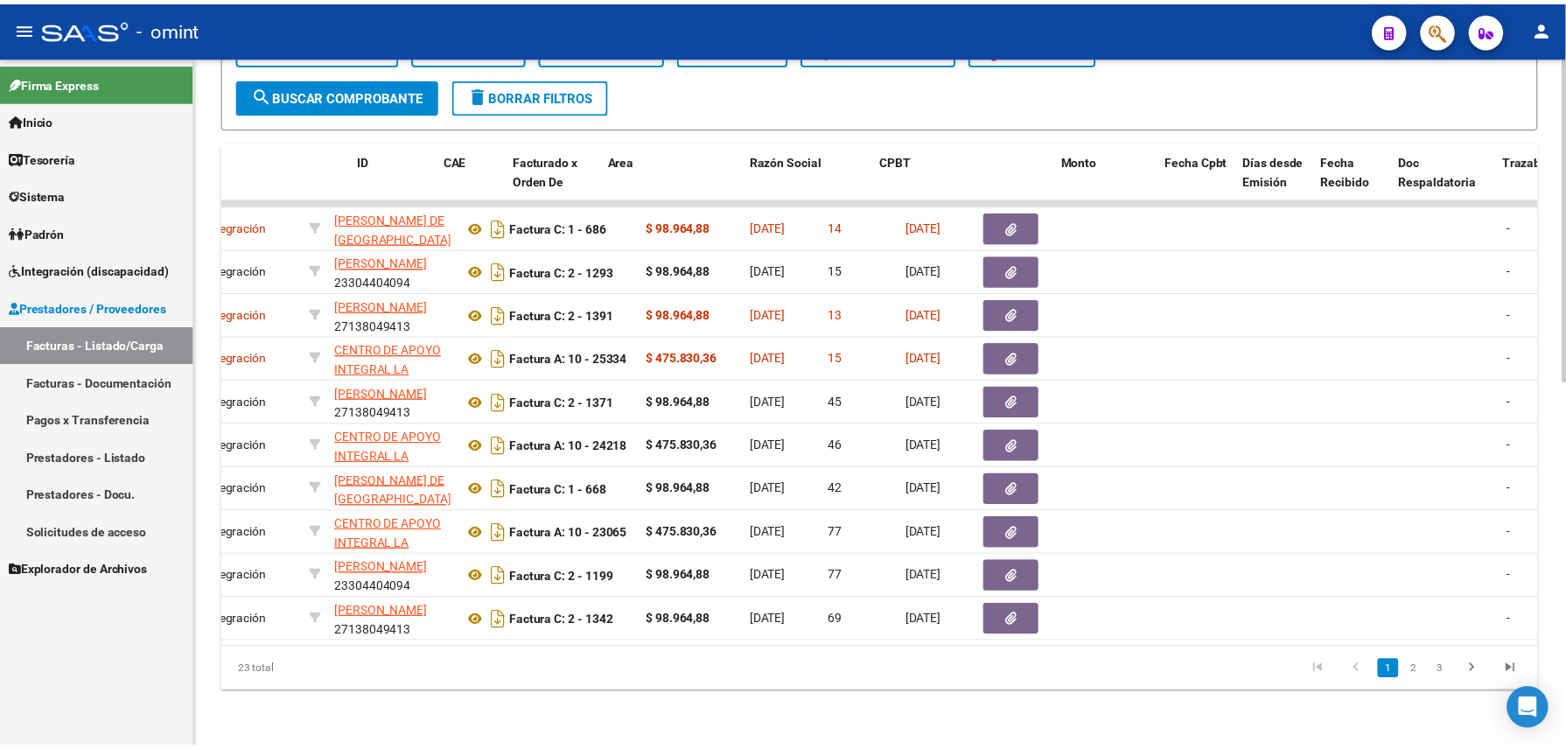
scroll to position [0, 0]
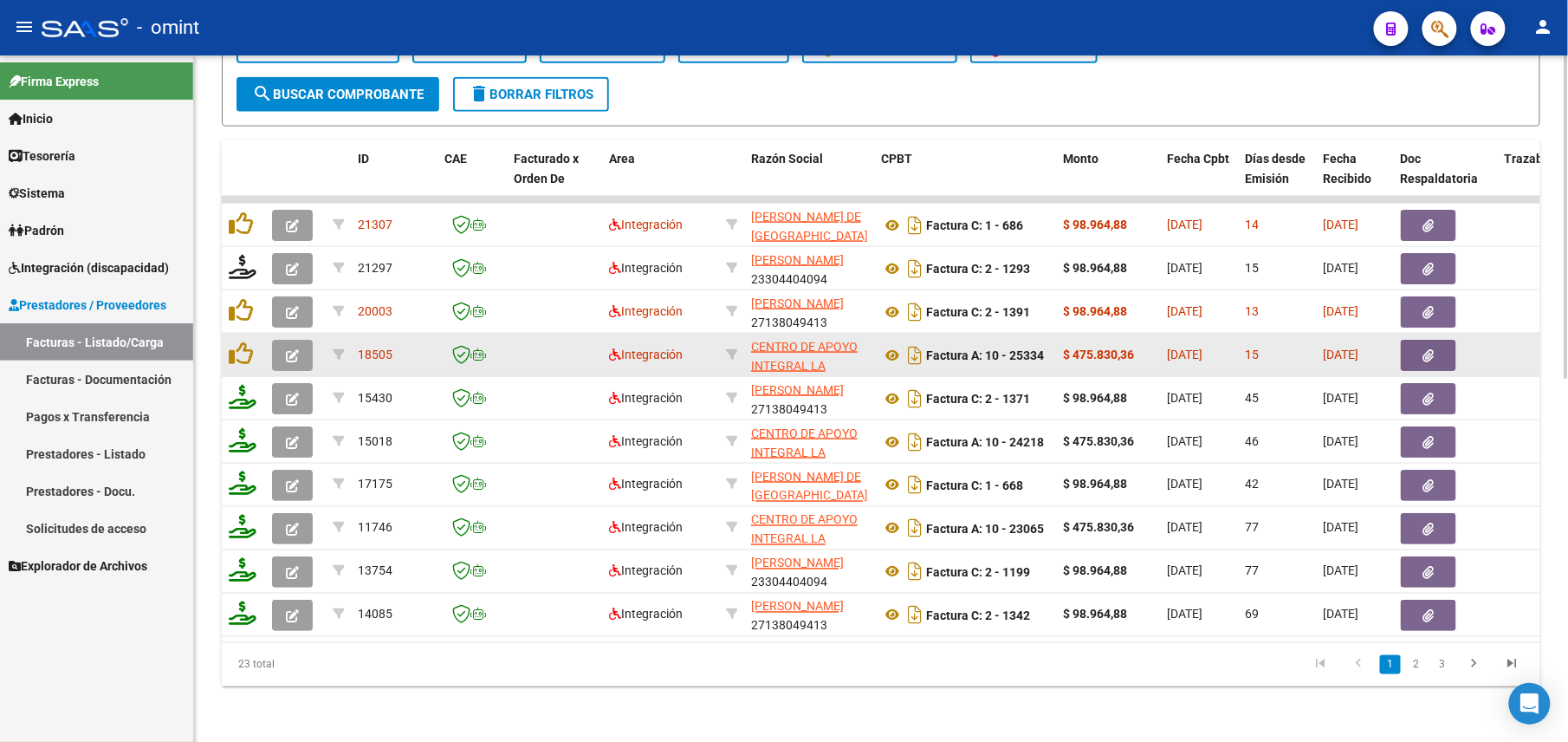
type input "20581124202"
click at [282, 340] on button "button" at bounding box center [292, 355] width 41 height 31
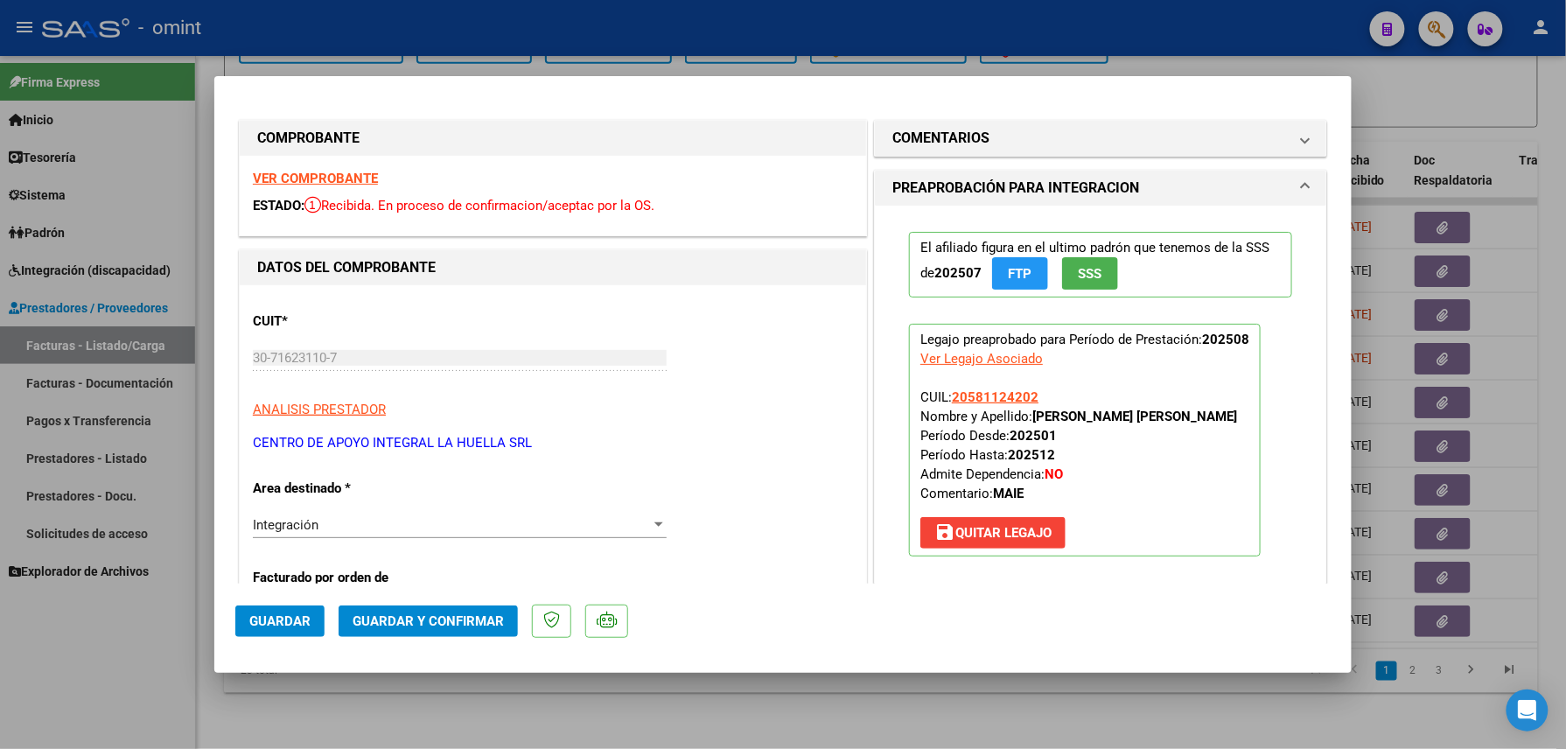
click at [336, 171] on strong "VER COMPROBANTE" at bounding box center [315, 179] width 125 height 16
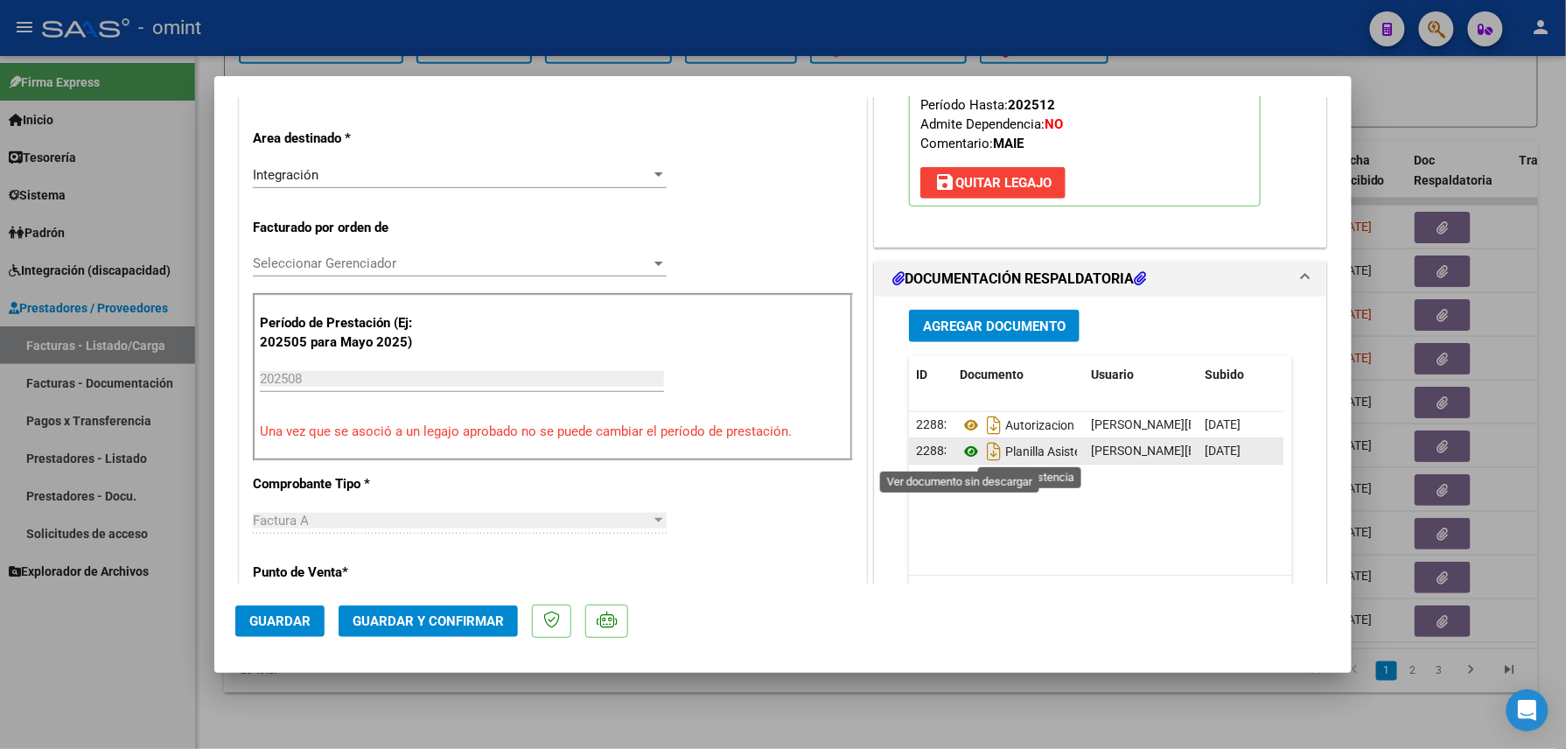
click at [960, 456] on icon at bounding box center [971, 451] width 23 height 21
click at [442, 614] on span "Guardar y Confirmar" at bounding box center [428, 621] width 151 height 16
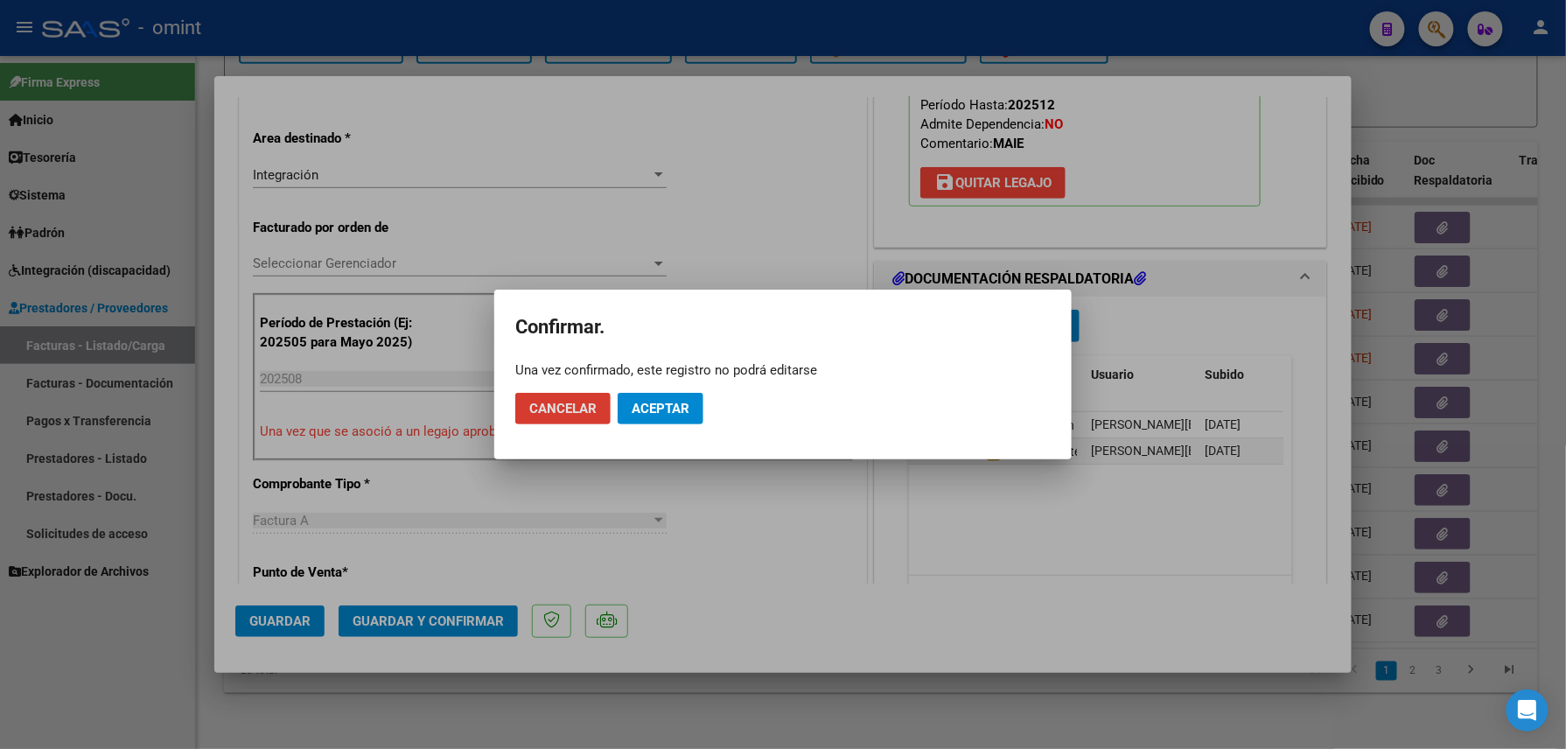
click at [641, 418] on button "Aceptar" at bounding box center [661, 408] width 86 height 31
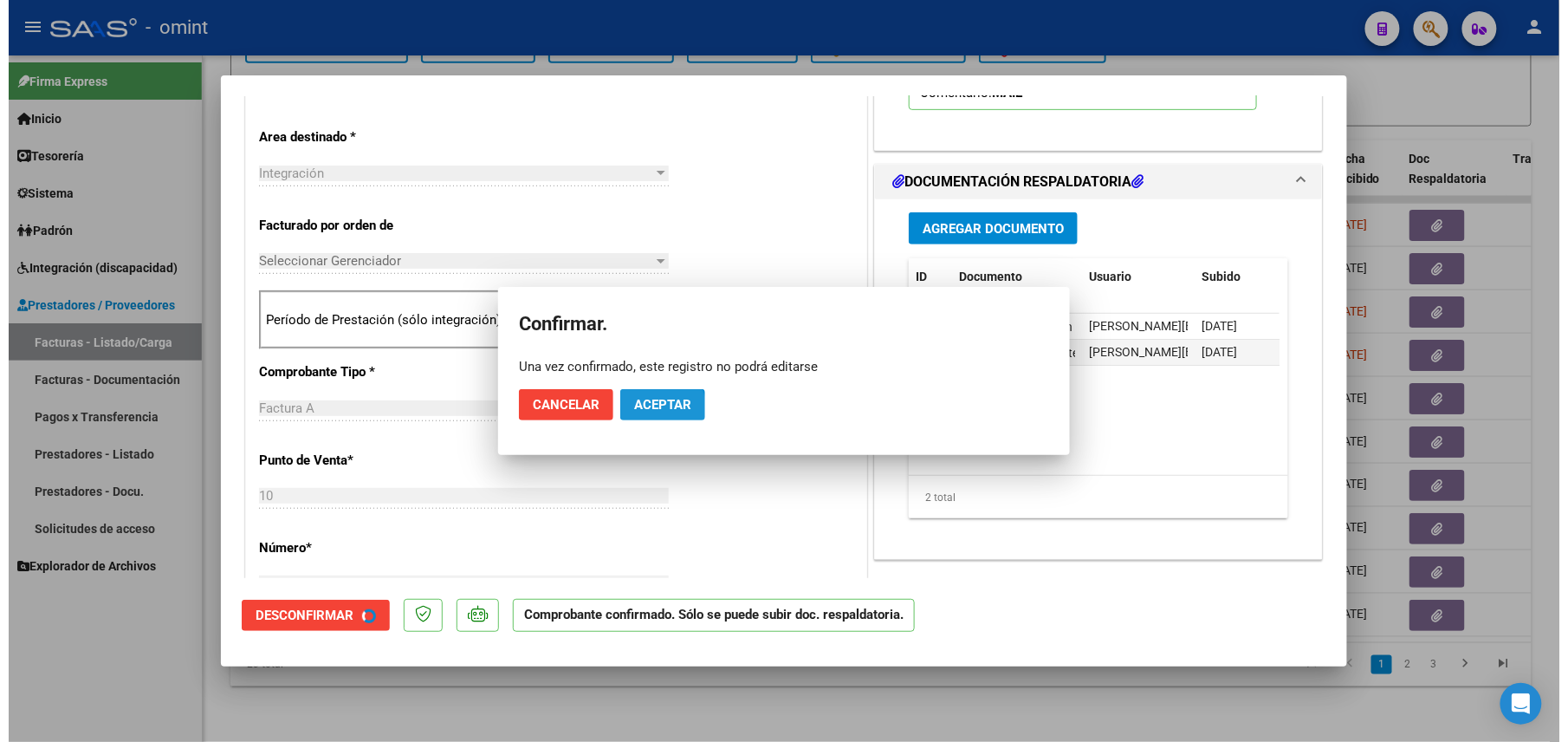
scroll to position [345, 0]
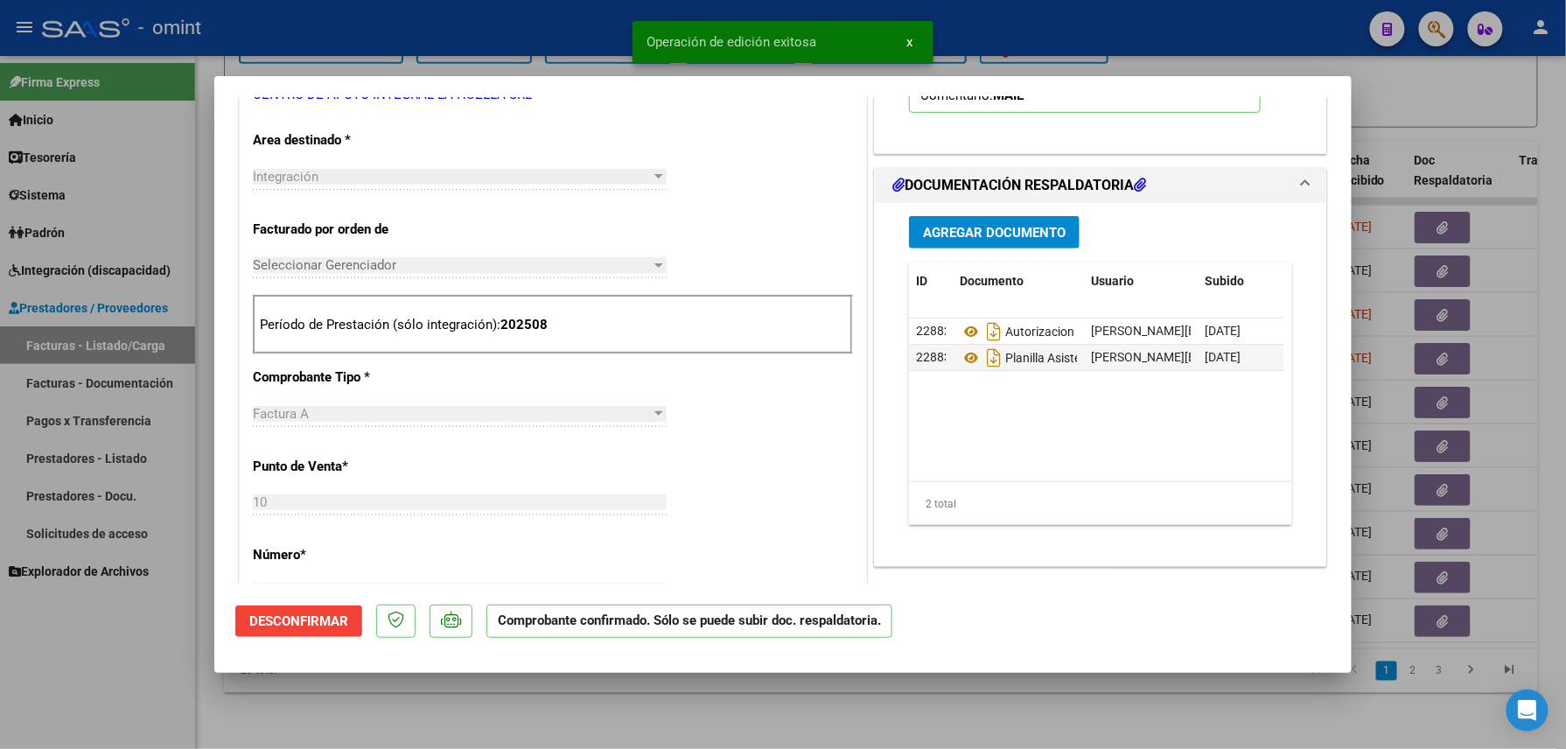
click at [651, 403] on div "Factura A Seleccionar Tipo" at bounding box center [460, 414] width 414 height 26
click at [511, 735] on div at bounding box center [783, 374] width 1566 height 749
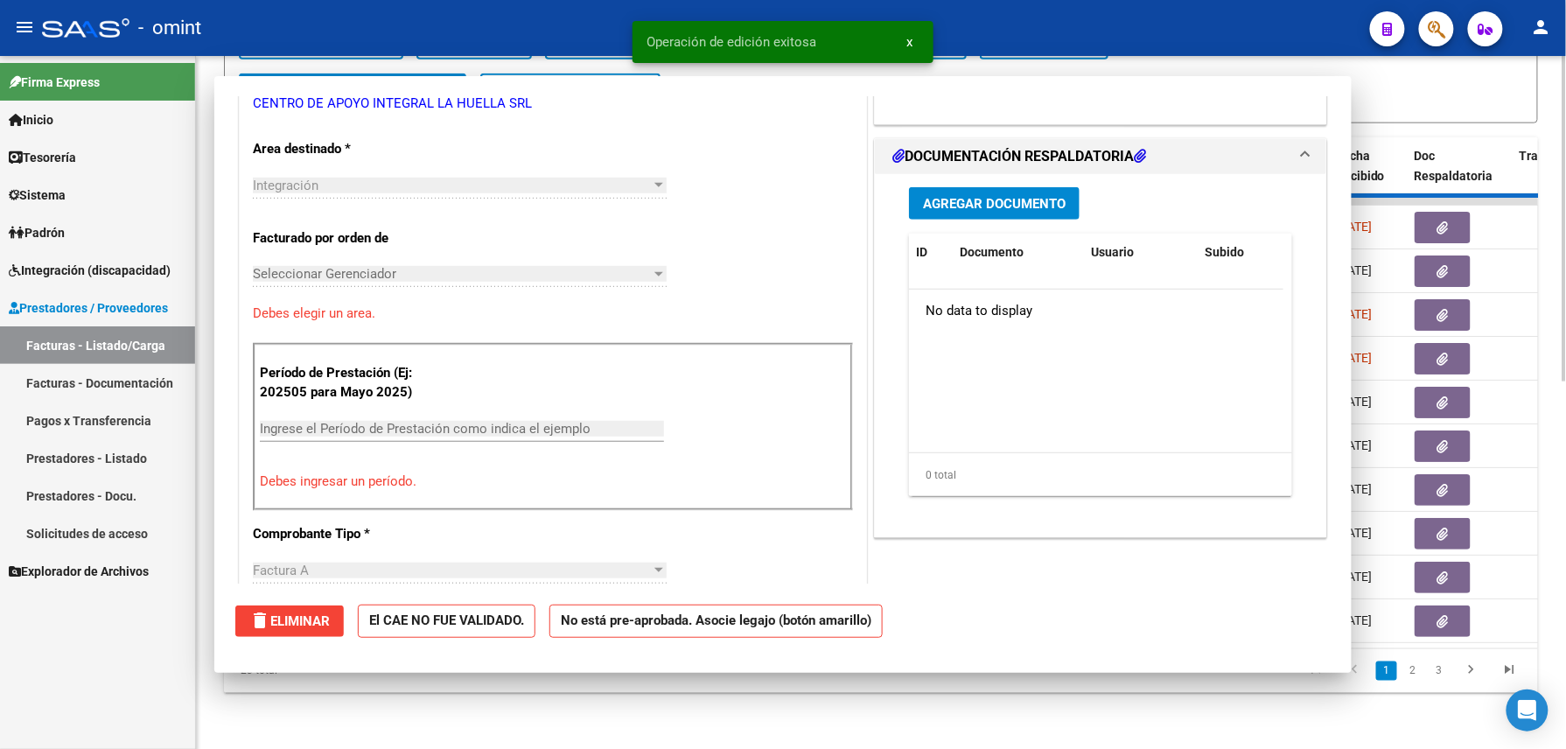
scroll to position [0, 0]
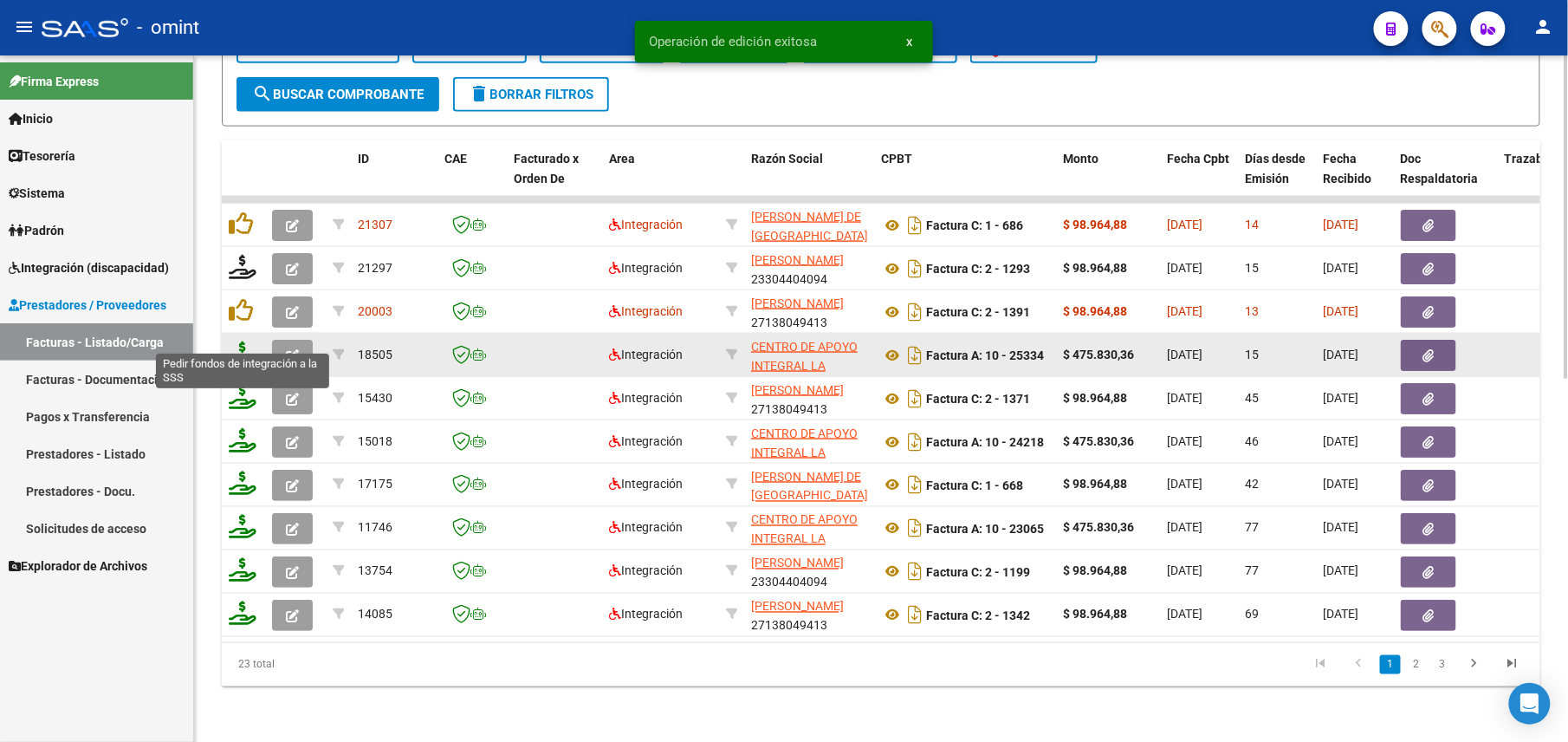
click at [239, 342] on icon at bounding box center [243, 354] width 28 height 24
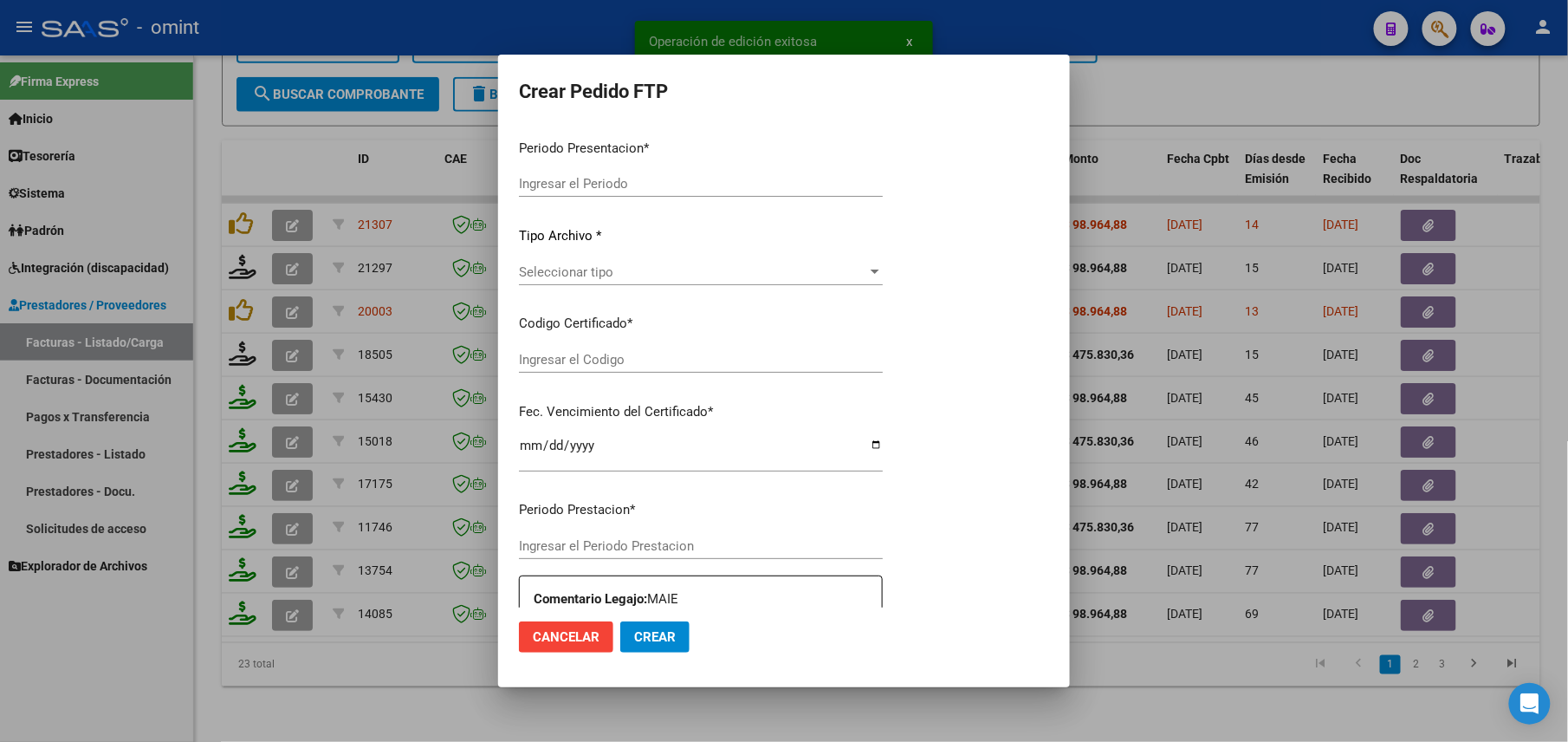
type input "202508"
type input "$ 475.830,36"
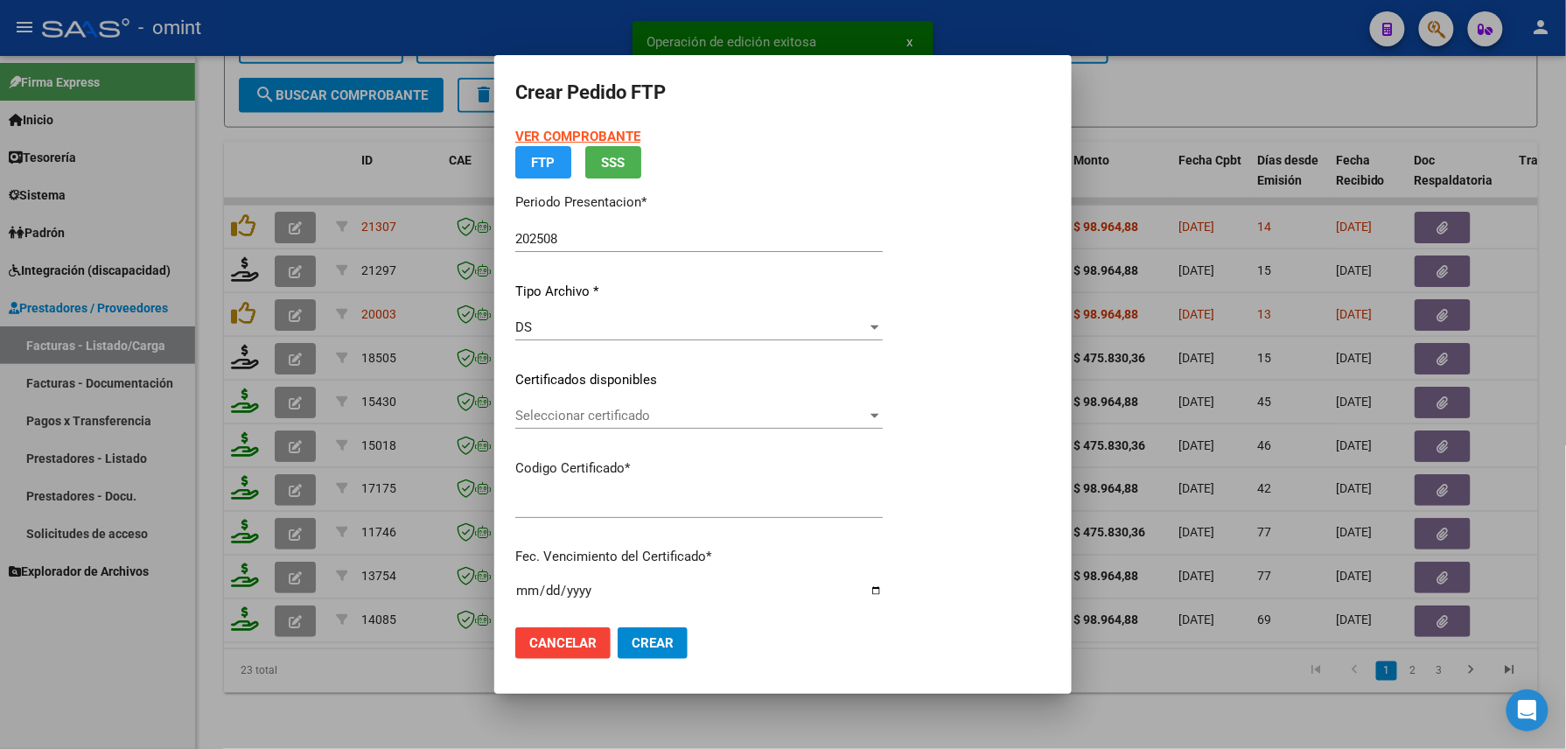
type input "5679740265"
type input "[DATE]"
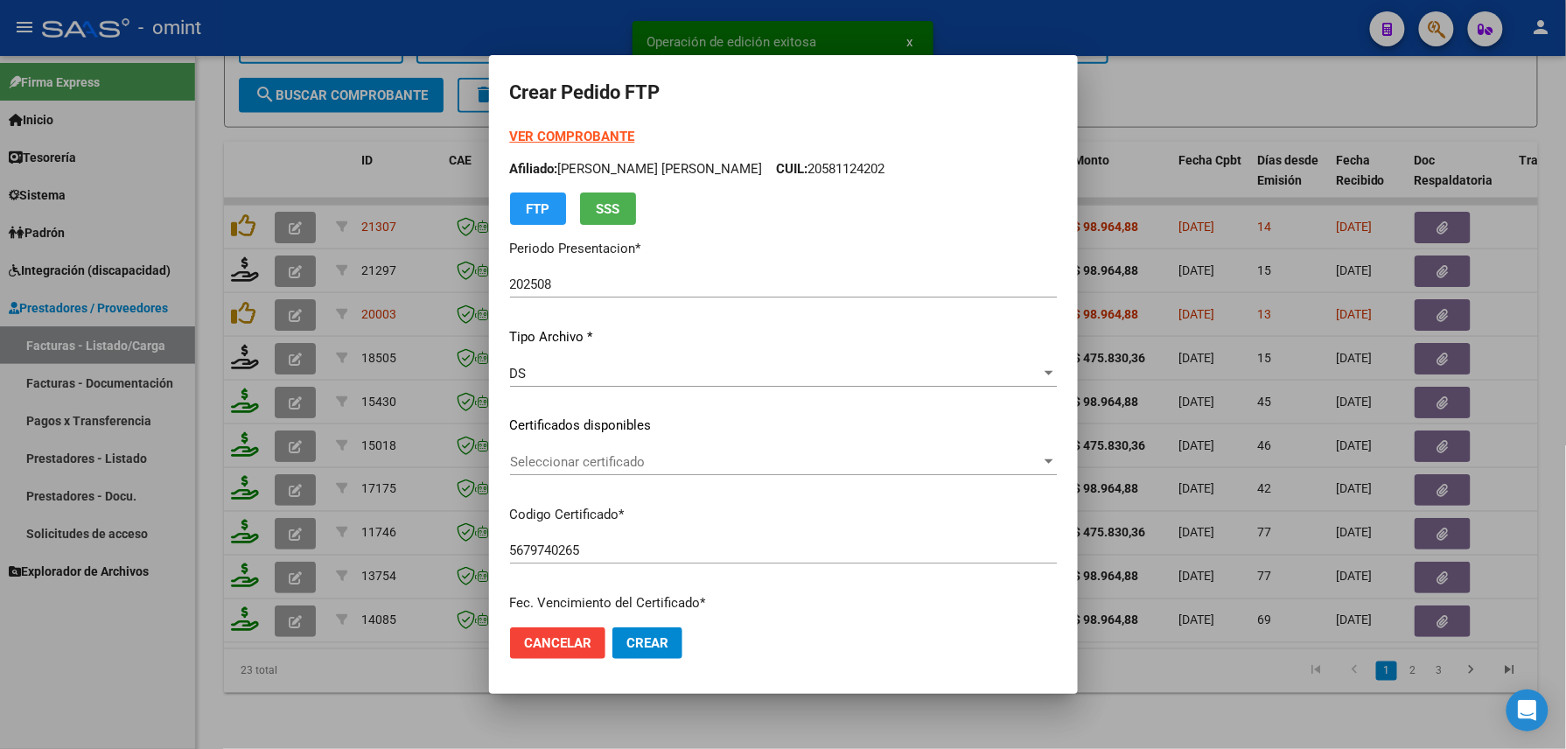
scroll to position [628, 0]
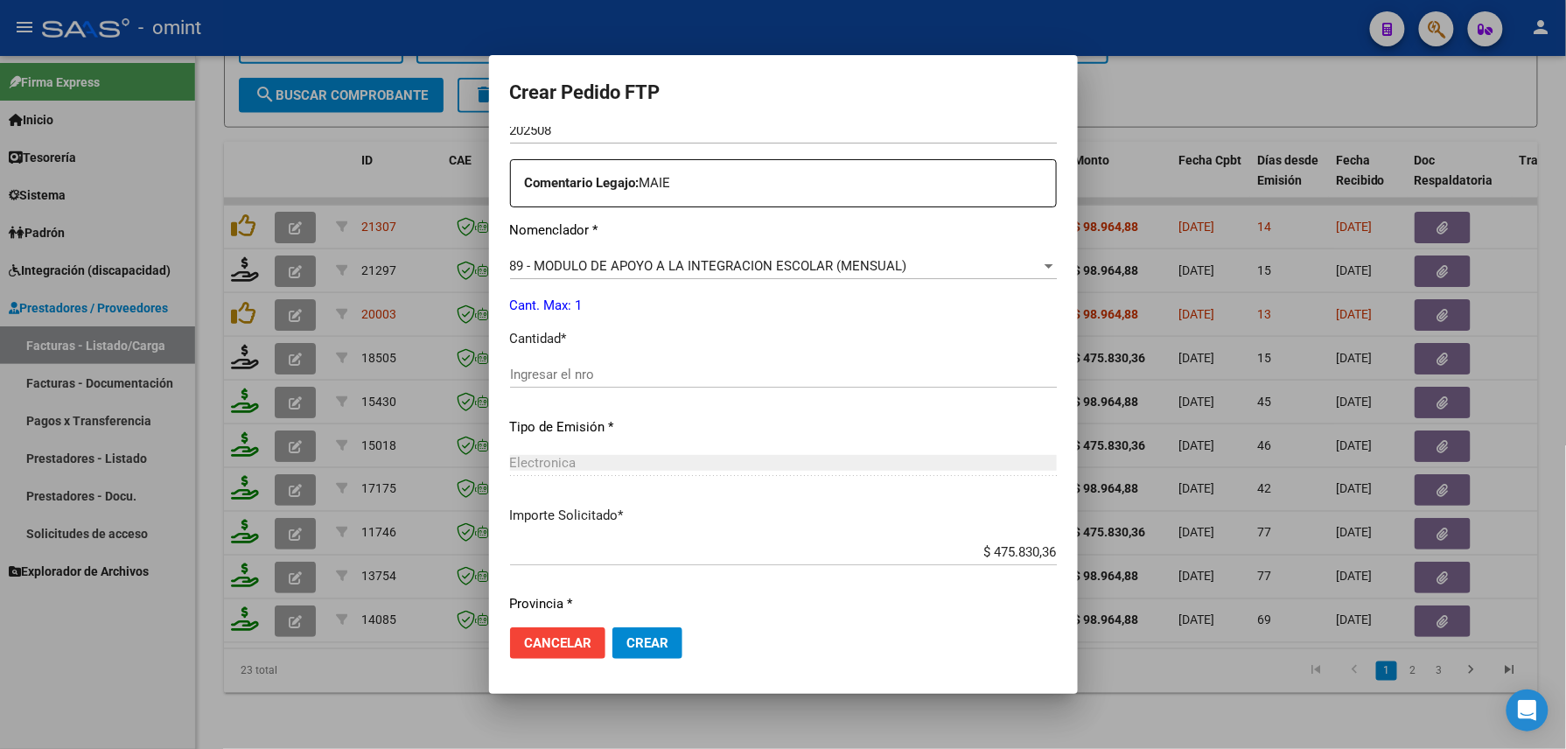
click at [593, 364] on div "Ingresar el nro" at bounding box center [783, 374] width 547 height 26
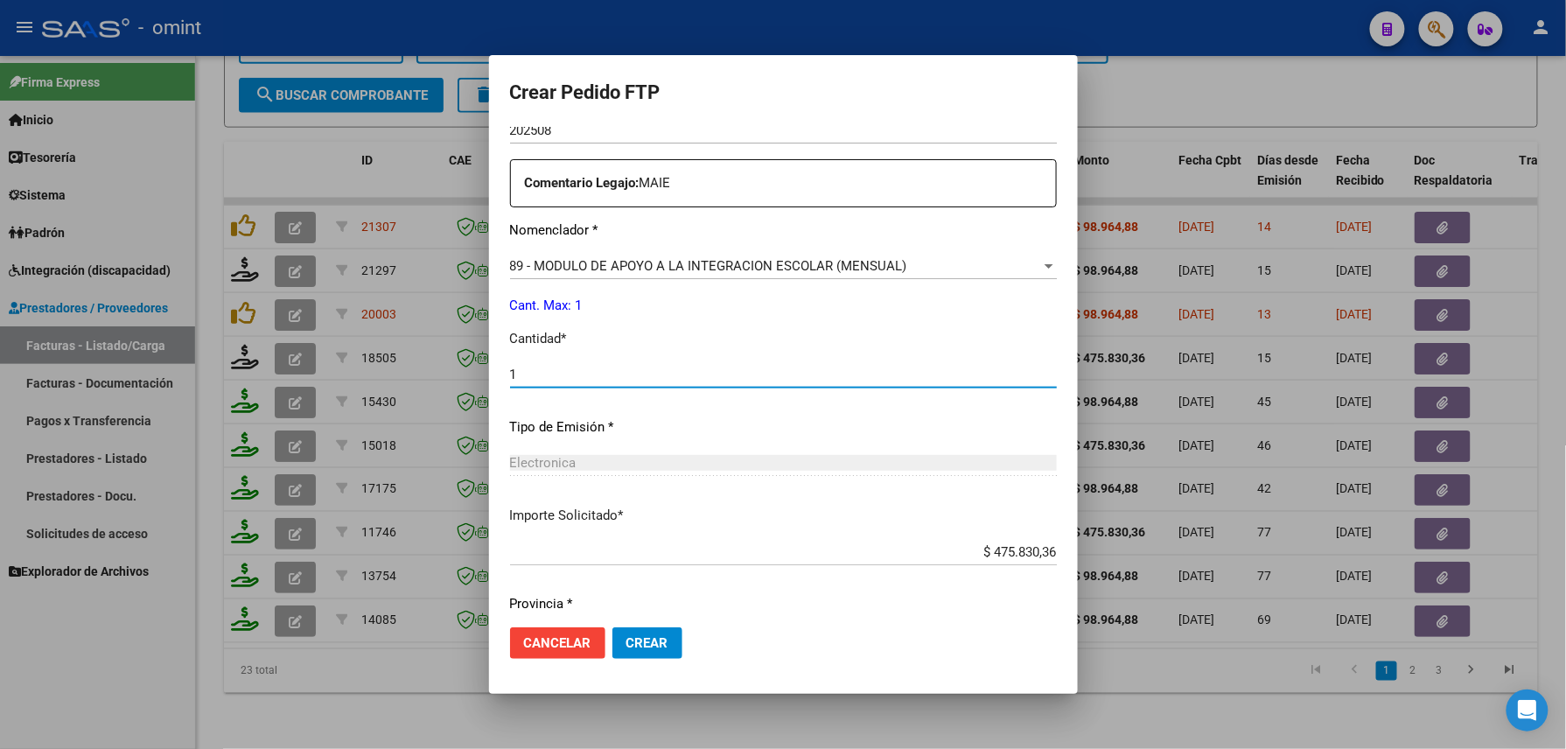
type input "1"
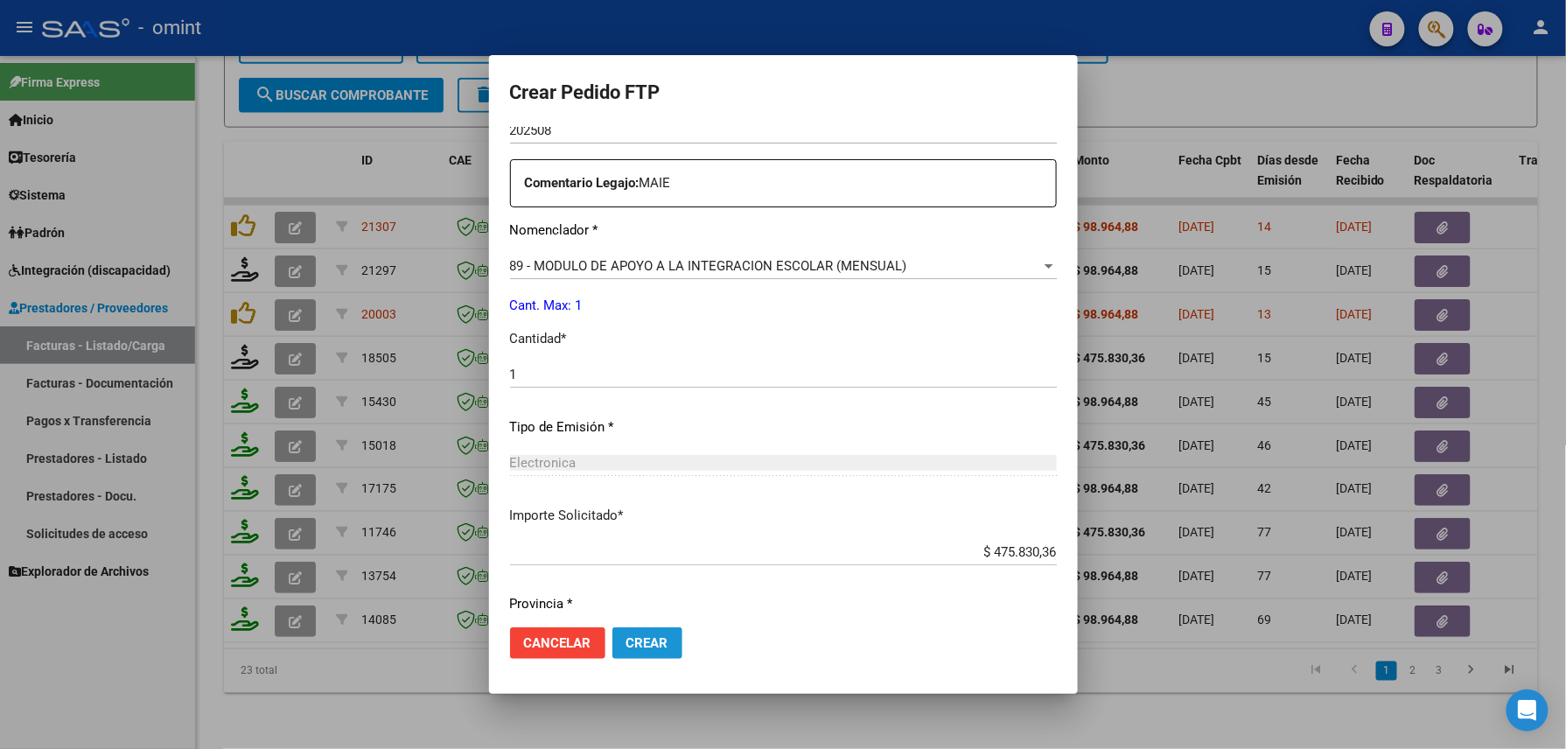
click at [661, 644] on span "Crear" at bounding box center [647, 643] width 42 height 16
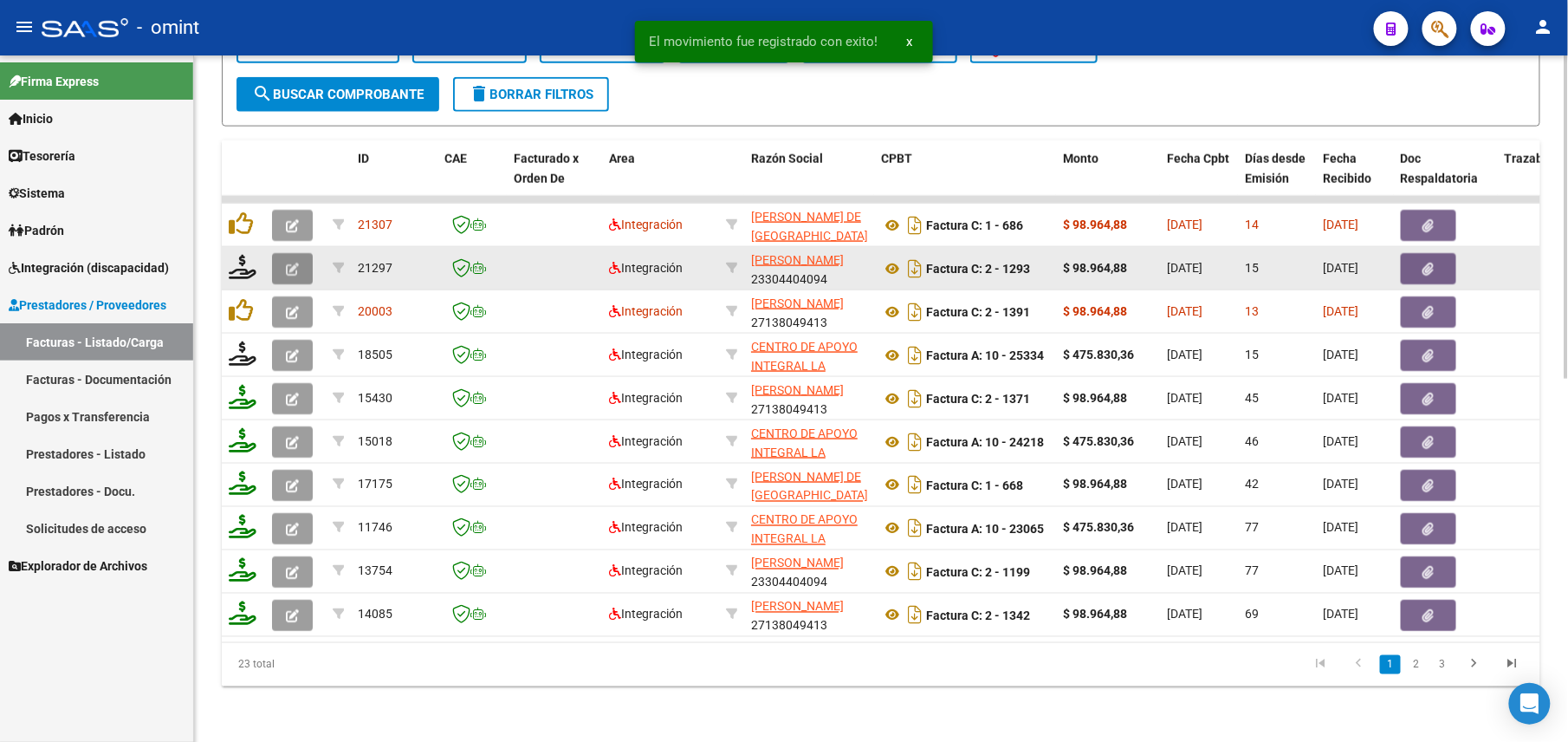
click at [301, 253] on button "button" at bounding box center [292, 267] width 41 height 31
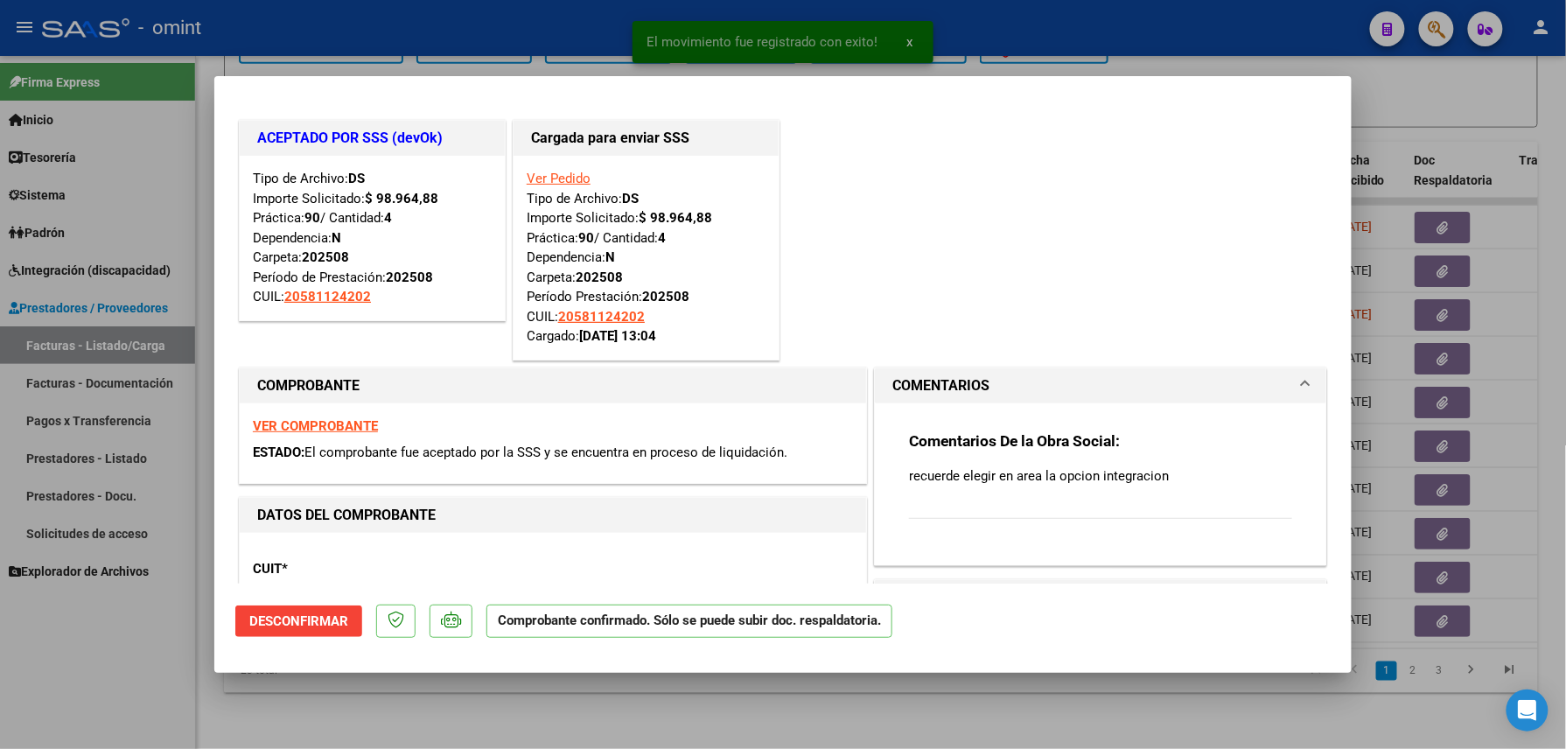
click at [392, 691] on div at bounding box center [783, 374] width 1566 height 749
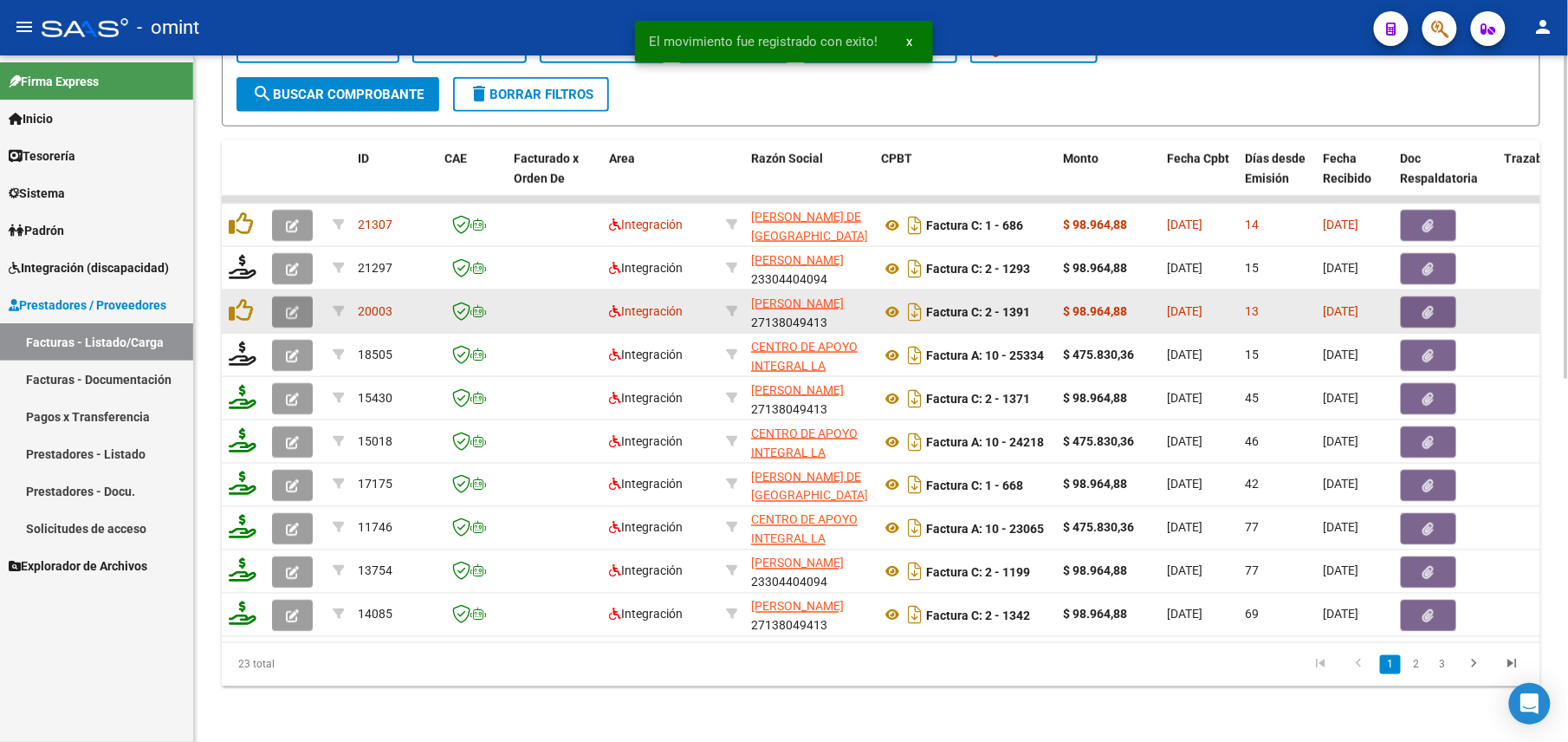
click at [286, 306] on icon "button" at bounding box center [292, 312] width 13 height 13
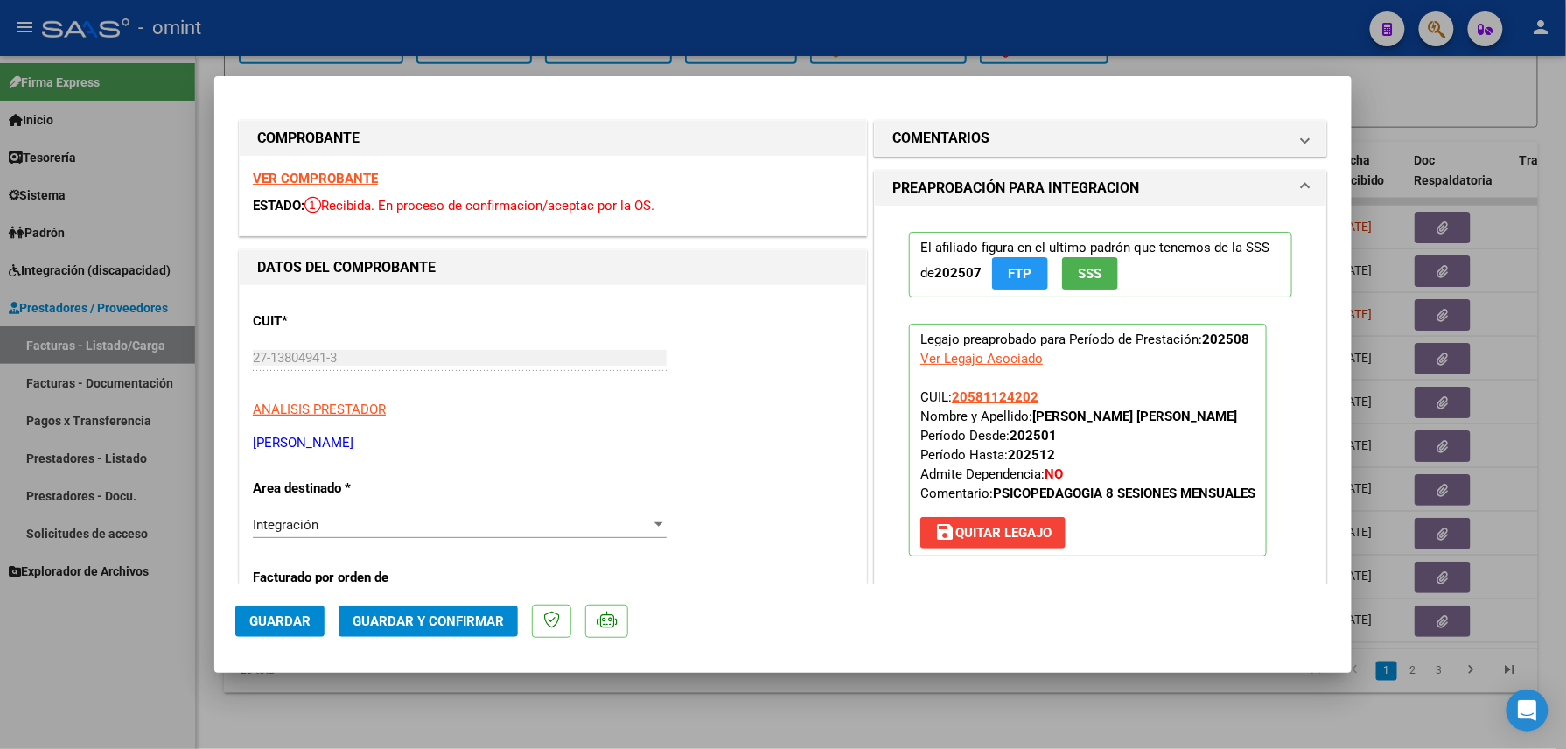
click at [345, 179] on strong "VER COMPROBANTE" at bounding box center [315, 179] width 125 height 16
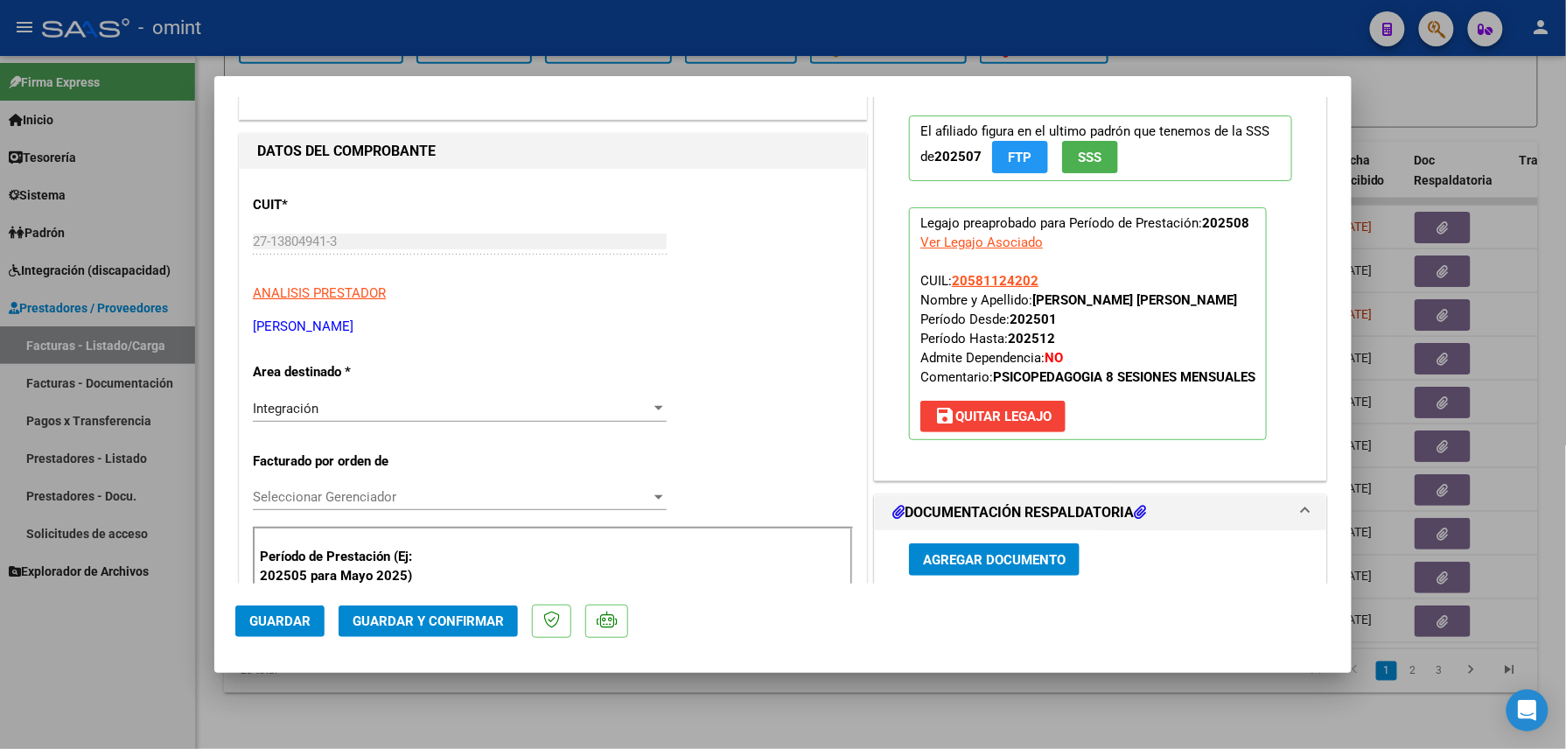
scroll to position [466, 0]
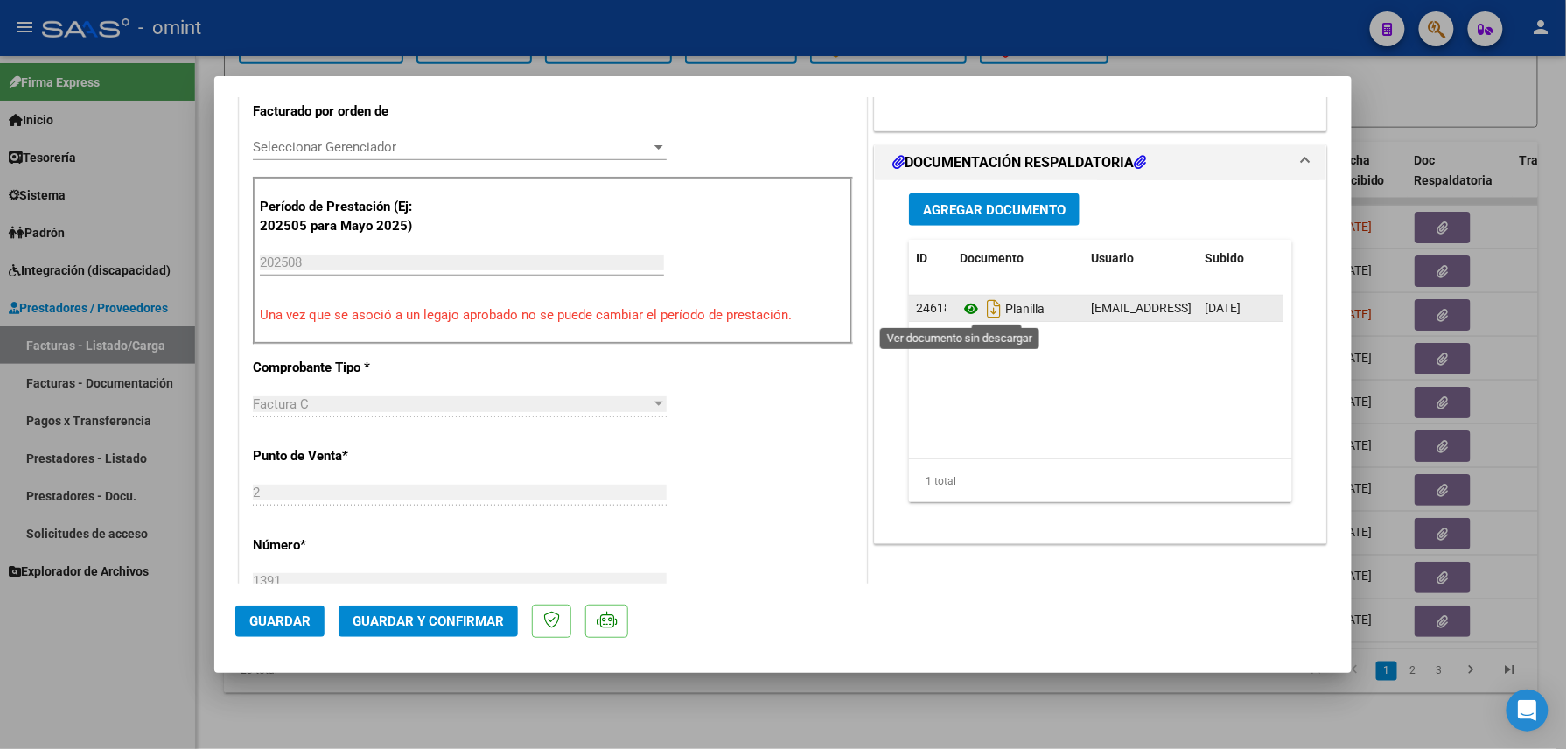
click at [966, 306] on icon at bounding box center [971, 308] width 23 height 21
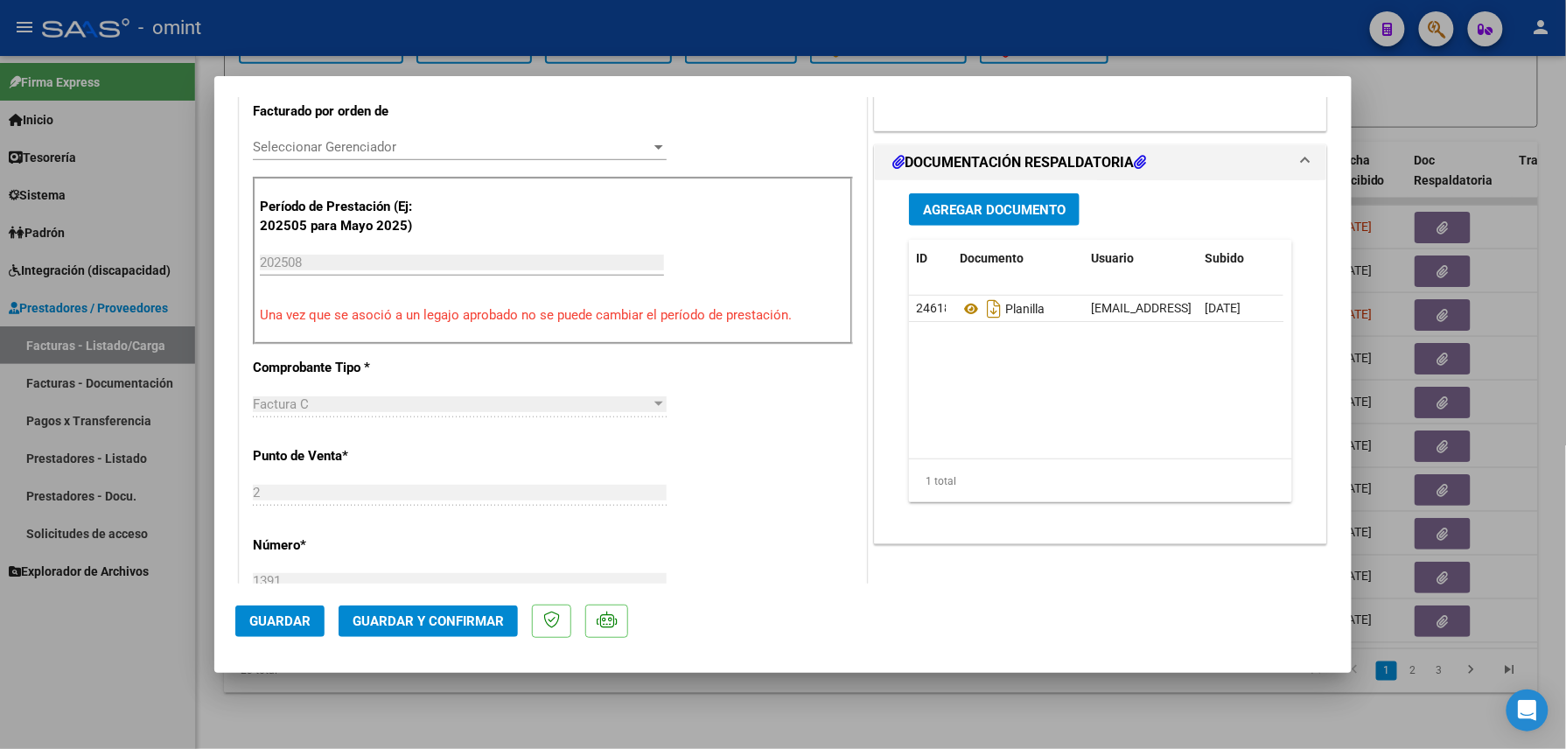
click at [423, 620] on span "Guardar y Confirmar" at bounding box center [428, 621] width 151 height 16
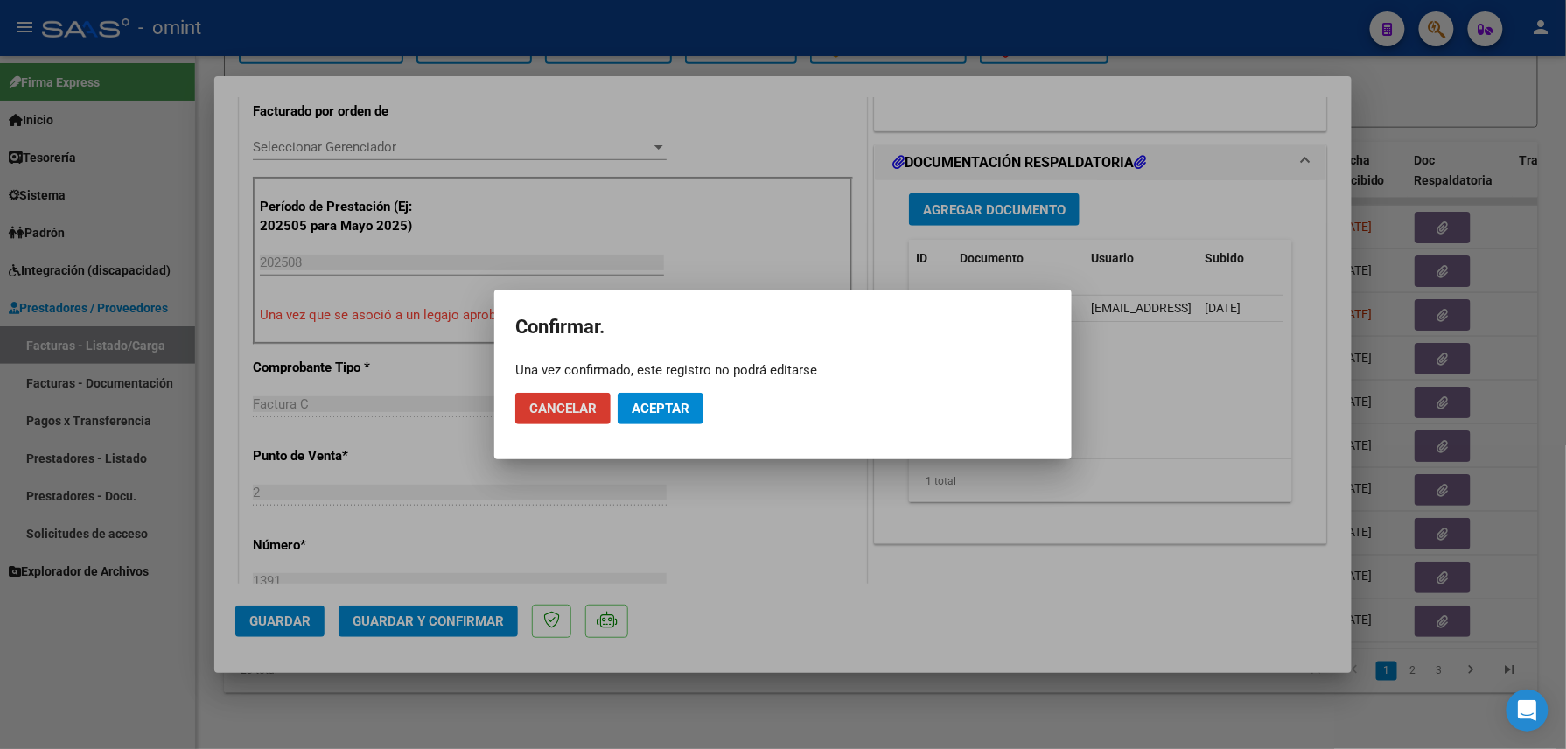
click at [635, 407] on span "Aceptar" at bounding box center [661, 409] width 58 height 16
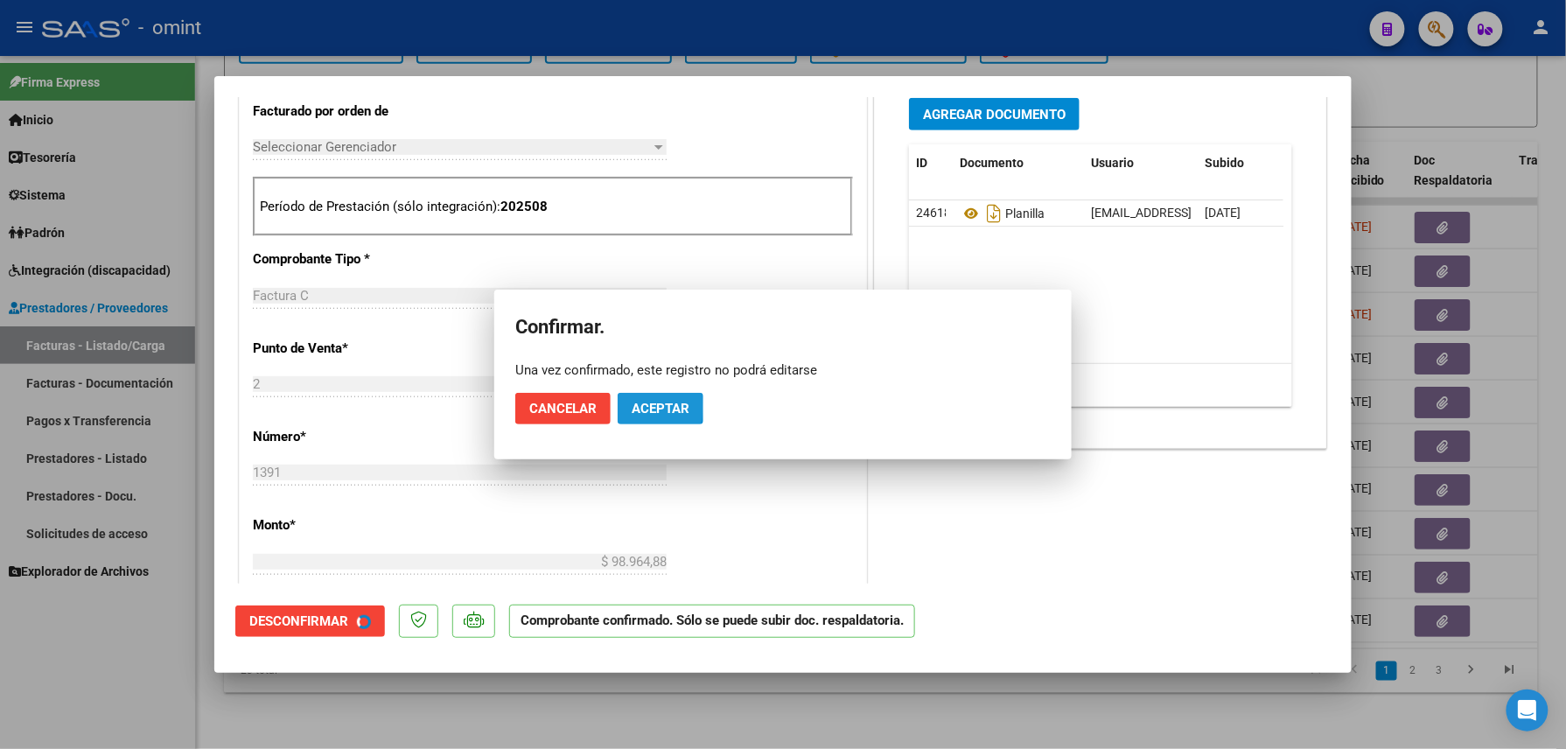
scroll to position [465, 0]
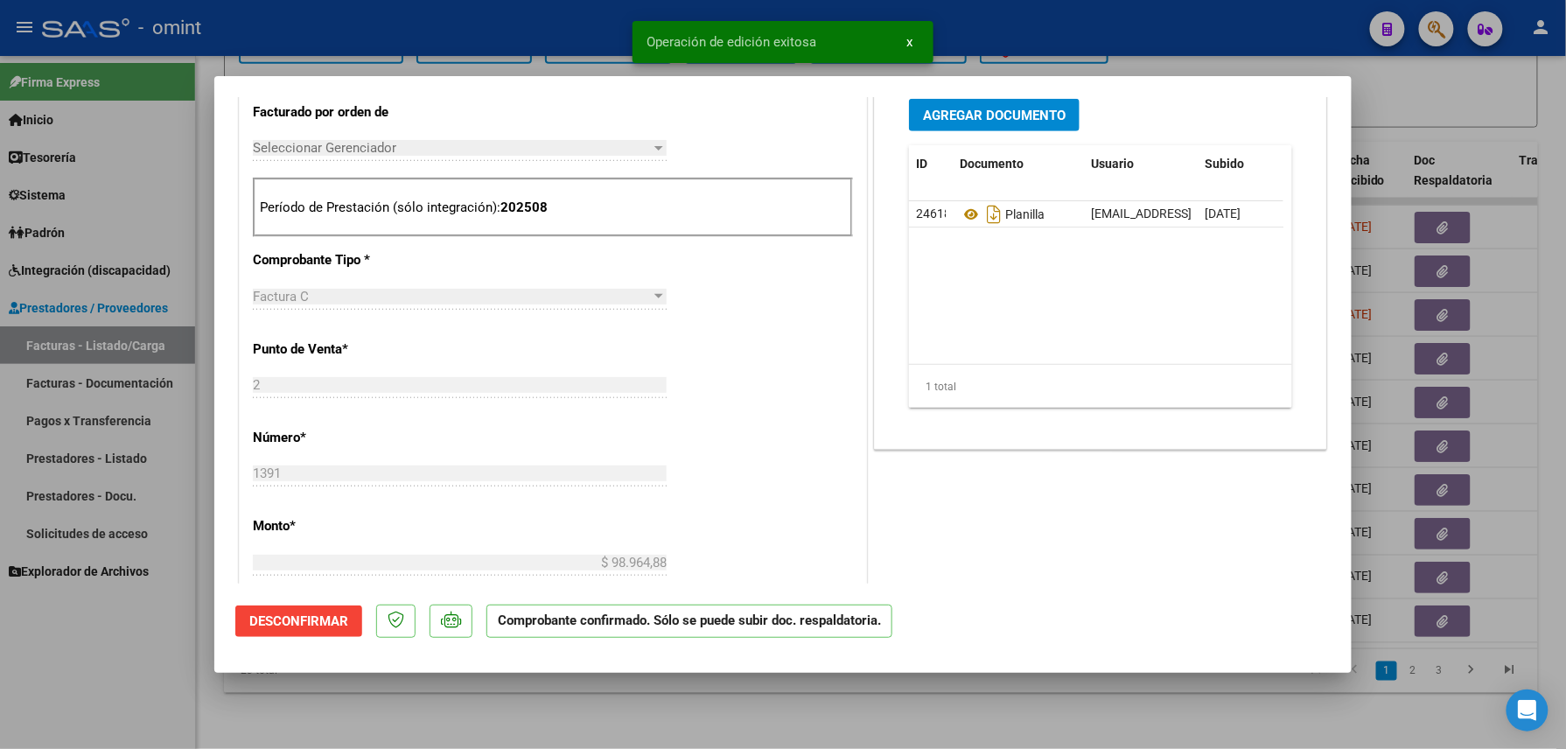
click at [305, 714] on div at bounding box center [783, 374] width 1566 height 749
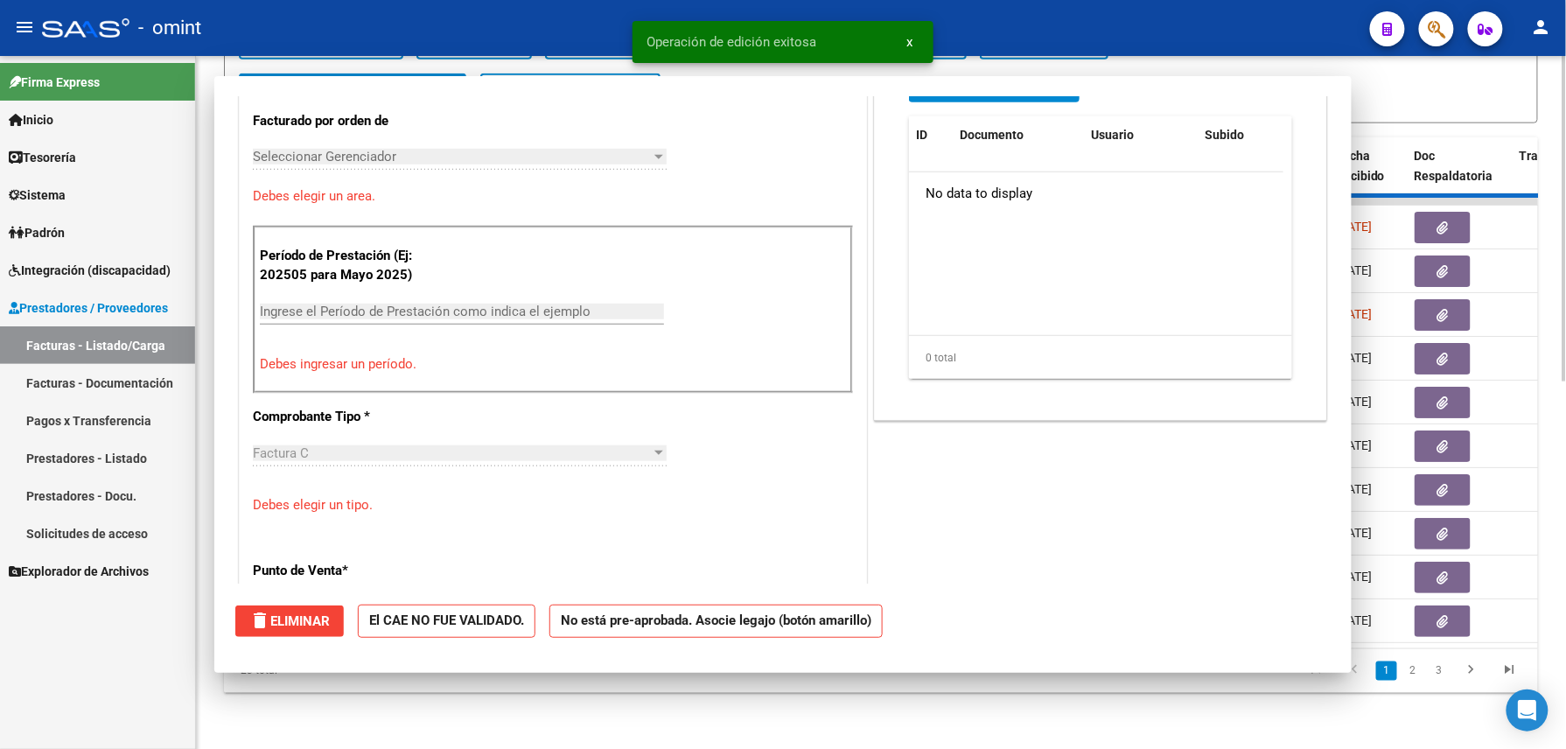
scroll to position [0, 0]
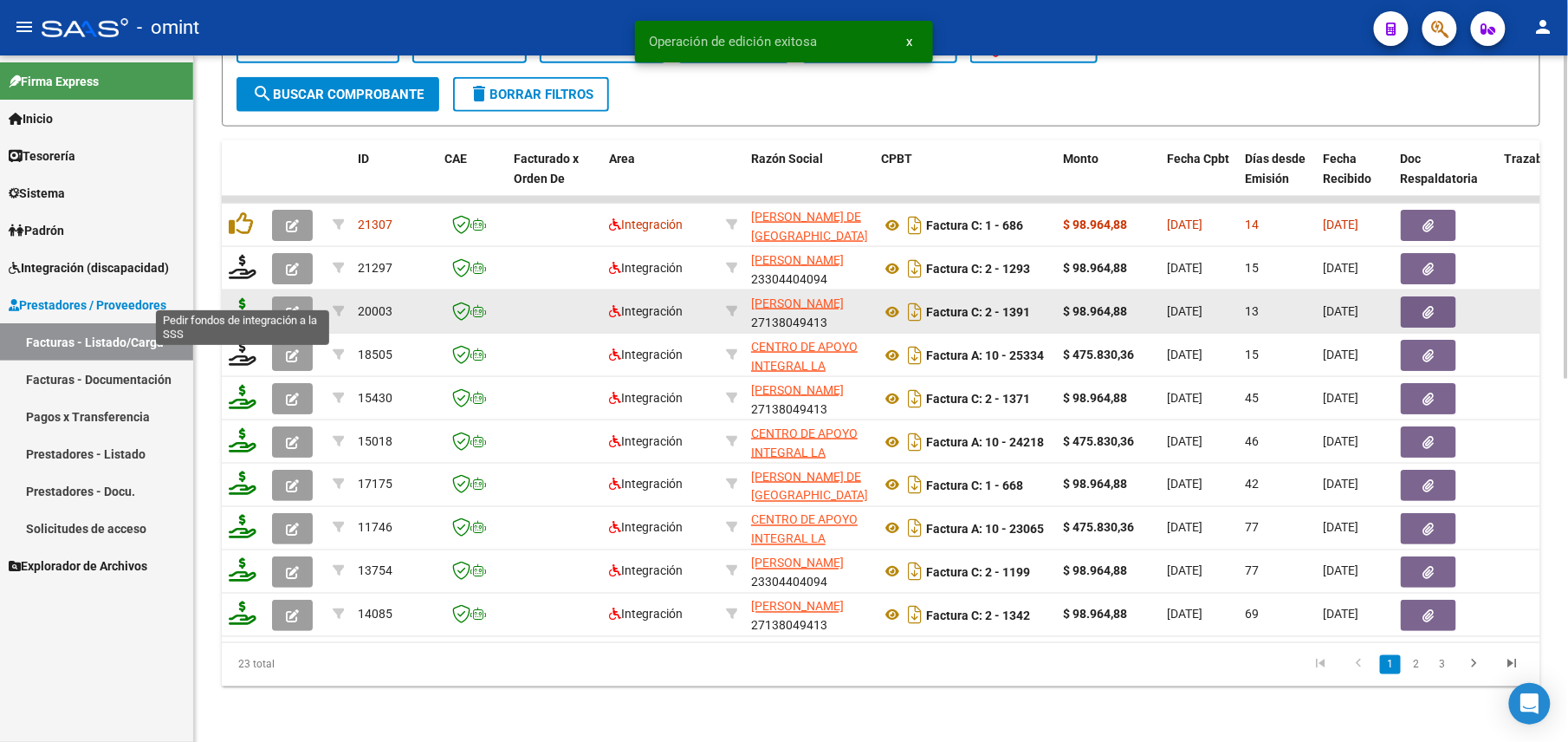
click at [244, 298] on icon at bounding box center [243, 310] width 28 height 24
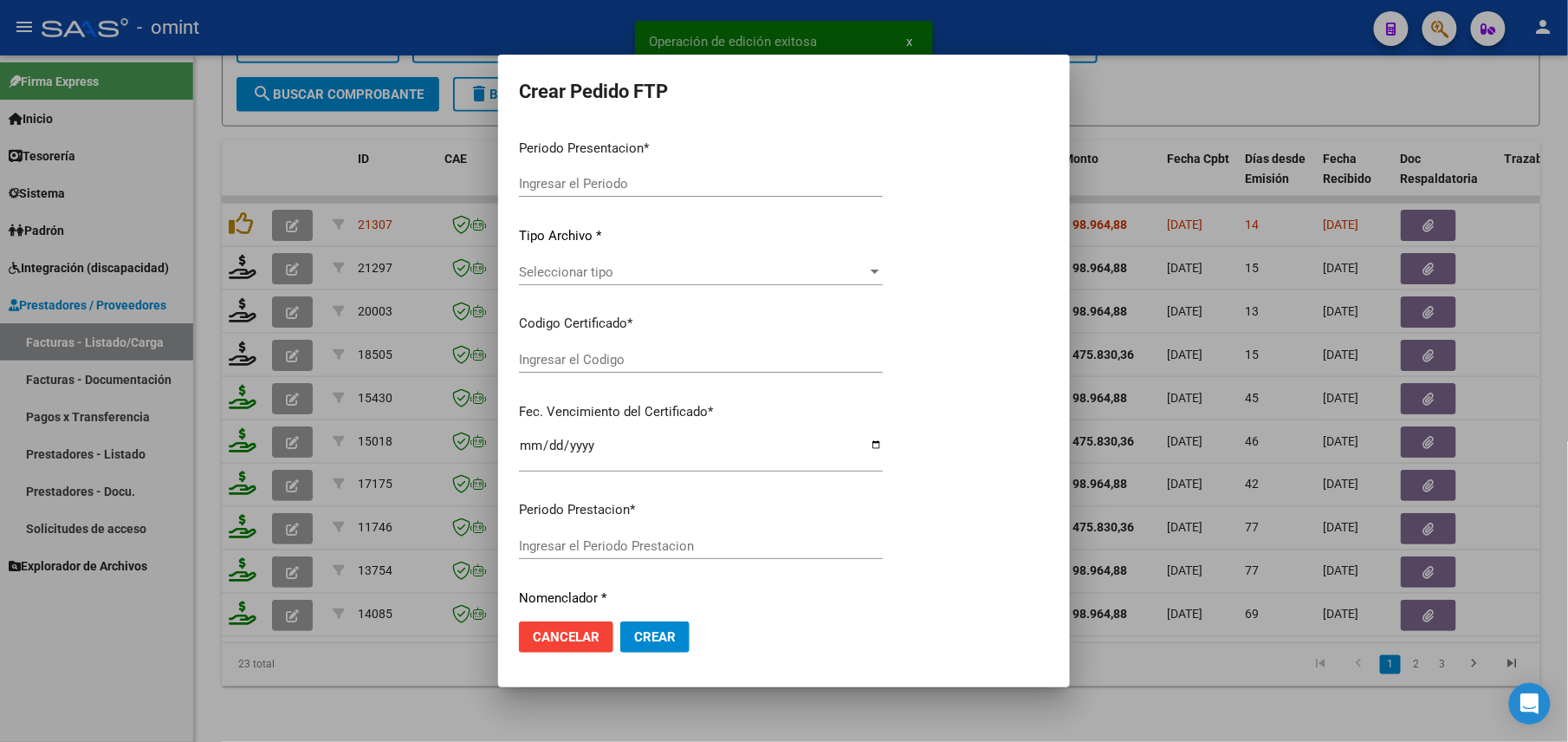
type input "202508"
type input "$ 98.964,88"
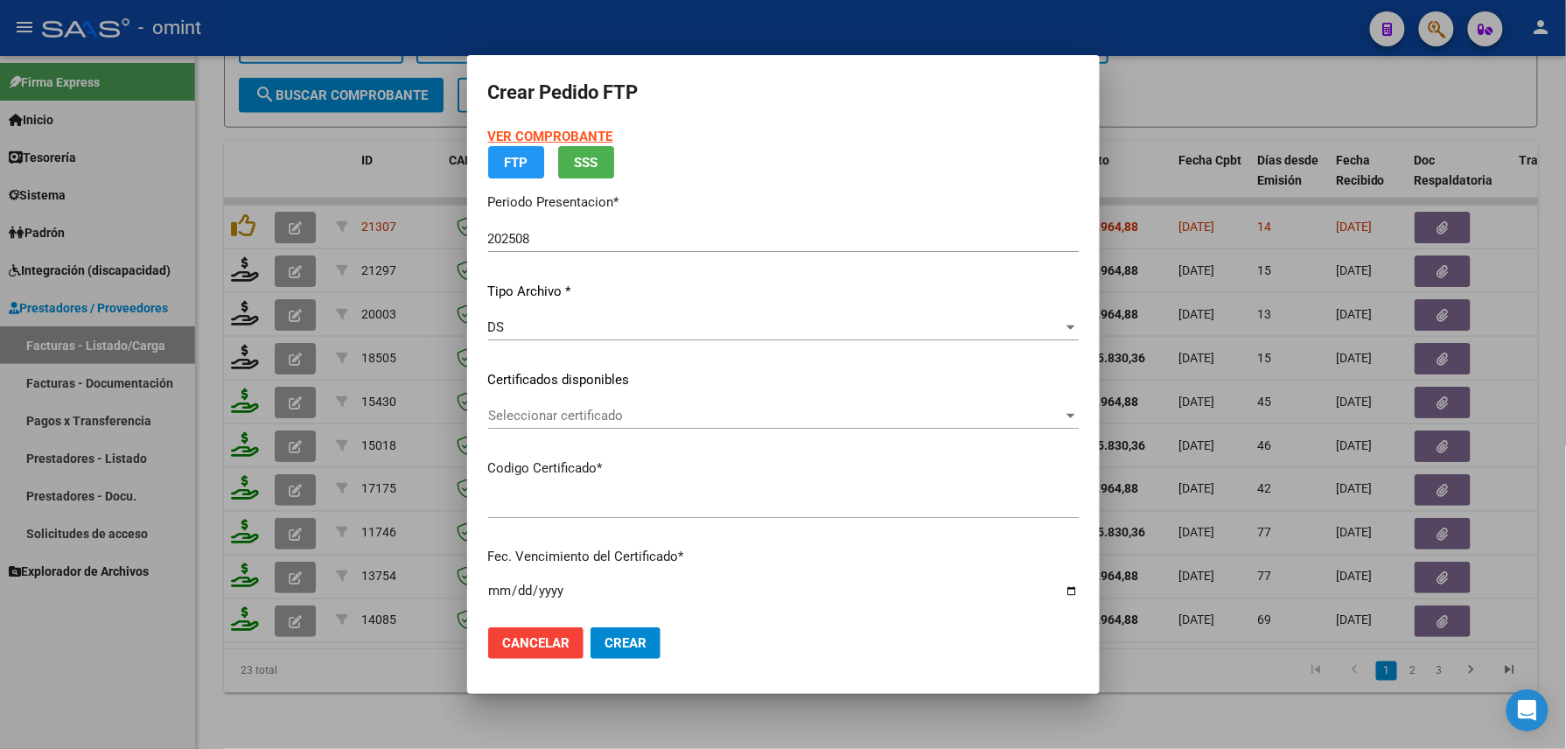
type input "5679740265"
type input "[DATE]"
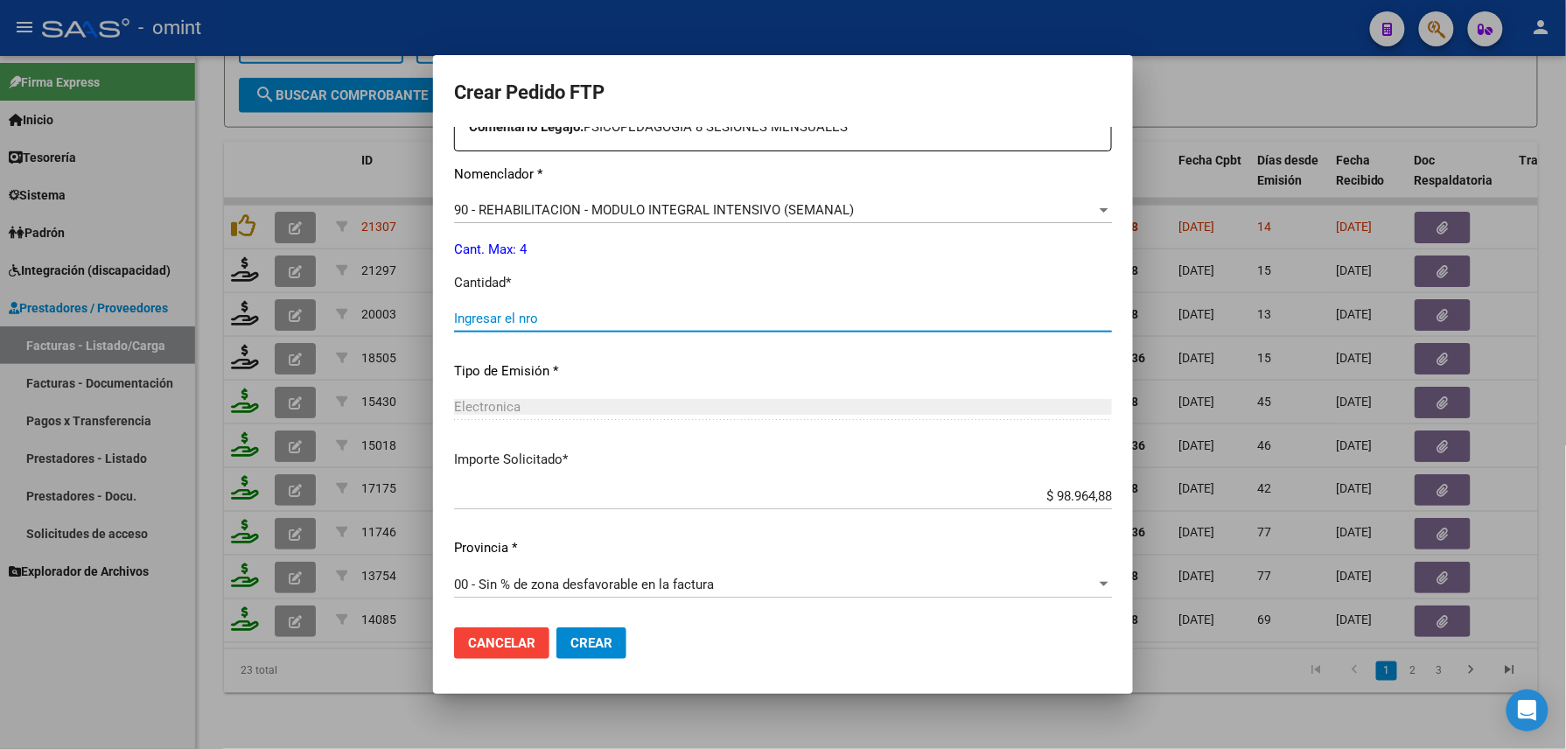
click at [551, 311] on input "Ingresar el nro" at bounding box center [783, 319] width 658 height 16
type input "4"
click at [586, 647] on span "Crear" at bounding box center [591, 643] width 42 height 16
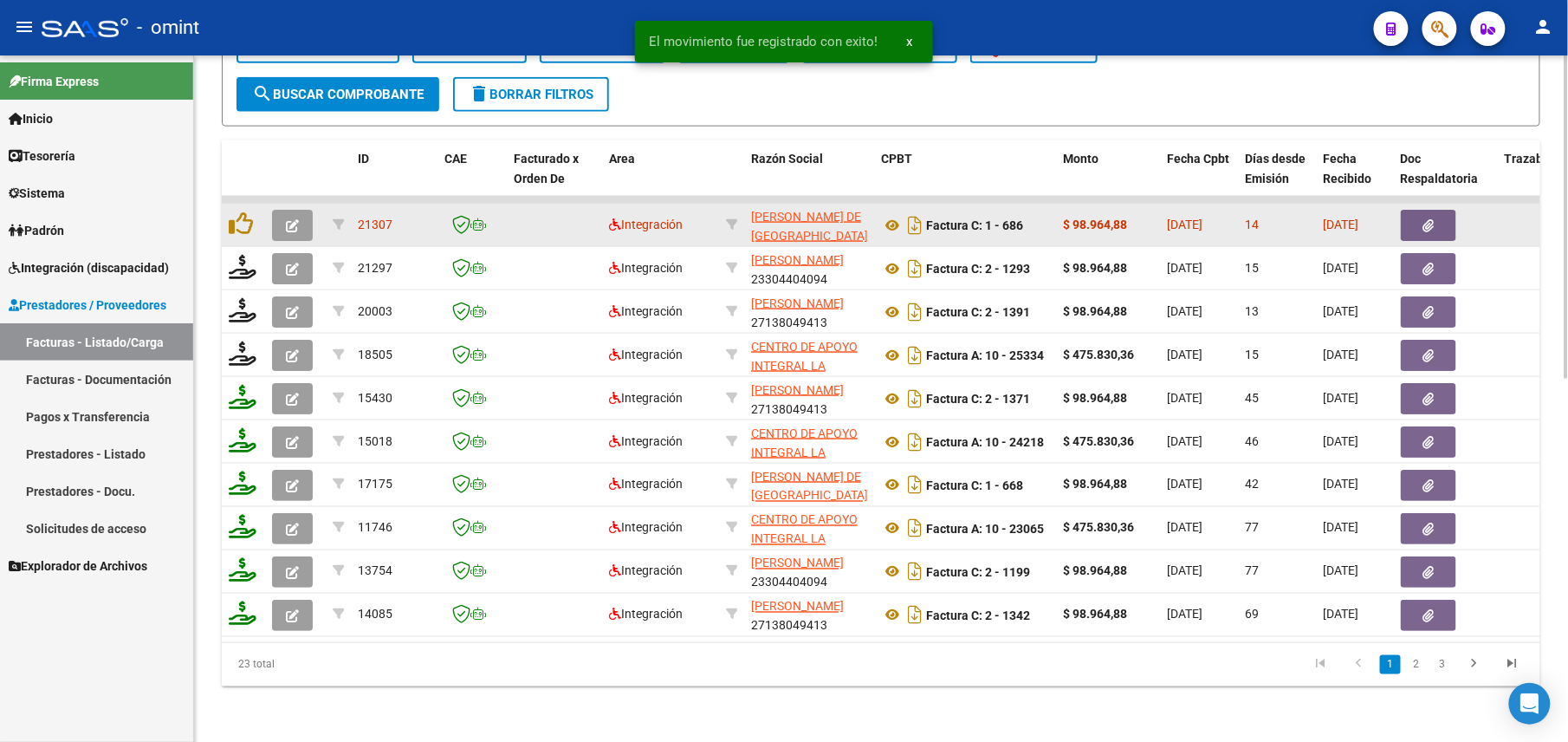
click at [288, 219] on icon "button" at bounding box center [292, 225] width 13 height 13
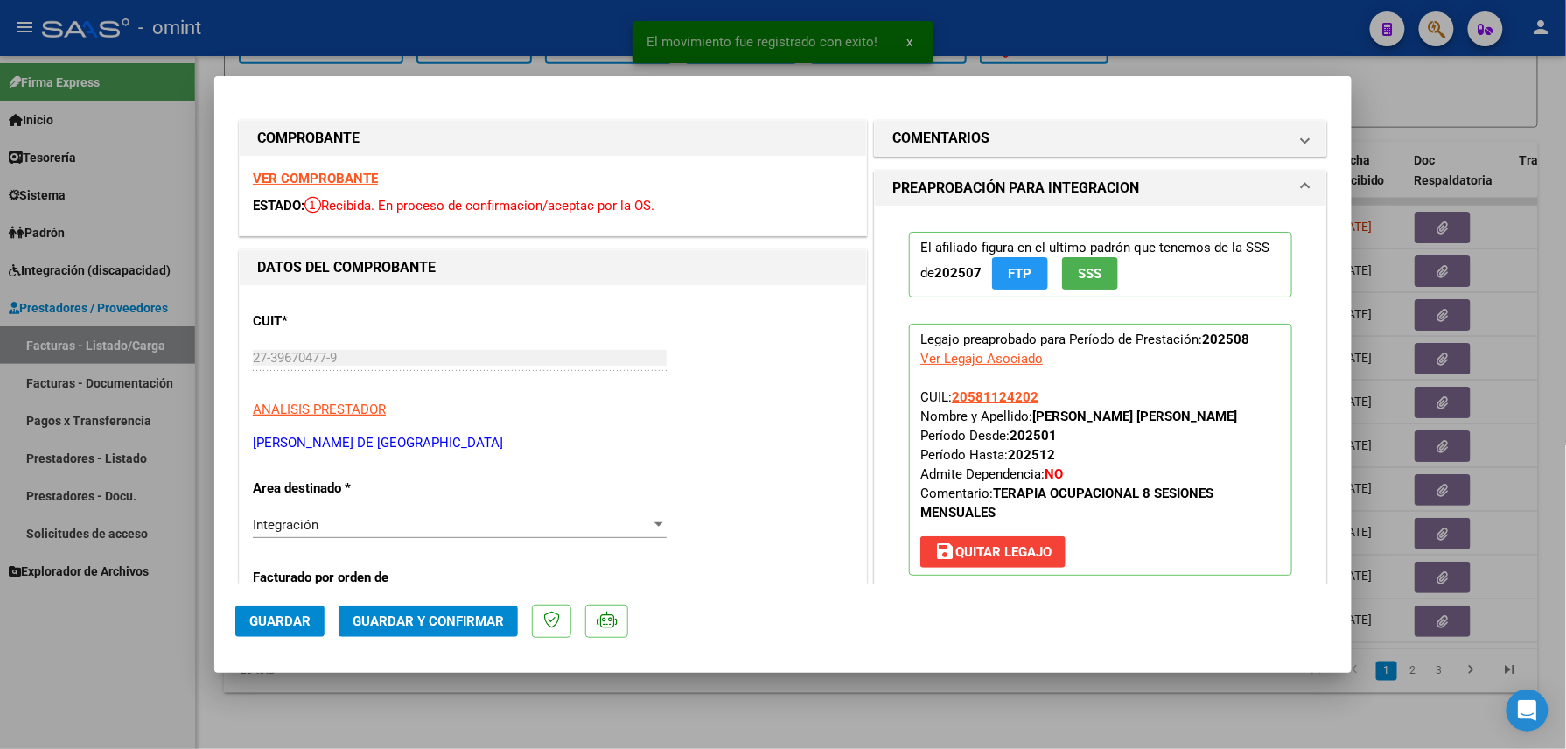
click at [346, 177] on strong "VER COMPROBANTE" at bounding box center [315, 179] width 125 height 16
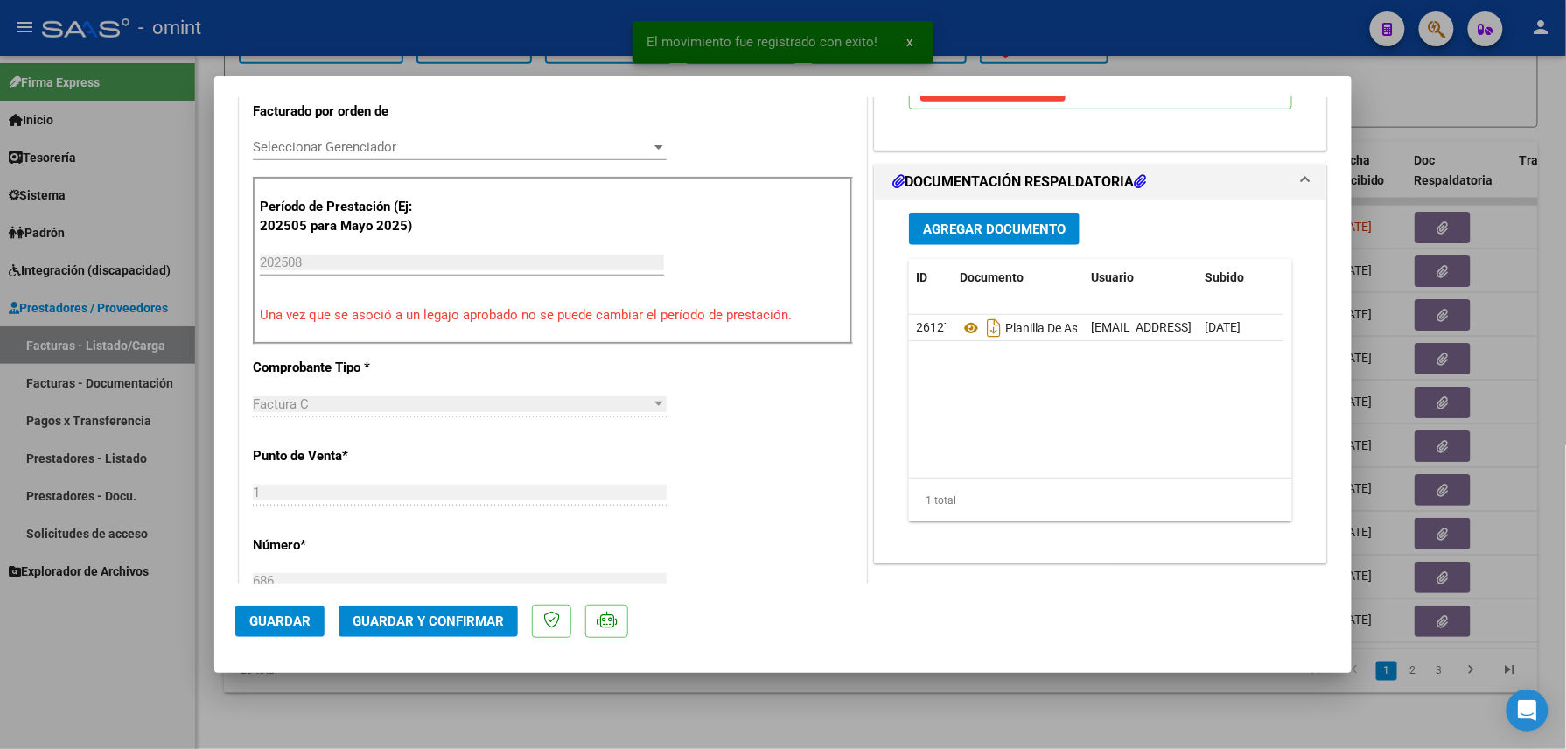
scroll to position [583, 0]
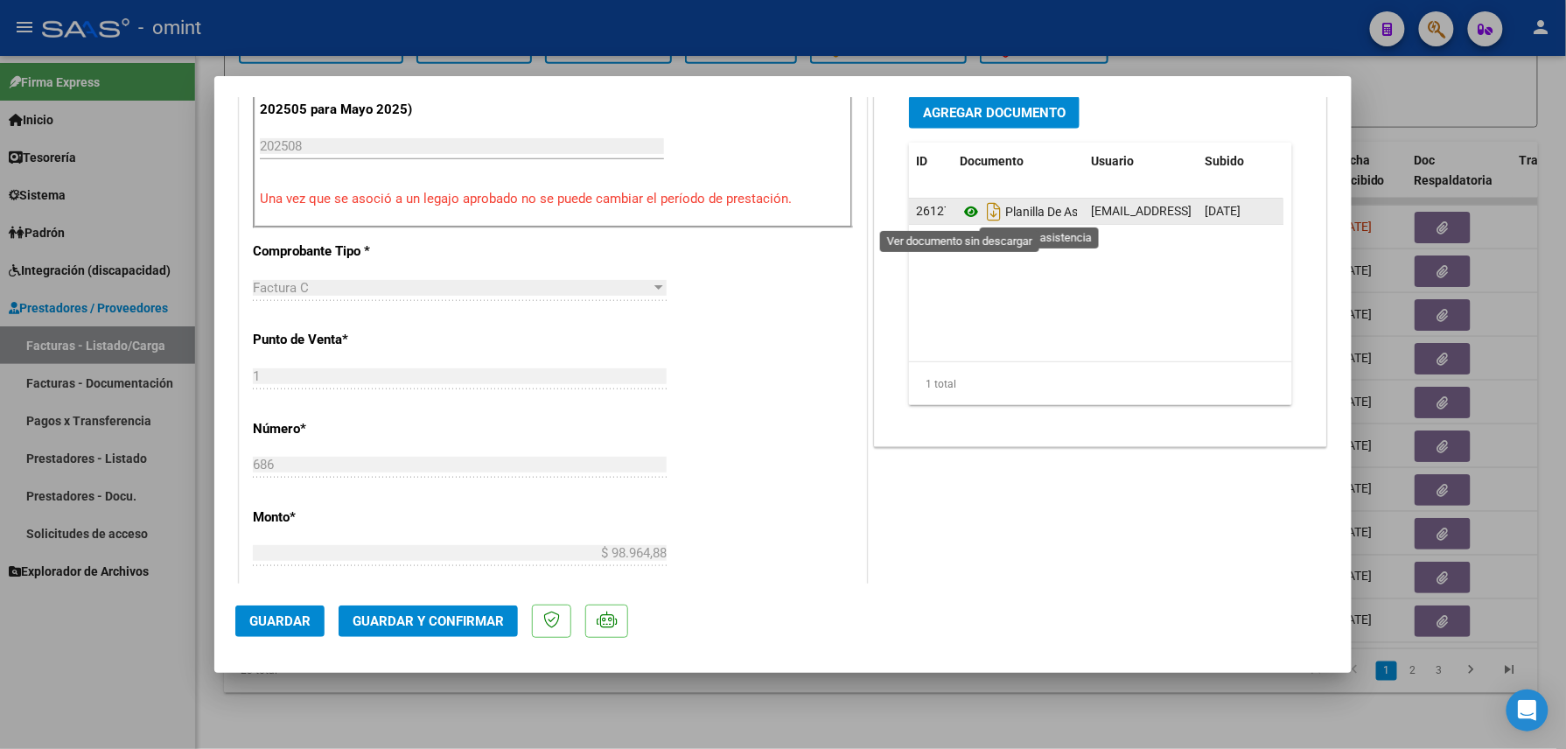
click at [960, 213] on icon at bounding box center [971, 211] width 23 height 21
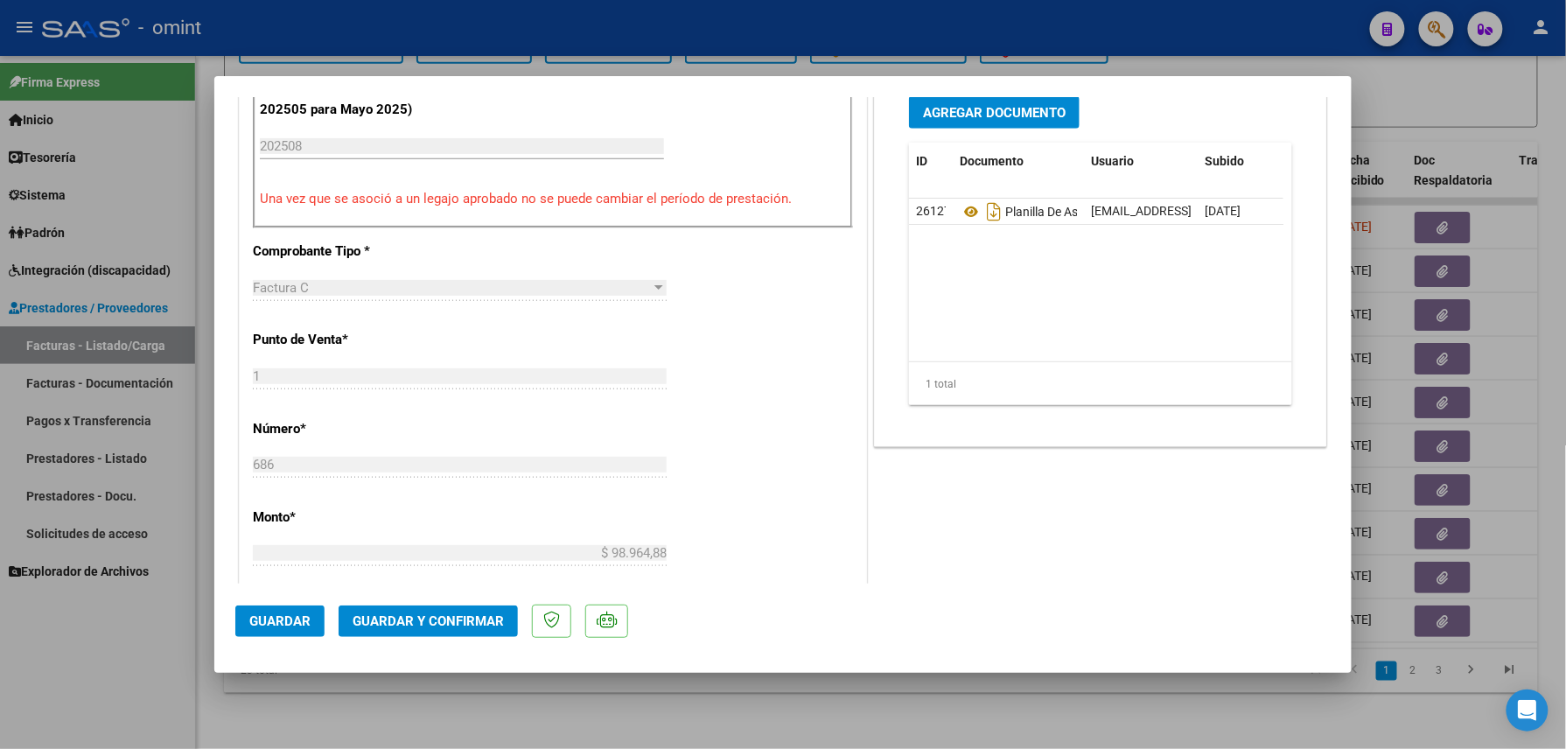
click at [404, 618] on span "Guardar y Confirmar" at bounding box center [428, 621] width 151 height 16
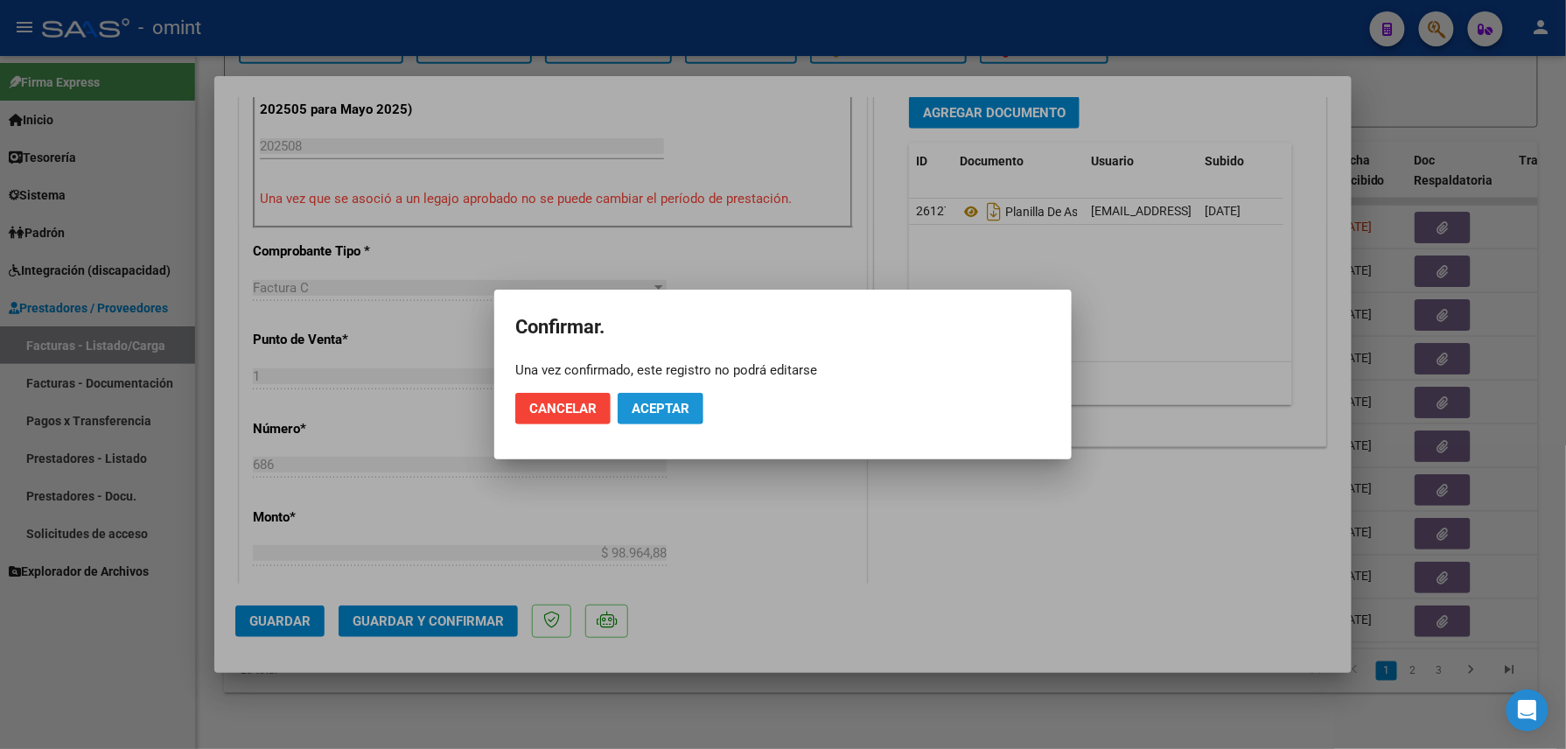
click at [638, 408] on span "Aceptar" at bounding box center [661, 409] width 58 height 16
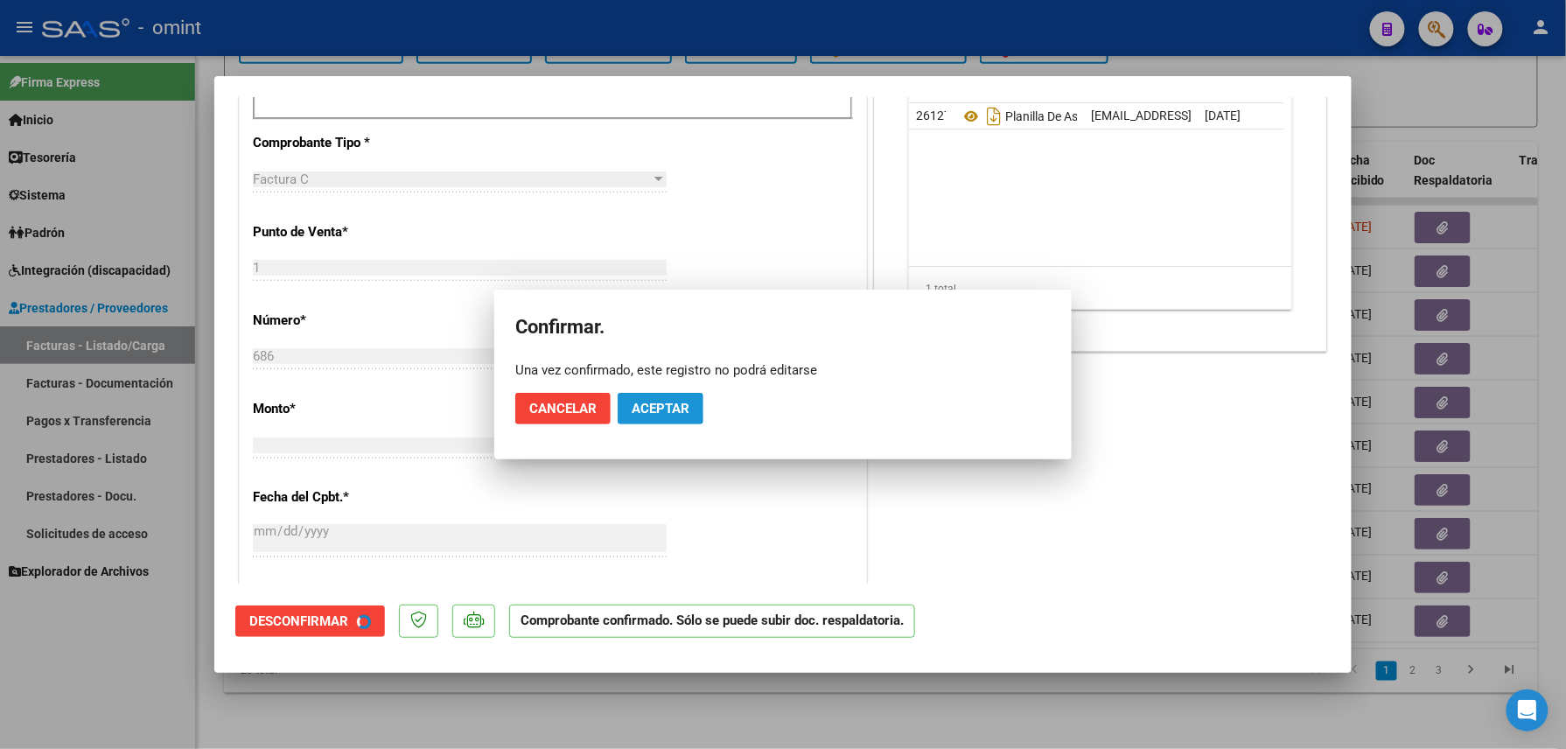
scroll to position [582, 0]
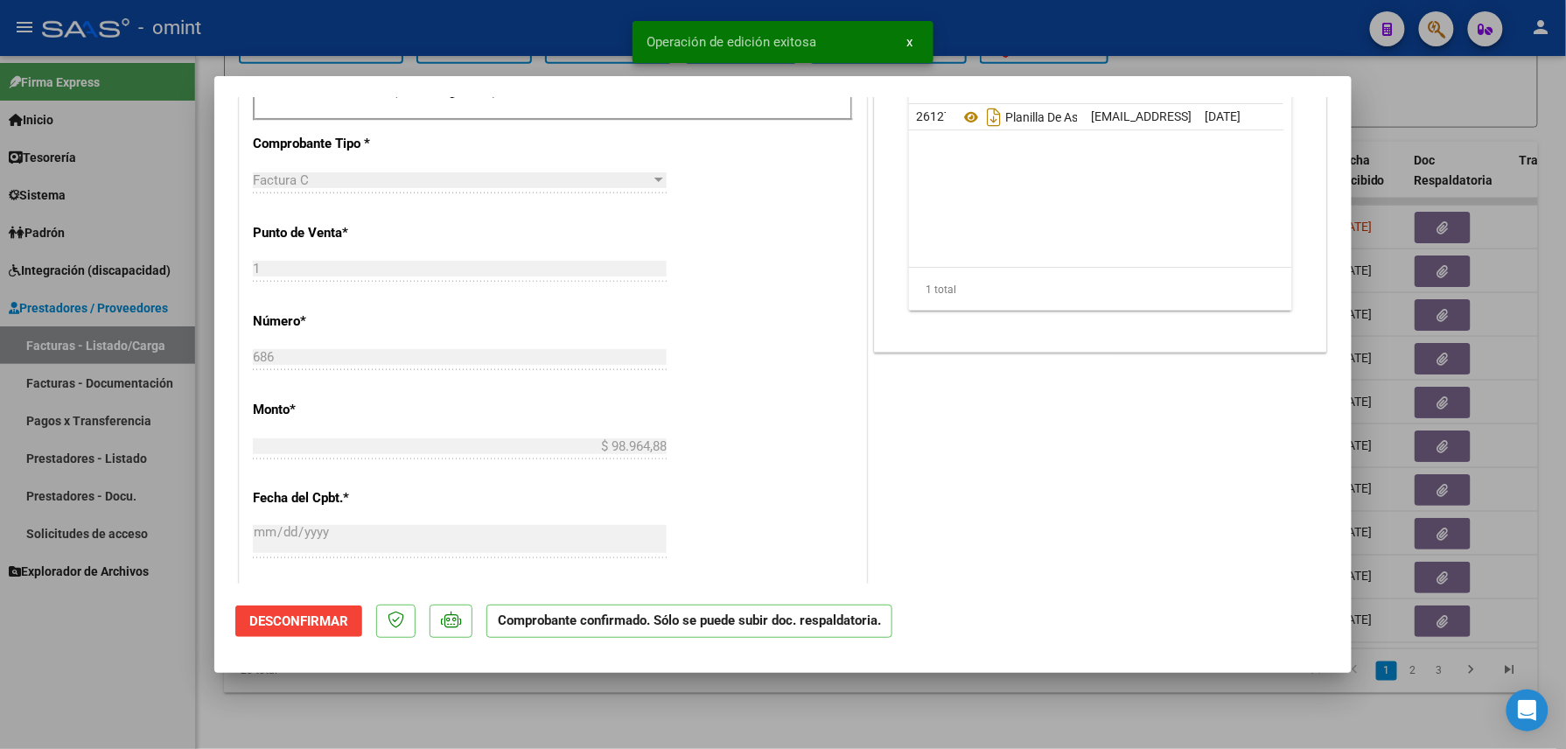
click at [407, 715] on div at bounding box center [783, 374] width 1566 height 749
type input "$ 0,00"
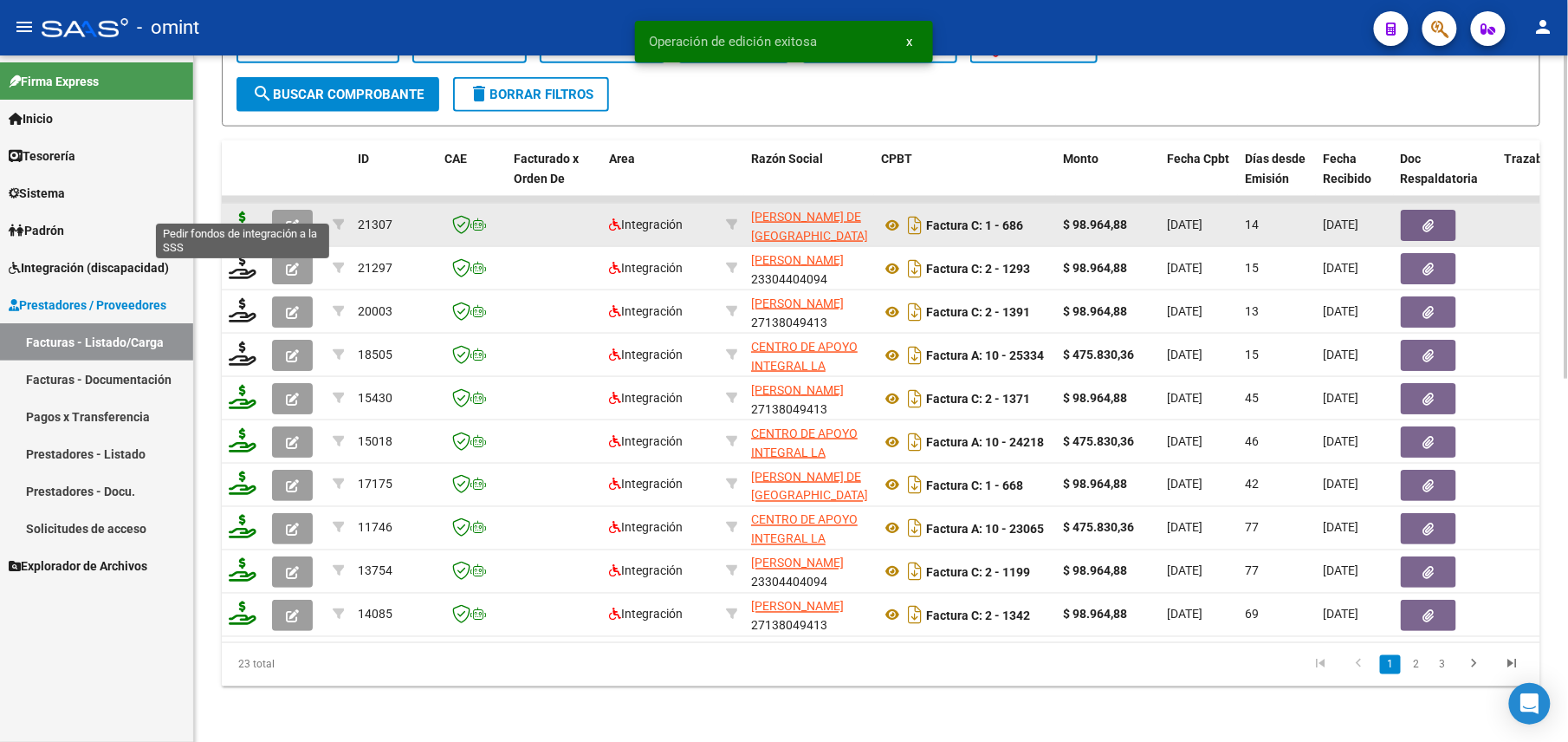
click at [236, 211] on icon at bounding box center [243, 223] width 28 height 24
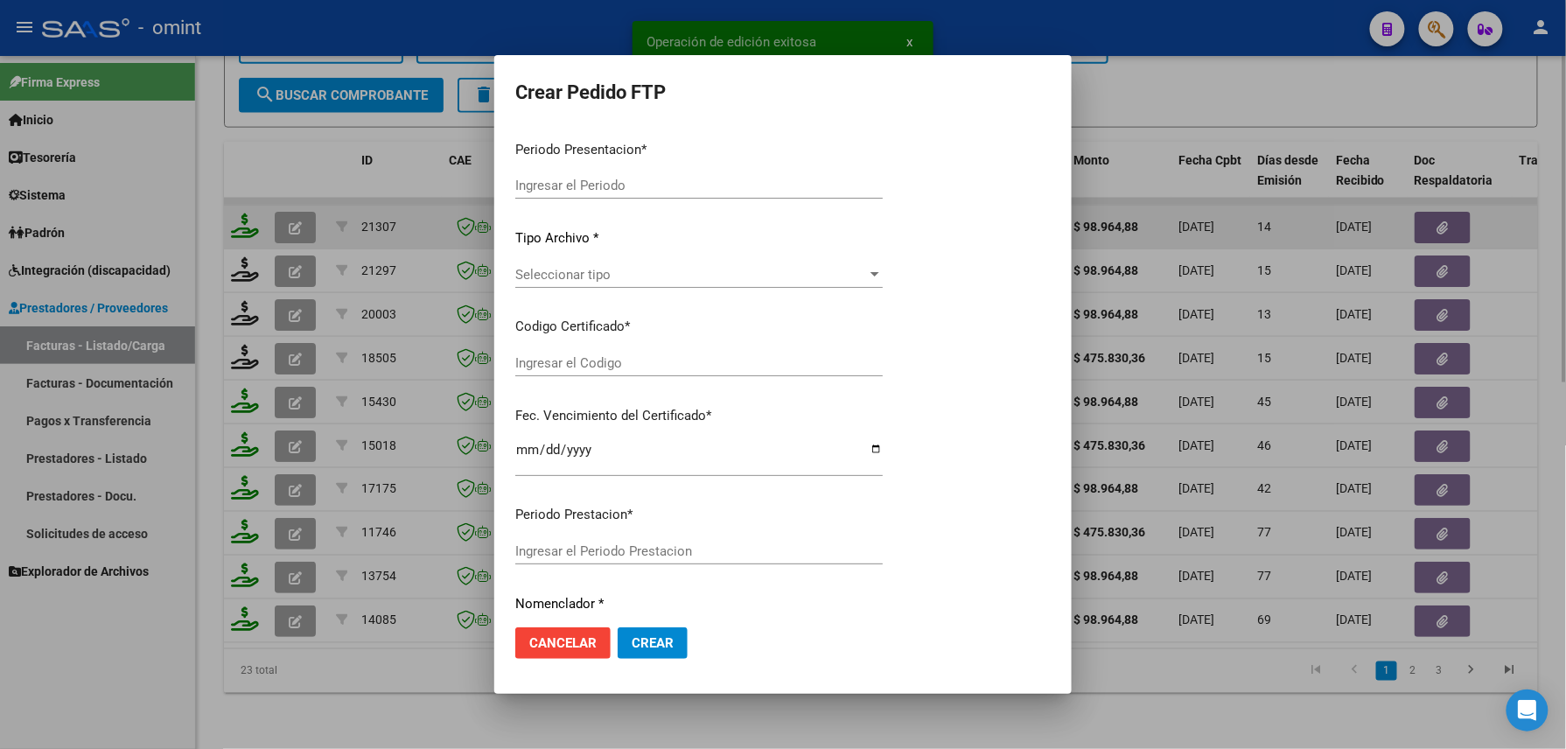
type input "202508"
type input "$ 98.964,88"
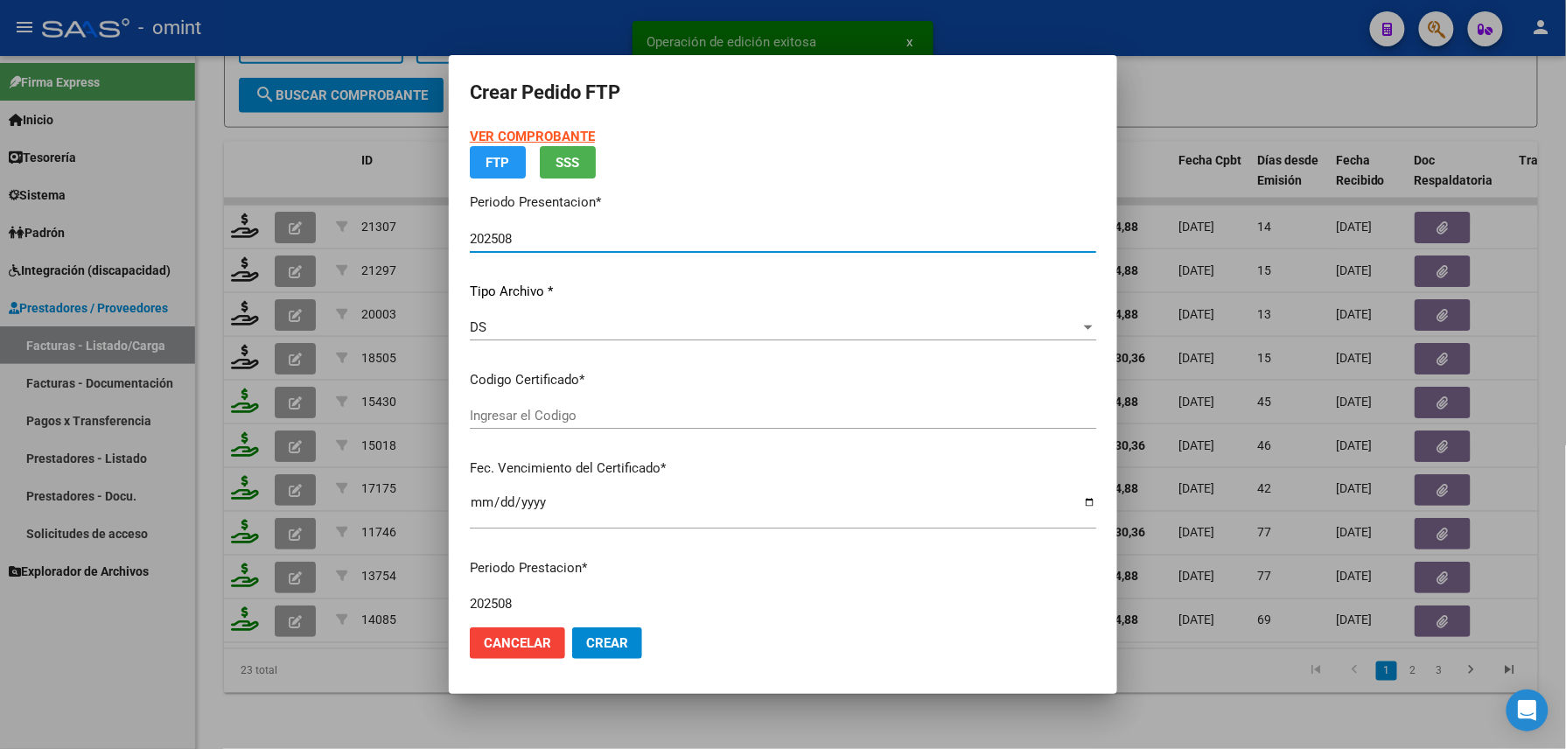
type input "5679740265"
type input "[DATE]"
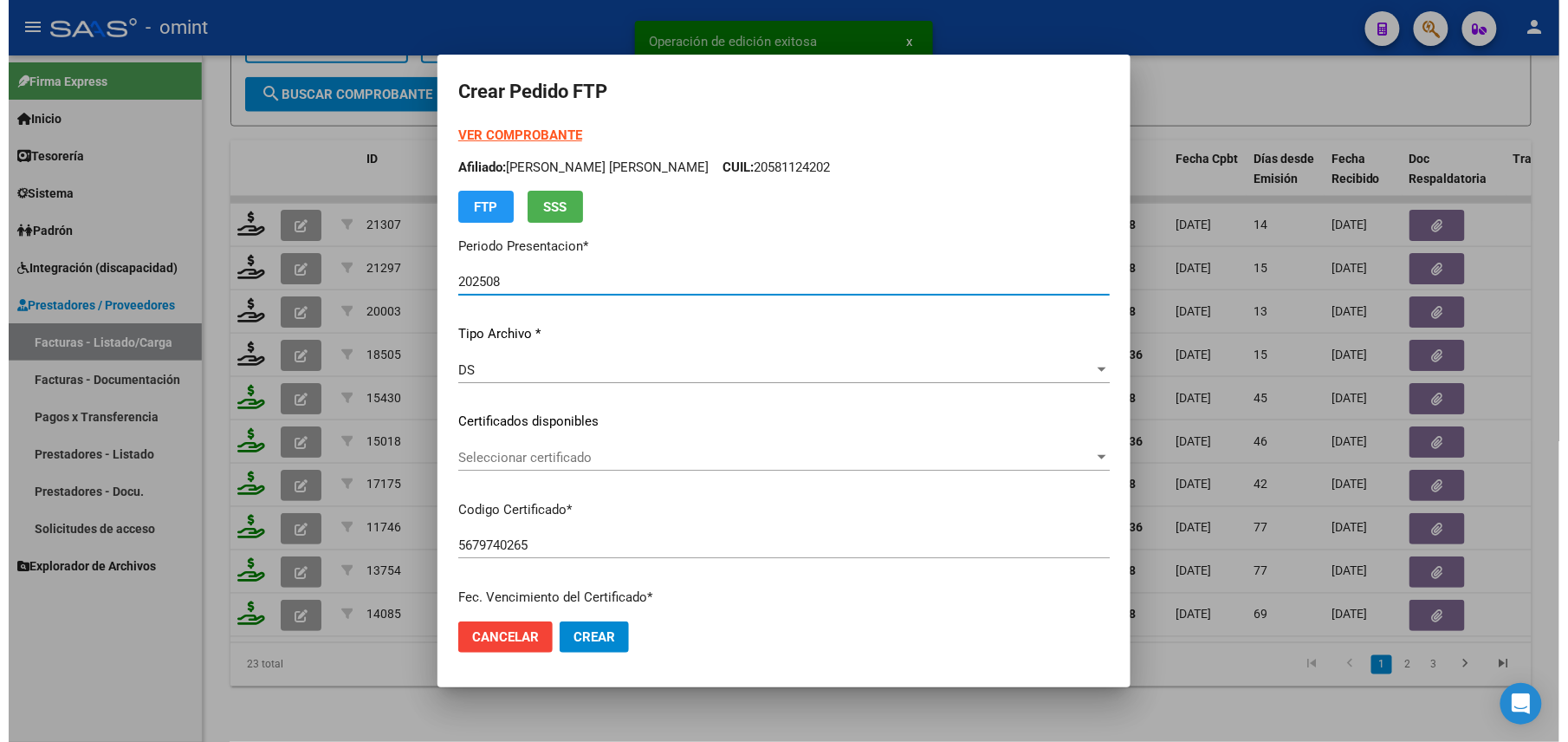
scroll to position [578, 0]
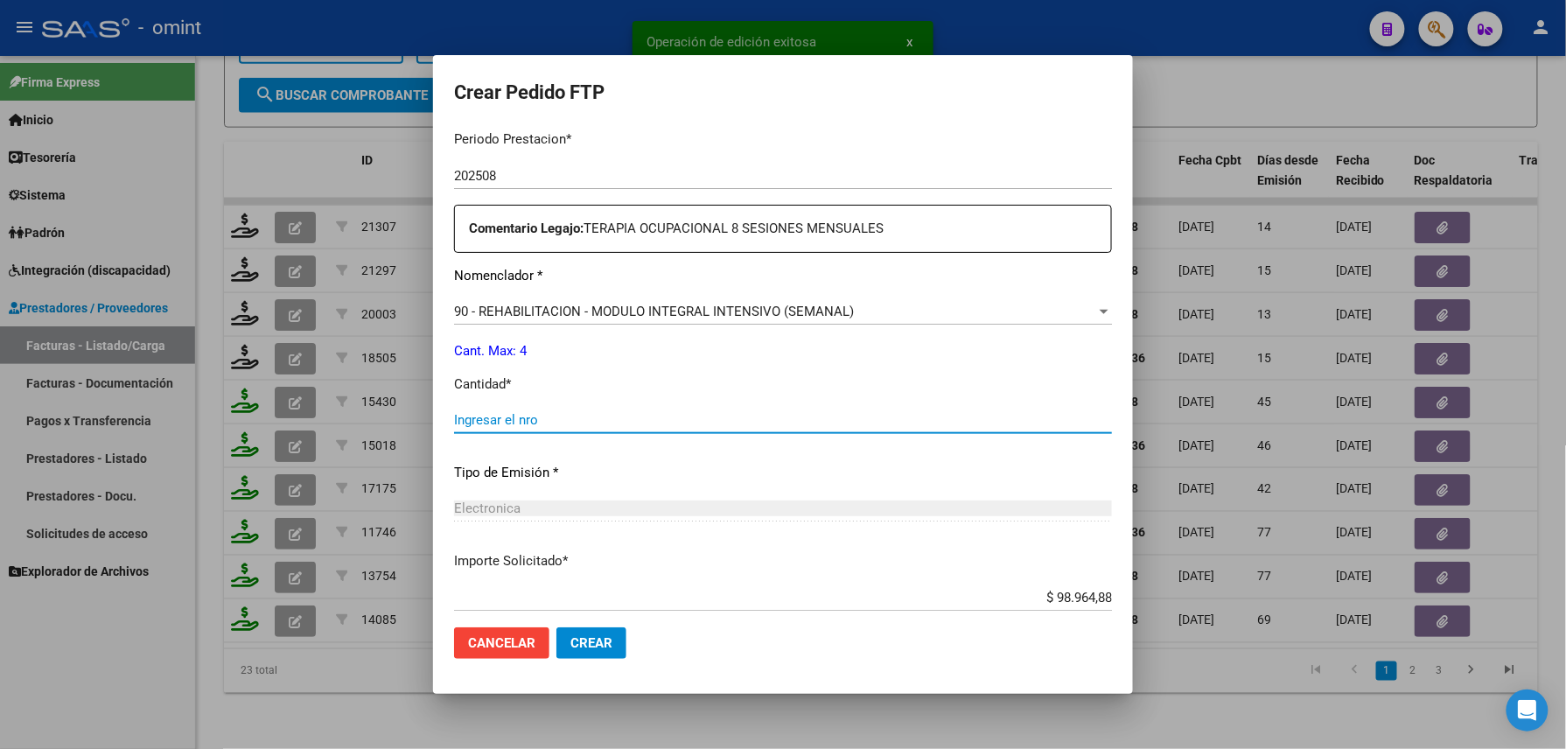
click at [549, 414] on input "Ingresar el nro" at bounding box center [783, 420] width 658 height 16
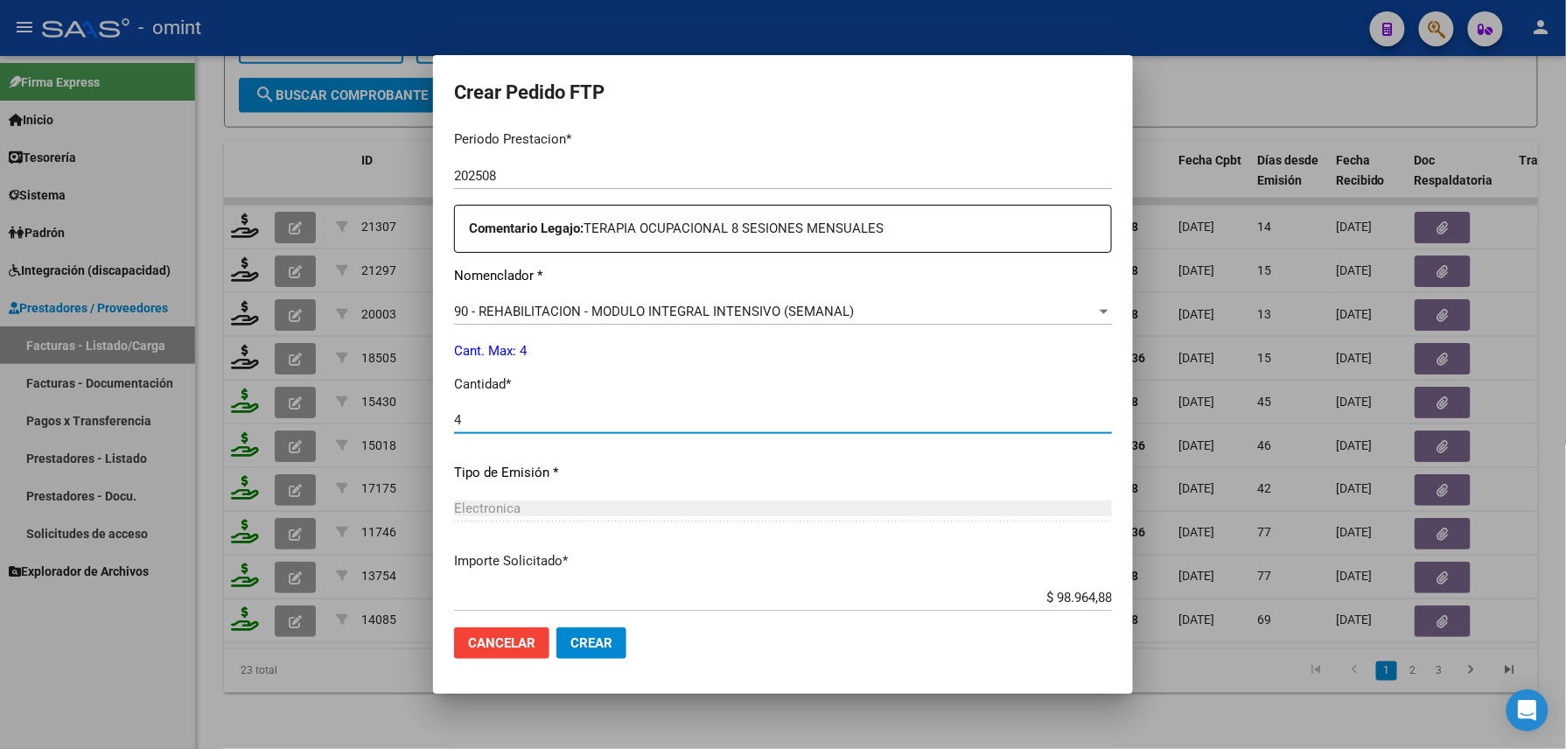
type input "4"
click at [593, 652] on button "Crear" at bounding box center [591, 642] width 70 height 31
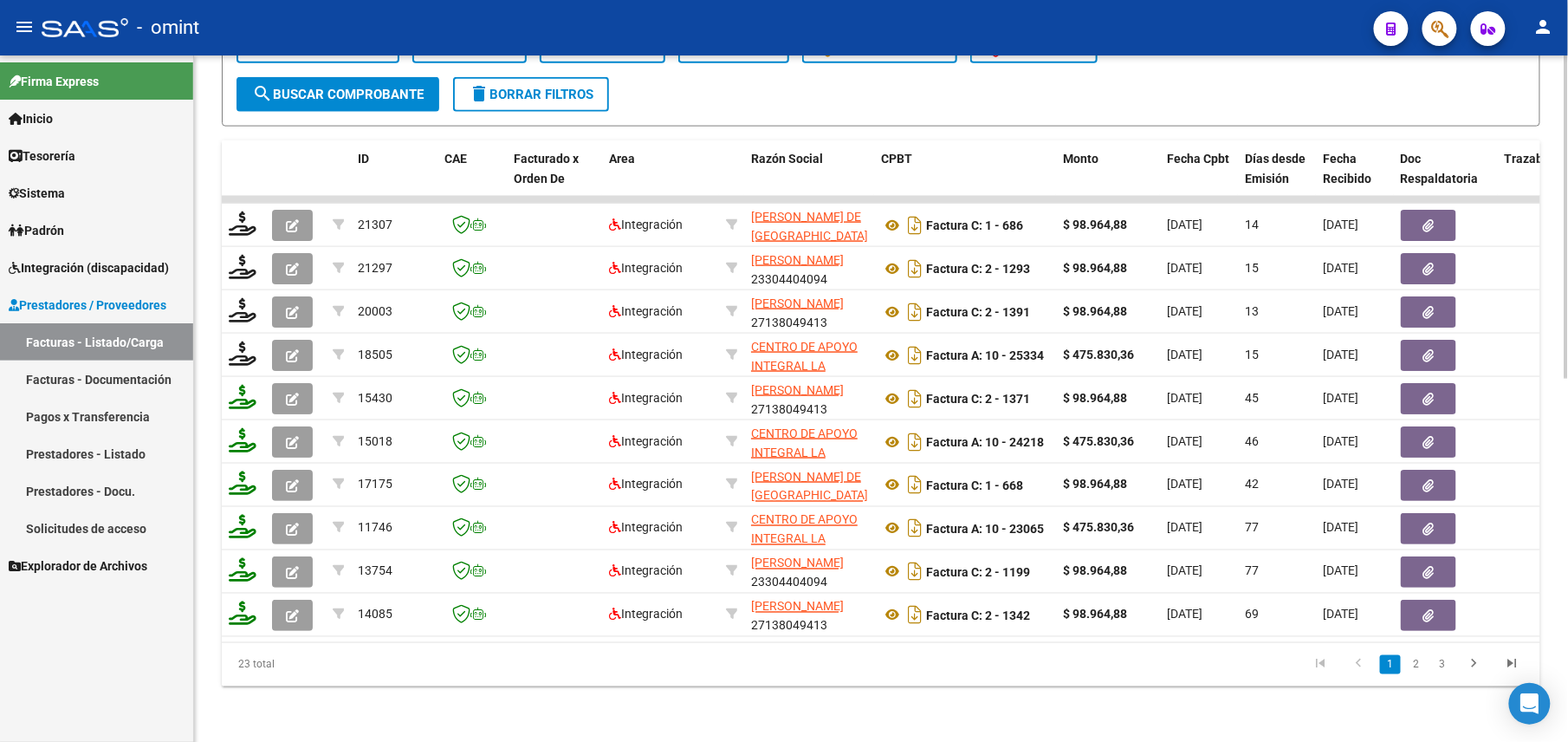
scroll to position [423, 0]
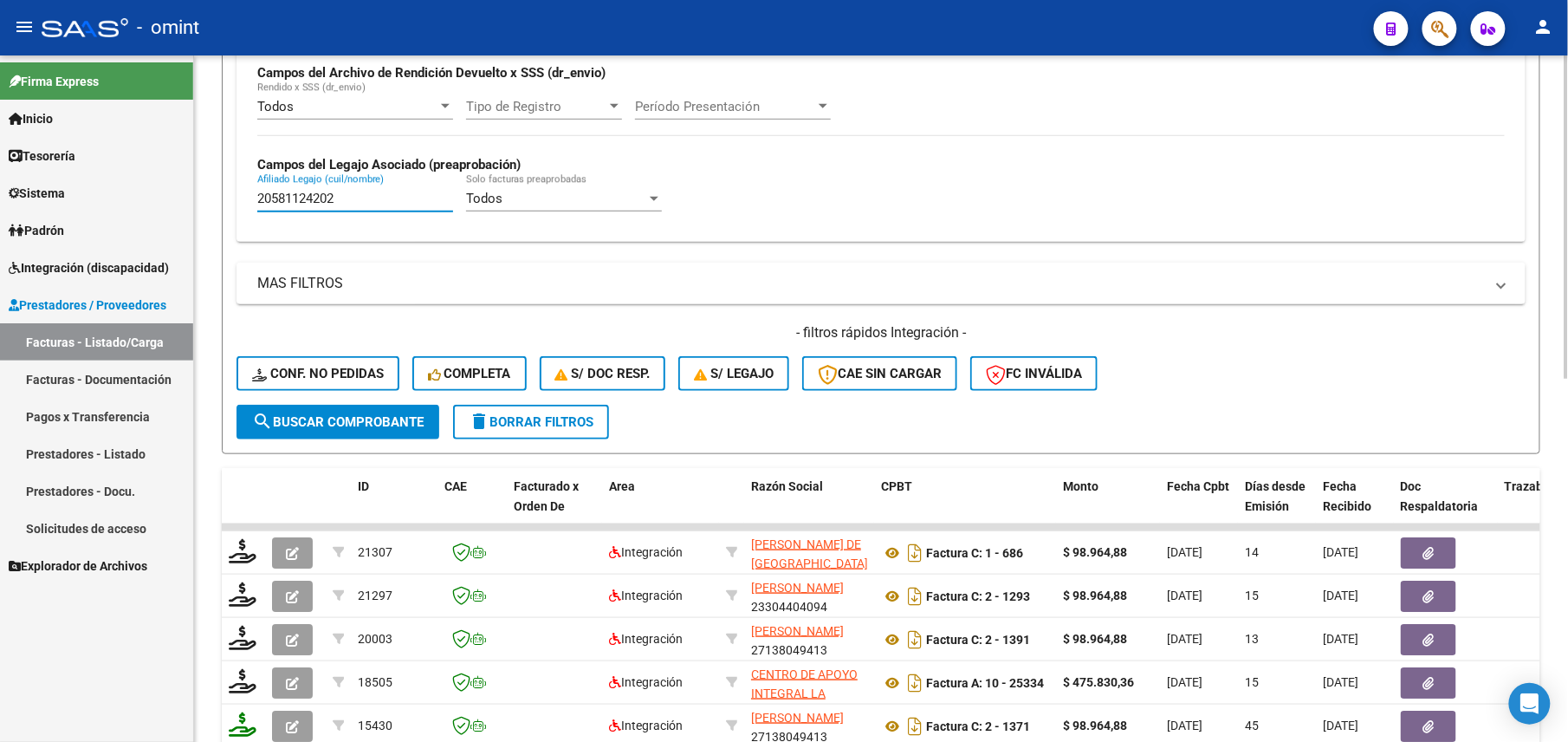
drag, startPoint x: 347, startPoint y: 194, endPoint x: 218, endPoint y: 195, distance: 129.0
click at [218, 195] on div "Video tutorial PRESTADORES -> Listado de CPBTs Emitidos por Prestadores / Prove…" at bounding box center [881, 351] width 1374 height 1436
paste input "3525898539"
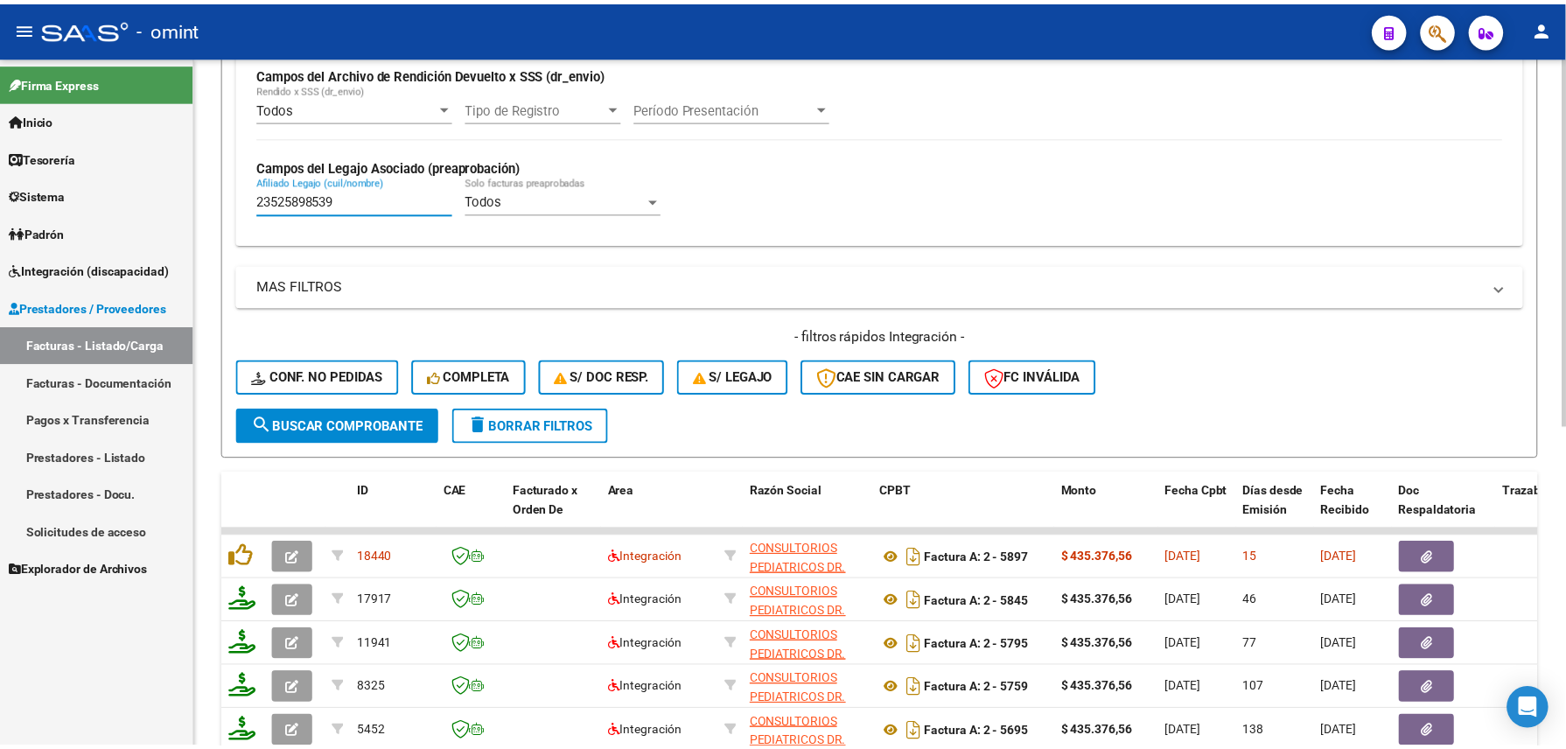
scroll to position [602, 0]
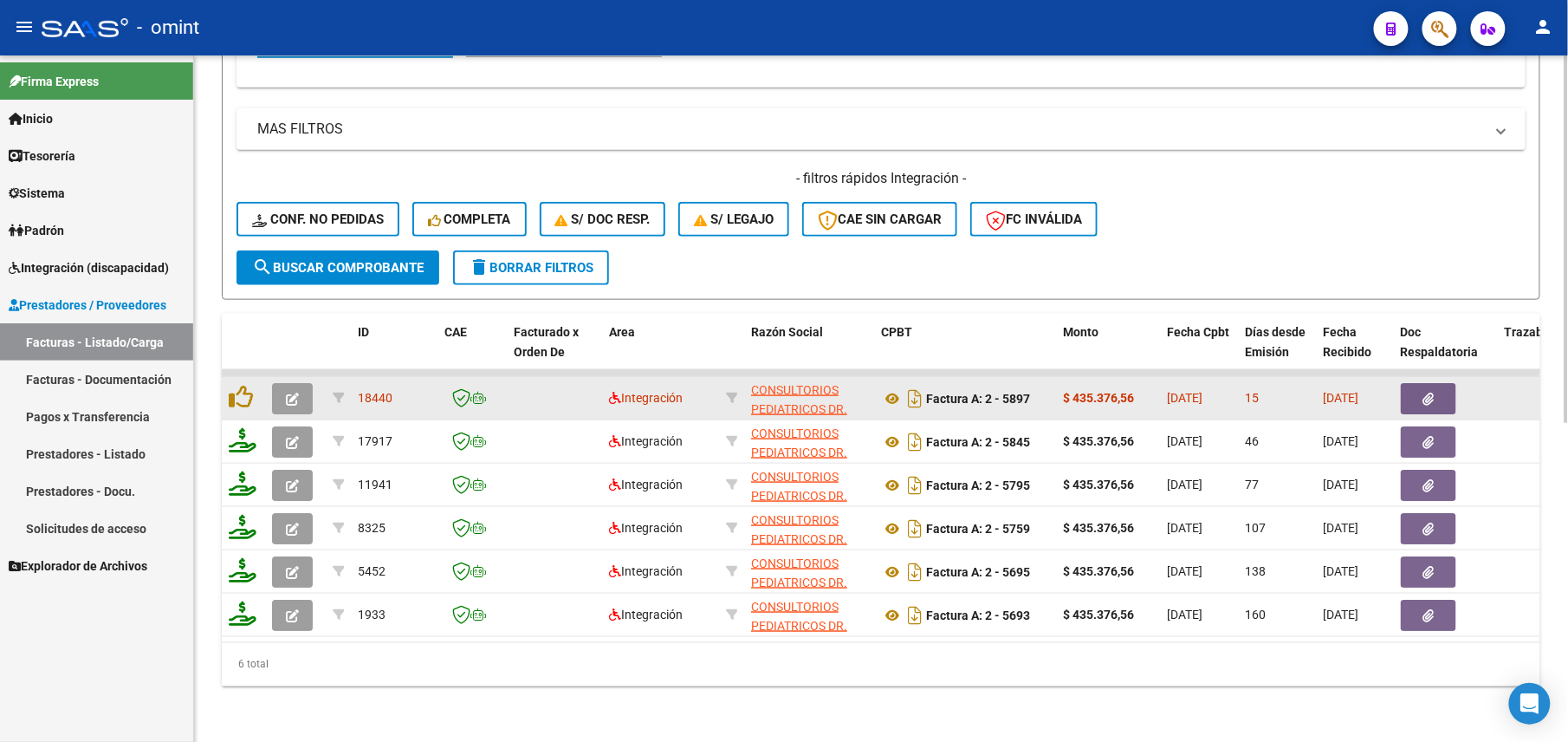
type input "23525898539"
click at [293, 392] on icon "button" at bounding box center [292, 398] width 13 height 13
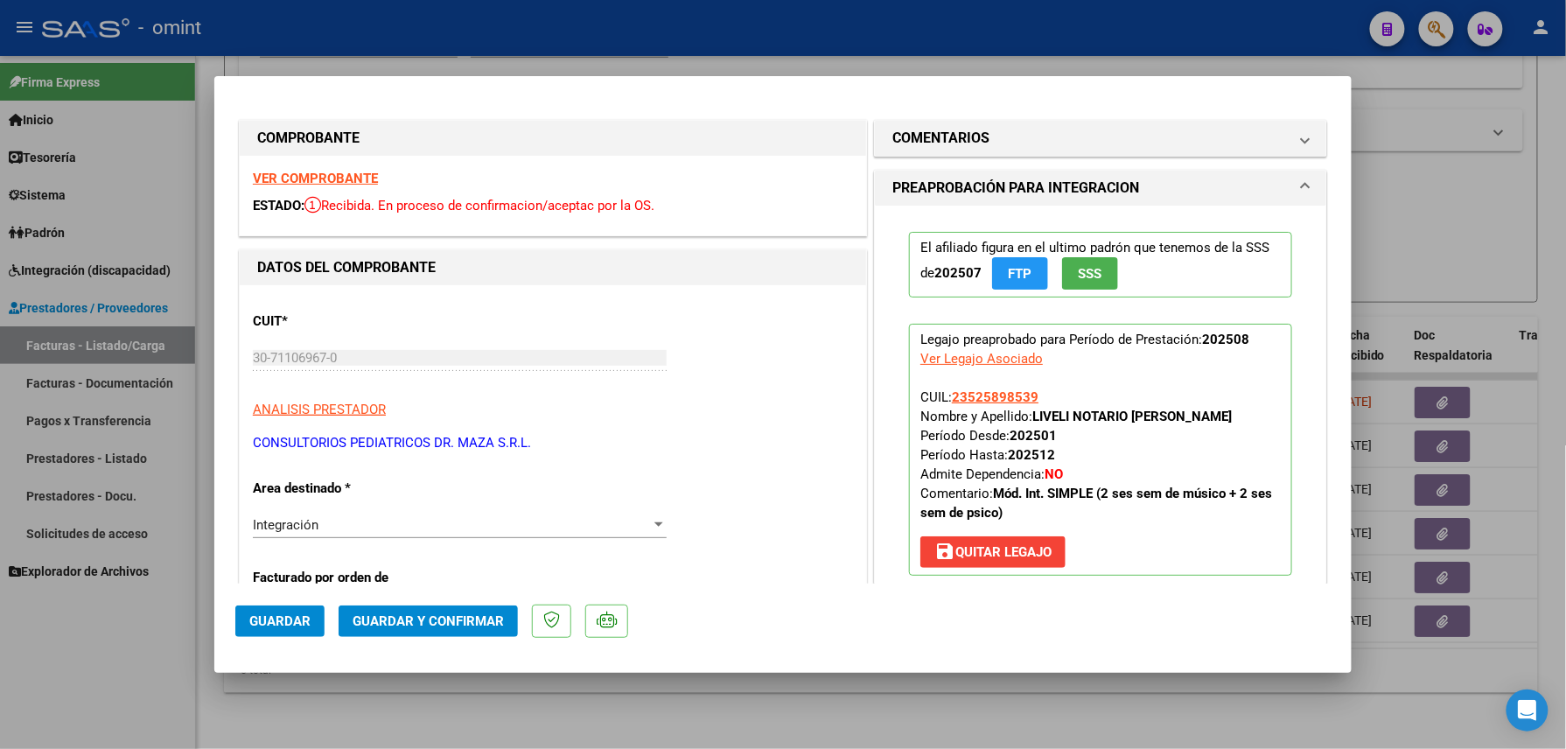
click at [340, 164] on div "VER COMPROBANTE ESTADO: Recibida. En proceso de confirmacion/aceptac por la OS." at bounding box center [553, 196] width 626 height 80
click at [337, 171] on strong "VER COMPROBANTE" at bounding box center [315, 179] width 125 height 16
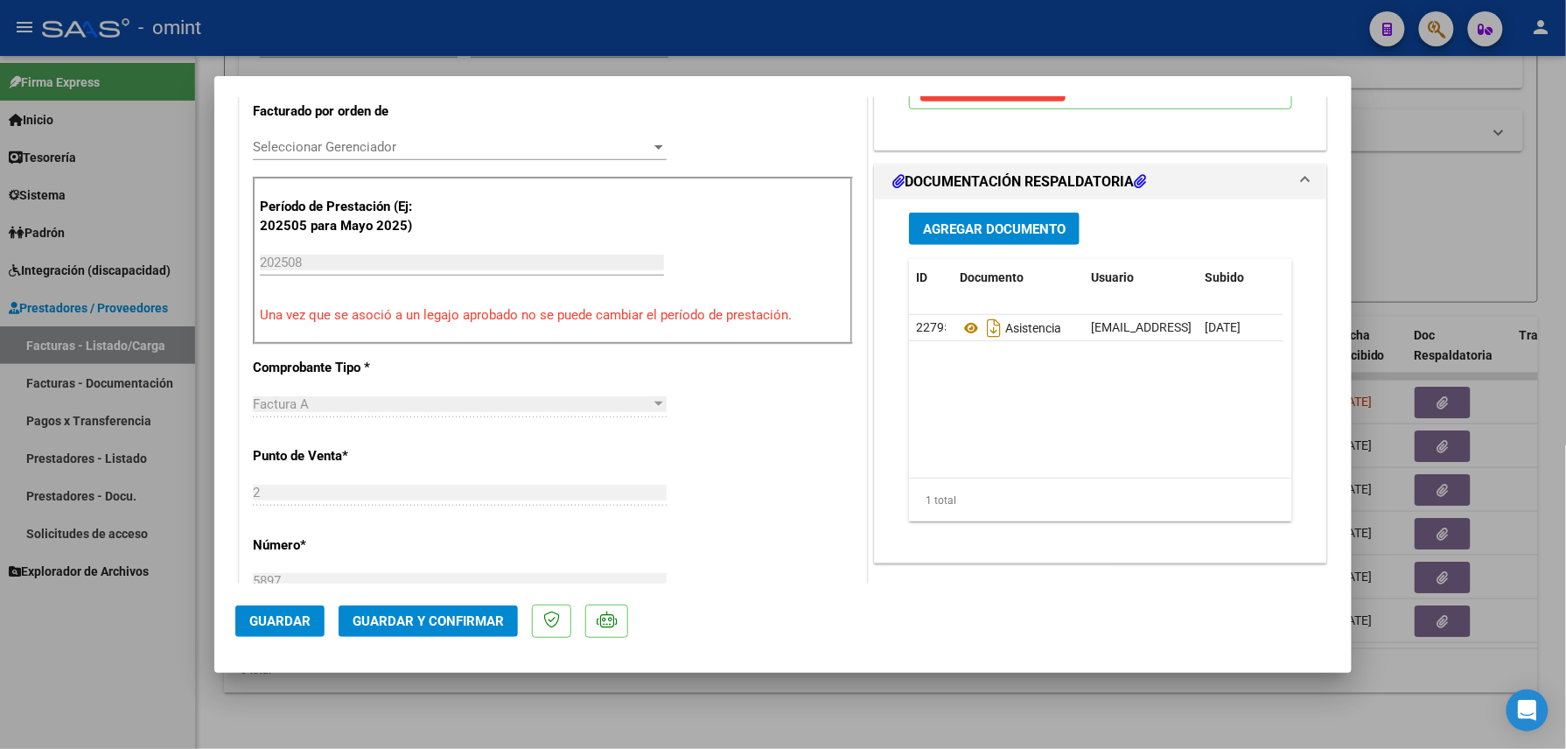
scroll to position [583, 0]
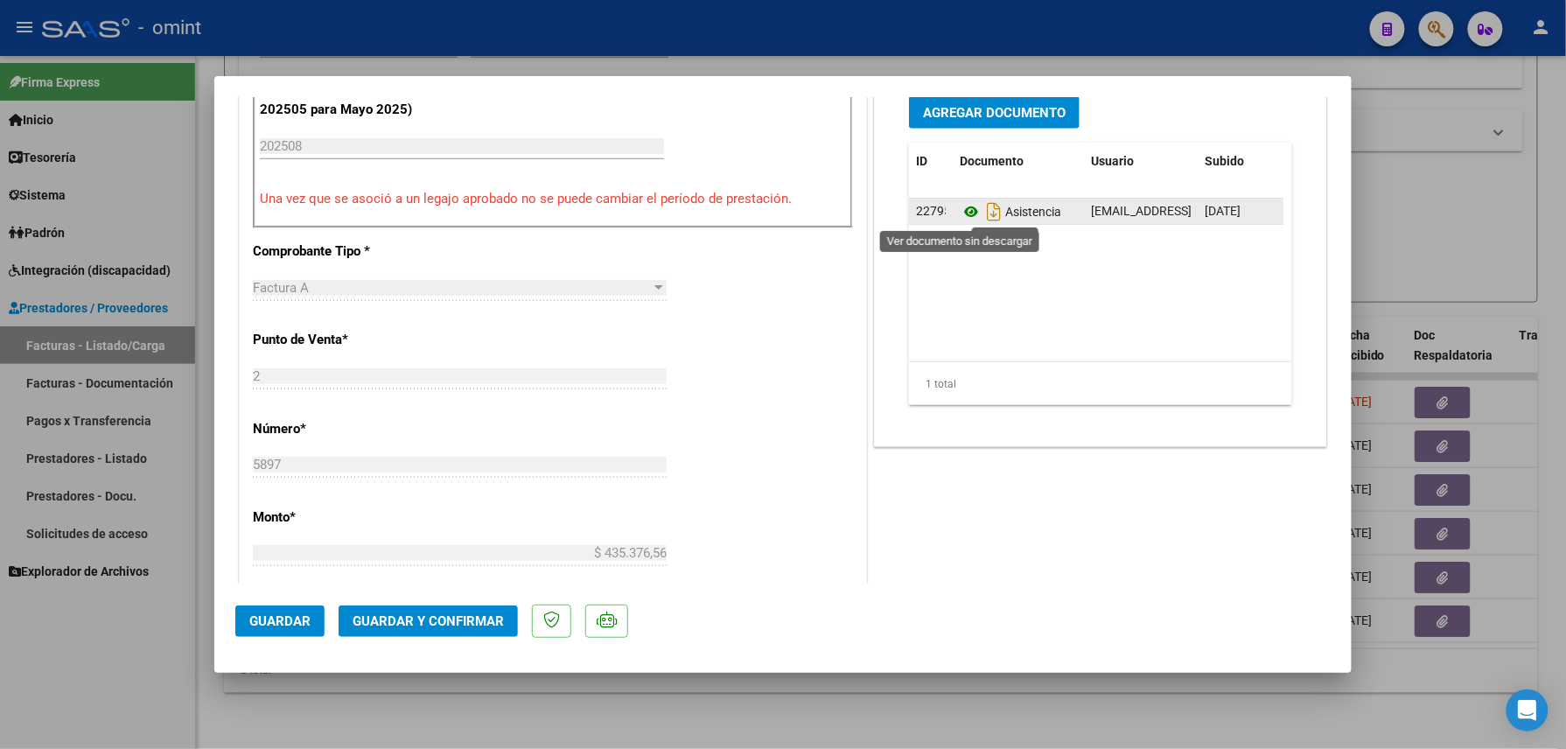
click at [960, 208] on icon at bounding box center [971, 211] width 23 height 21
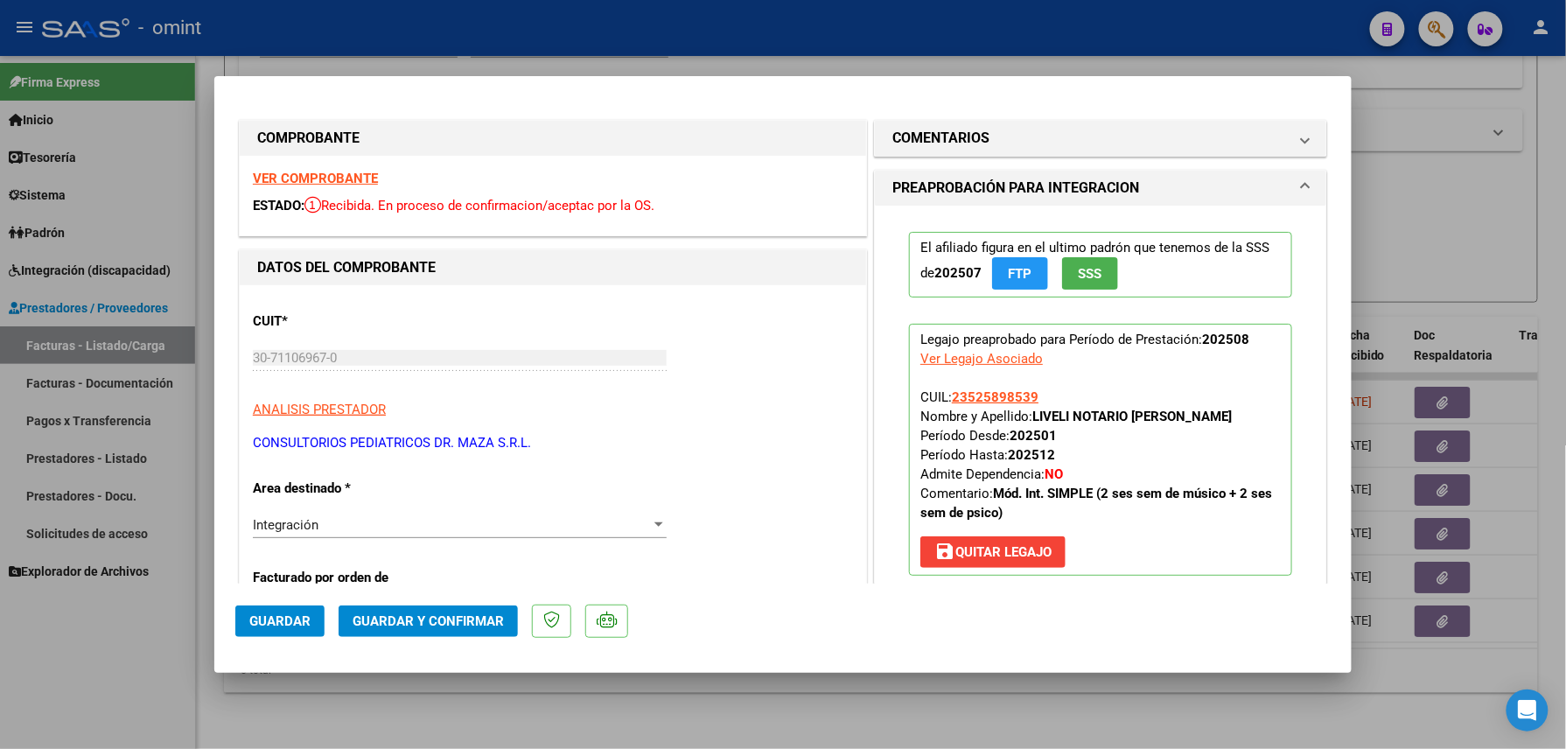
scroll to position [116, 0]
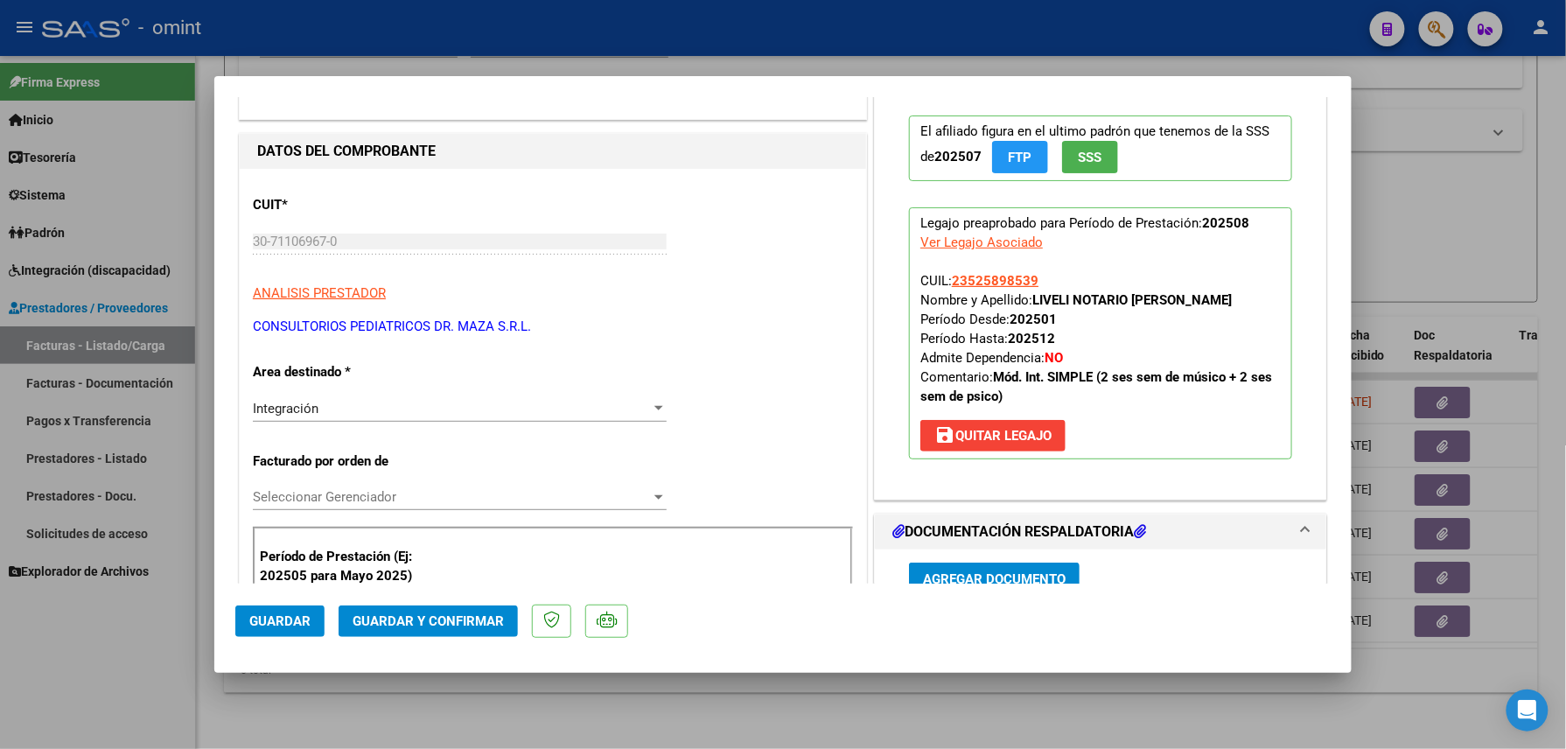
click at [425, 396] on div "Integración Seleccionar Area" at bounding box center [460, 408] width 414 height 26
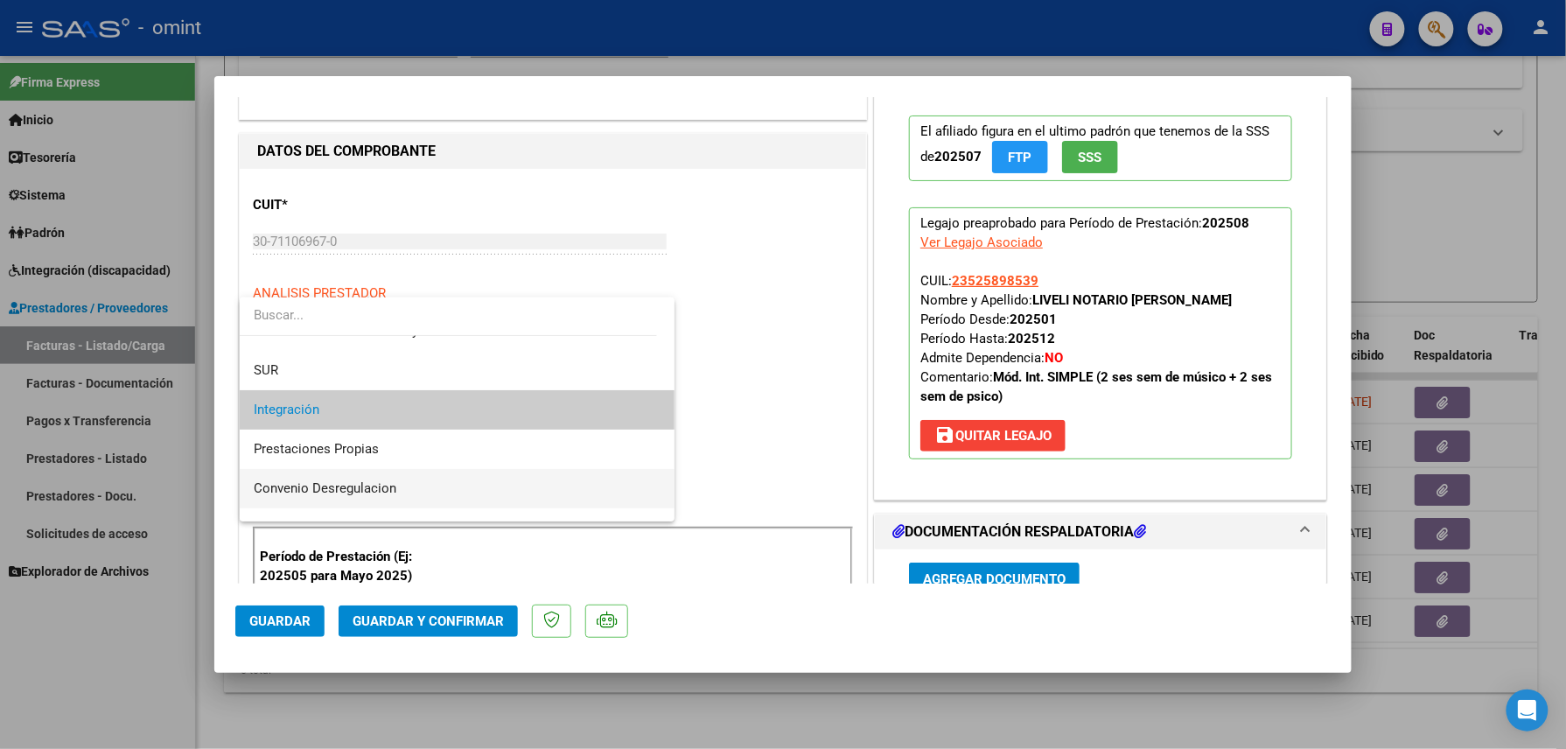
scroll to position [170, 0]
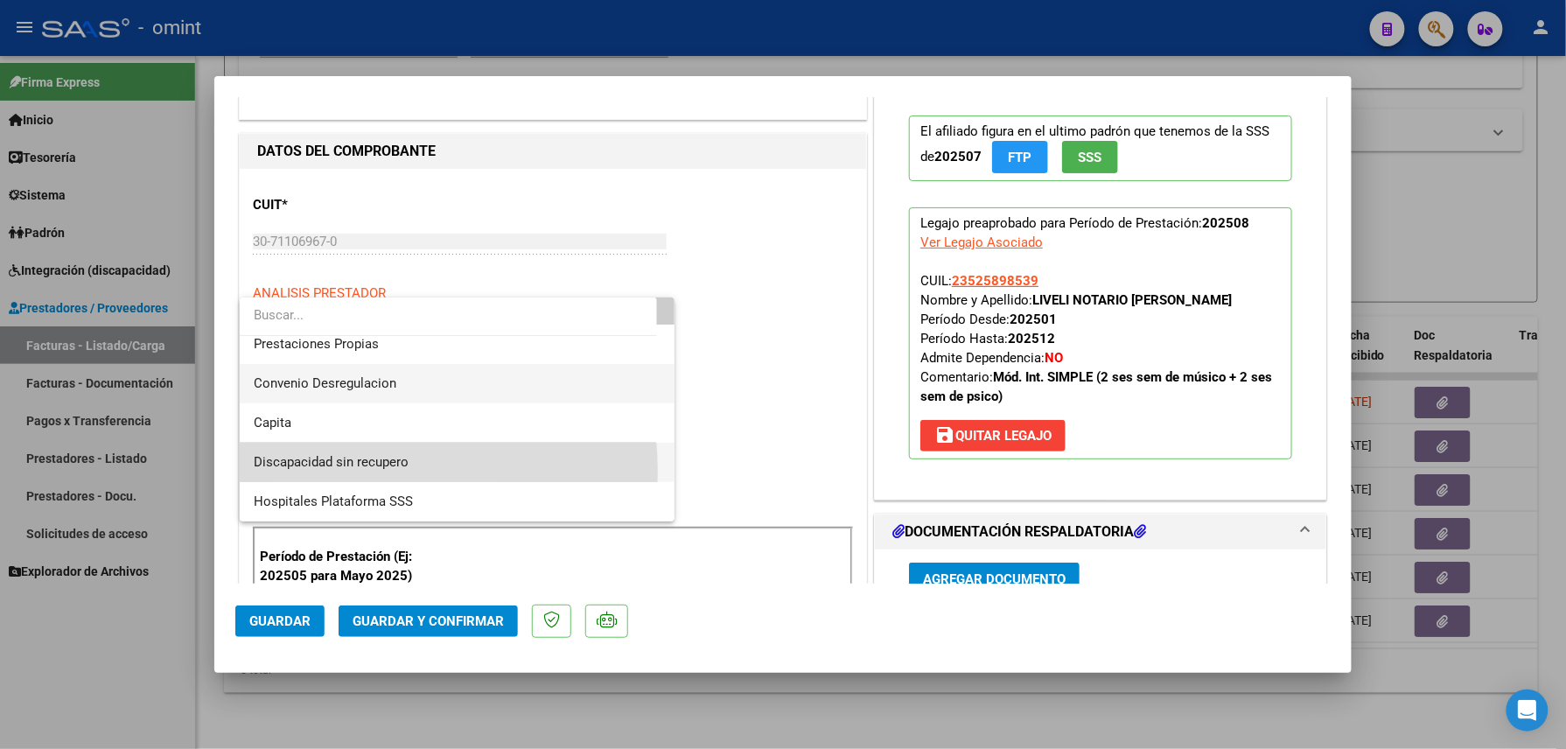
click at [354, 471] on span "Discapacidad sin recupero" at bounding box center [457, 462] width 407 height 39
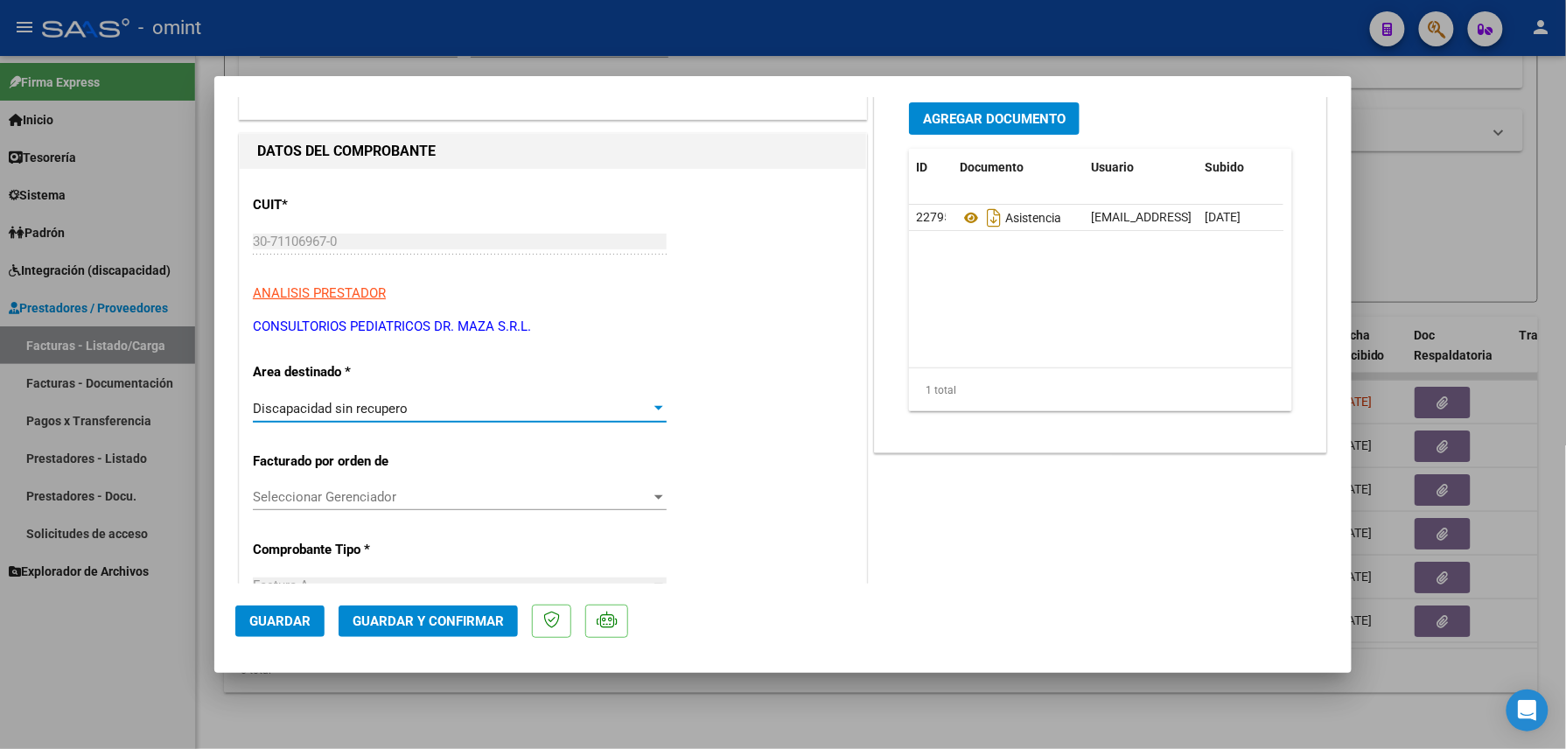
scroll to position [0, 0]
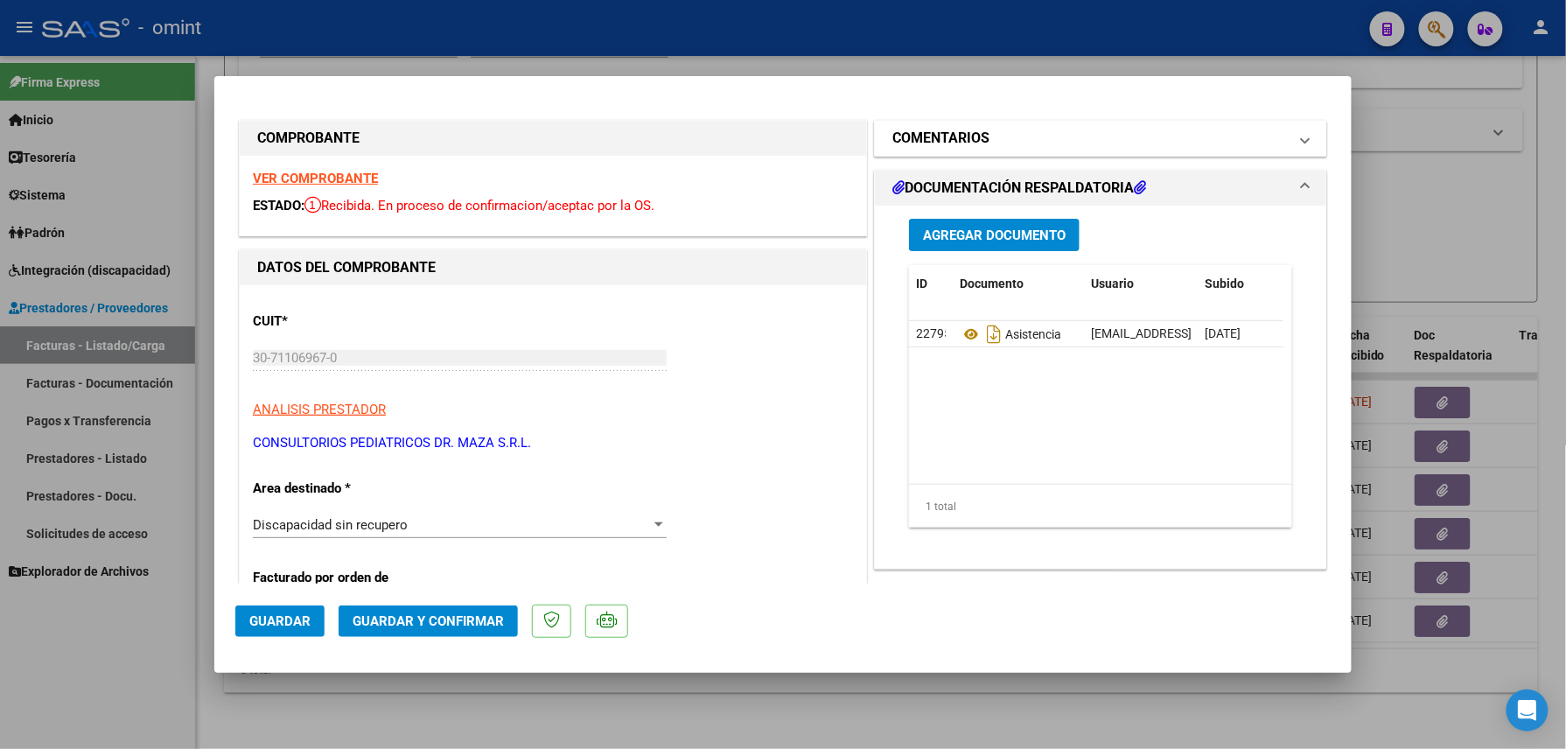
click at [976, 155] on mat-expansion-panel-header "COMENTARIOS" at bounding box center [1100, 138] width 451 height 35
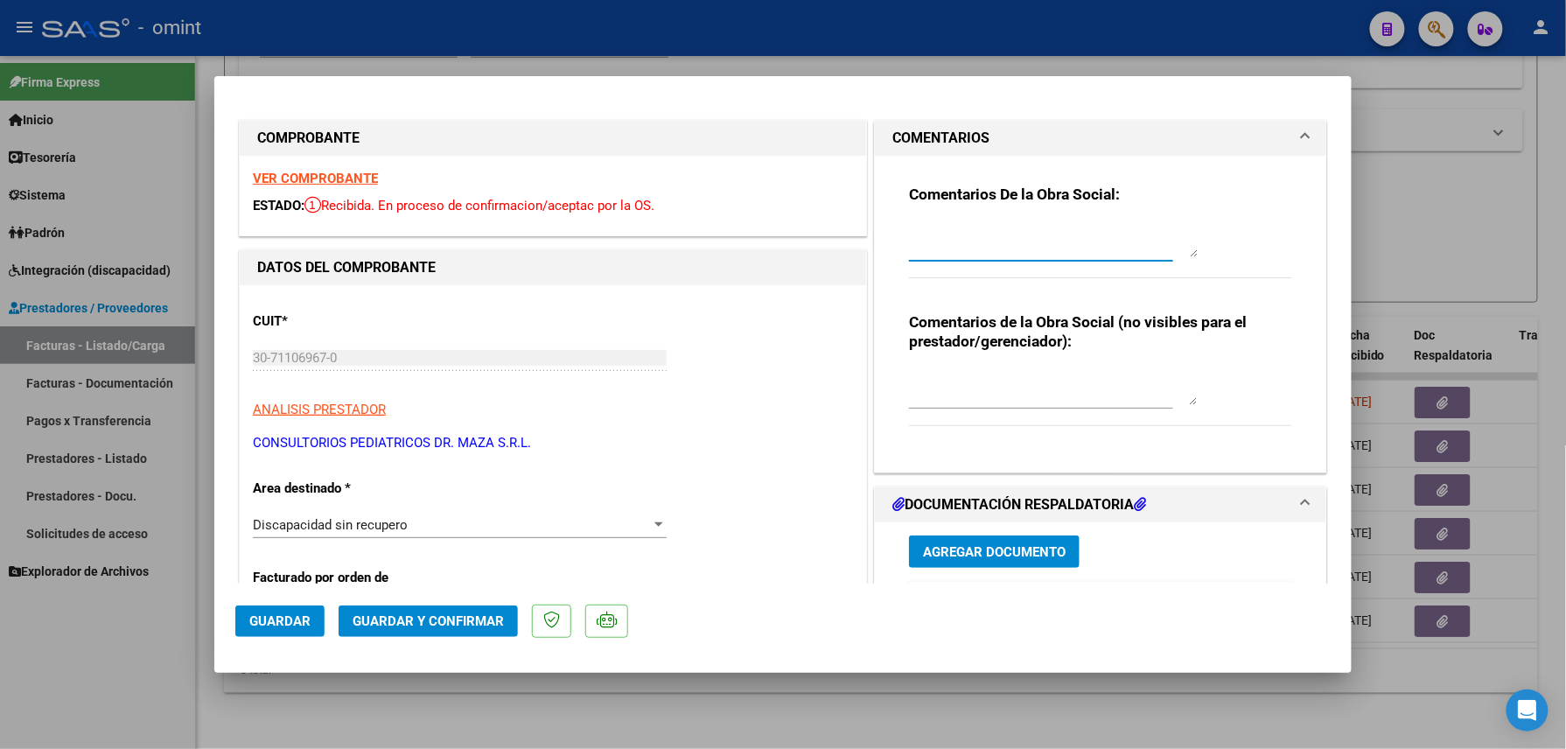
click at [1012, 226] on textarea at bounding box center [1053, 239] width 289 height 35
paste textarea "LIVELI NOTARIO [PERSON_NAME]"
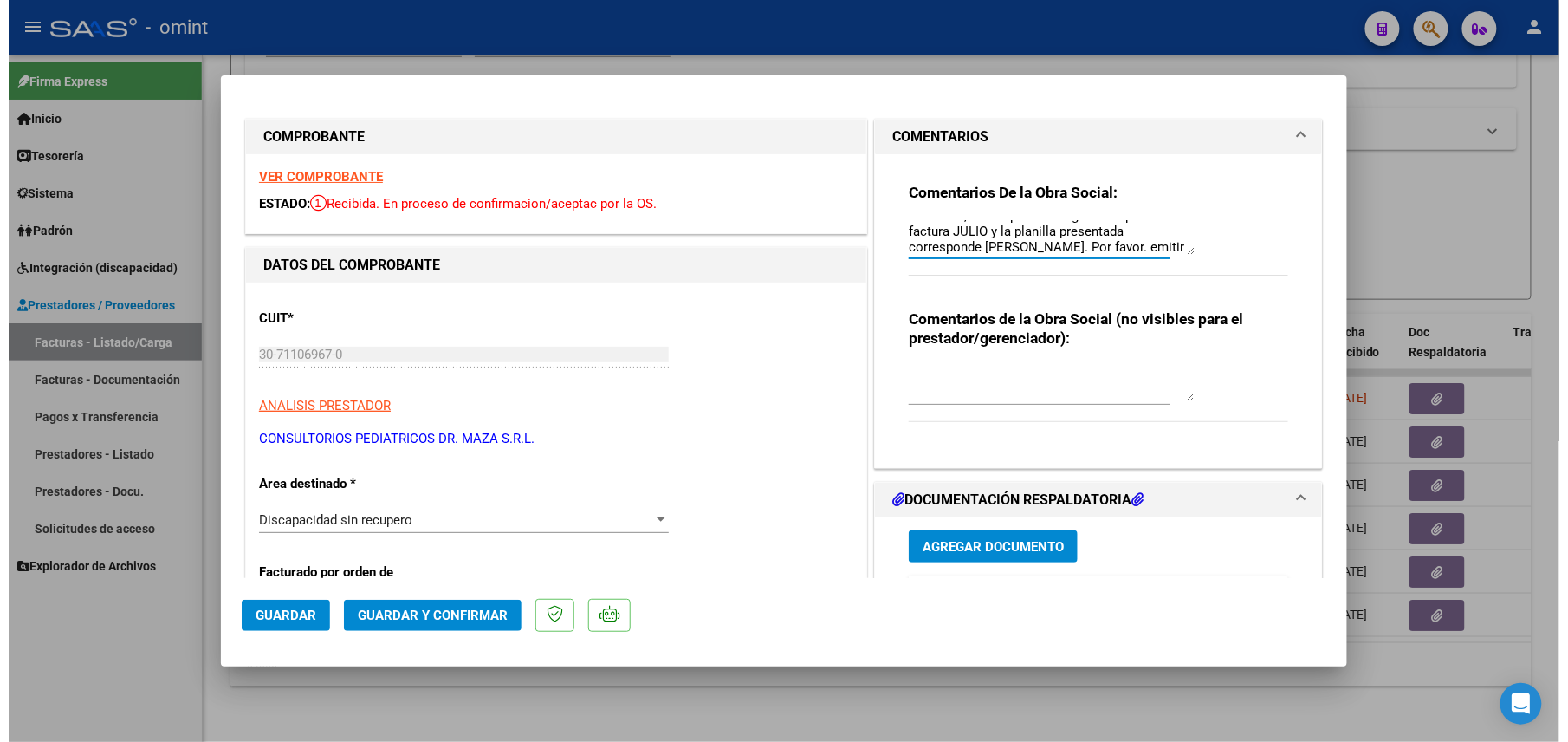
scroll to position [45, 0]
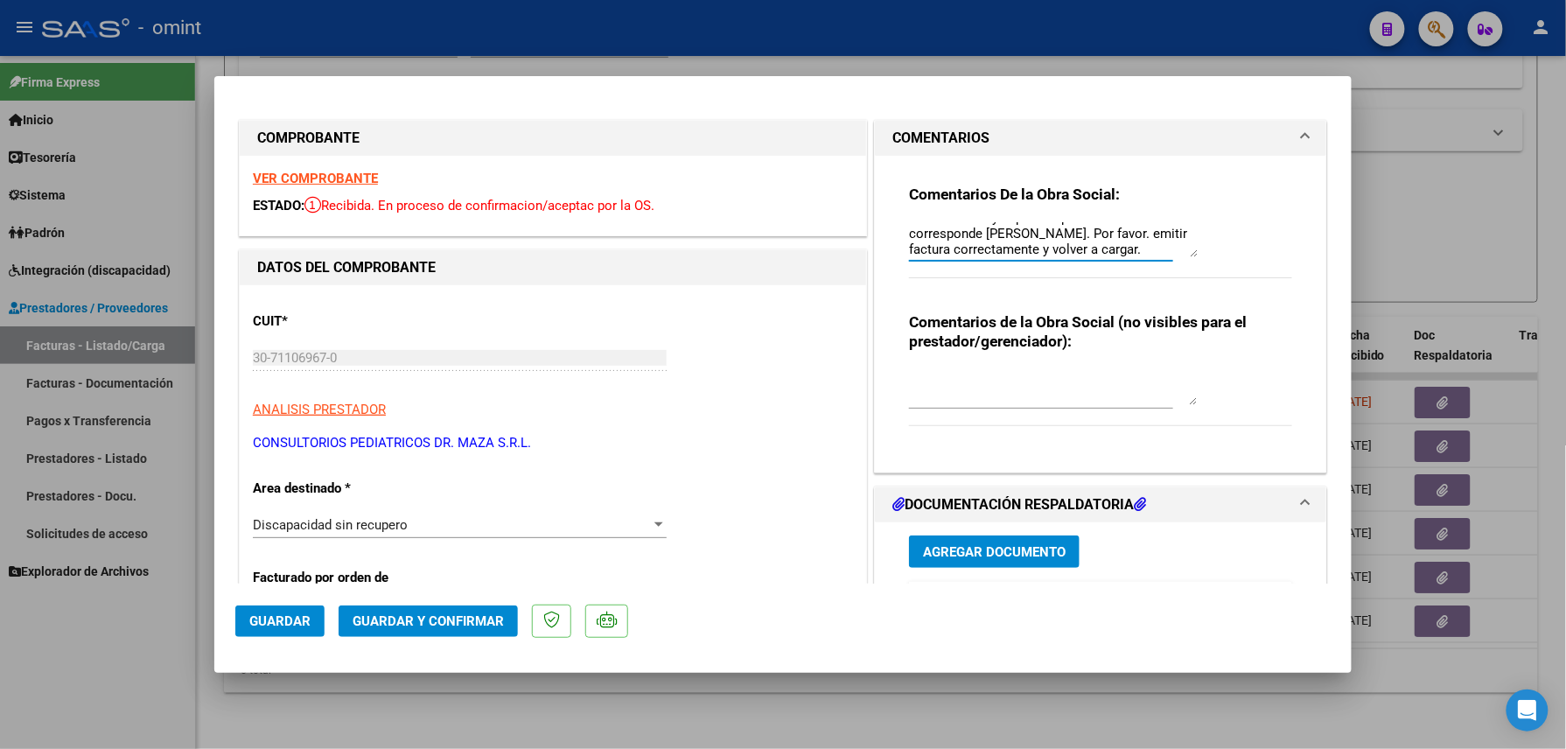
type textarea "LIVELI NOTARIO [PERSON_NAME]: debe refacturar, el comprobante figura con period…"
click at [414, 634] on button "Guardar y Confirmar" at bounding box center [428, 620] width 179 height 31
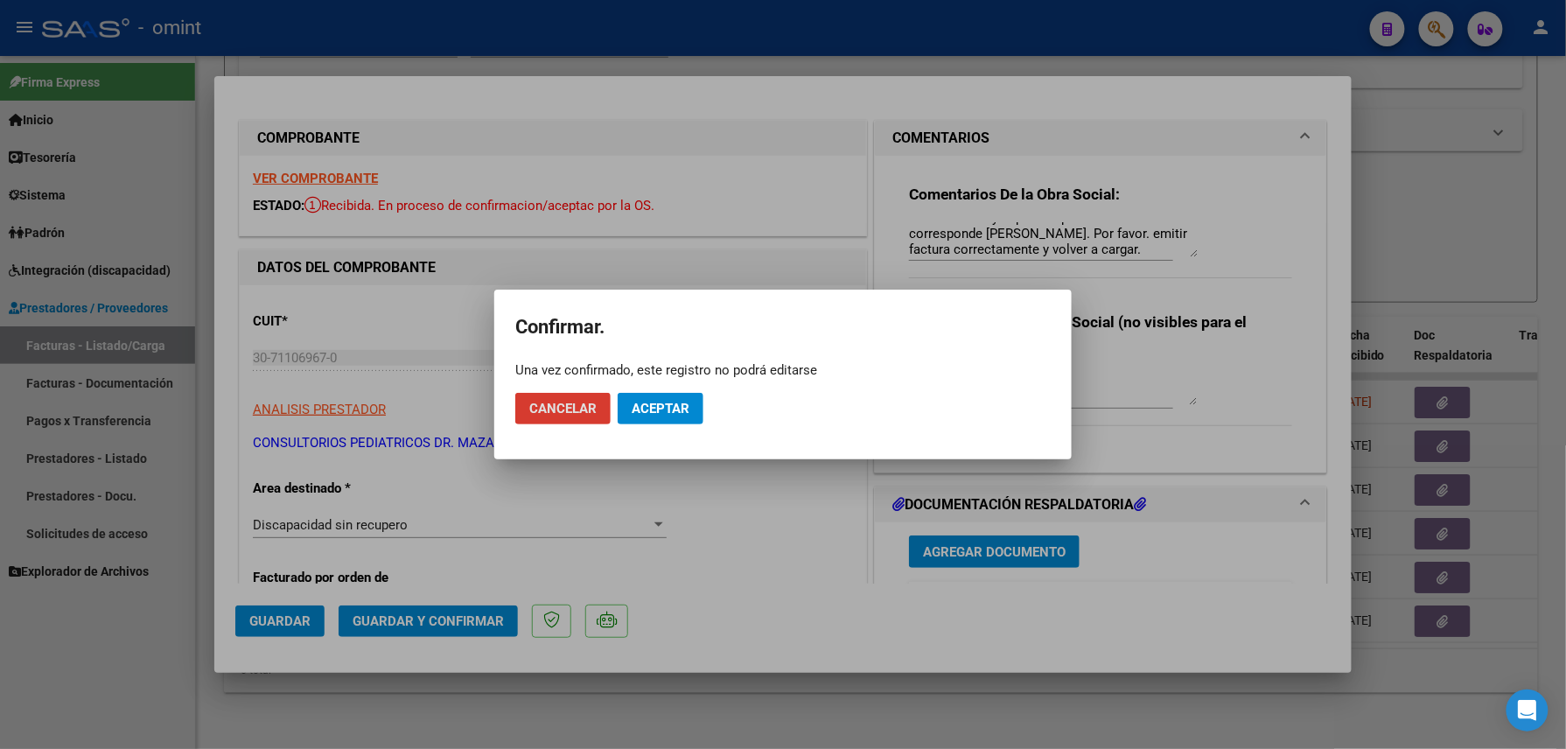
click at [659, 402] on span "Aceptar" at bounding box center [661, 409] width 58 height 16
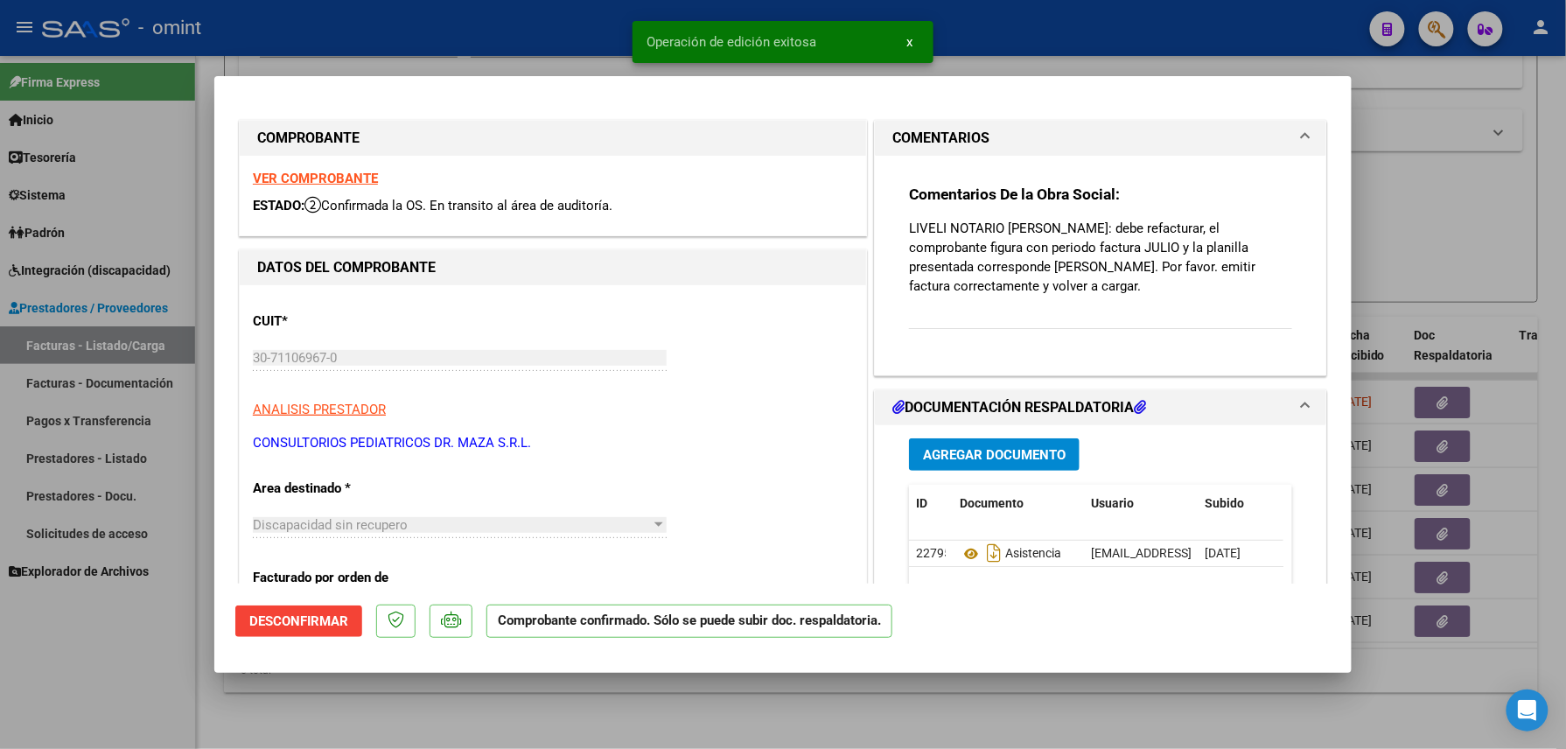
click at [407, 731] on div at bounding box center [783, 374] width 1566 height 749
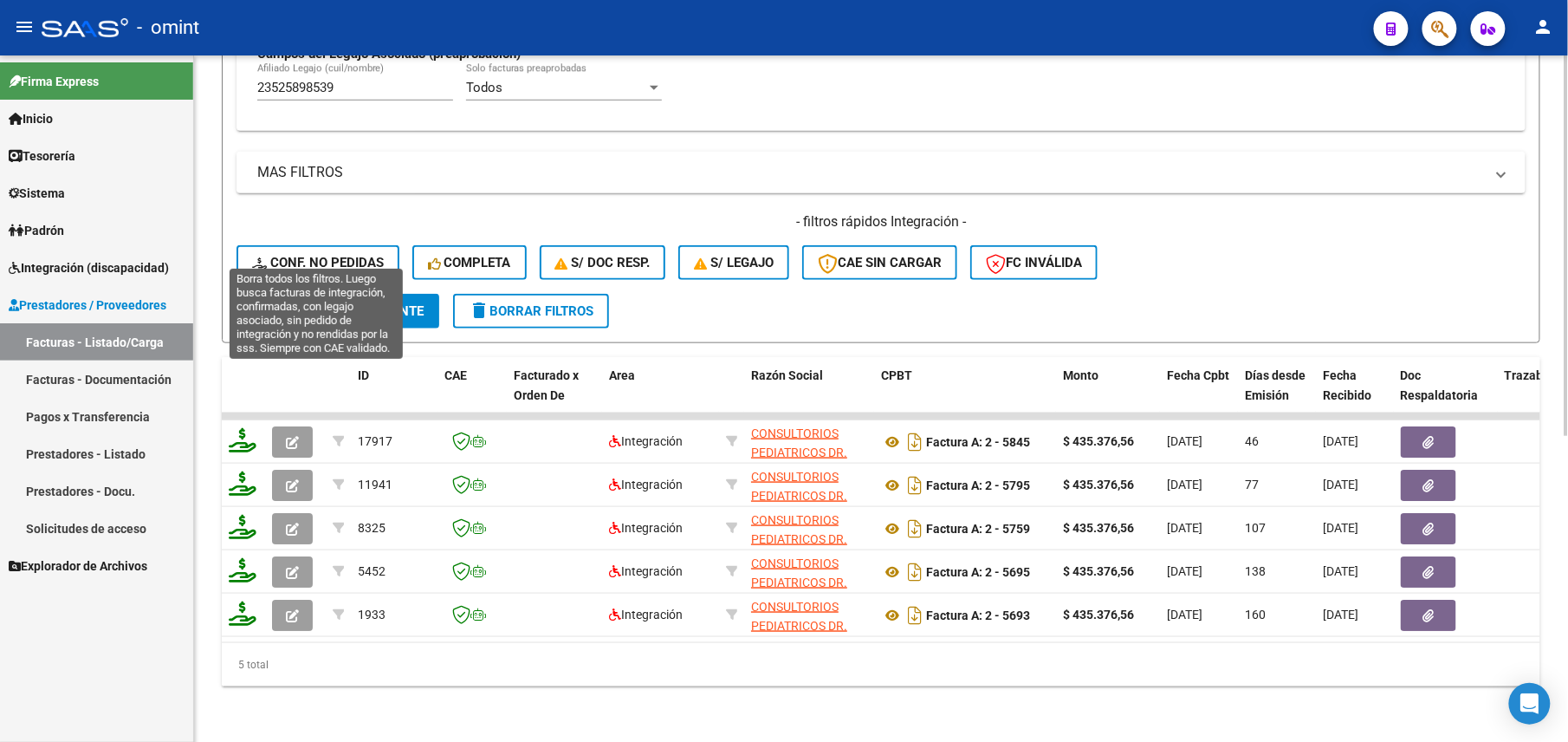
scroll to position [321, 0]
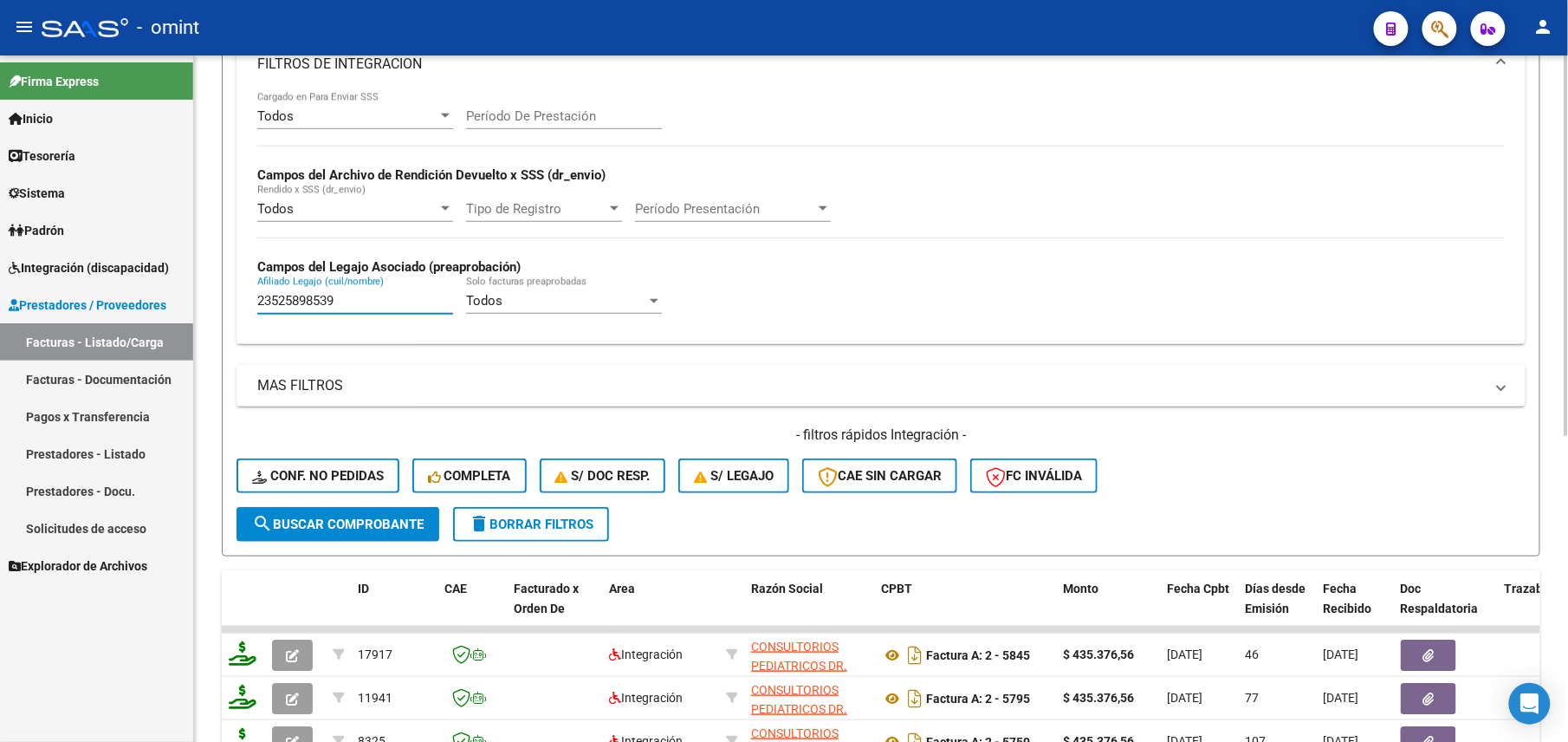
drag, startPoint x: 354, startPoint y: 295, endPoint x: 219, endPoint y: 289, distance: 135.1
click at [219, 289] on div "Video tutorial PRESTADORES -> Listado de CPBTs Emitidos por Prestadores / Prove…" at bounding box center [881, 345] width 1374 height 1220
paste input "3419250"
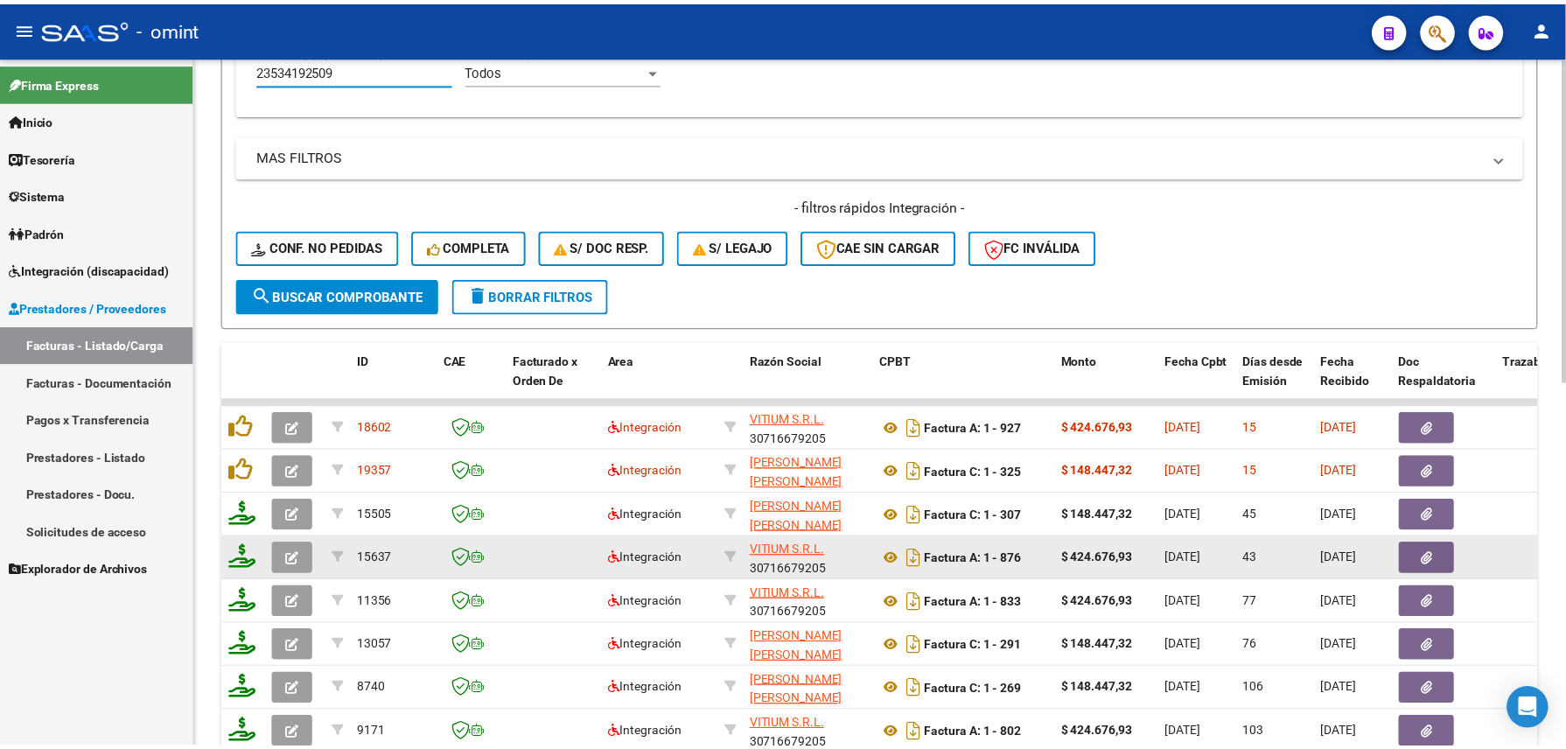
scroll to position [777, 0]
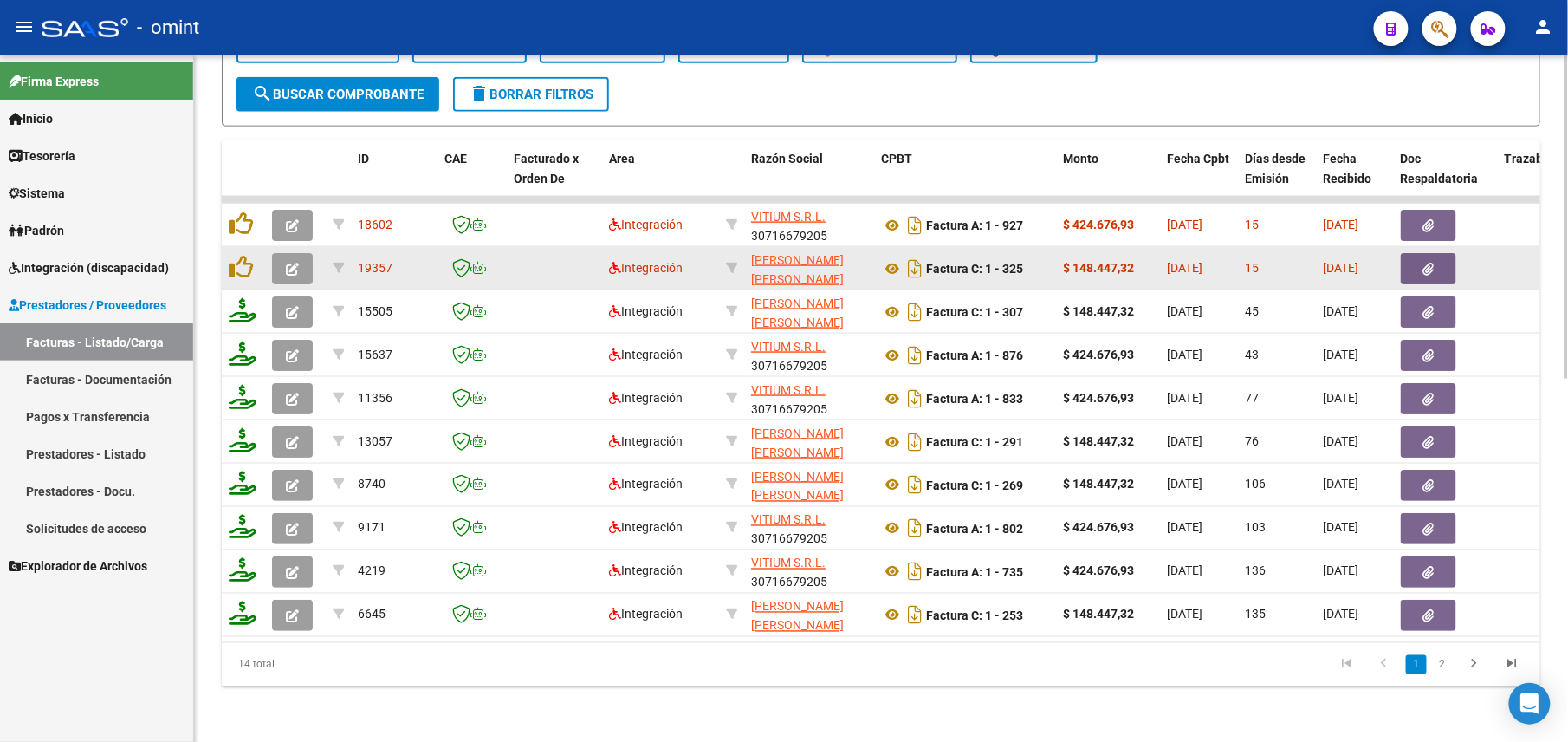
type input "23534192509"
click at [286, 263] on icon "button" at bounding box center [292, 268] width 13 height 13
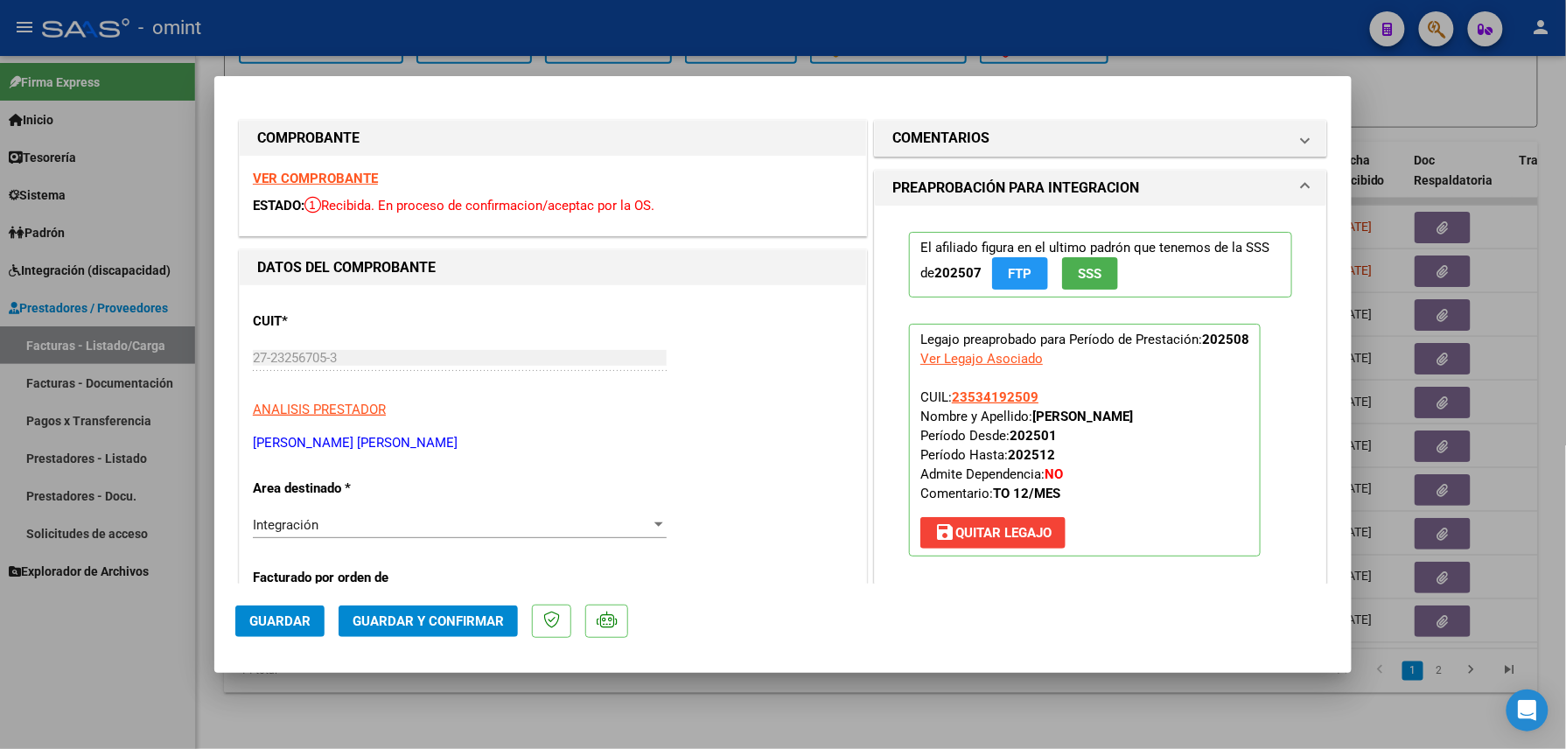
click at [348, 182] on strong "VER COMPROBANTE" at bounding box center [315, 179] width 125 height 16
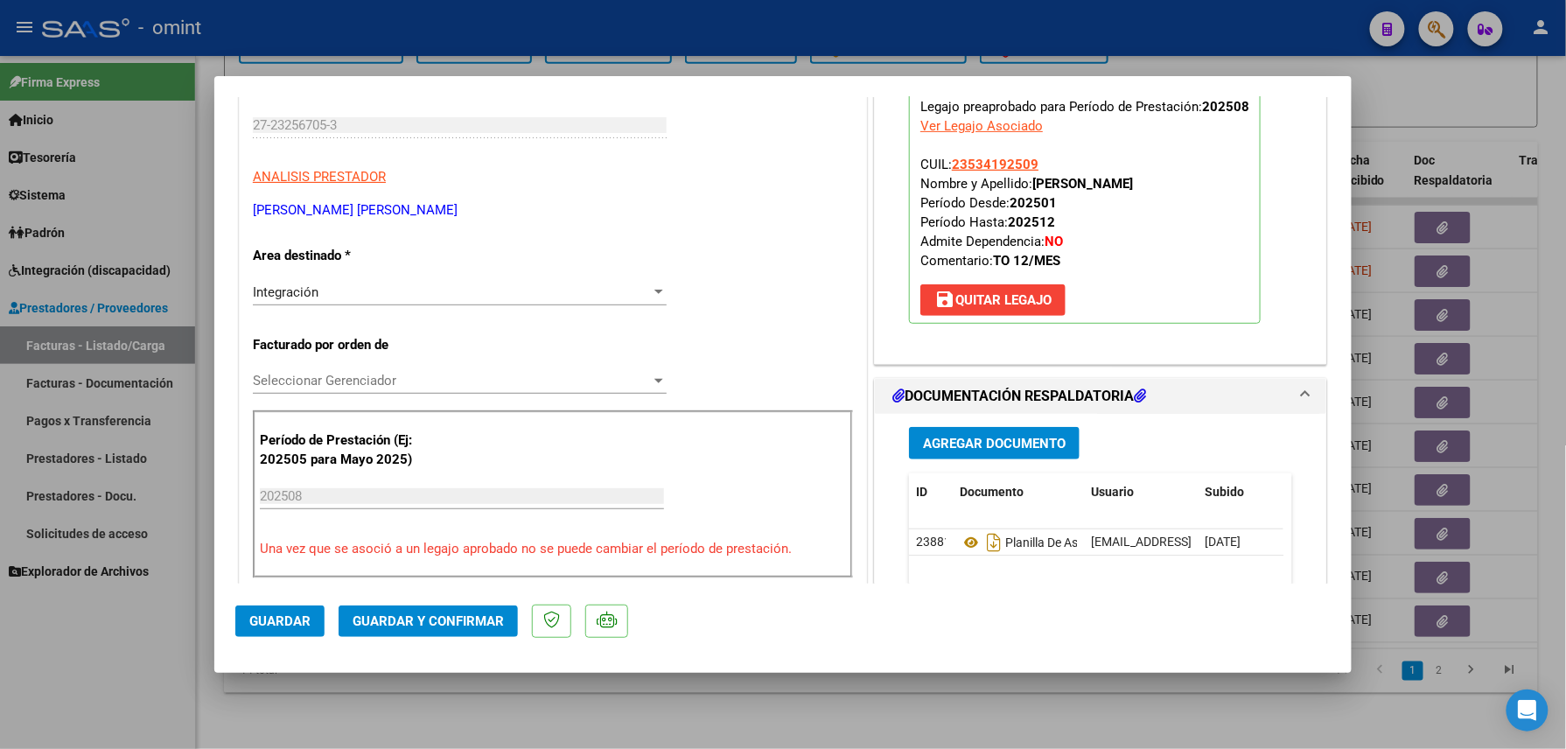
scroll to position [350, 0]
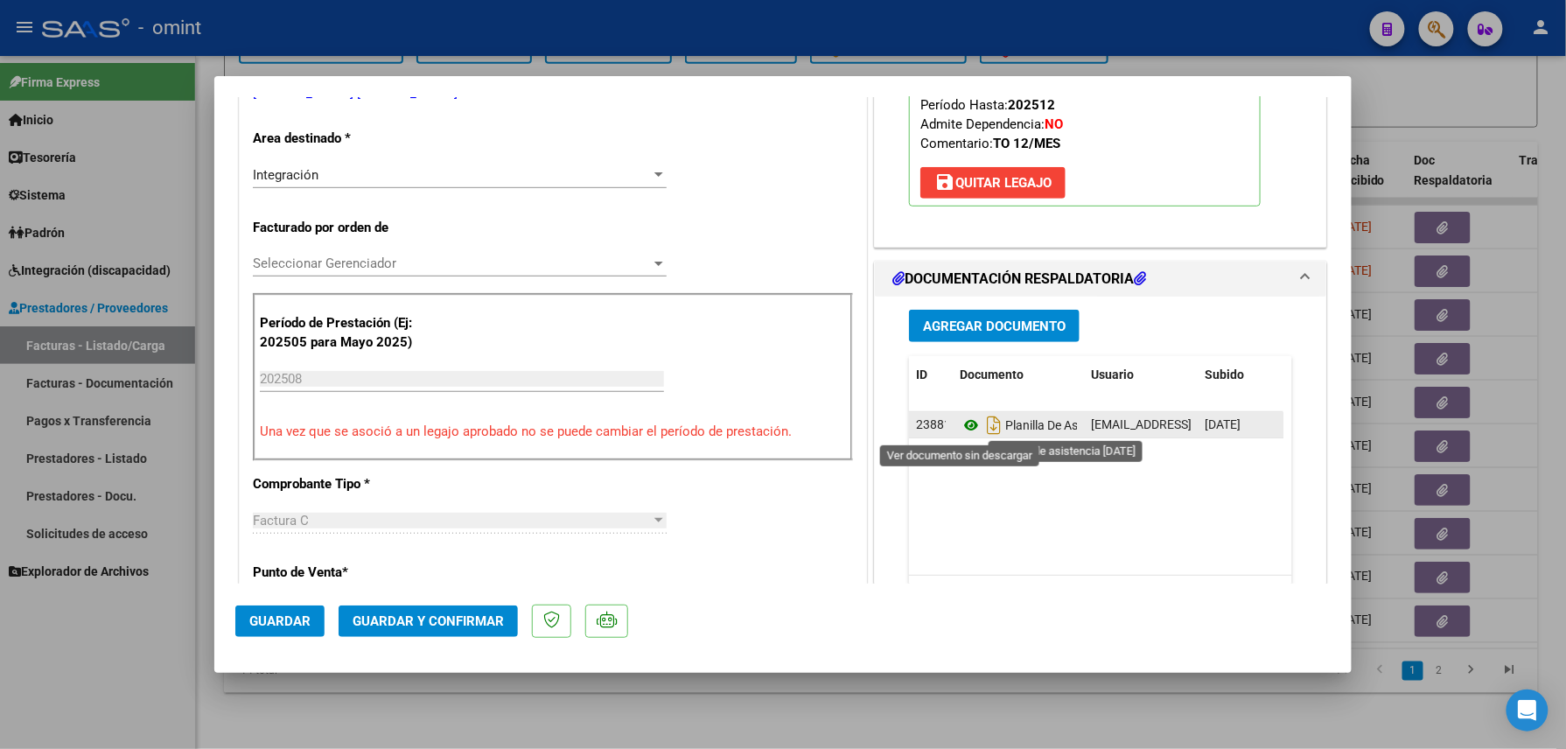
click at [960, 423] on icon at bounding box center [971, 425] width 23 height 21
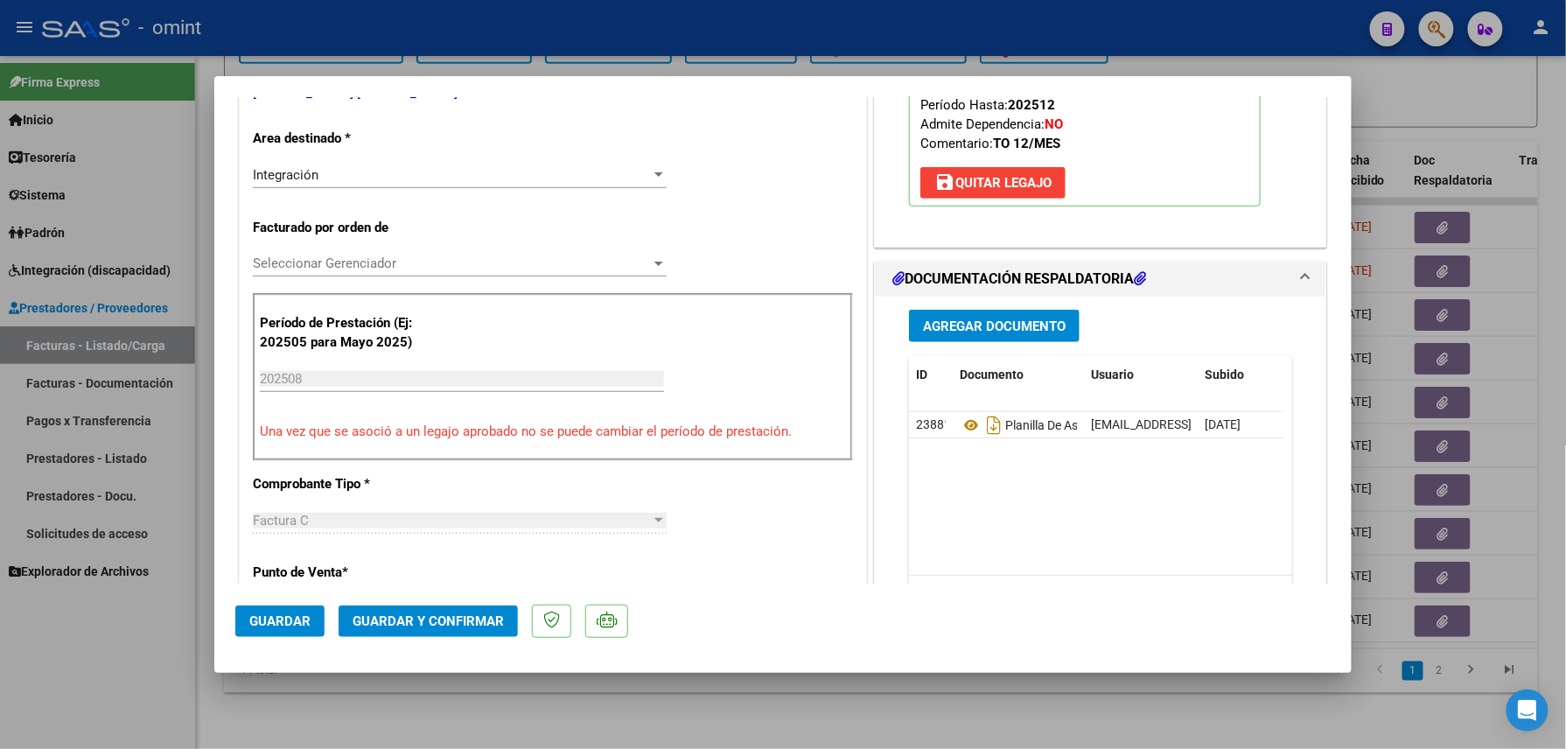
click at [441, 612] on button "Guardar y Confirmar" at bounding box center [428, 620] width 179 height 31
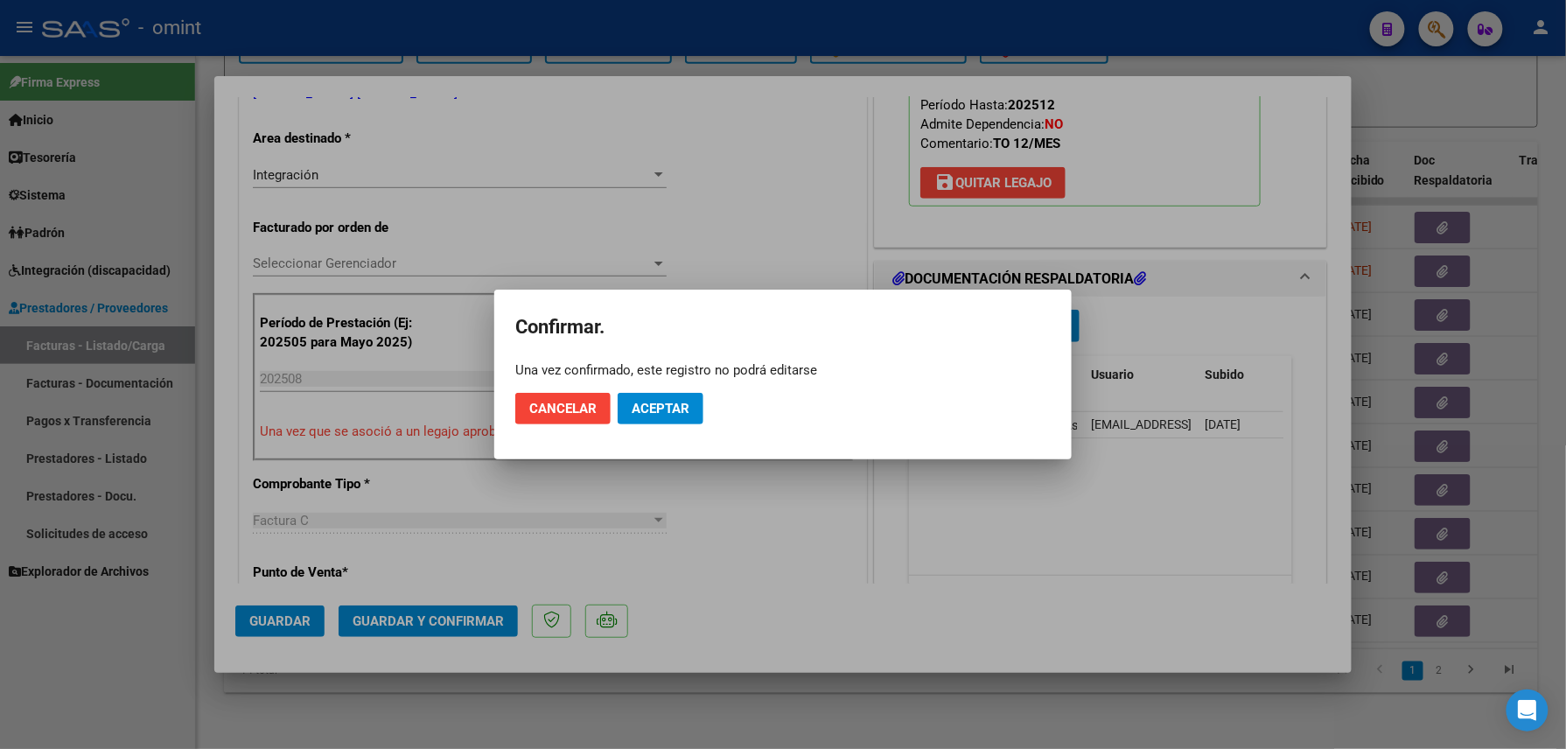
click at [624, 424] on mat-dialog-actions "Cancelar Aceptar" at bounding box center [782, 408] width 535 height 59
click at [646, 413] on span "Aceptar" at bounding box center [661, 409] width 58 height 16
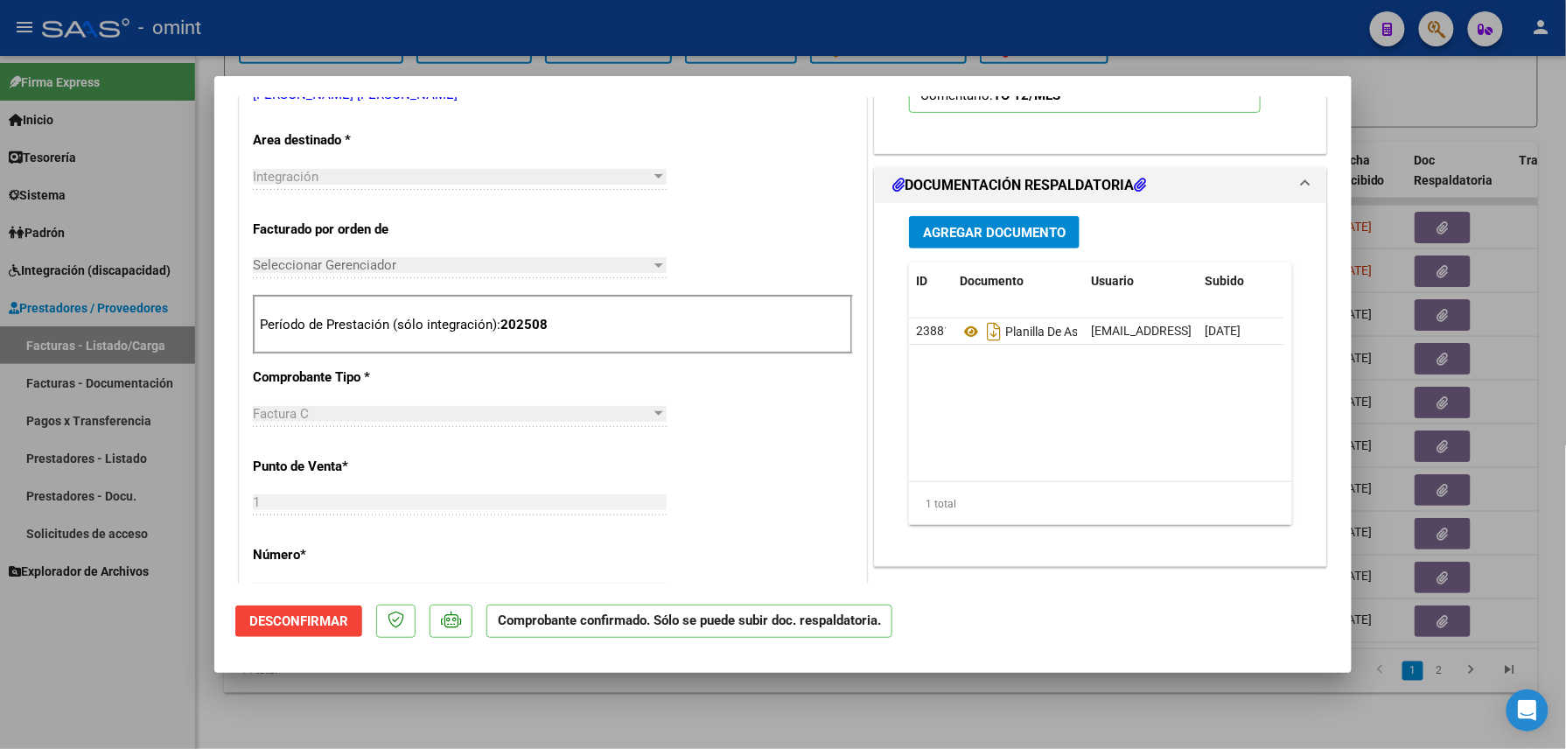
scroll to position [0, 0]
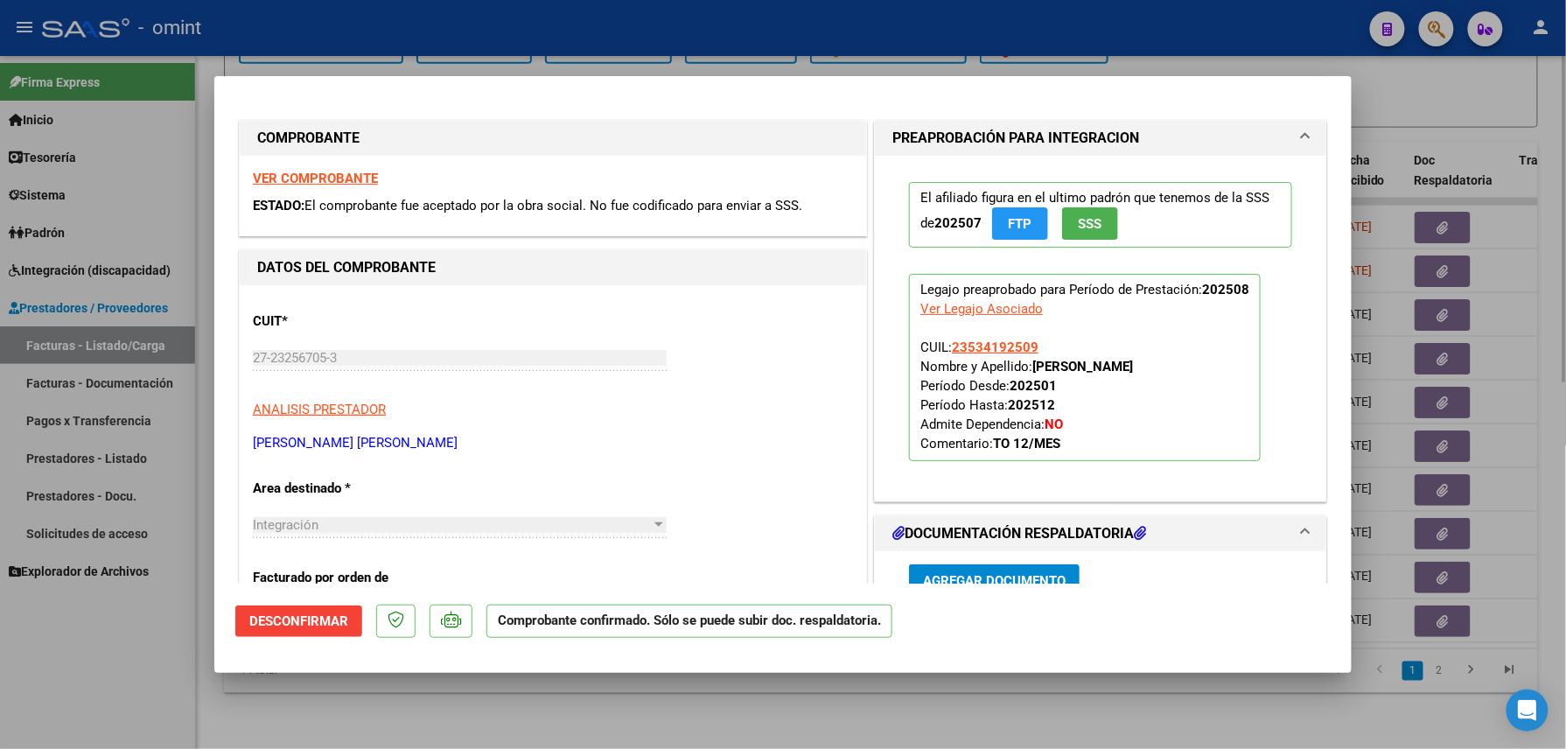
drag, startPoint x: 469, startPoint y: 721, endPoint x: 462, endPoint y: 710, distance: 12.6
click at [469, 719] on div at bounding box center [783, 374] width 1566 height 749
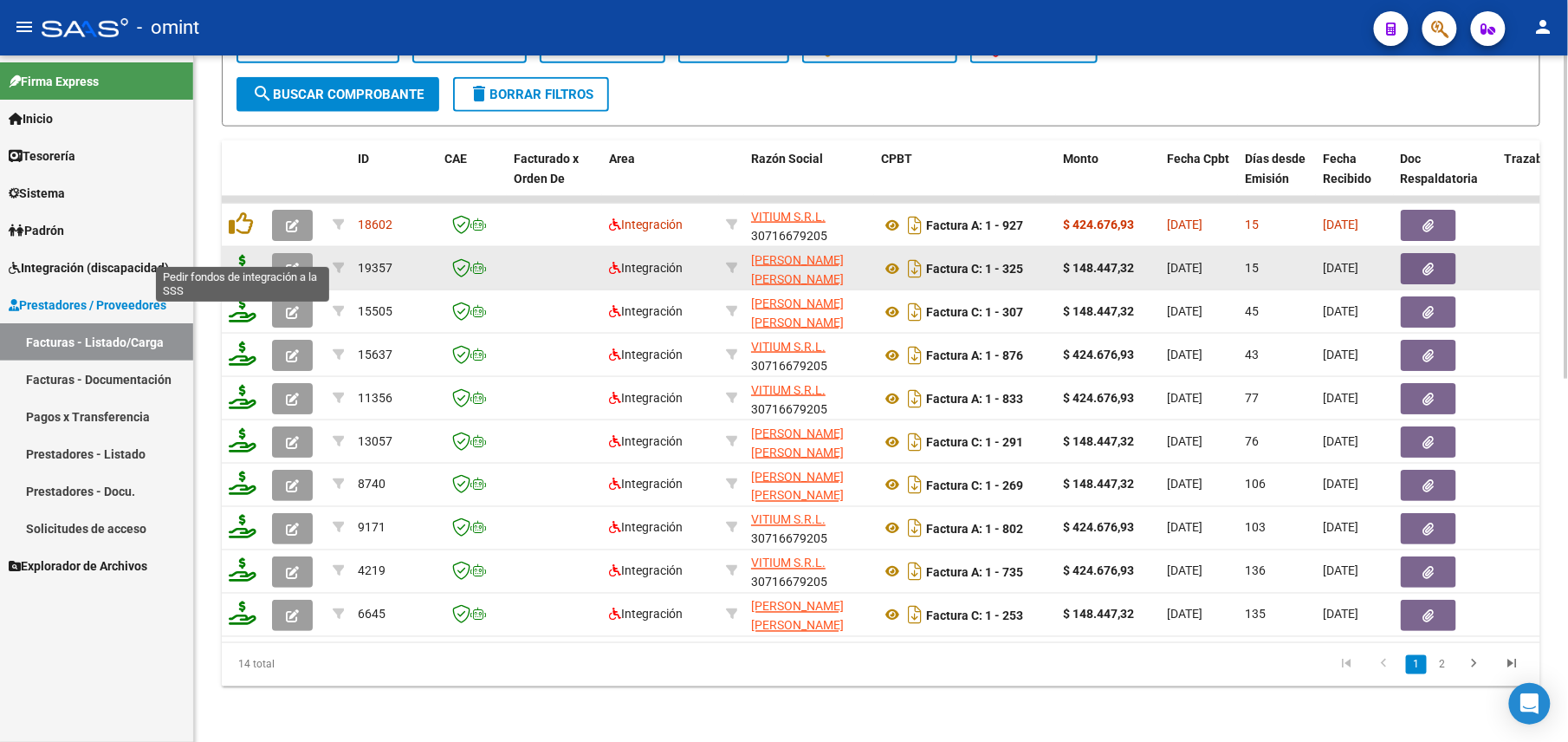
click at [248, 257] on icon at bounding box center [243, 266] width 28 height 24
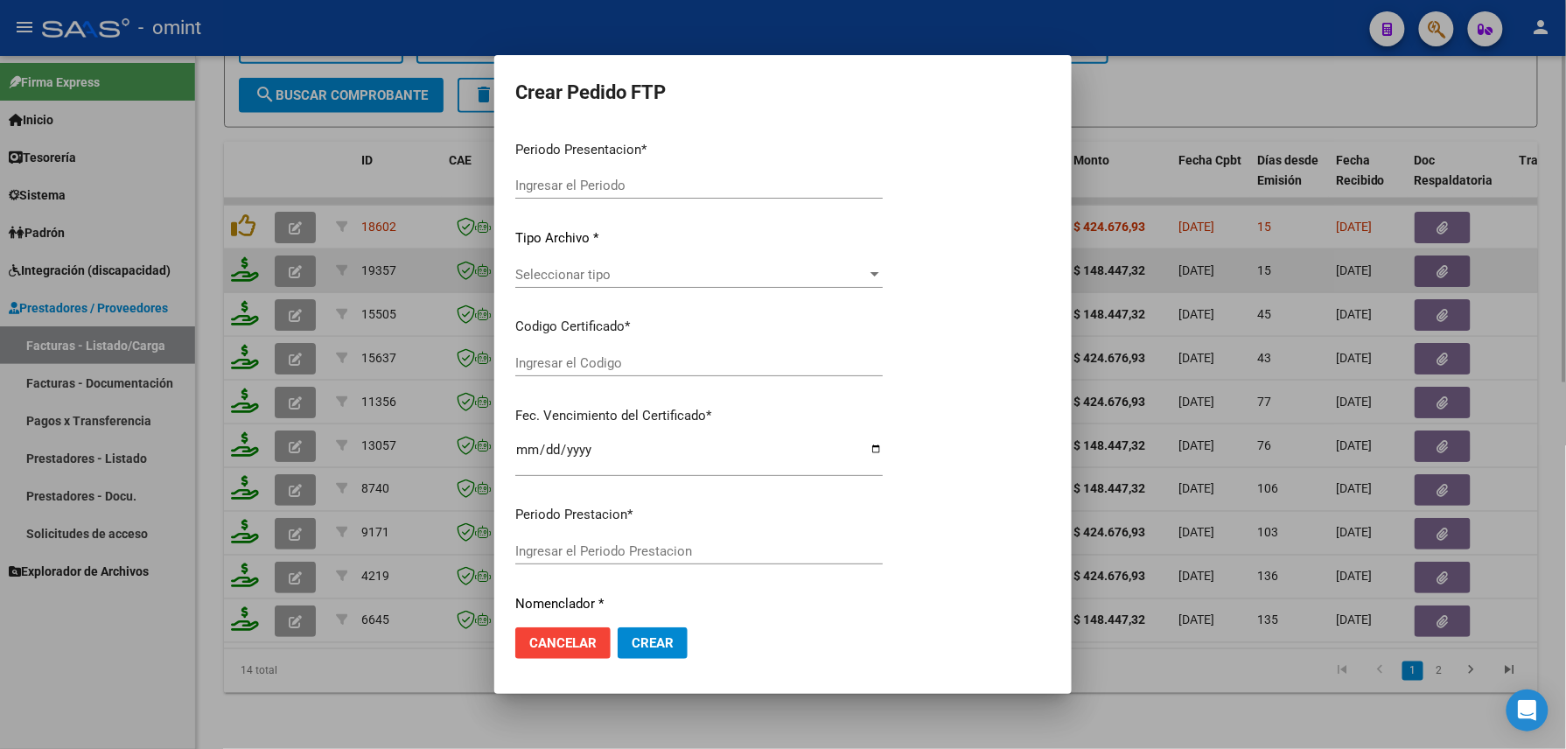
type input "202508"
type input "$ 148.447,32"
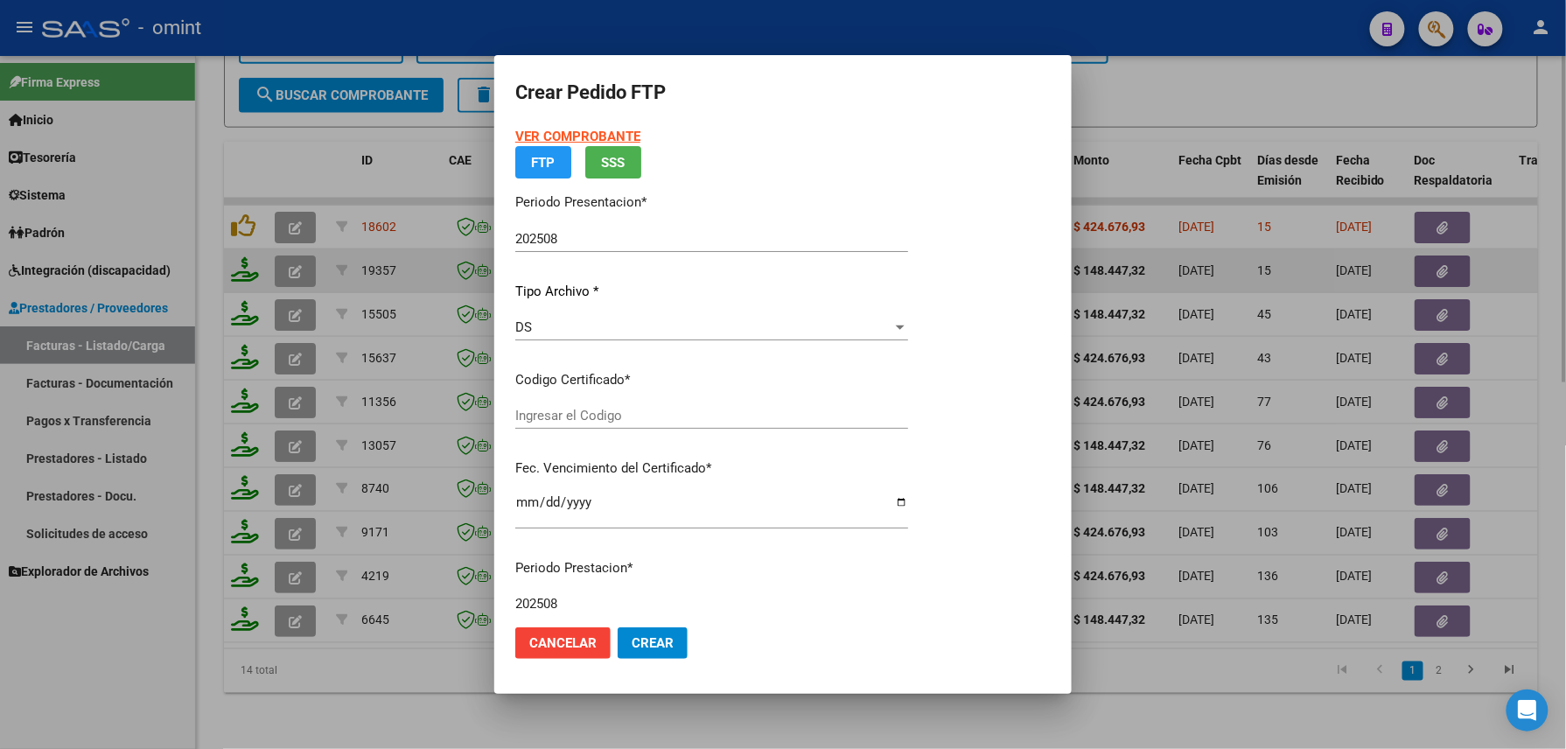
type input "9999058436"
type input "[DATE]"
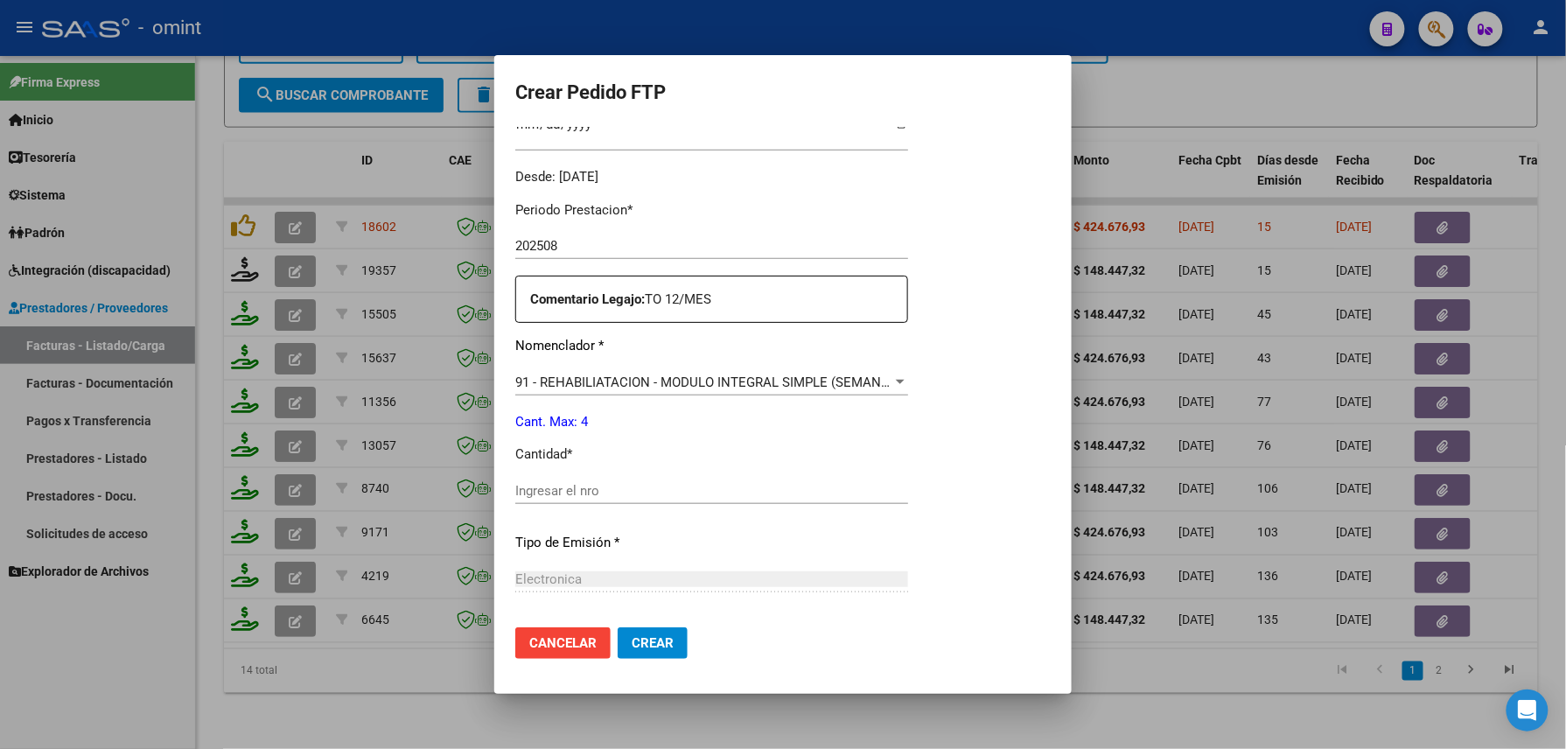
scroll to position [628, 0]
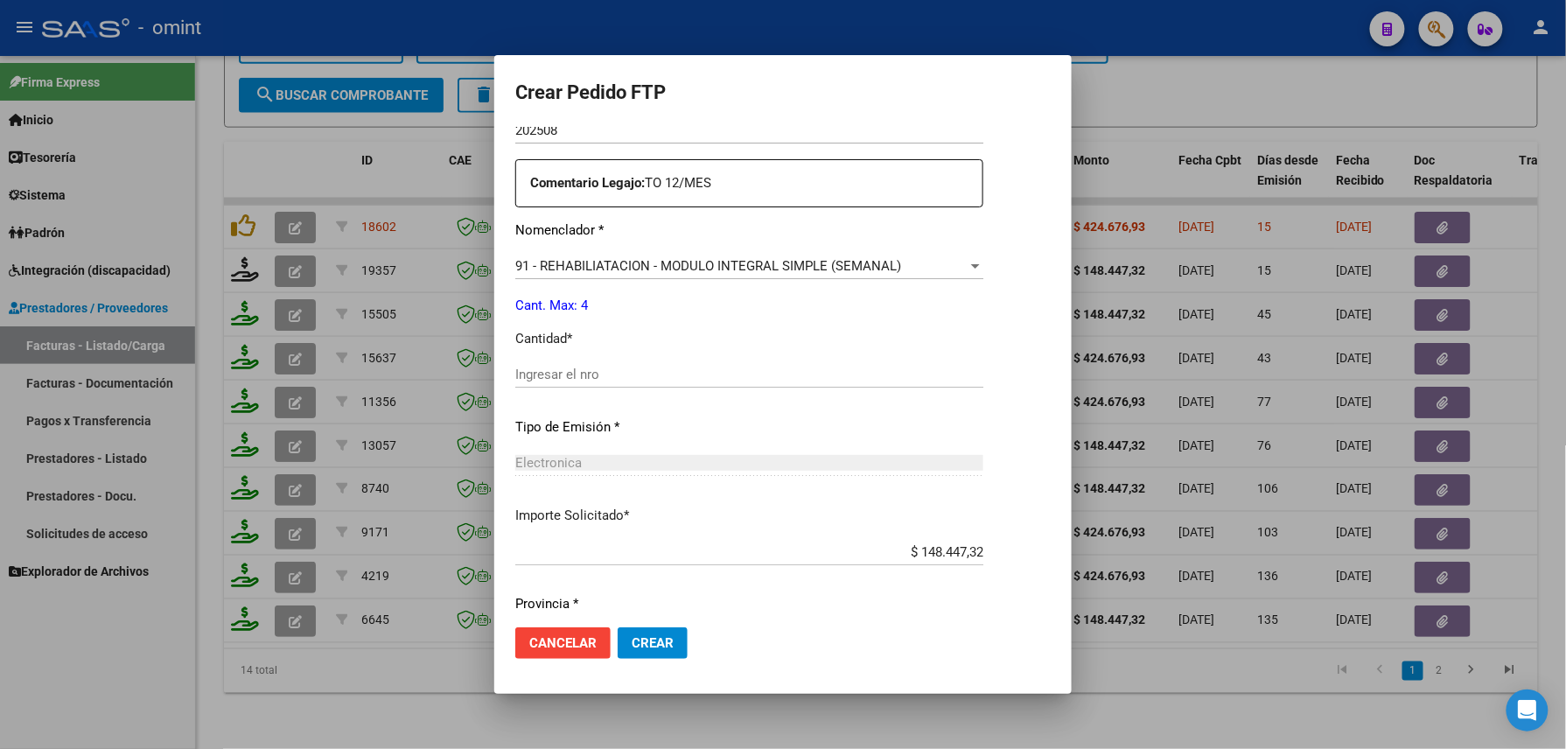
click at [614, 386] on div "Ingresar el nro" at bounding box center [749, 374] width 468 height 26
click at [617, 376] on input "Ingresar el nro" at bounding box center [749, 375] width 468 height 16
type input "4"
click at [639, 627] on button "Crear" at bounding box center [653, 642] width 70 height 31
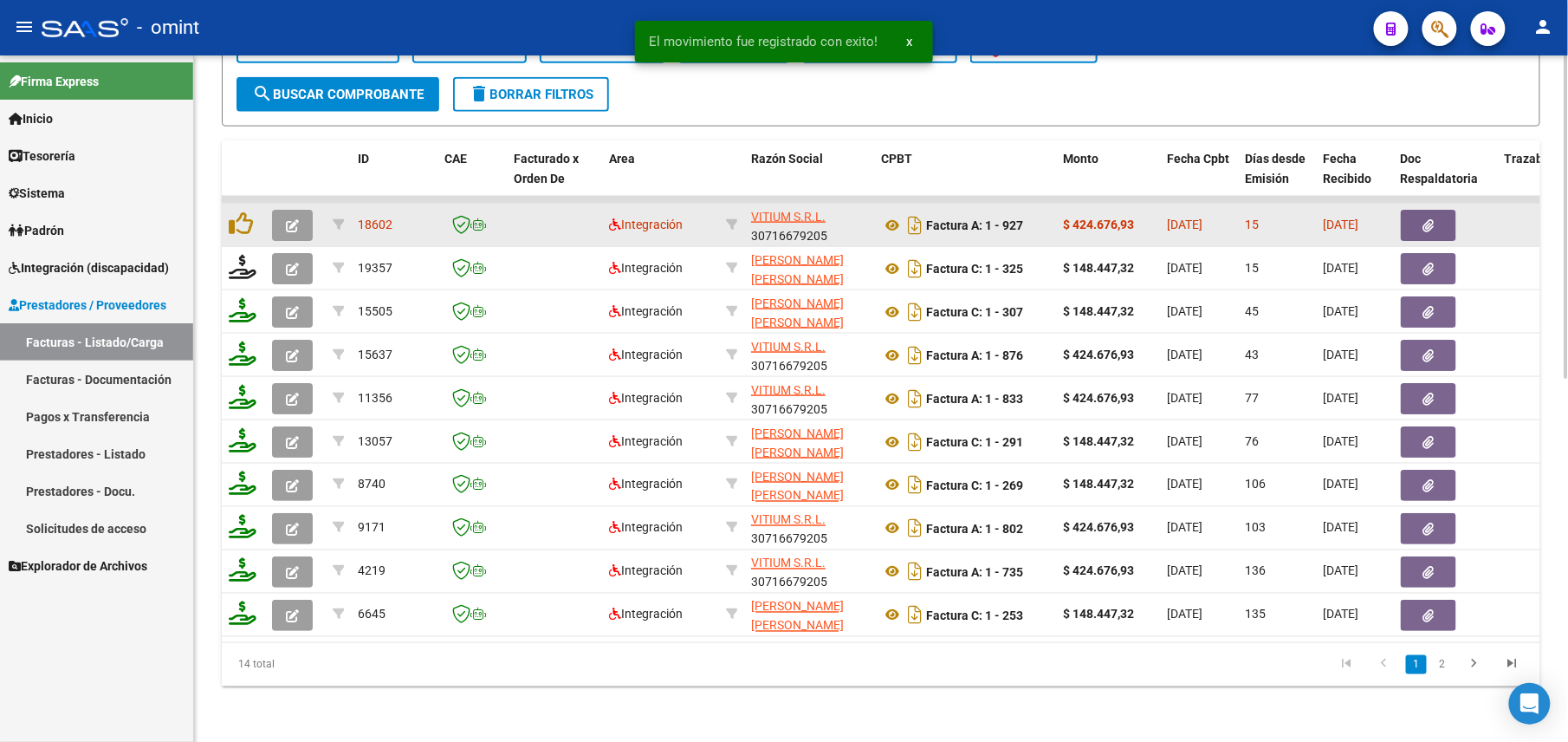
click at [291, 219] on icon "button" at bounding box center [292, 225] width 13 height 13
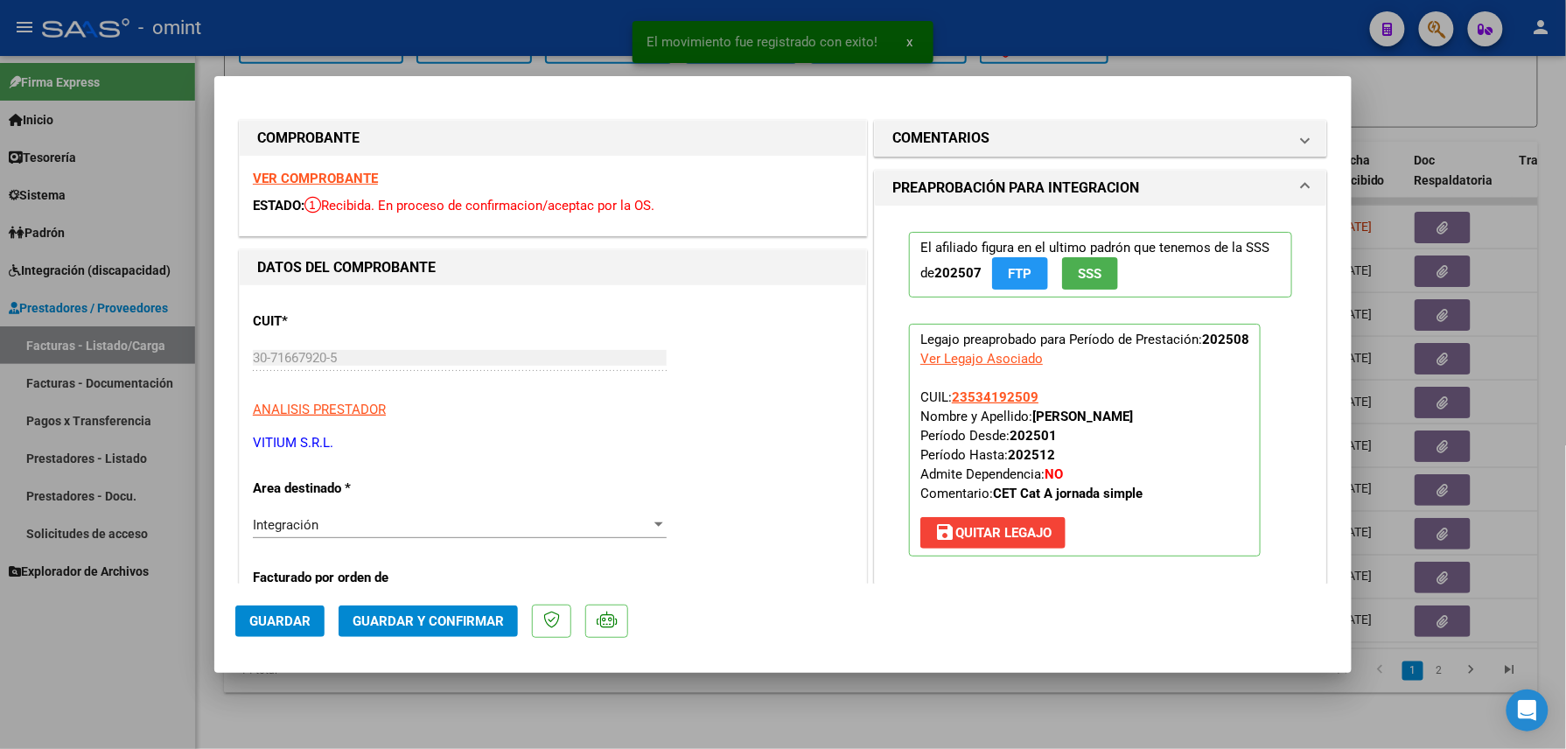
click at [317, 182] on strong "VER COMPROBANTE" at bounding box center [315, 179] width 125 height 16
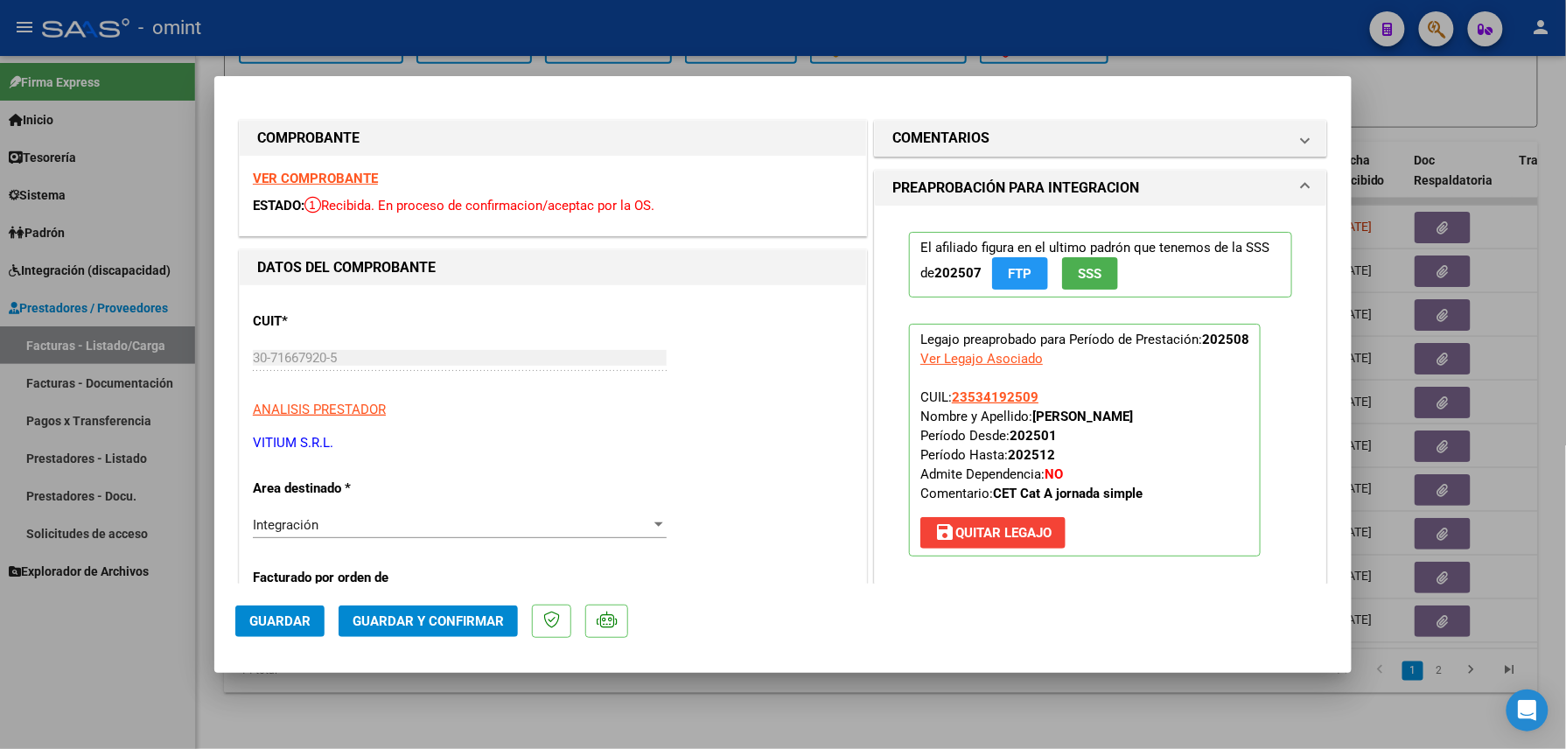
scroll to position [466, 0]
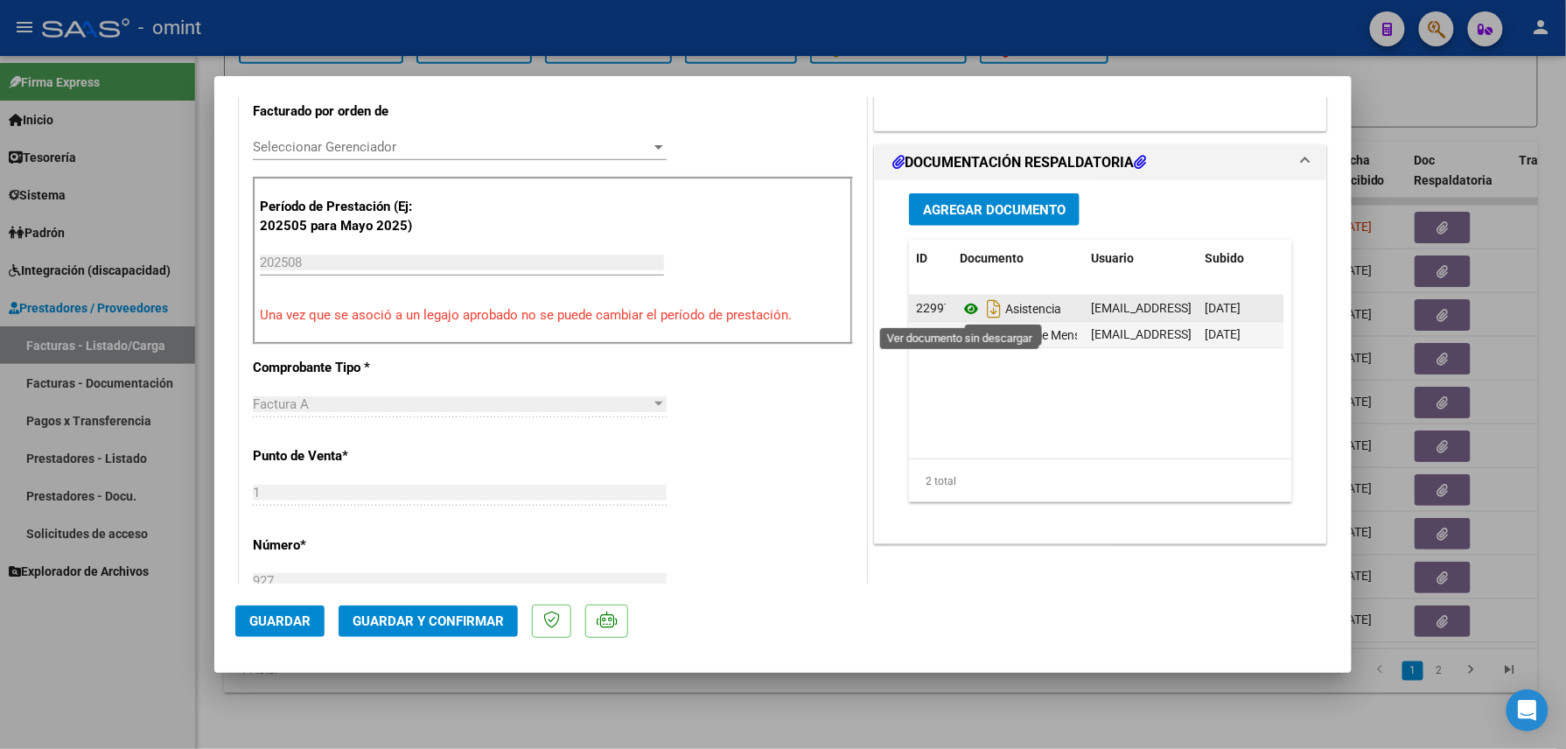
click at [960, 308] on icon at bounding box center [971, 308] width 23 height 21
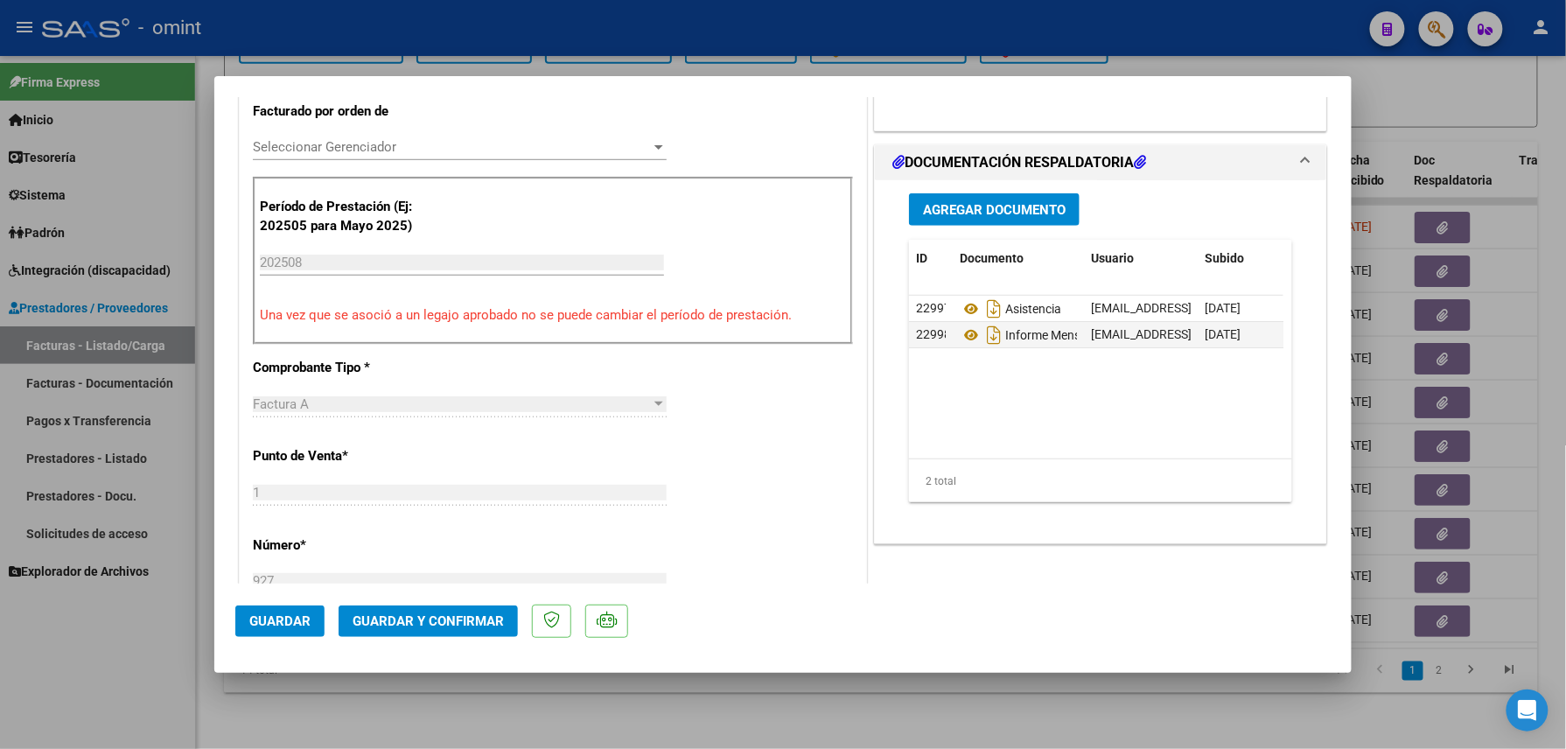
scroll to position [0, 0]
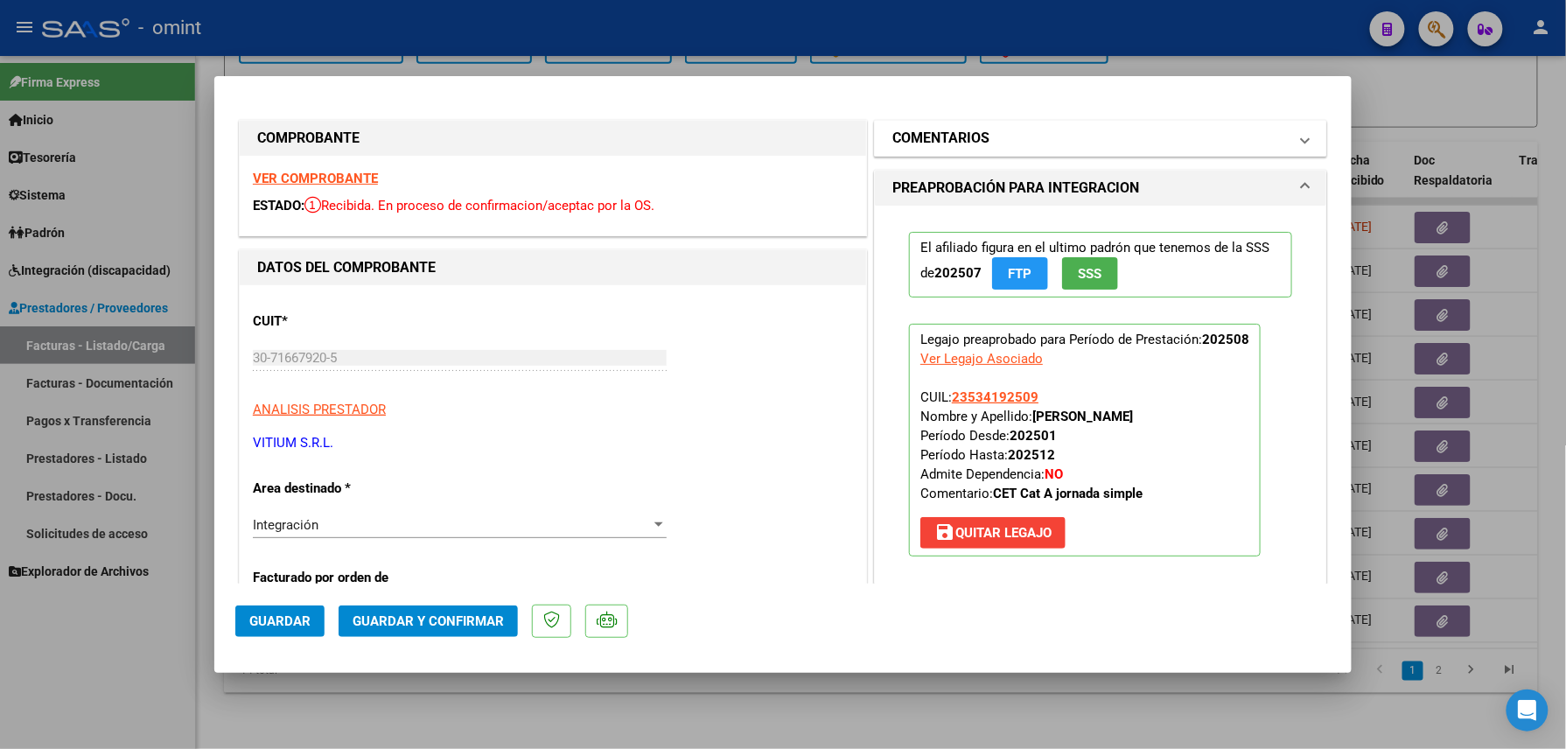
click at [1040, 135] on mat-panel-title "COMENTARIOS" at bounding box center [1089, 138] width 395 height 21
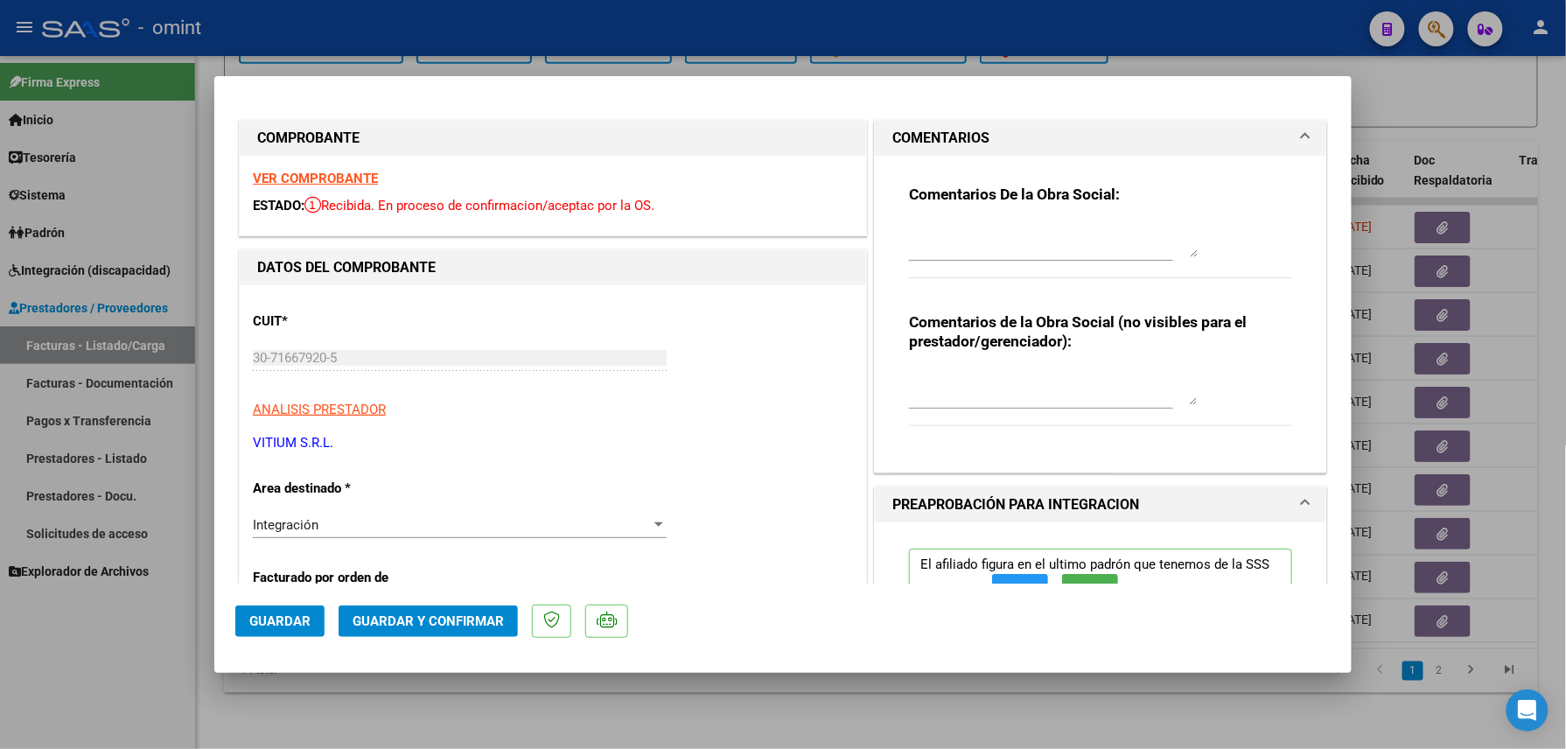
click at [959, 233] on textarea at bounding box center [1053, 239] width 289 height 35
paste textarea "El informe [PERSON_NAME] debe ser presentado por la familia del socio, no se ge…"
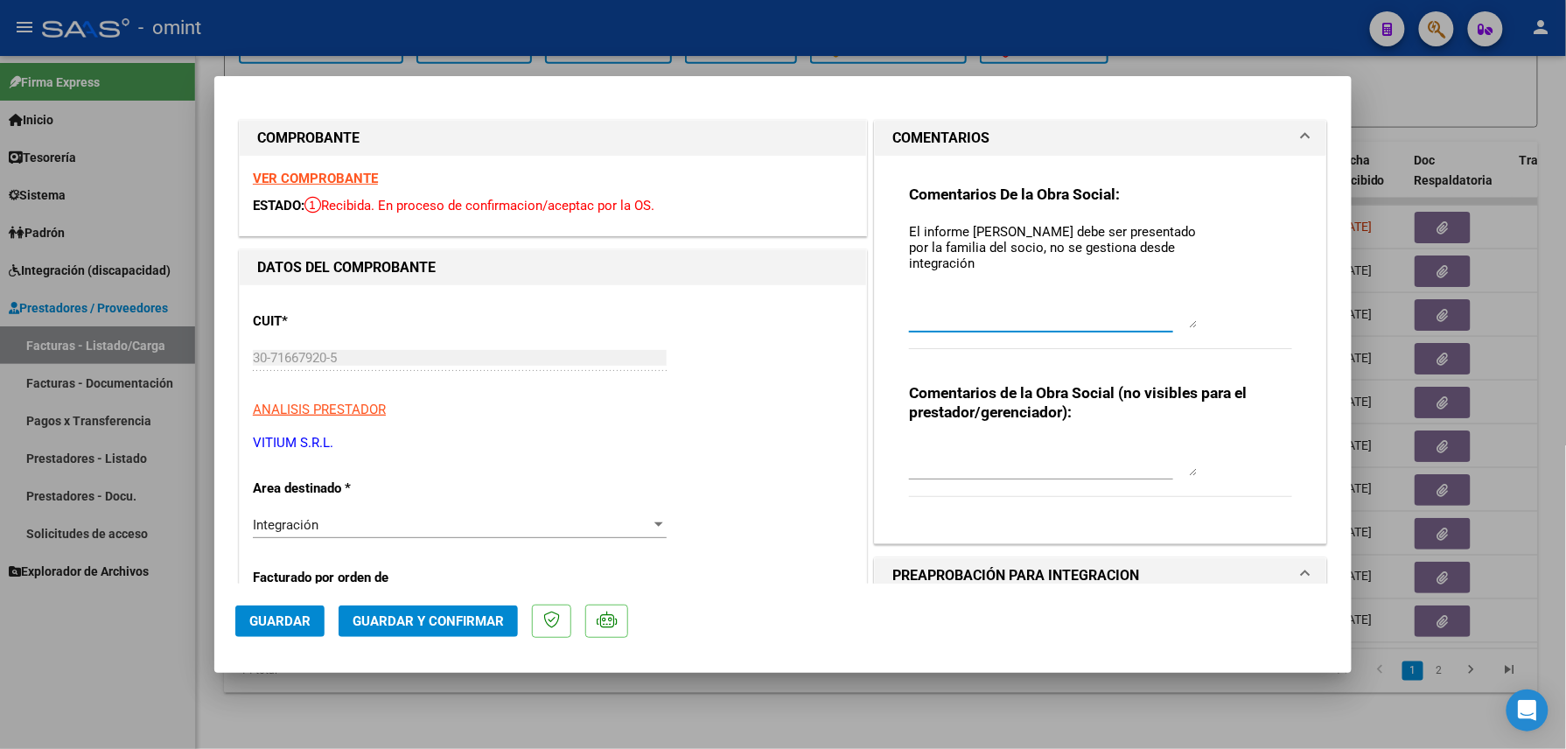
drag, startPoint x: 1181, startPoint y: 247, endPoint x: 1195, endPoint y: 319, distance: 73.9
click at [1195, 319] on div "Comentarios De la Obra Social: El informe semestral debe ser presentado por la …" at bounding box center [1100, 277] width 383 height 184
type textarea "El informe [PERSON_NAME] debe ser presentado por la familia del socio, no se ge…"
click at [480, 616] on span "Guardar y Confirmar" at bounding box center [428, 621] width 151 height 16
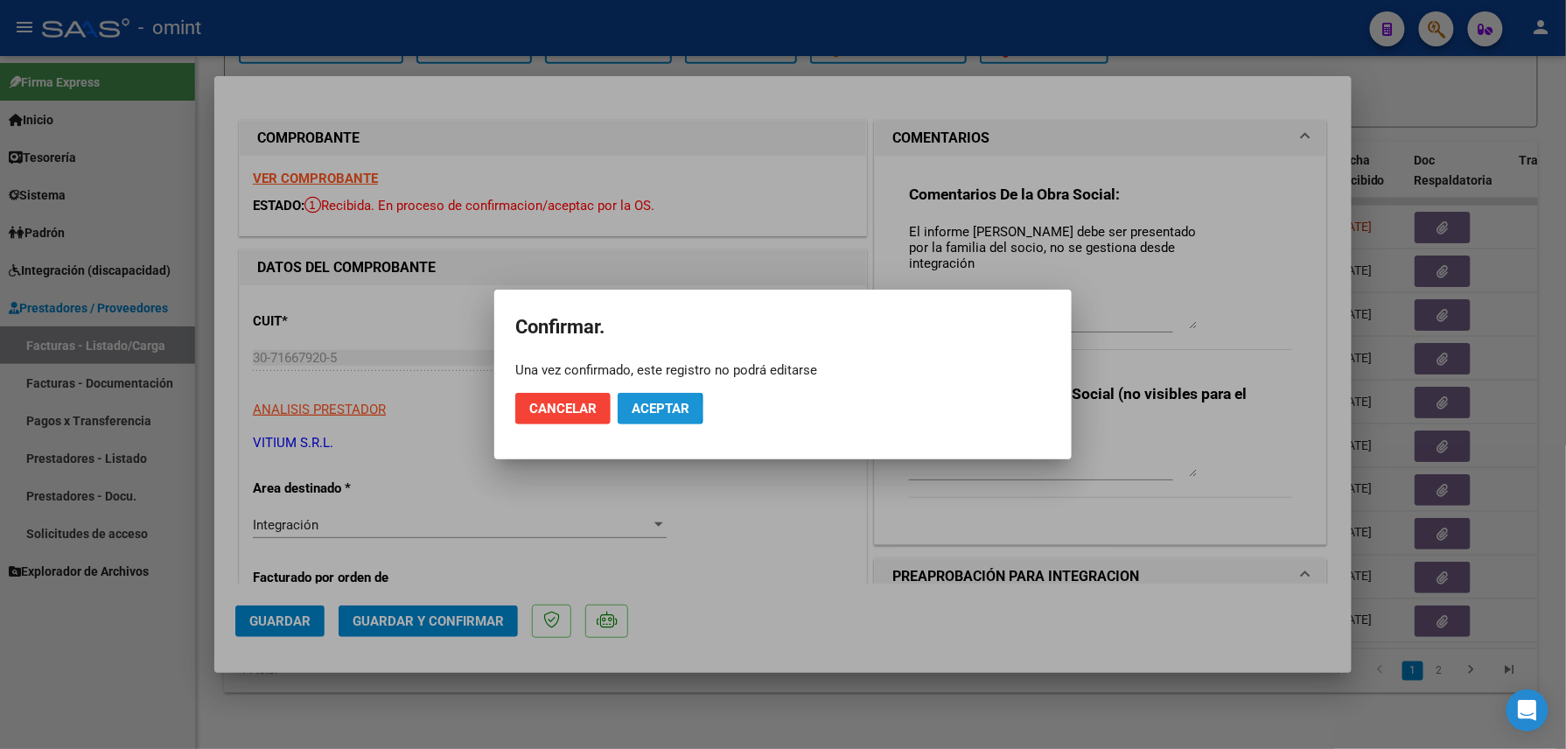
click at [632, 409] on span "Aceptar" at bounding box center [661, 409] width 58 height 16
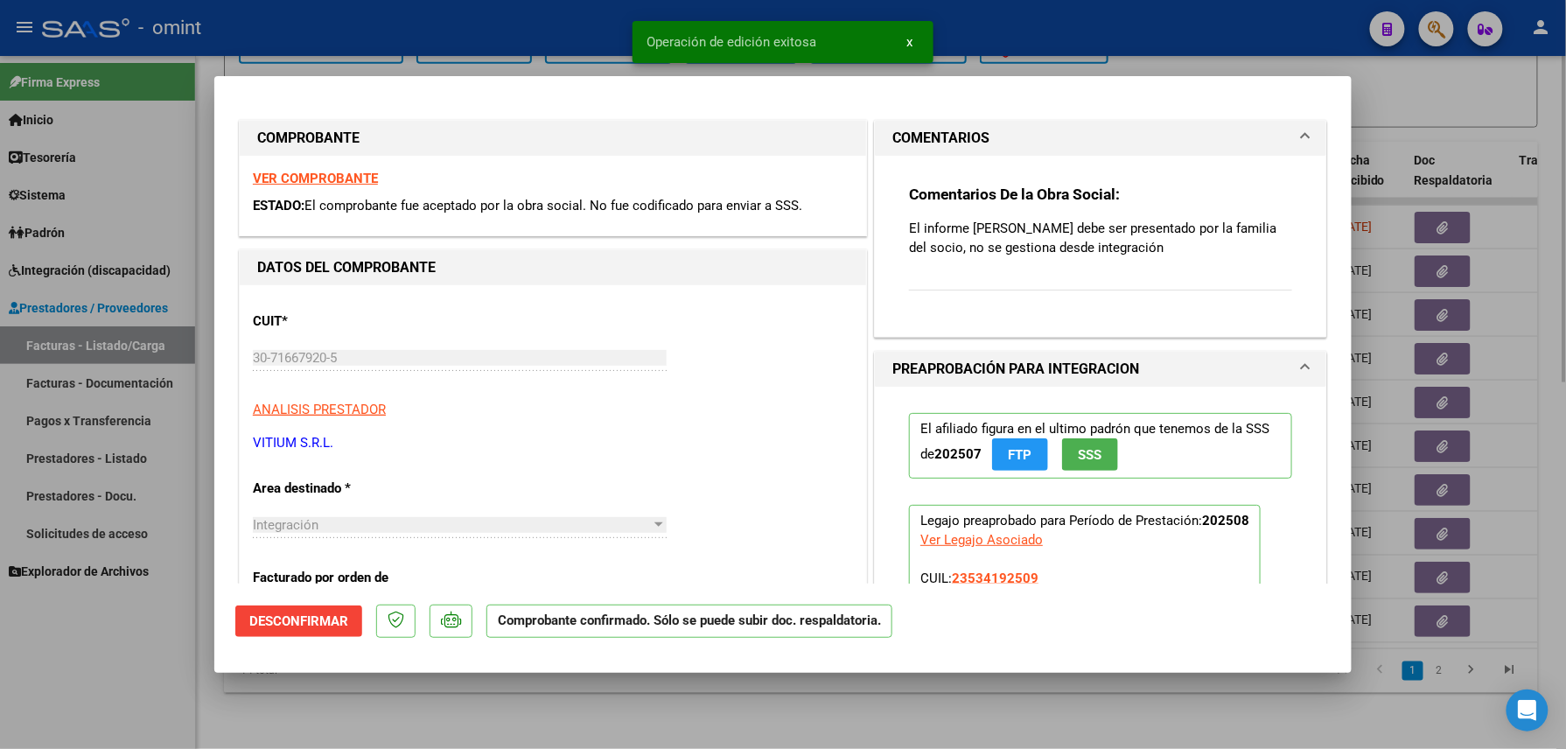
click at [379, 681] on div at bounding box center [783, 374] width 1566 height 749
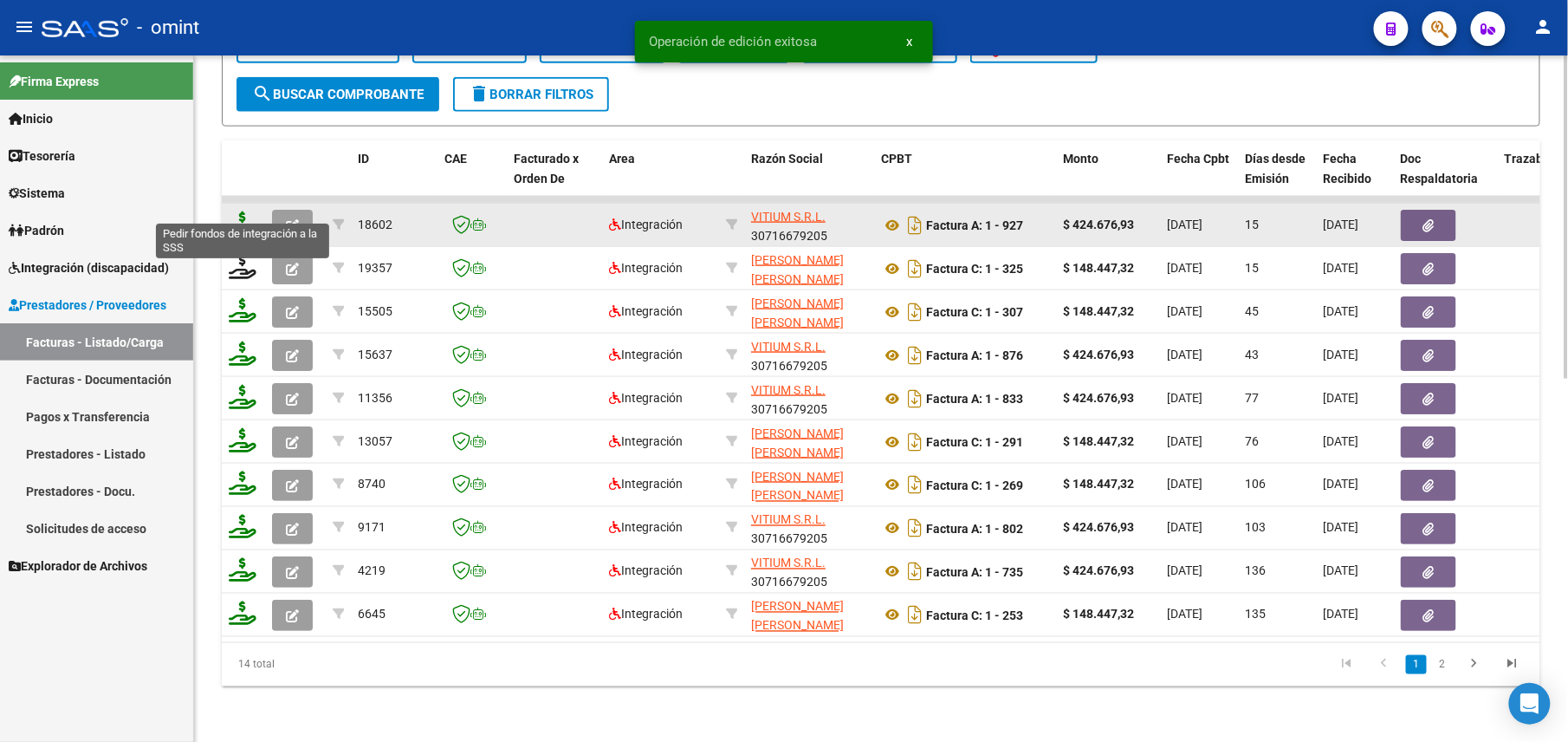
click at [247, 211] on icon at bounding box center [243, 223] width 28 height 24
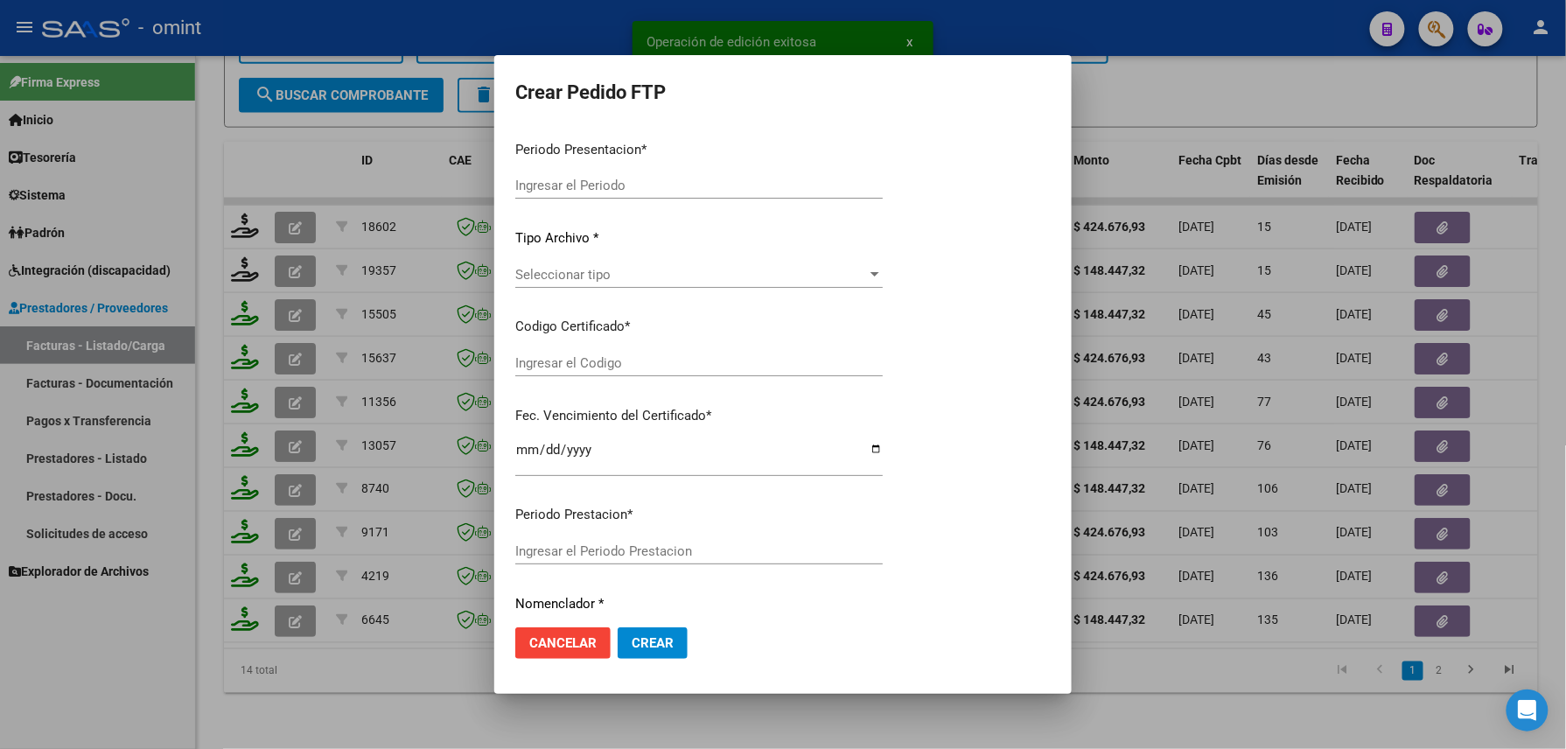
type input "202508"
type input "$ 424.676,93"
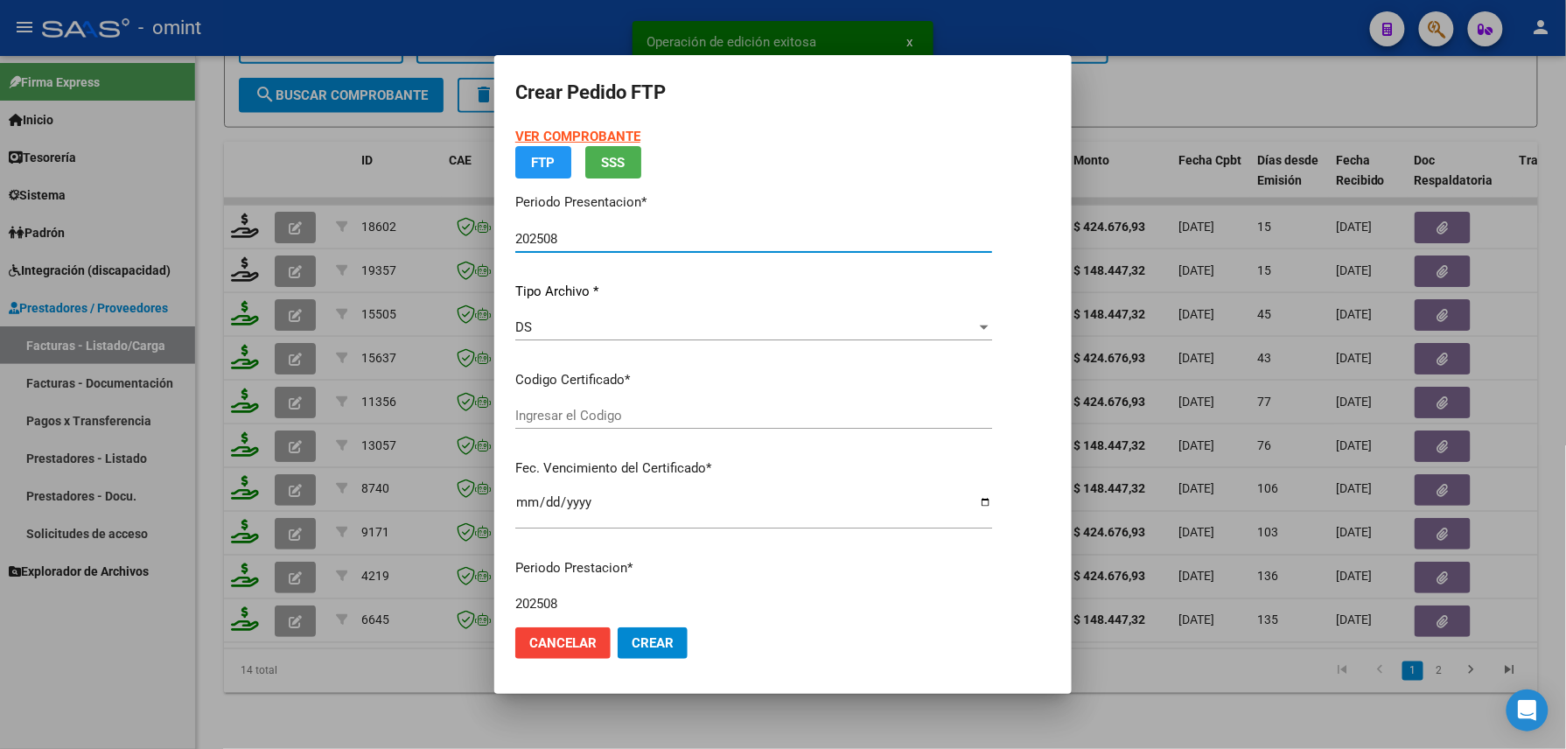
type input "9999058436"
type input "[DATE]"
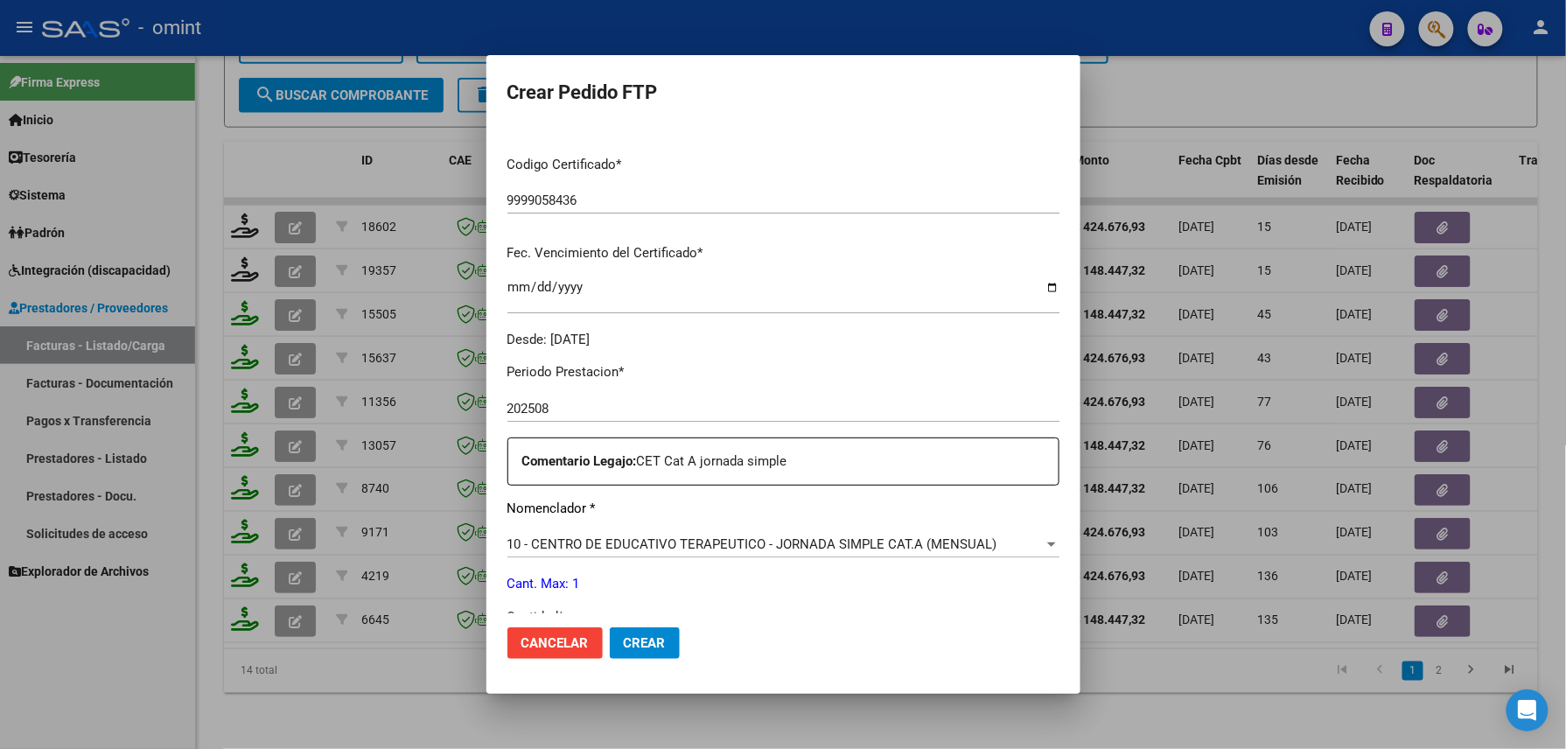
scroll to position [803, 0]
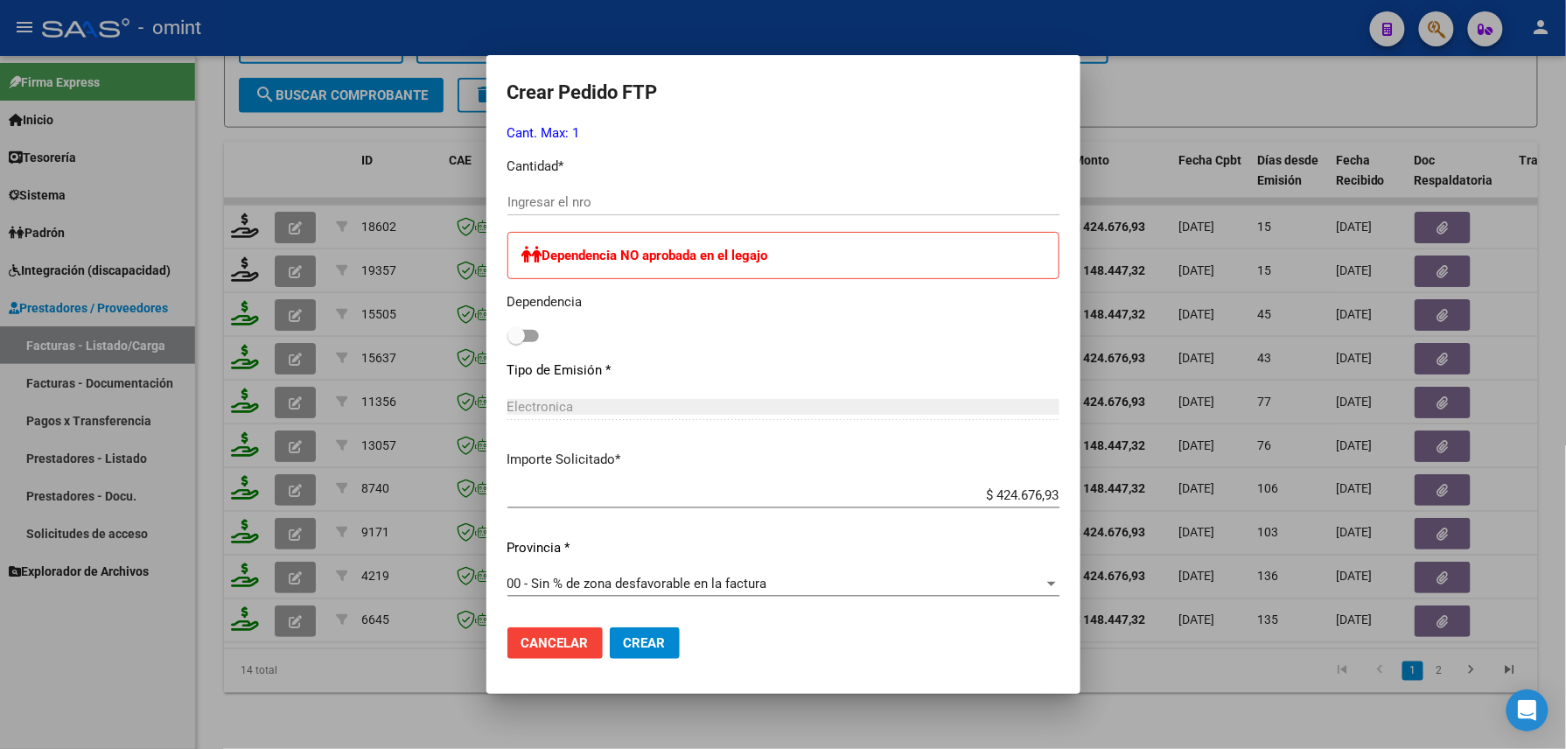
click at [557, 189] on div "Ingresar el nro" at bounding box center [783, 202] width 552 height 26
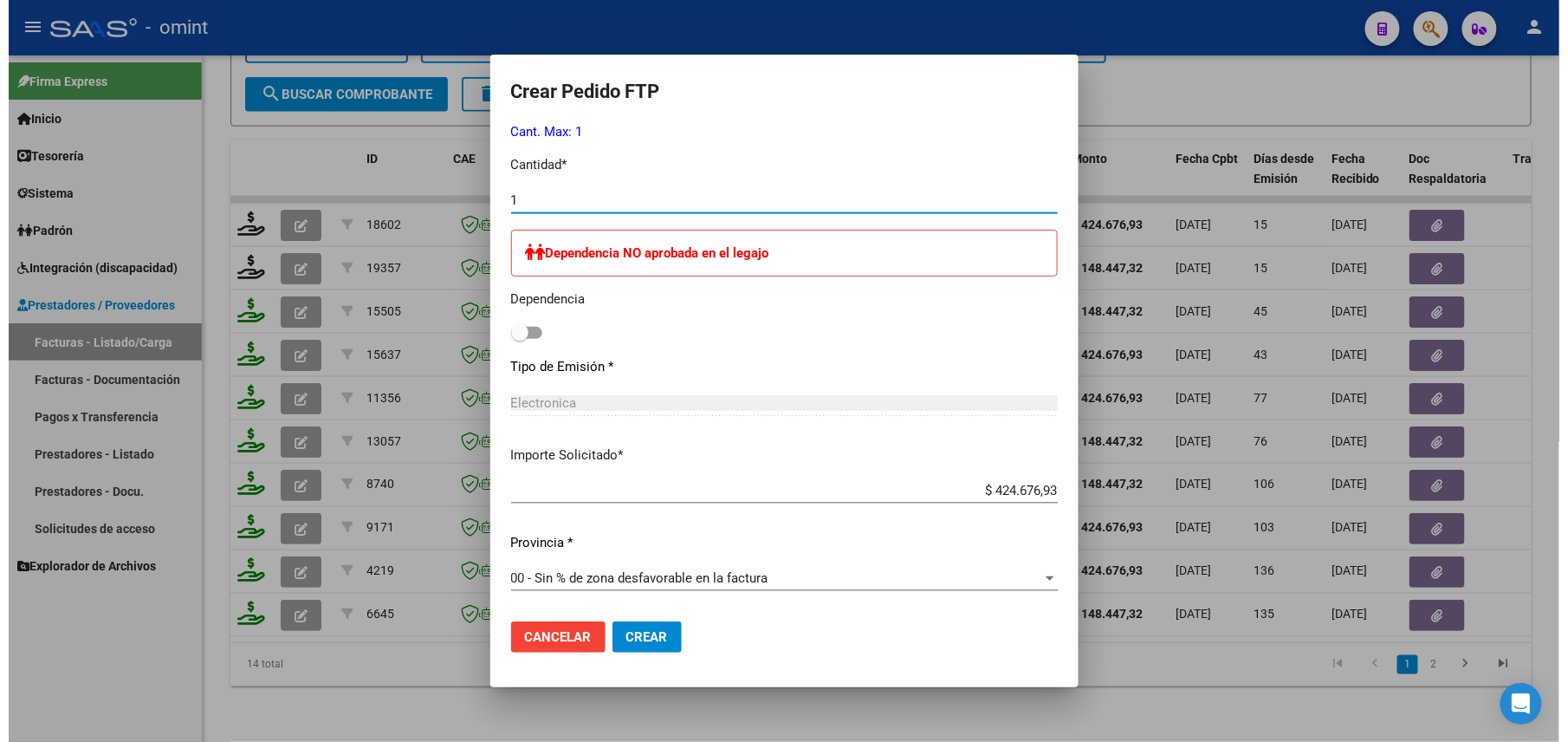
scroll to position [0, 0]
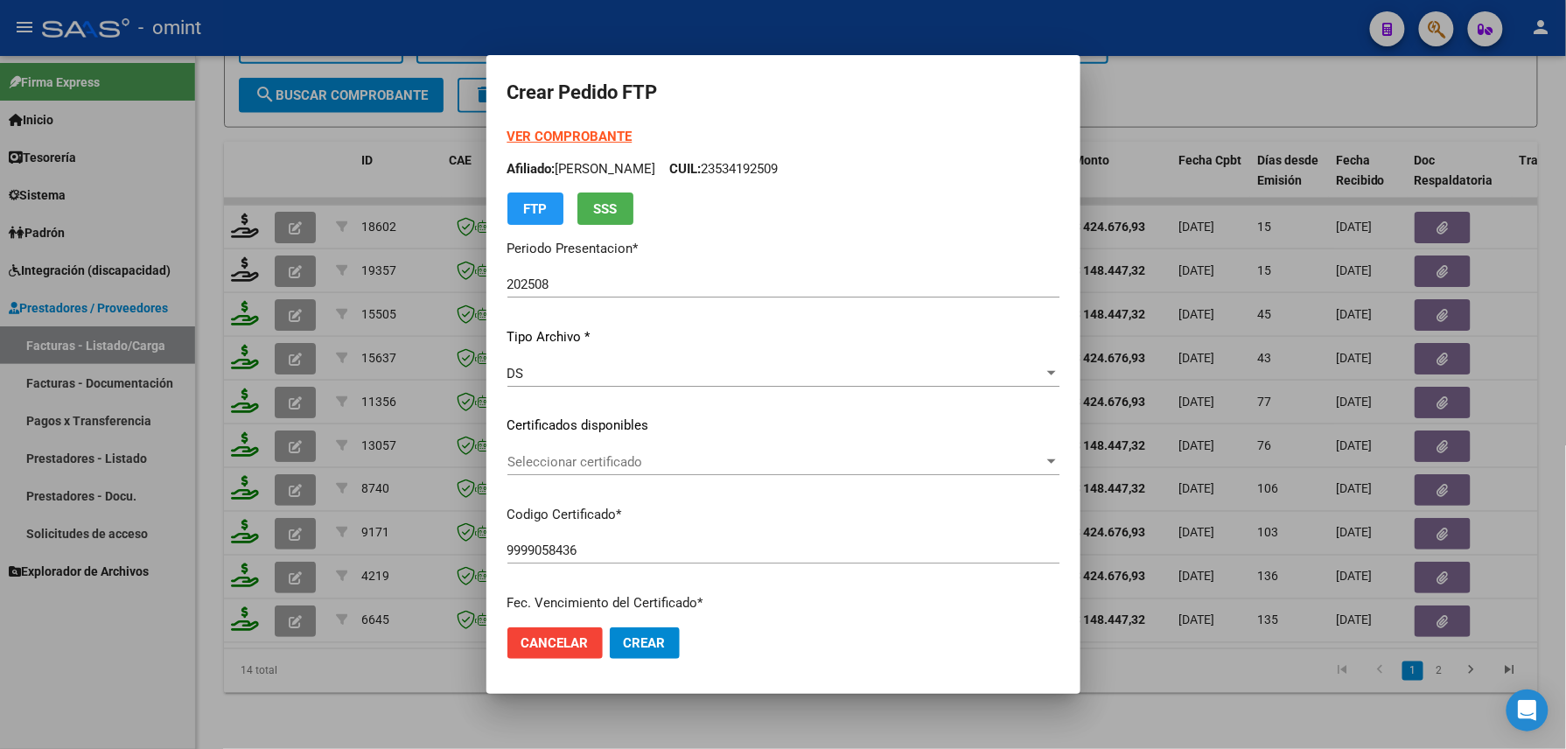
type input "1"
click at [627, 642] on span "Crear" at bounding box center [645, 643] width 42 height 16
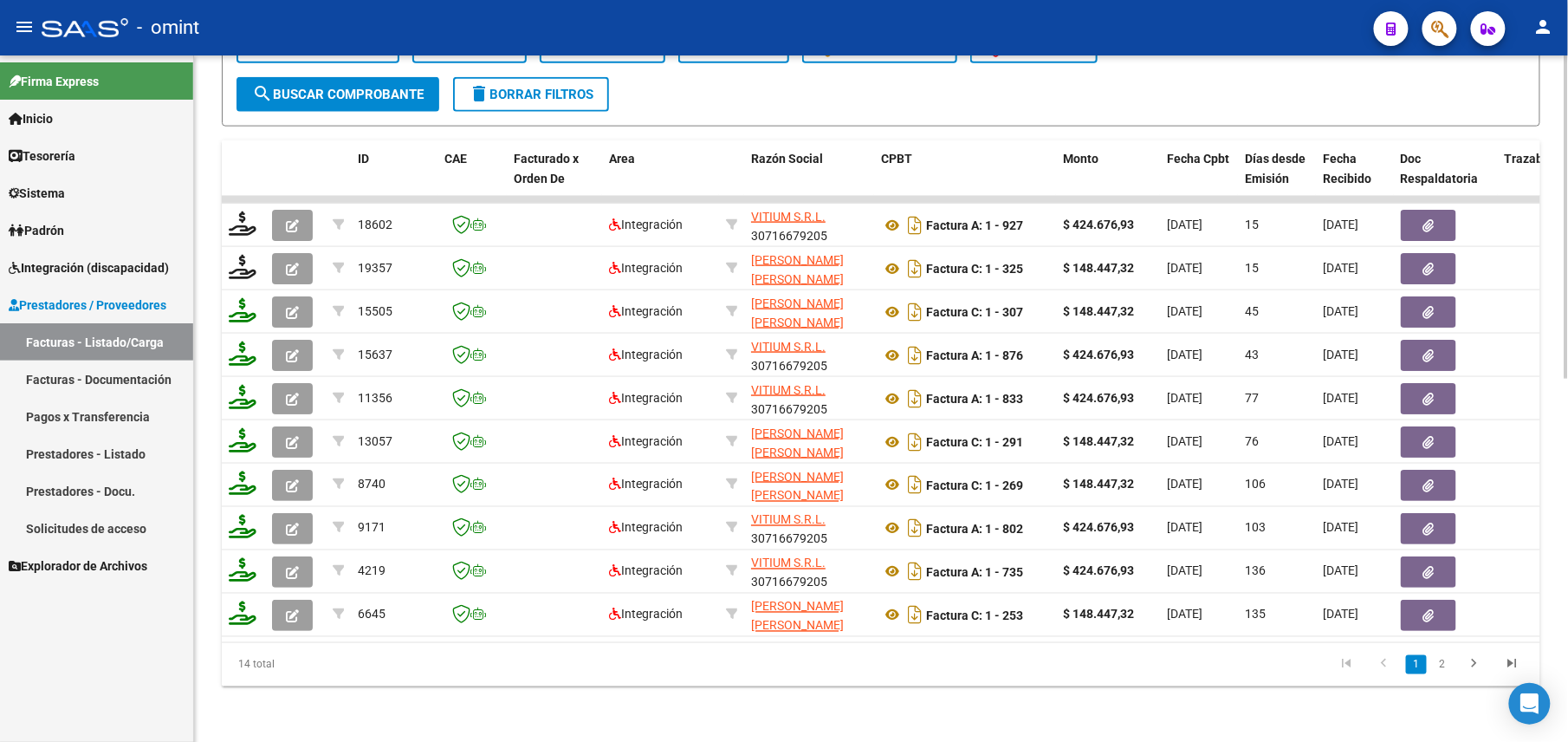
scroll to position [307, 0]
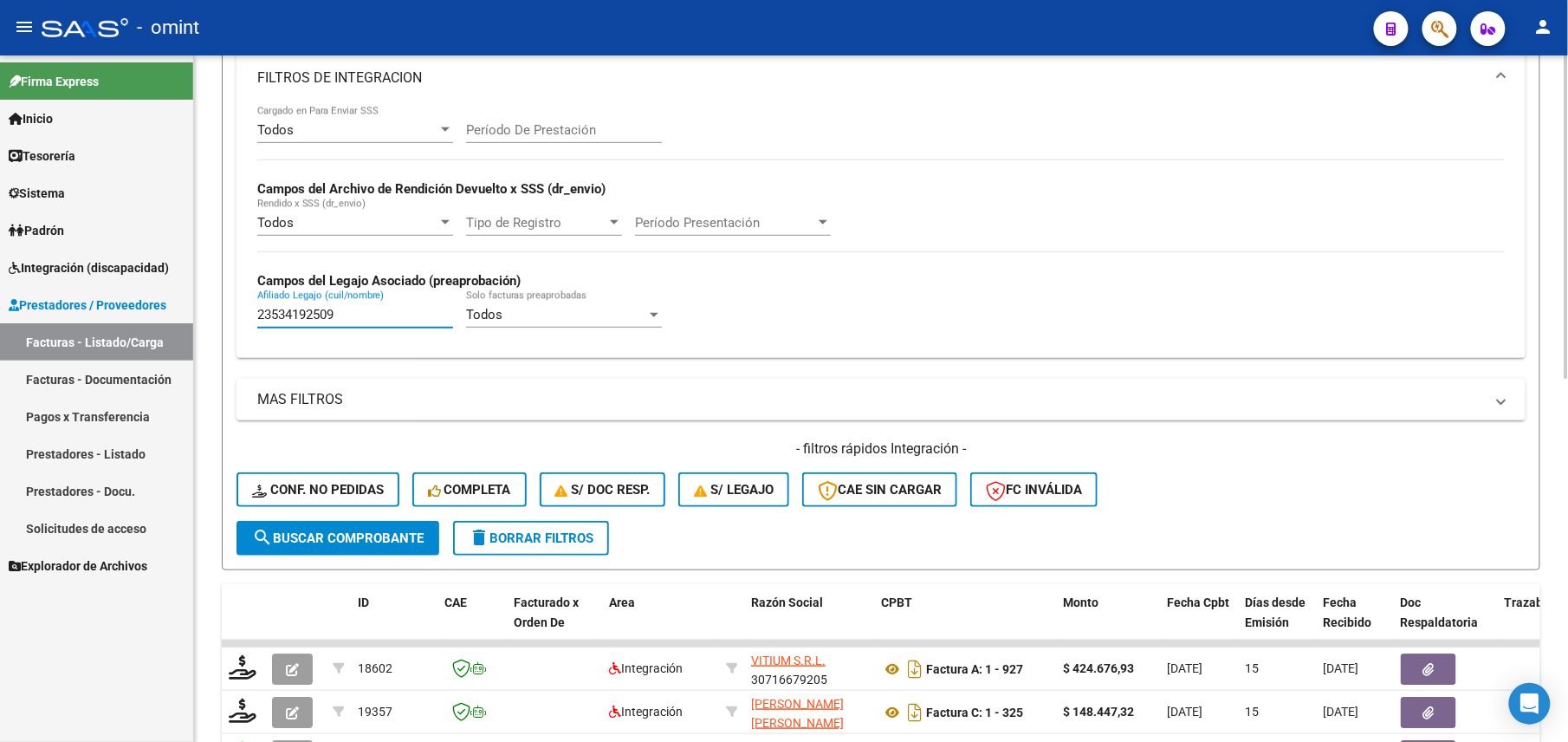
drag, startPoint x: 342, startPoint y: 313, endPoint x: 213, endPoint y: 309, distance: 129.1
click at [213, 309] on div "Video tutorial PRESTADORES -> Listado de CPBTs Emitidos por Prestadores / Prove…" at bounding box center [881, 467] width 1374 height 1436
paste input "7448346671"
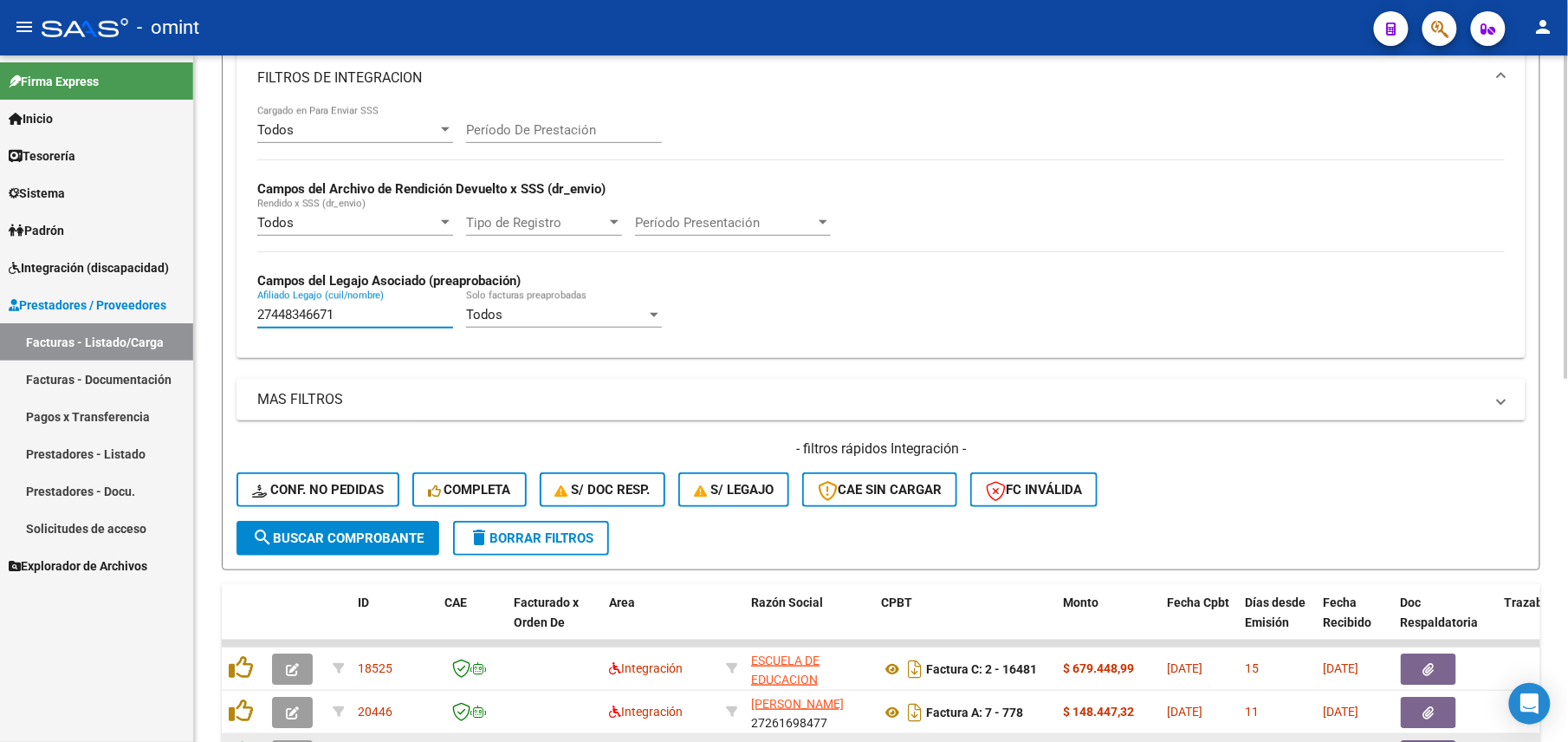
scroll to position [770, 0]
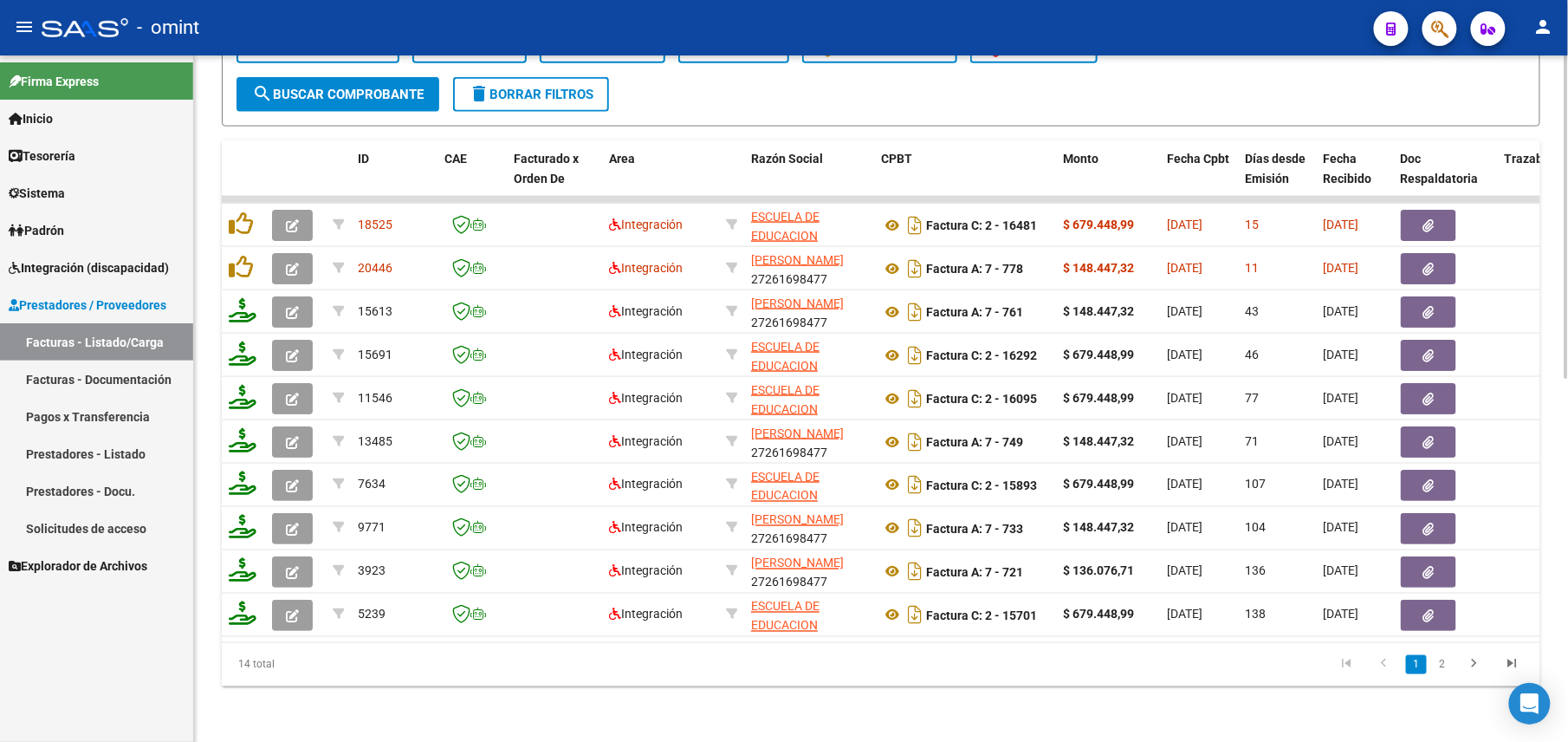
type input "27448346671"
